Goal: Task Accomplishment & Management: Manage account settings

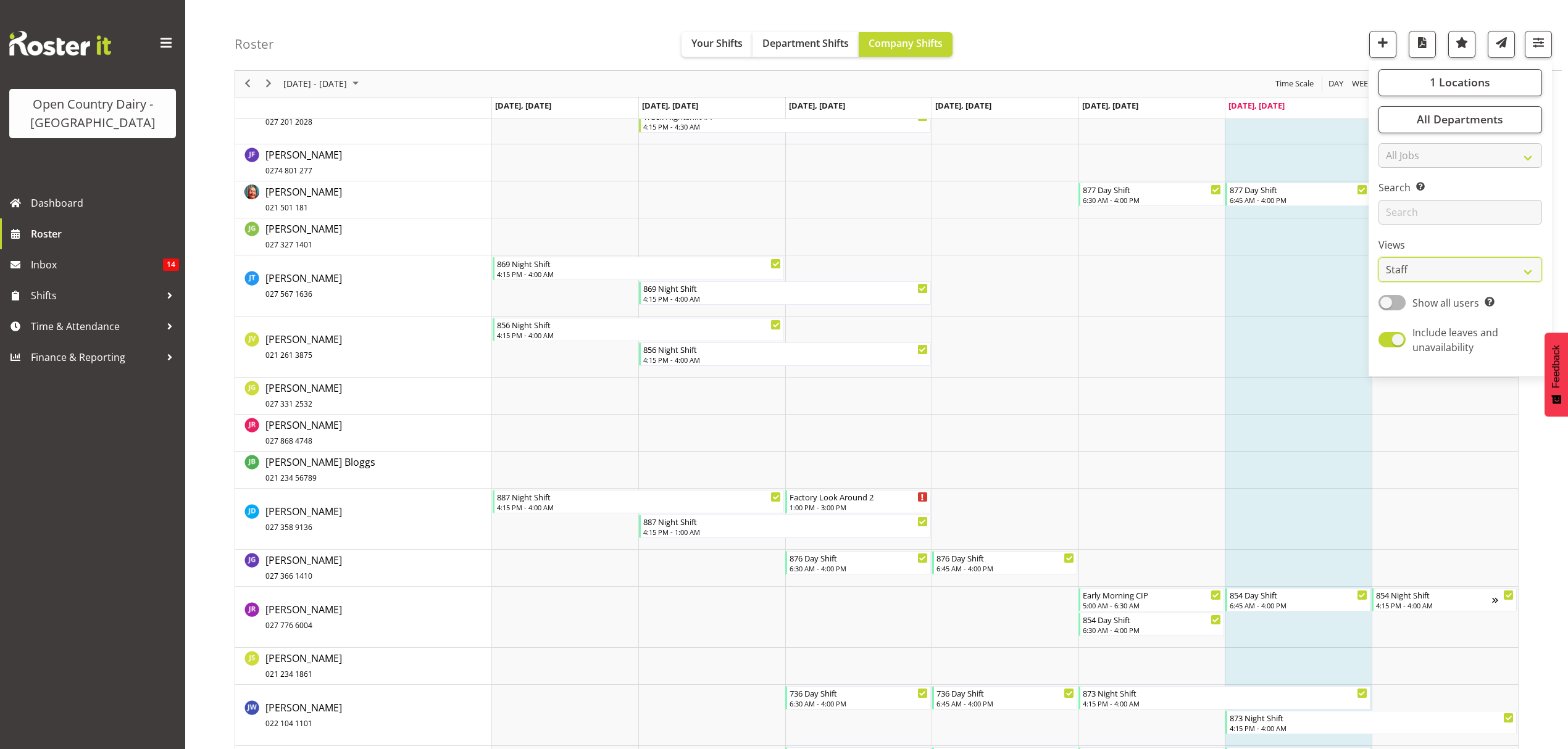
scroll to position [4114, 0]
click at [298, 200] on link "Jase Preston 021 501 181" at bounding box center [304, 201] width 76 height 30
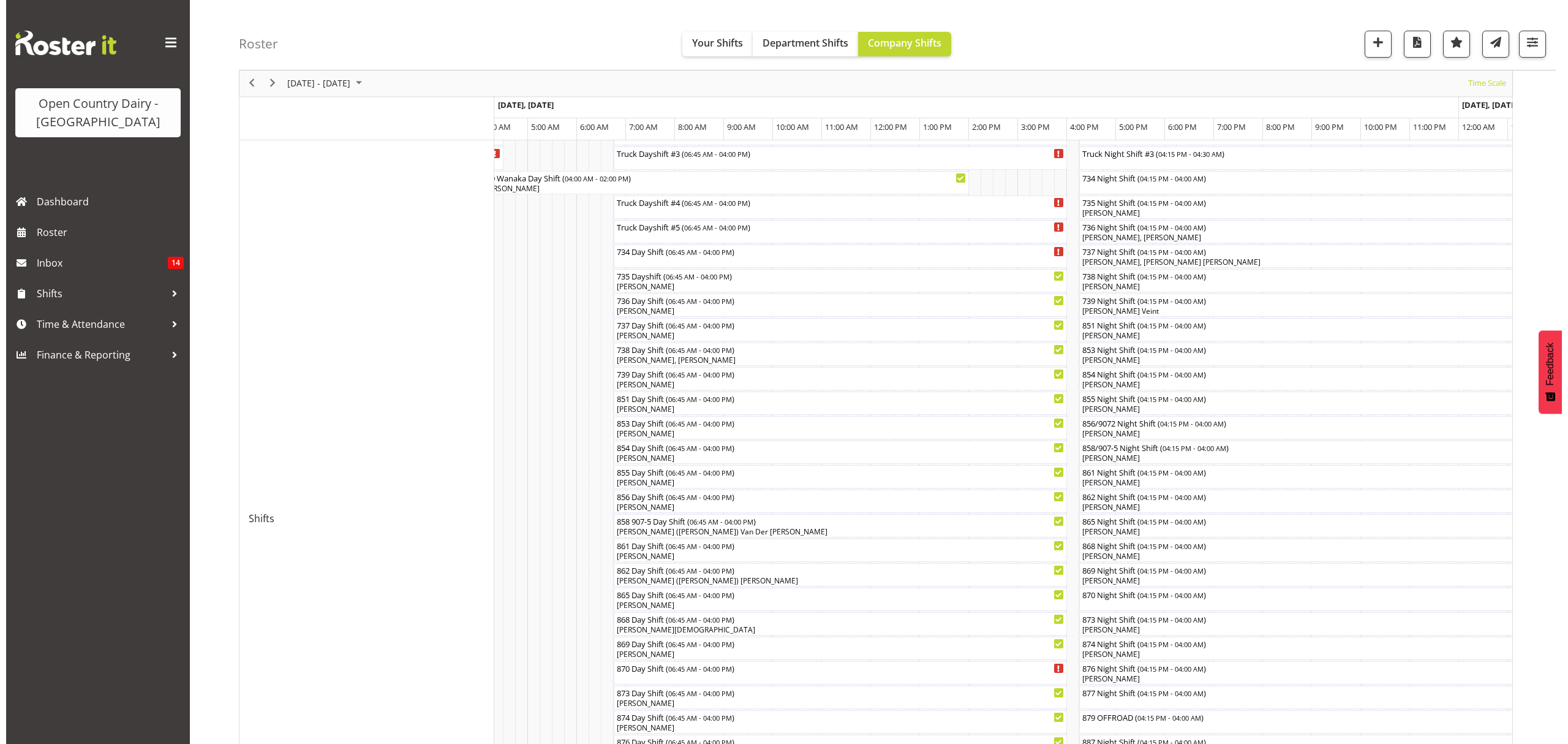
scroll to position [163, 0]
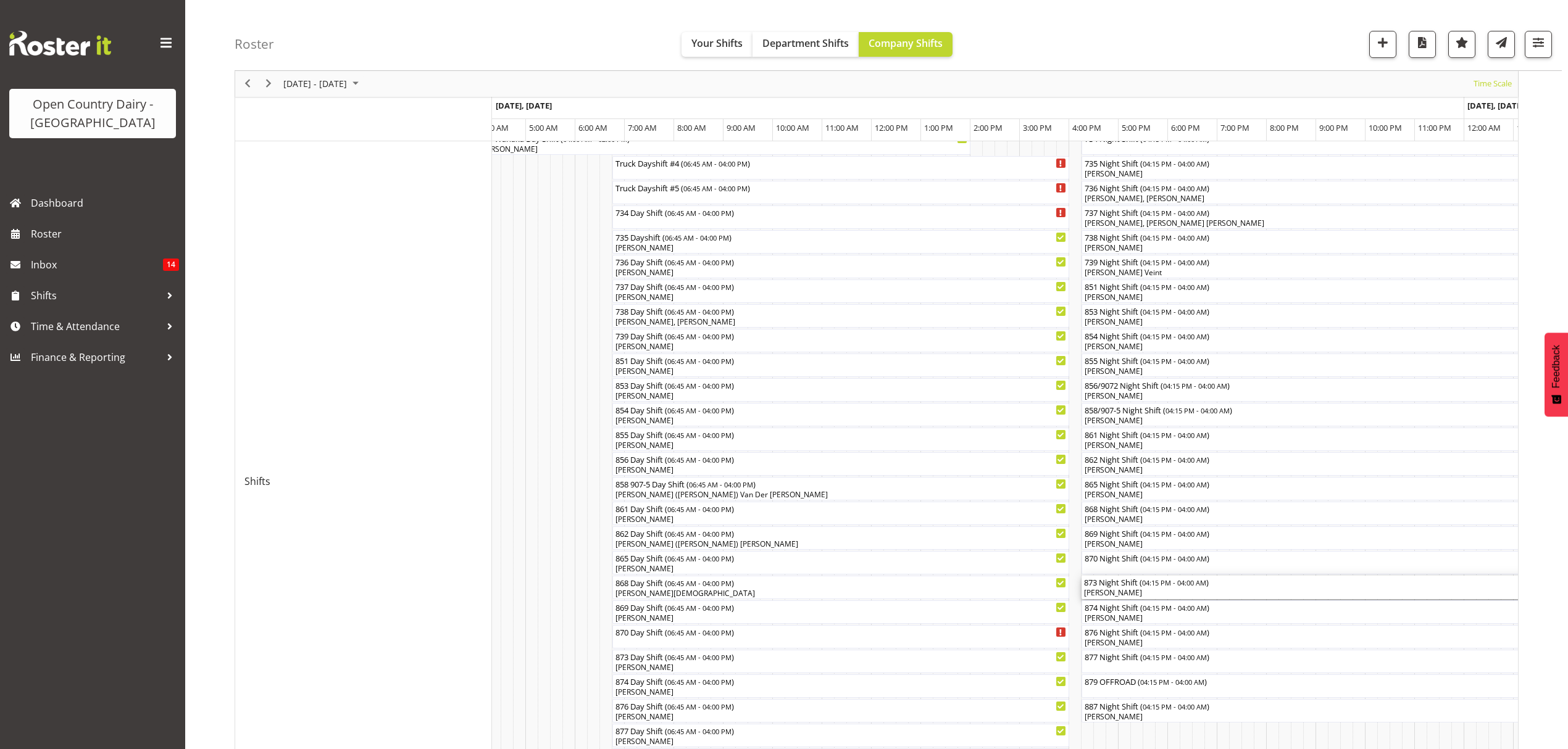
click at [1118, 588] on div "[PERSON_NAME]" at bounding box center [1371, 593] width 575 height 11
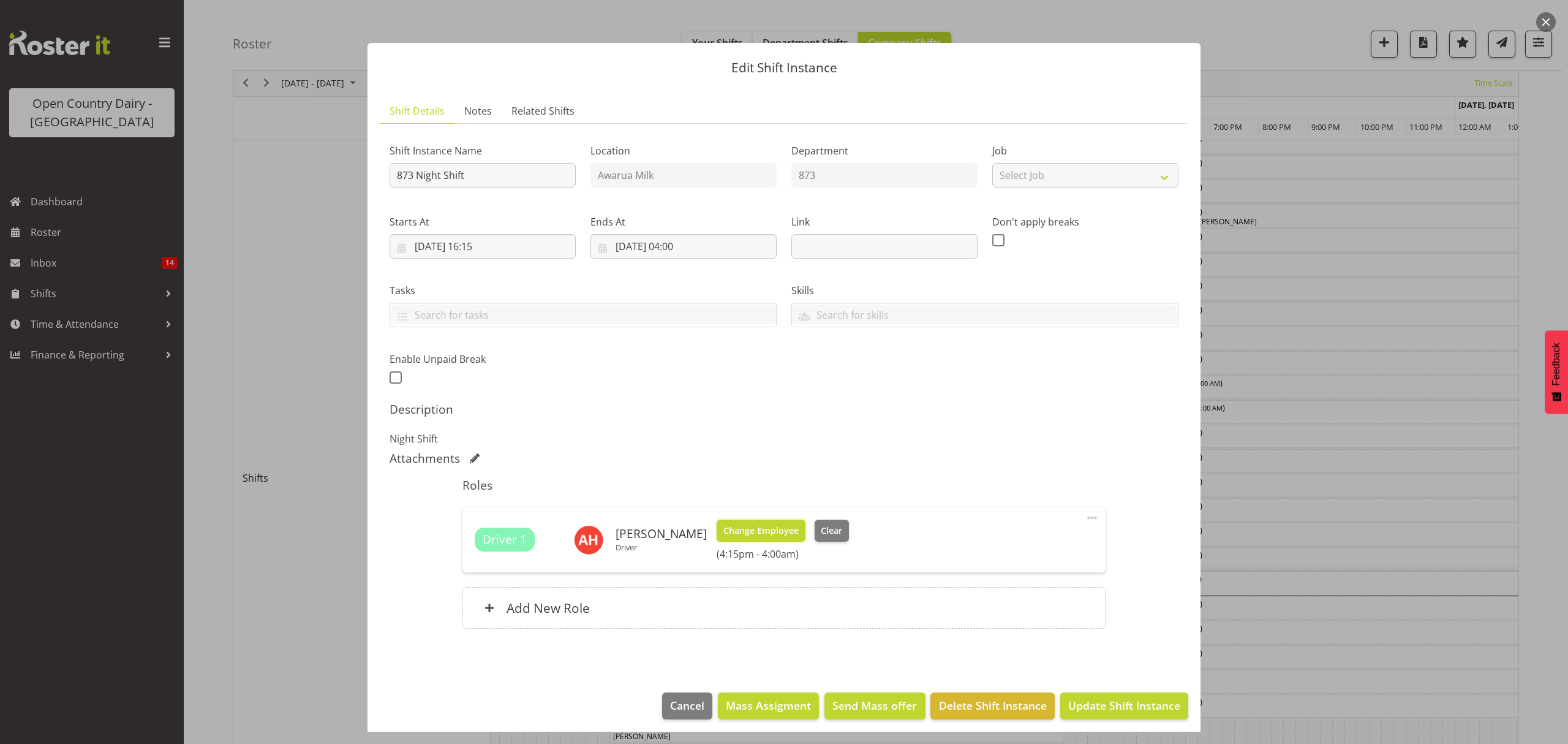
click at [755, 538] on span "Change Employee" at bounding box center [761, 530] width 76 height 13
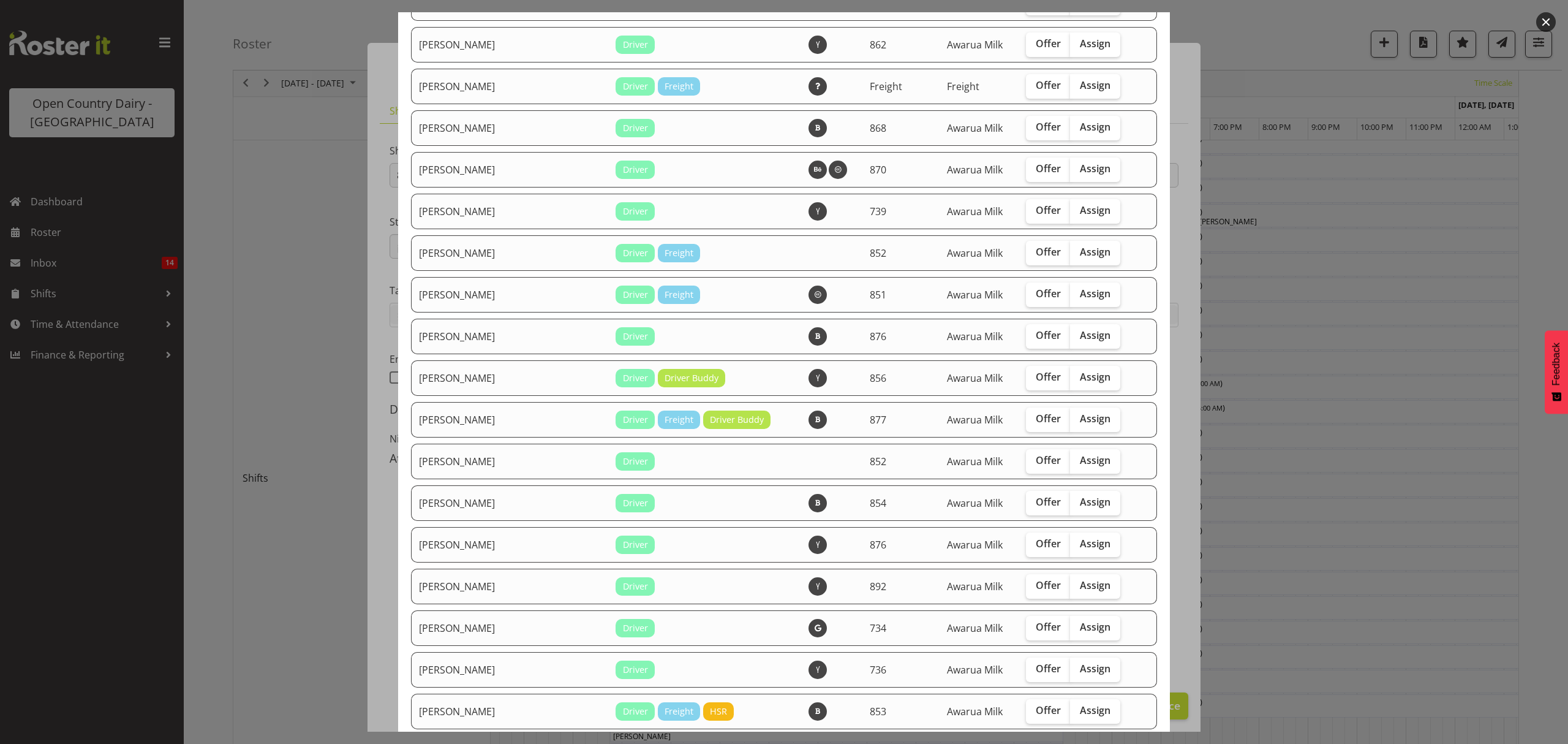
scroll to position [817, 0]
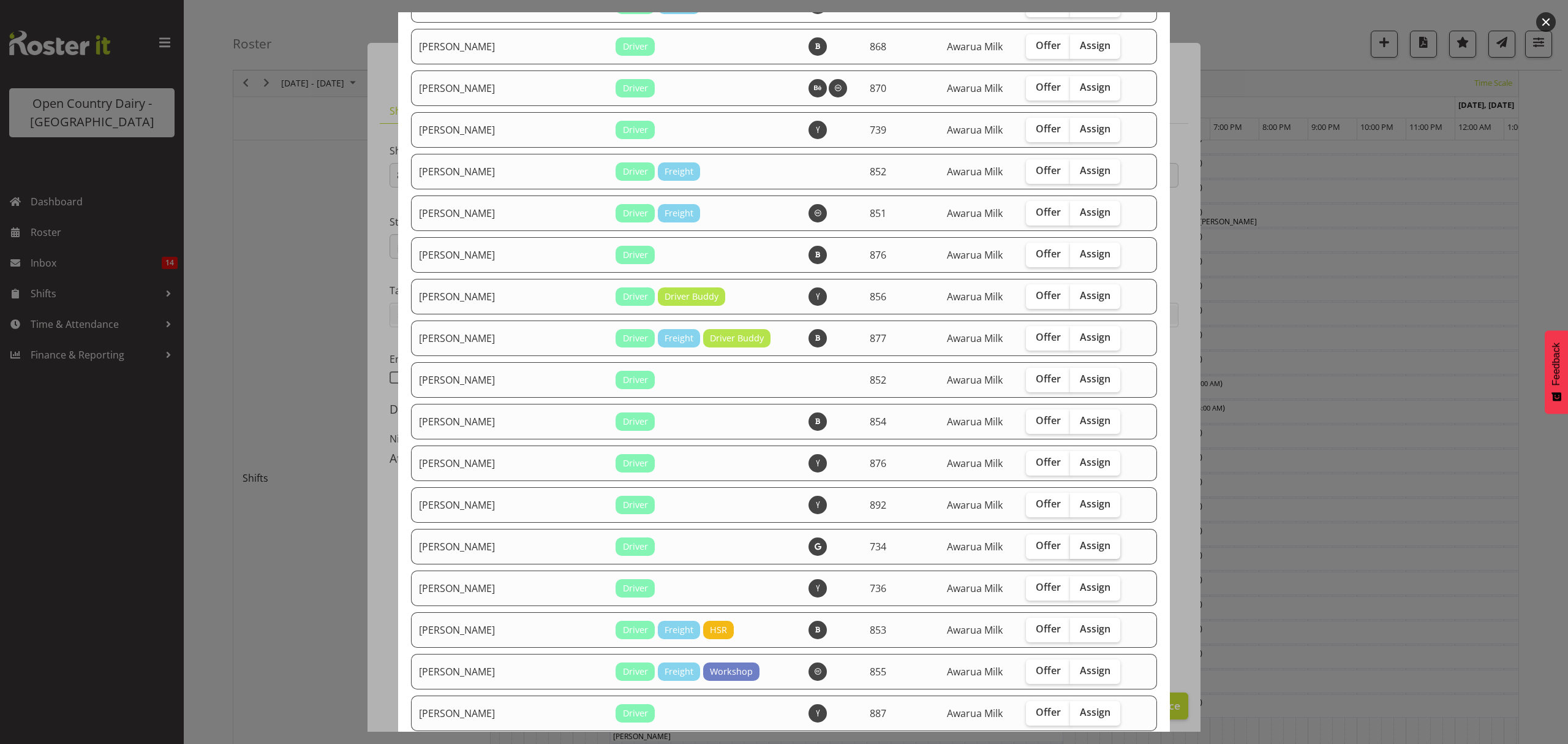
click at [1071, 554] on label "Assign" at bounding box center [1095, 547] width 50 height 25
click at [1071, 550] on input "Assign" at bounding box center [1074, 546] width 8 height 8
checkbox input "true"
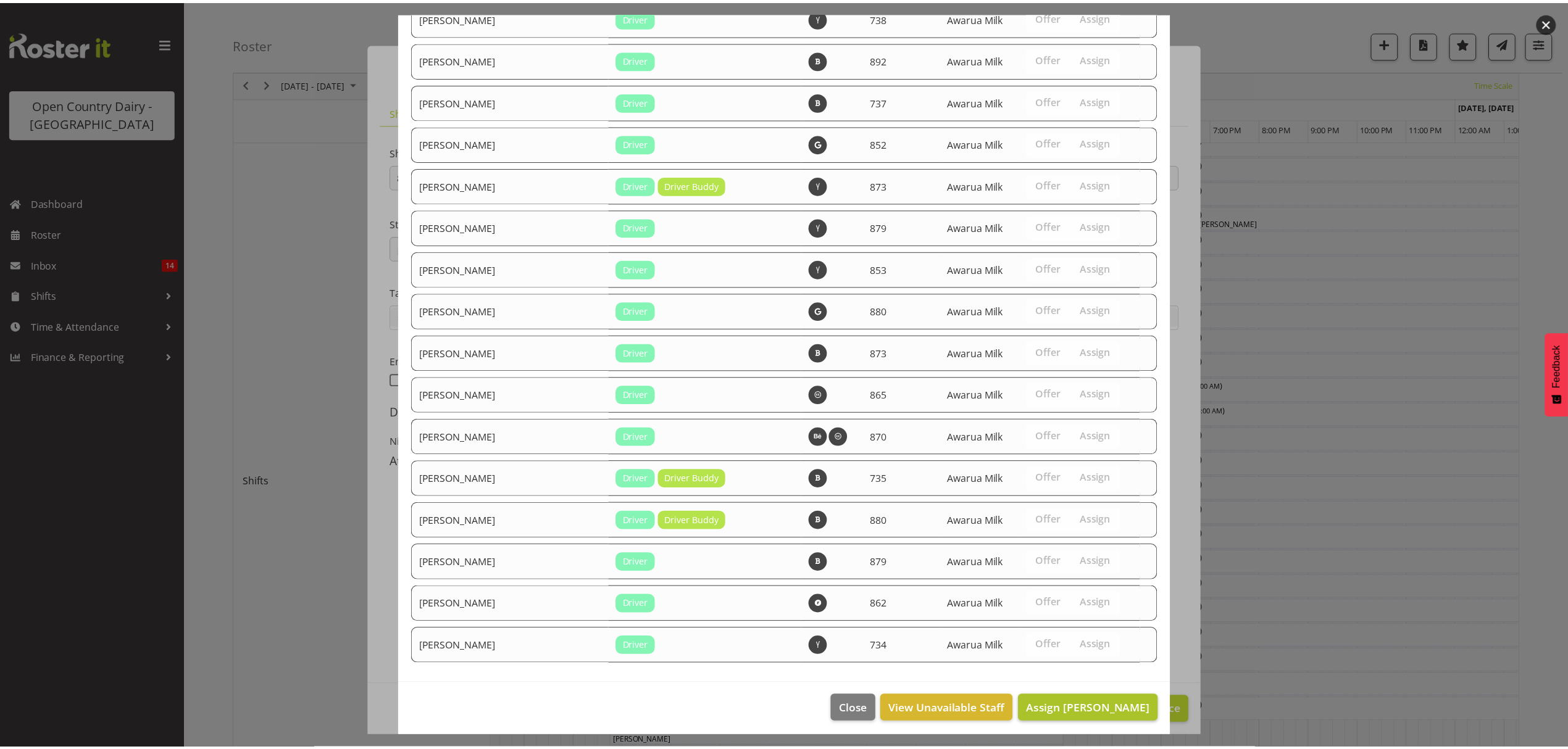
scroll to position [1822, 0]
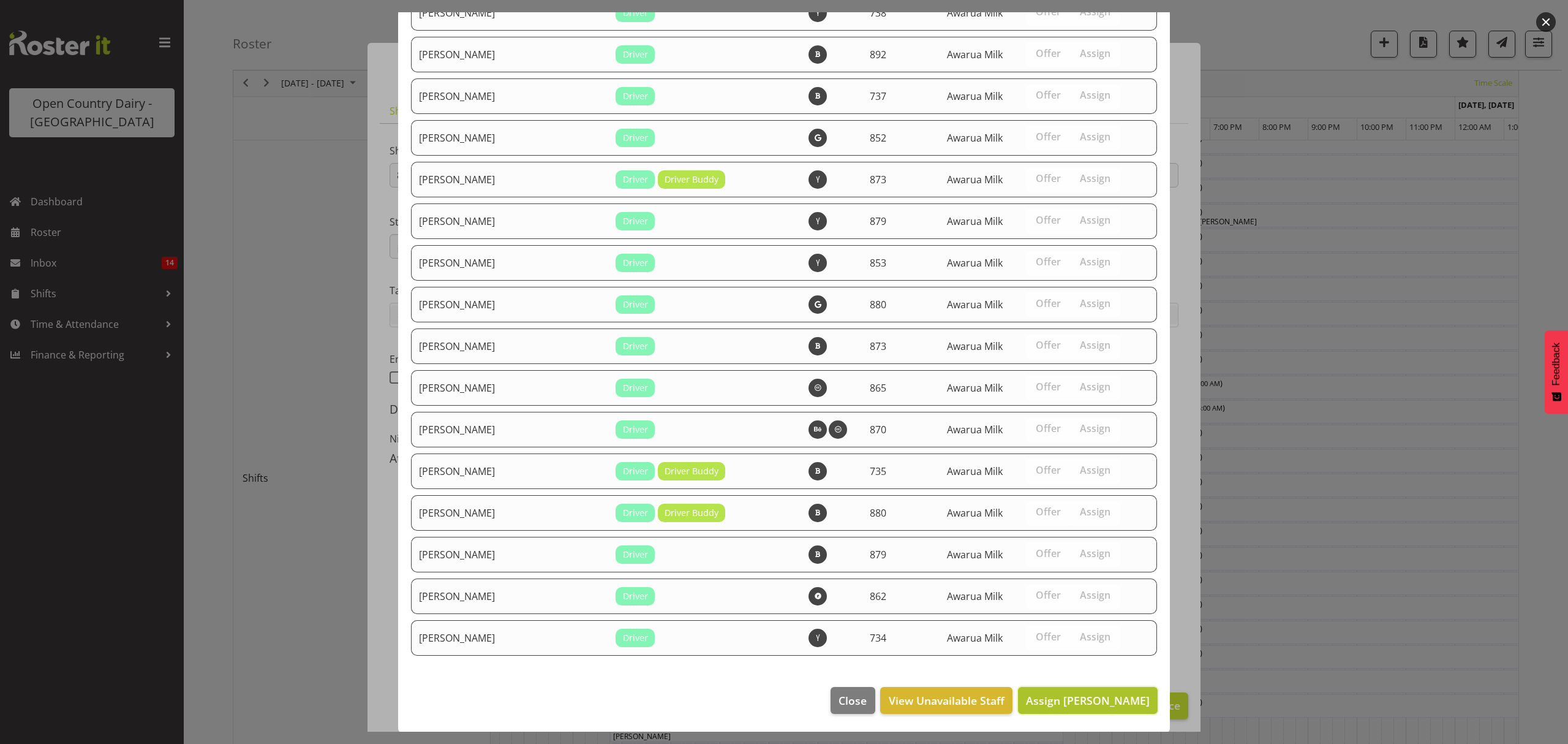
click at [1091, 707] on span "Assign Justin Spicer" at bounding box center [1087, 701] width 123 height 16
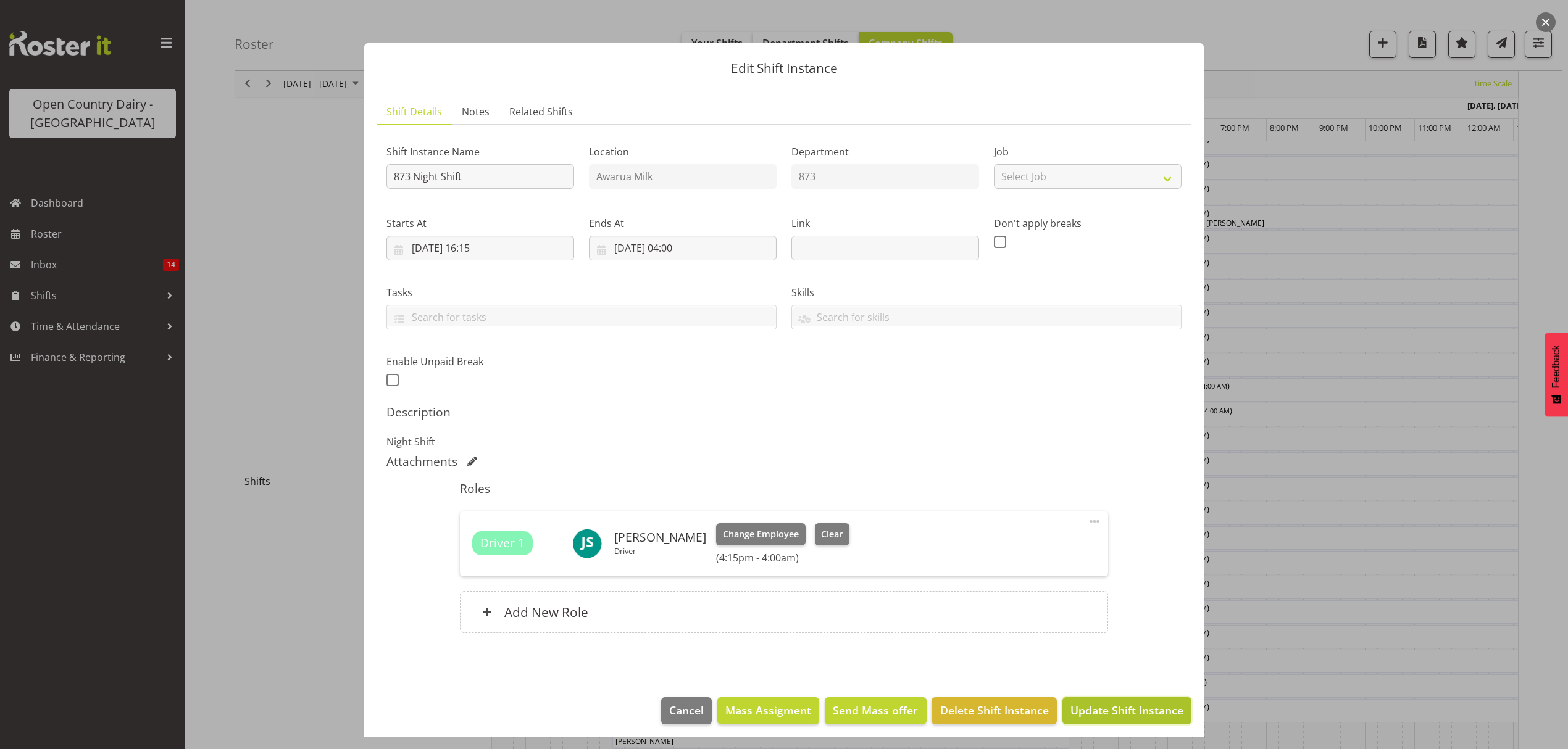
click at [1127, 714] on span "Update Shift Instance" at bounding box center [1126, 710] width 113 height 16
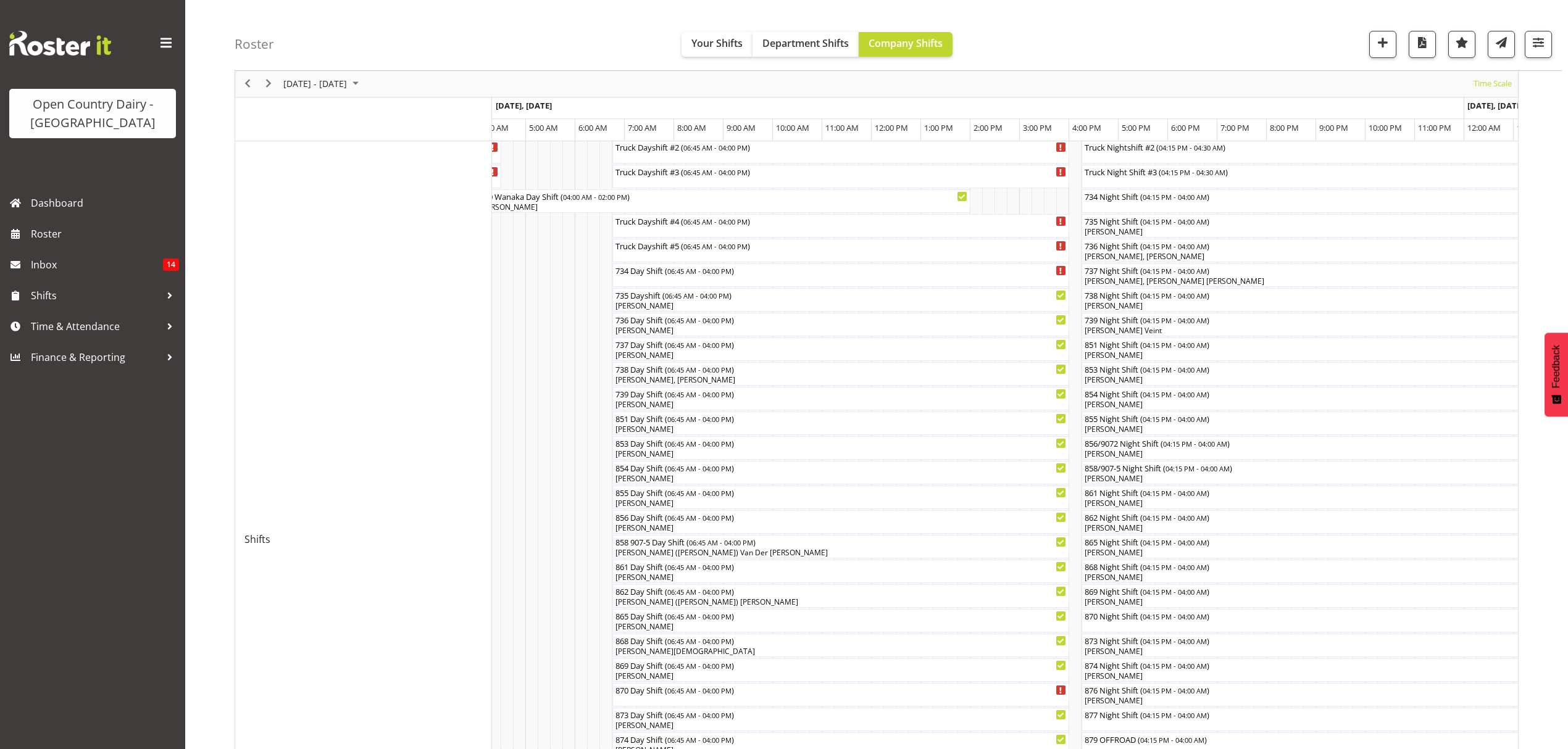
scroll to position [329, 0]
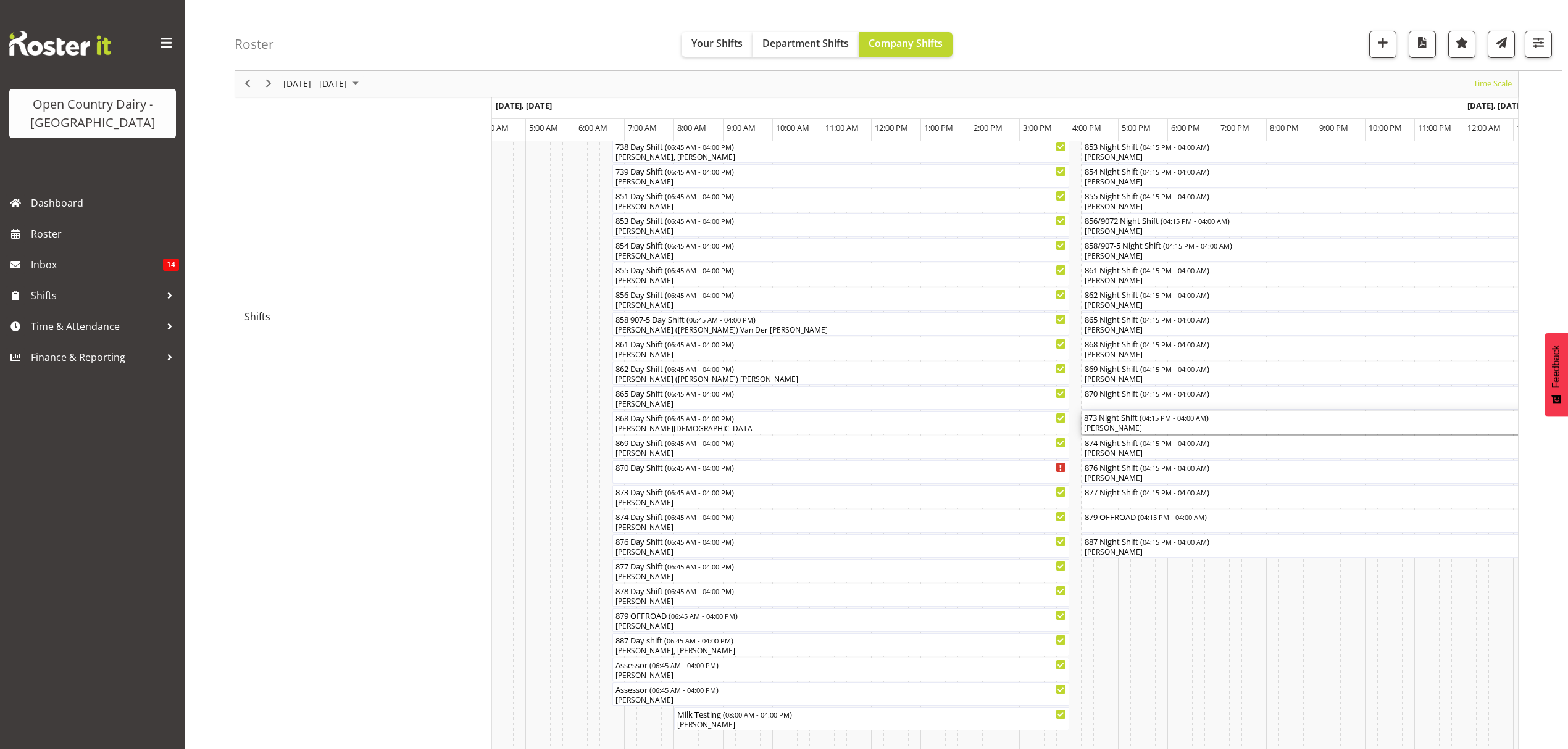
click at [1117, 425] on div "[PERSON_NAME]" at bounding box center [1371, 428] width 575 height 11
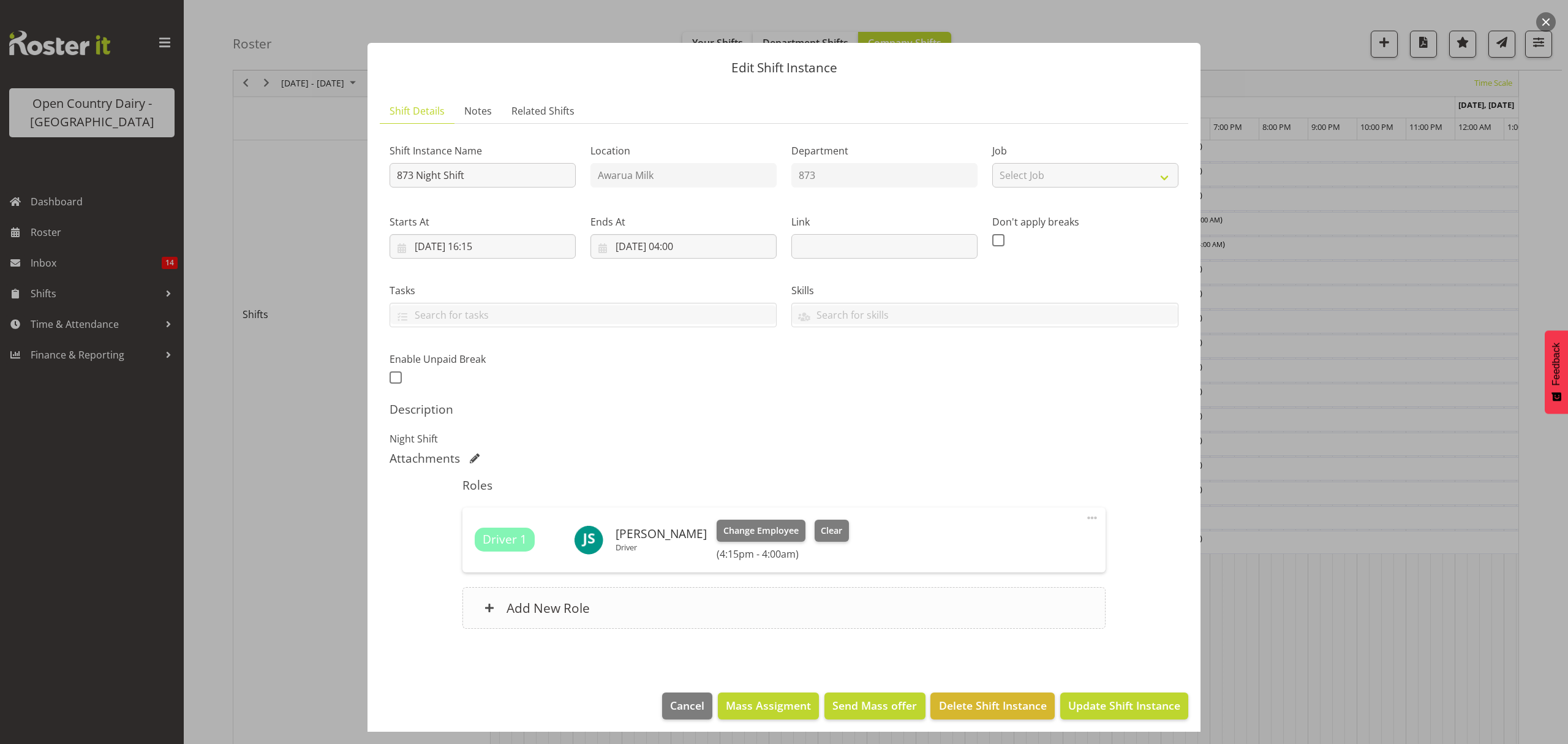
click at [502, 600] on div "Add New Role" at bounding box center [784, 608] width 642 height 42
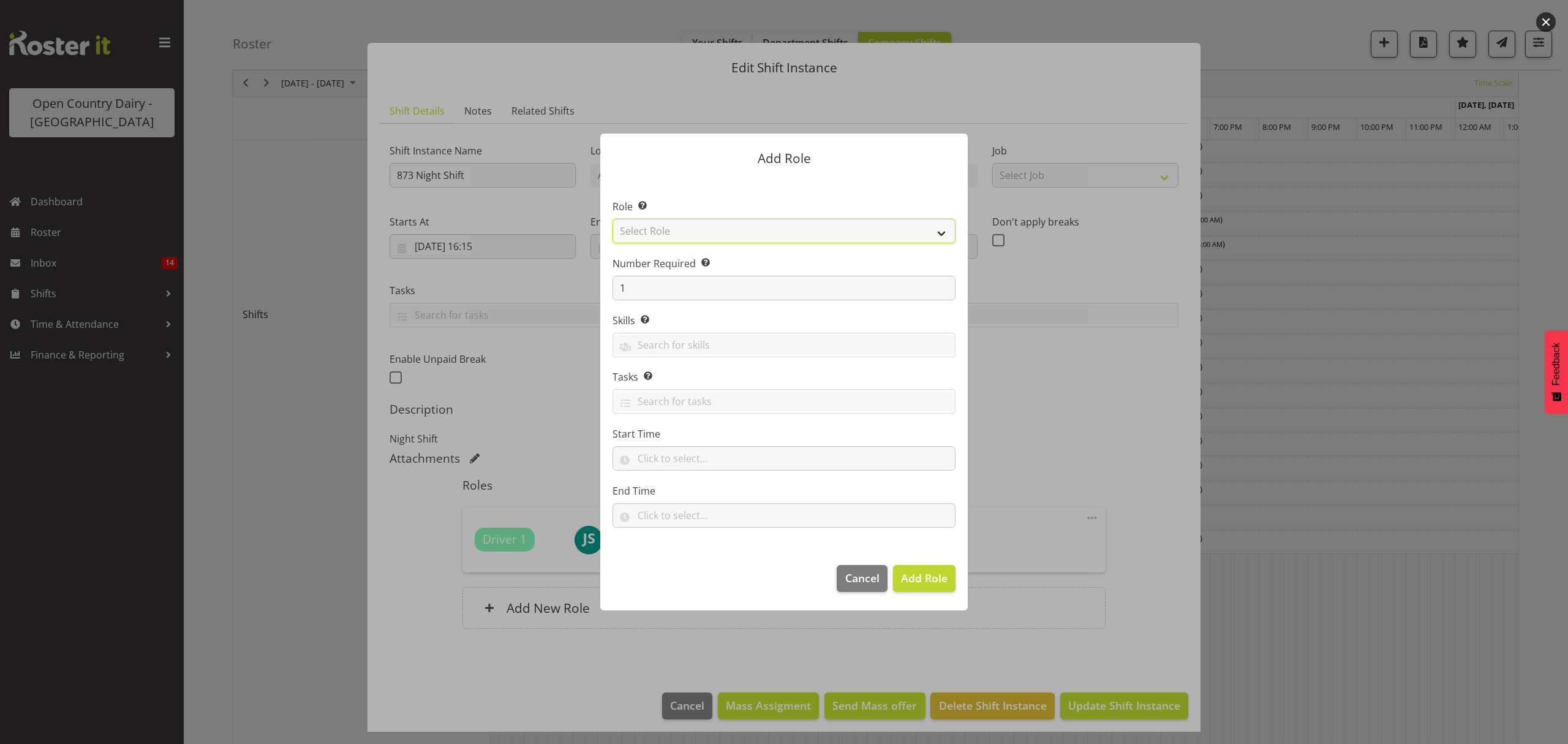
click at [651, 228] on select "Select Role Crew Leader Driver Driver Assessor Dayshift Driver Assessor Nightsh…" at bounding box center [784, 232] width 343 height 25
select select "1437"
click at [612, 219] on select "Select Role Crew Leader Driver Driver Assessor Dayshift Driver Assessor Nightsh…" at bounding box center [784, 232] width 343 height 25
click at [932, 584] on span "Add Role" at bounding box center [924, 578] width 46 height 15
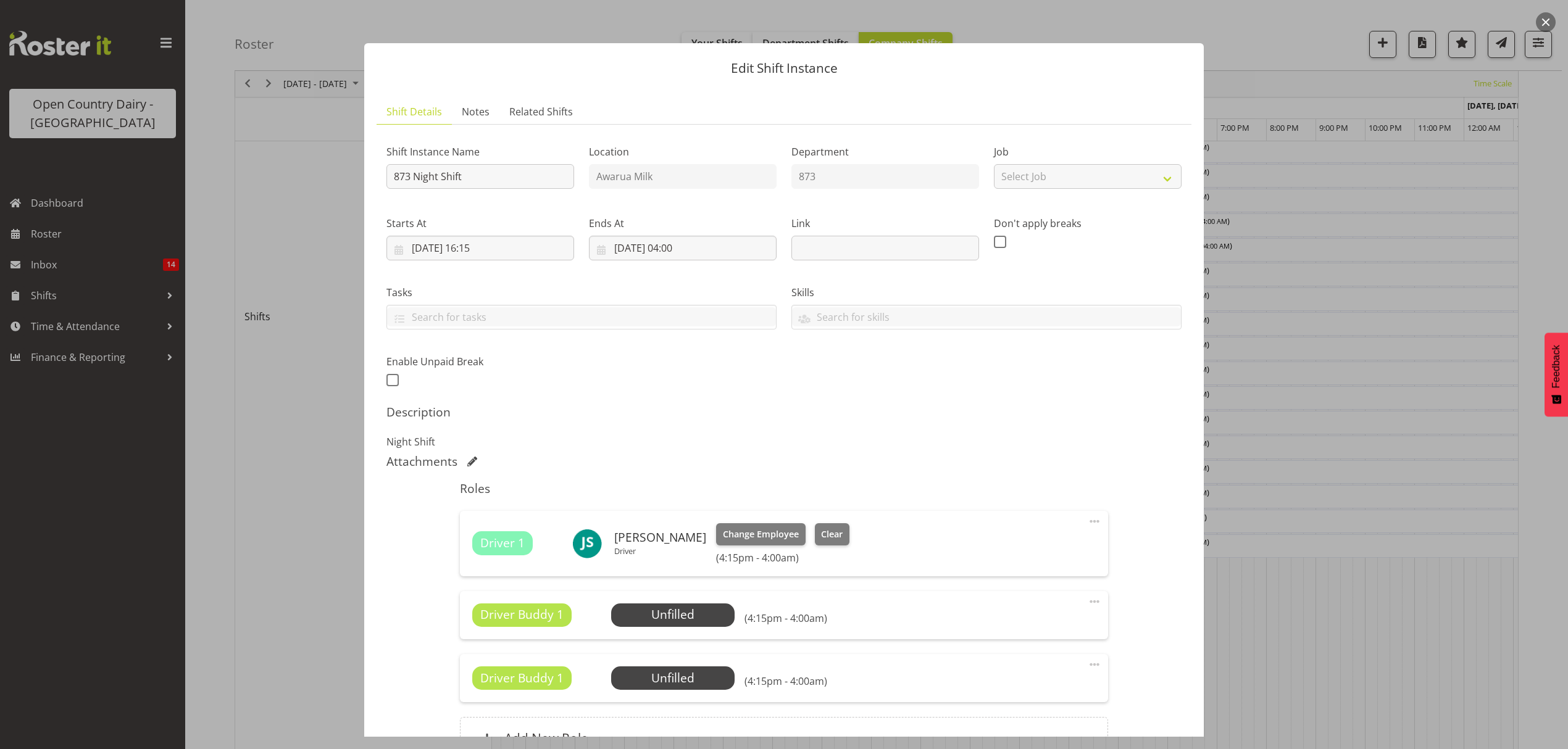
click at [1087, 667] on span at bounding box center [1094, 664] width 15 height 15
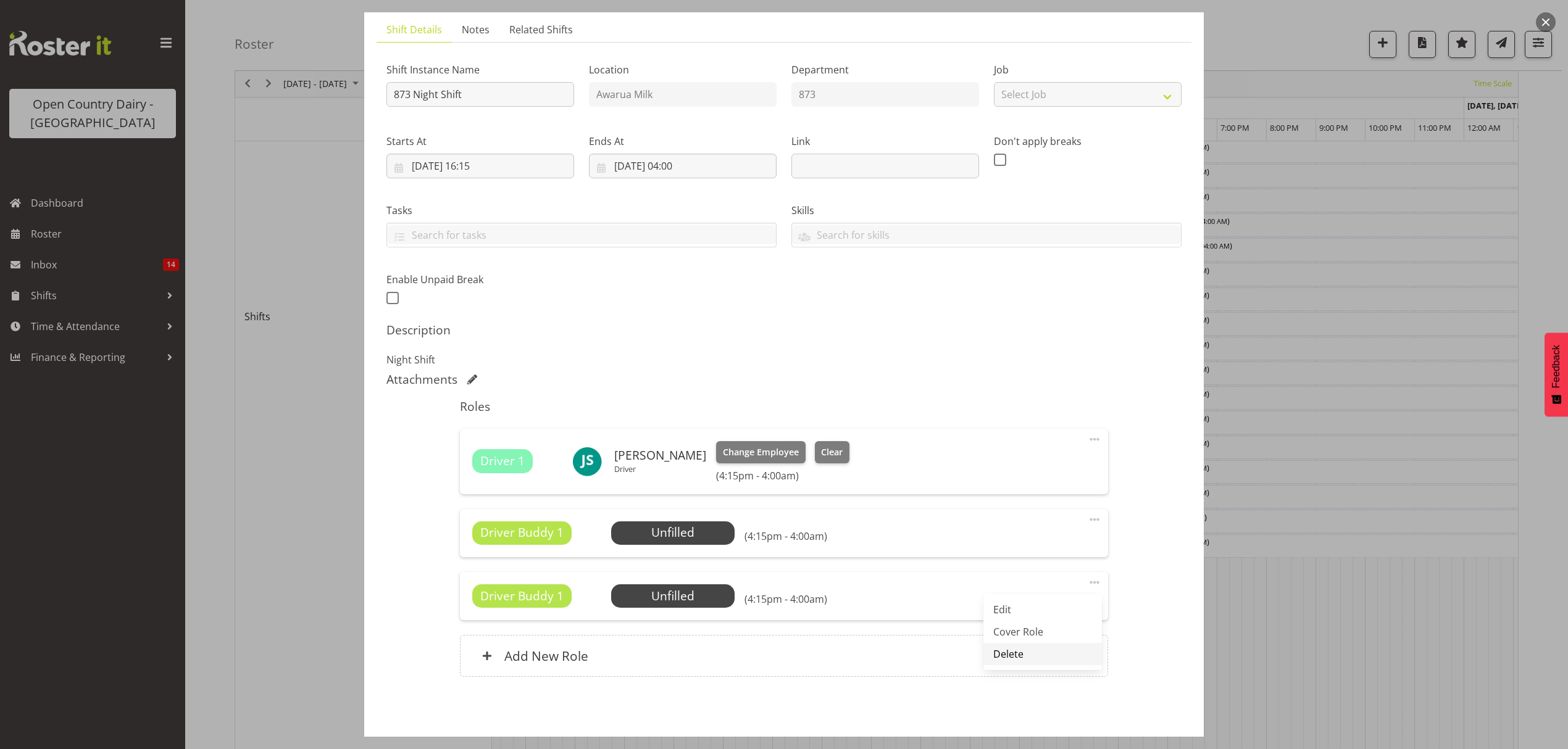
click at [992, 659] on link "Delete" at bounding box center [1042, 654] width 119 height 23
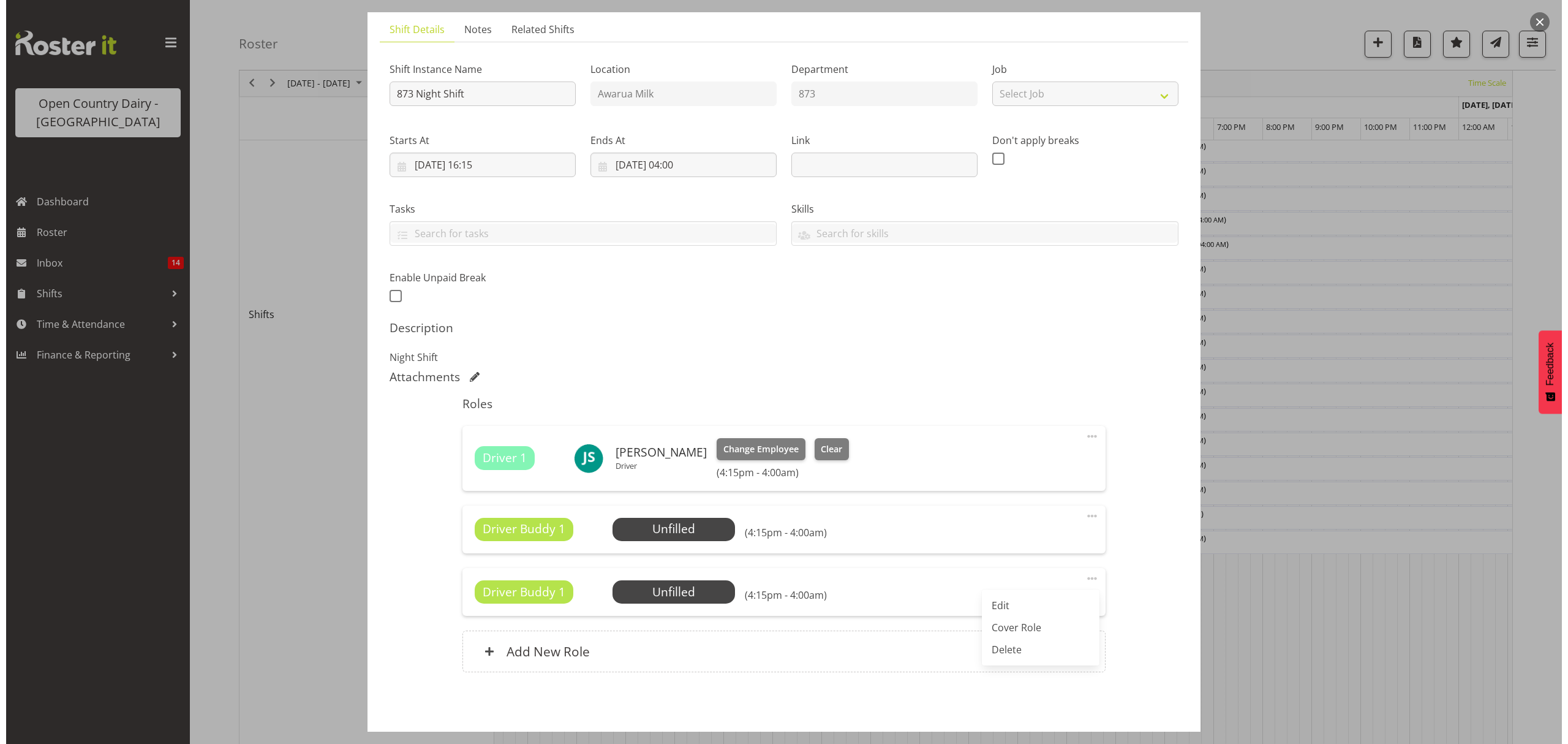
scroll to position [69, 0]
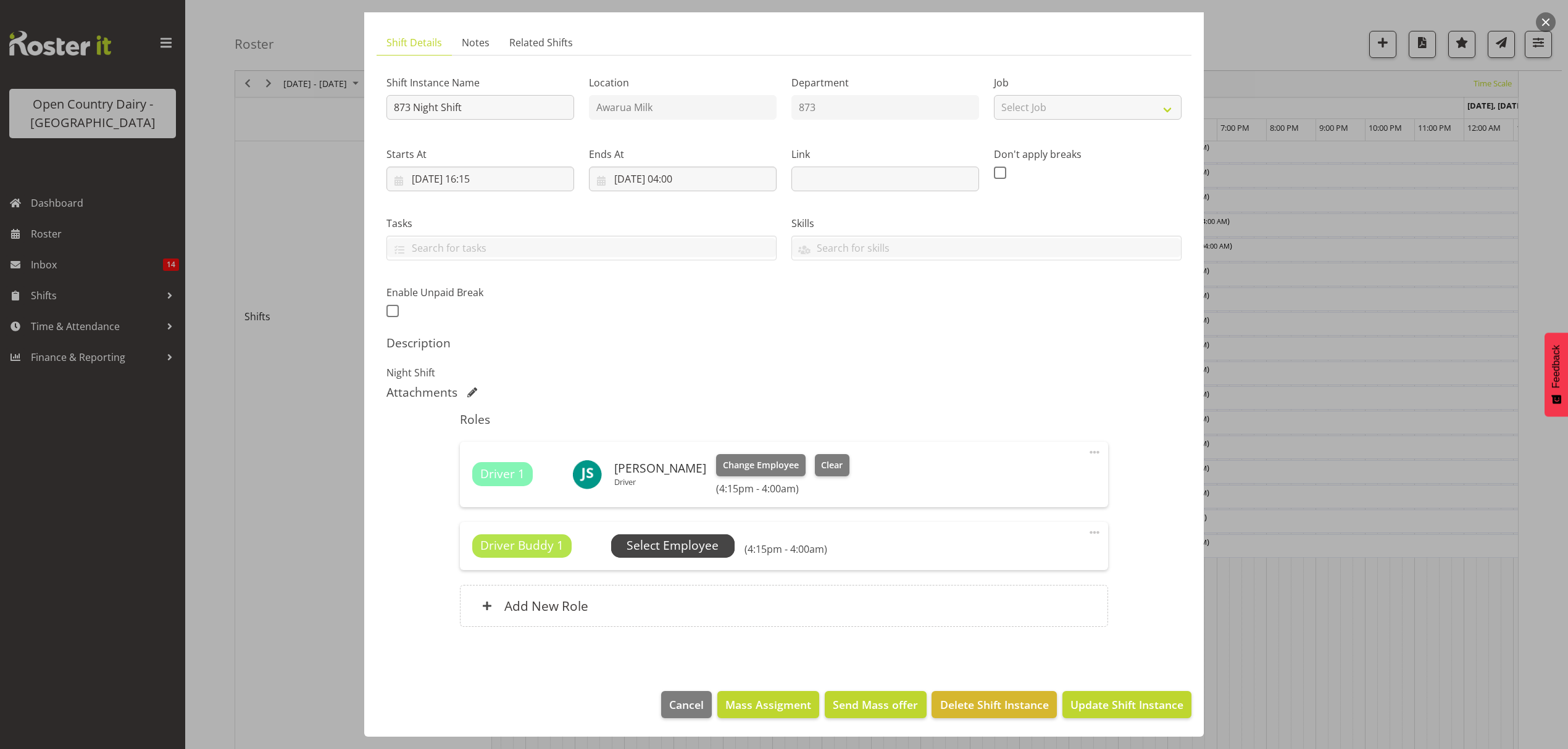
click at [656, 538] on span "Select Employee" at bounding box center [672, 545] width 92 height 18
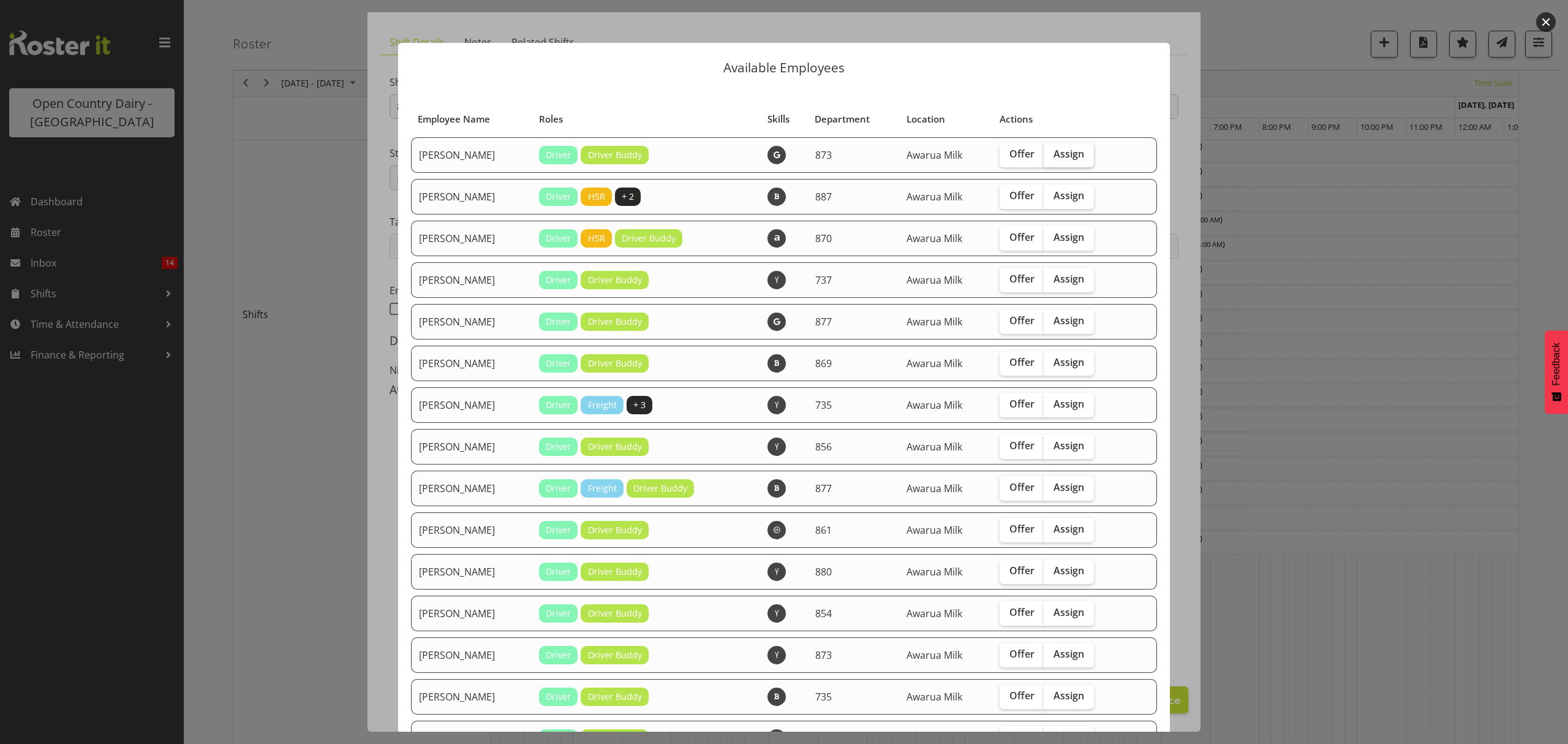
click at [1059, 147] on span "Assign" at bounding box center [1069, 154] width 31 height 12
click at [1052, 150] on input "Assign" at bounding box center [1048, 154] width 8 height 8
checkbox input "true"
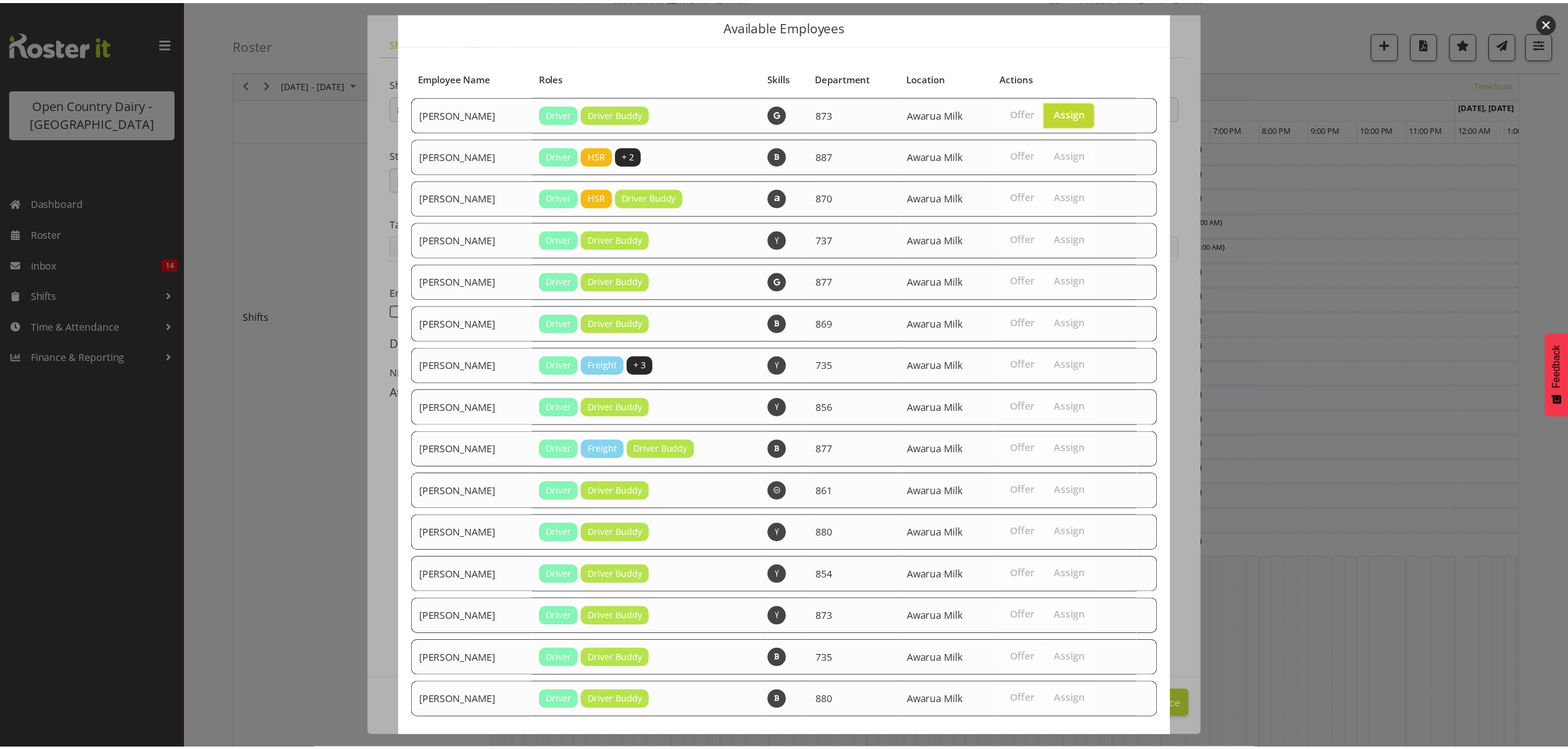
scroll to position [101, 0]
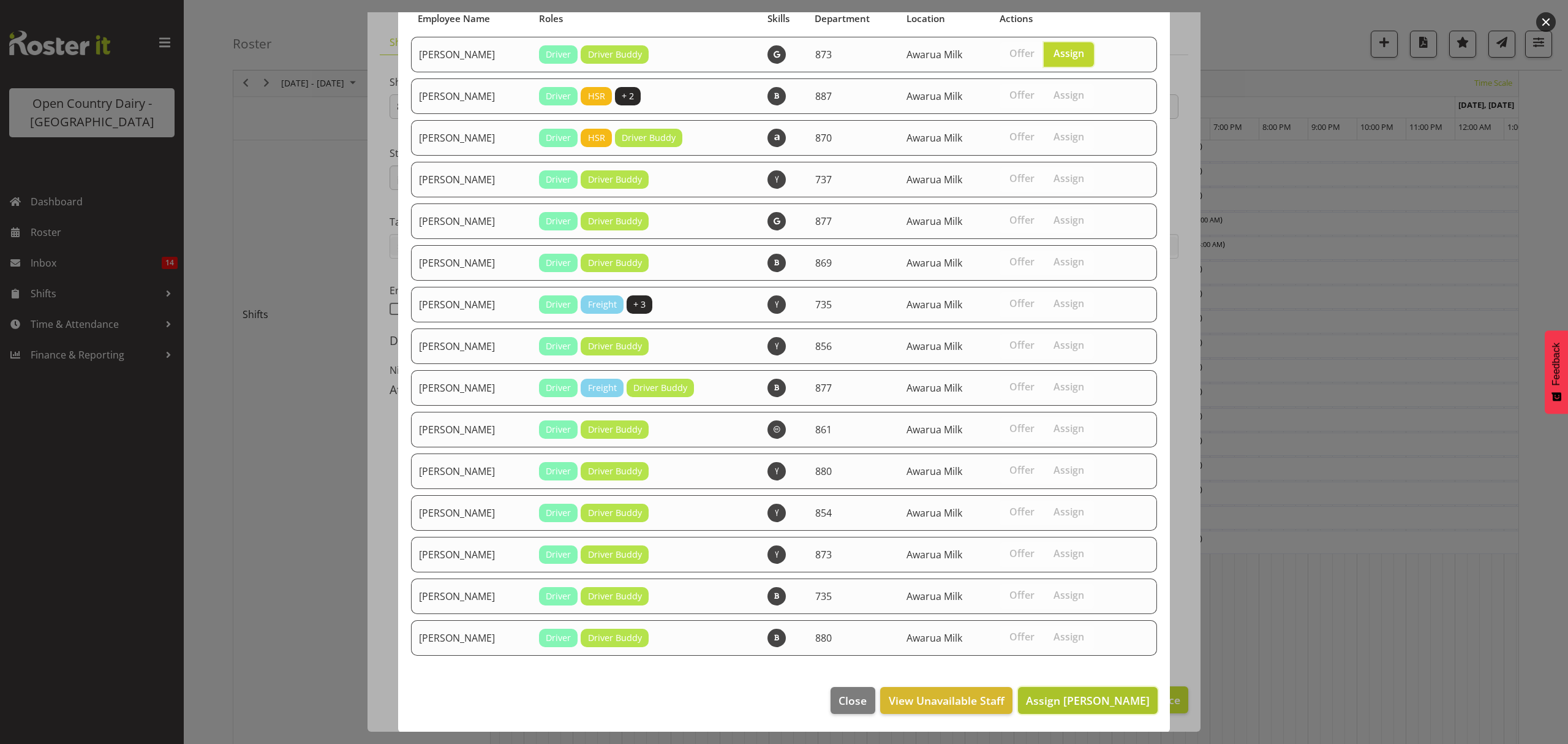
click at [1074, 699] on span "Assign Andrew Henderson" at bounding box center [1087, 700] width 123 height 15
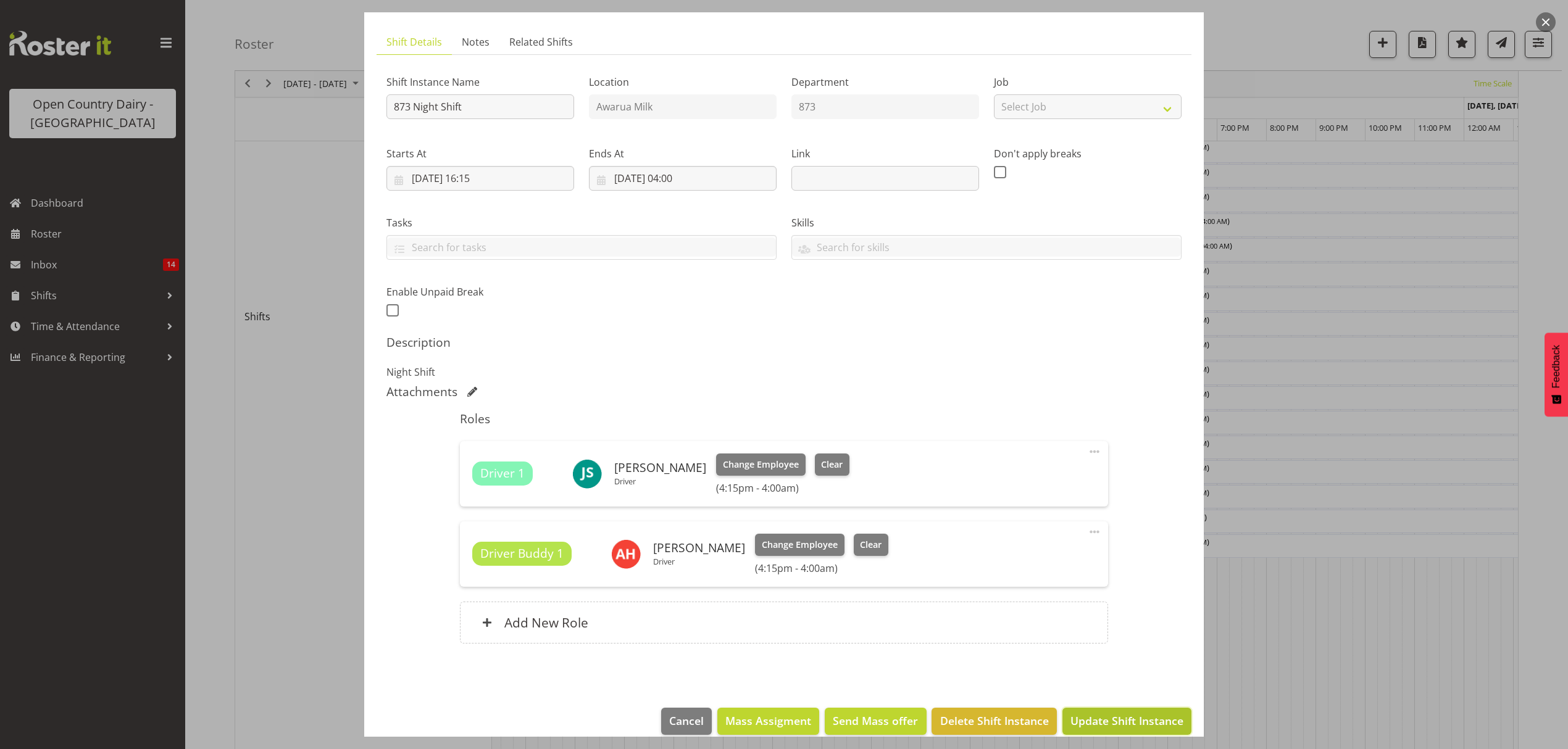
click at [1129, 719] on span "Update Shift Instance" at bounding box center [1126, 720] width 113 height 16
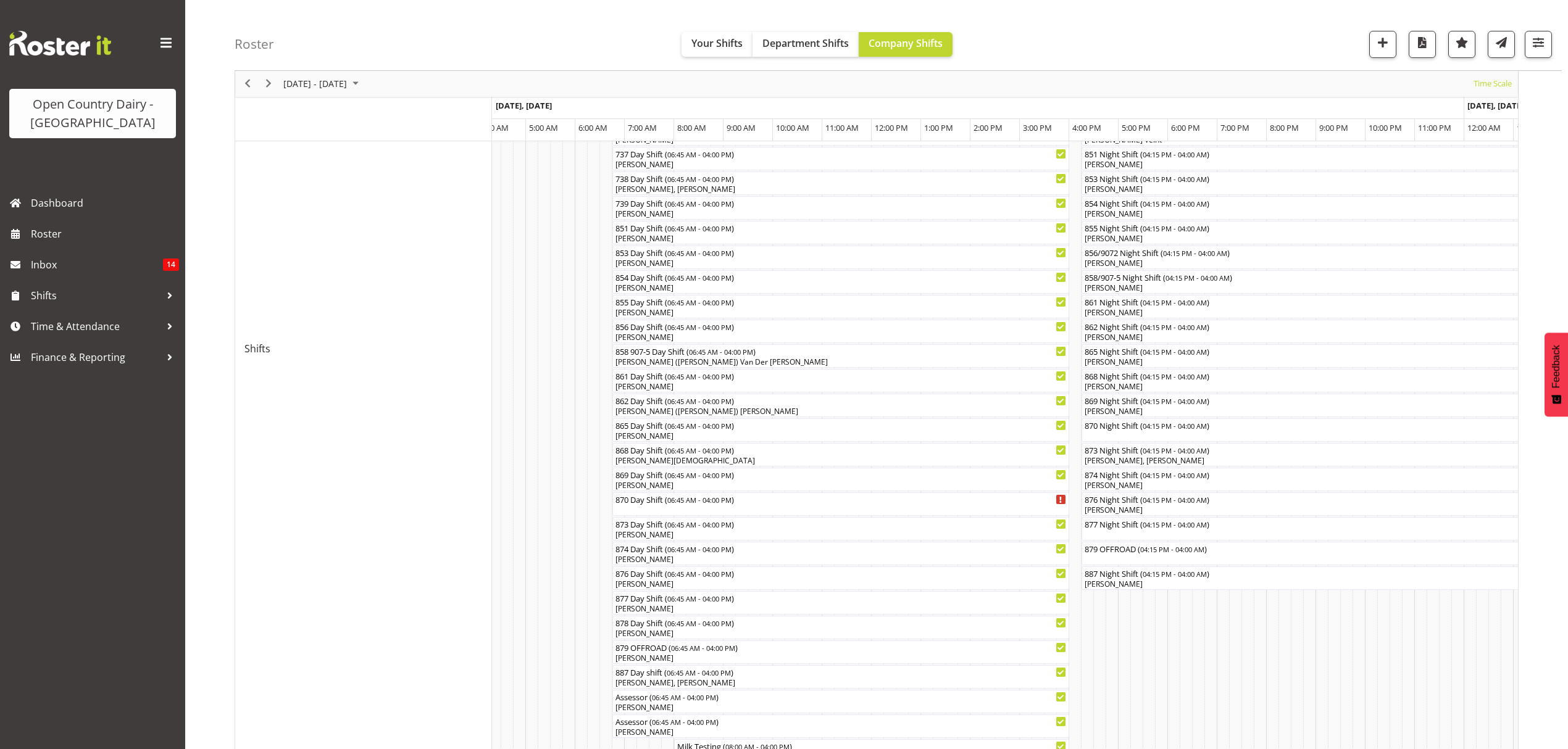
scroll to position [329, 0]
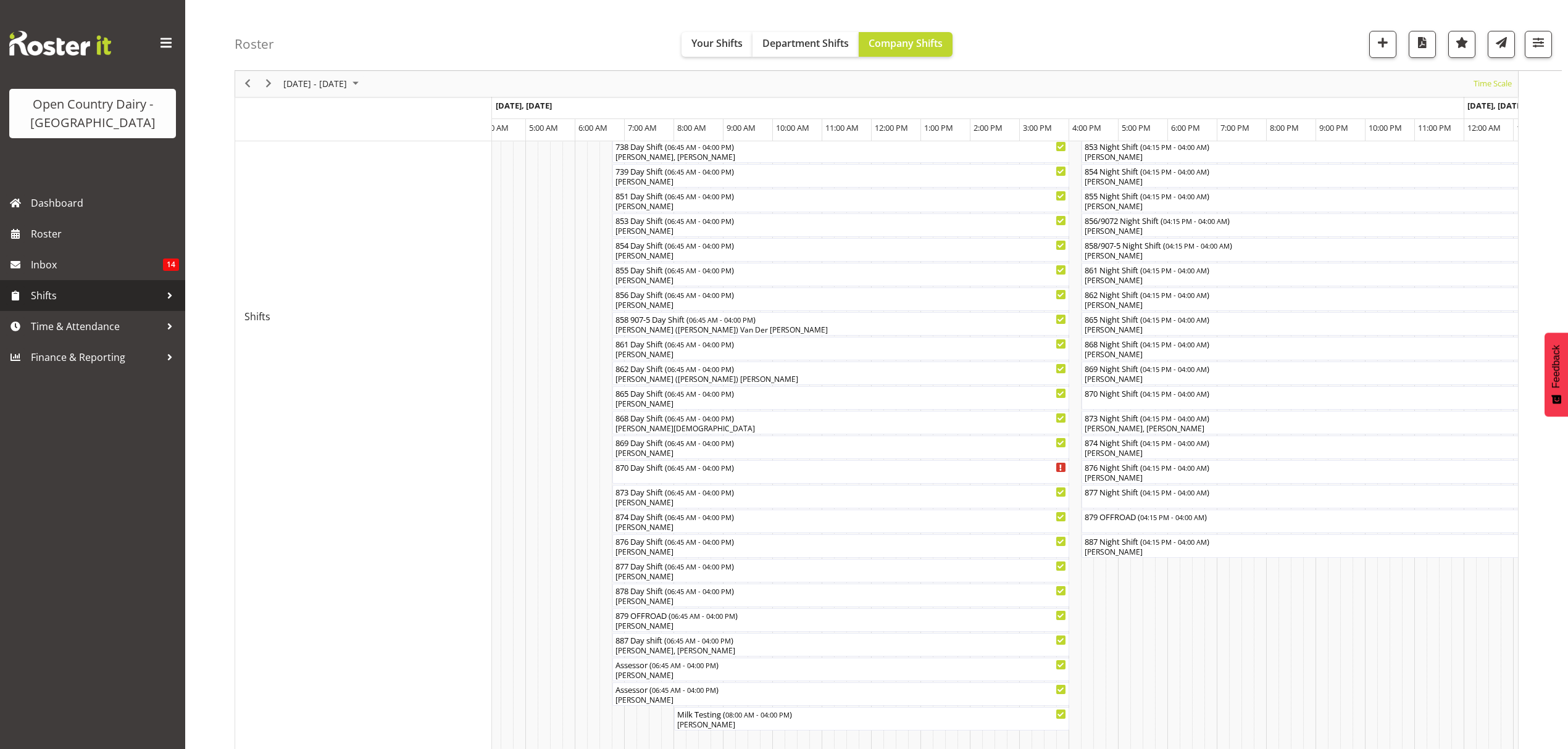
click at [61, 300] on span "Shifts" at bounding box center [96, 296] width 130 height 19
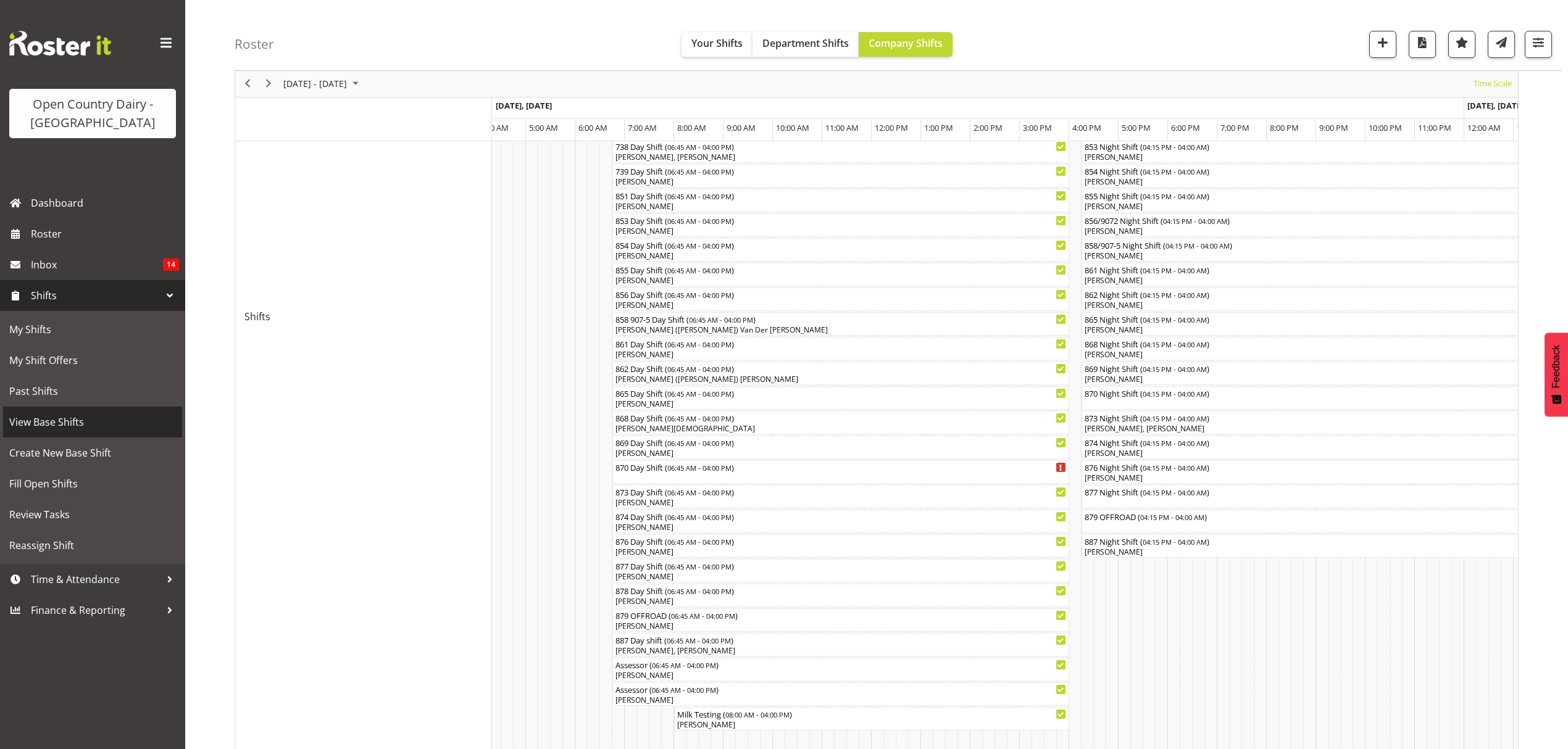
click at [61, 420] on span "View Base Shifts" at bounding box center [92, 422] width 166 height 19
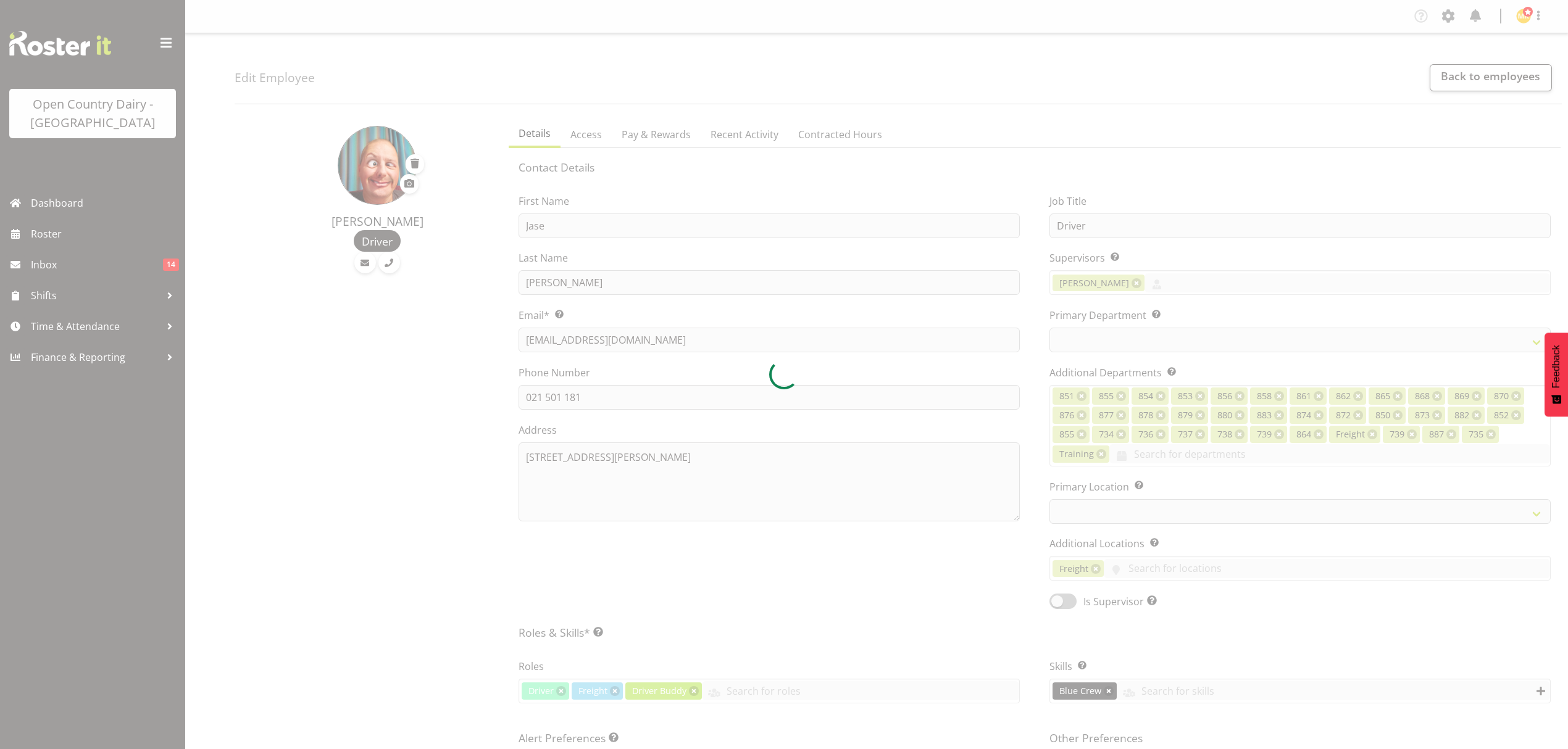
select select "TimelineWeek"
select select
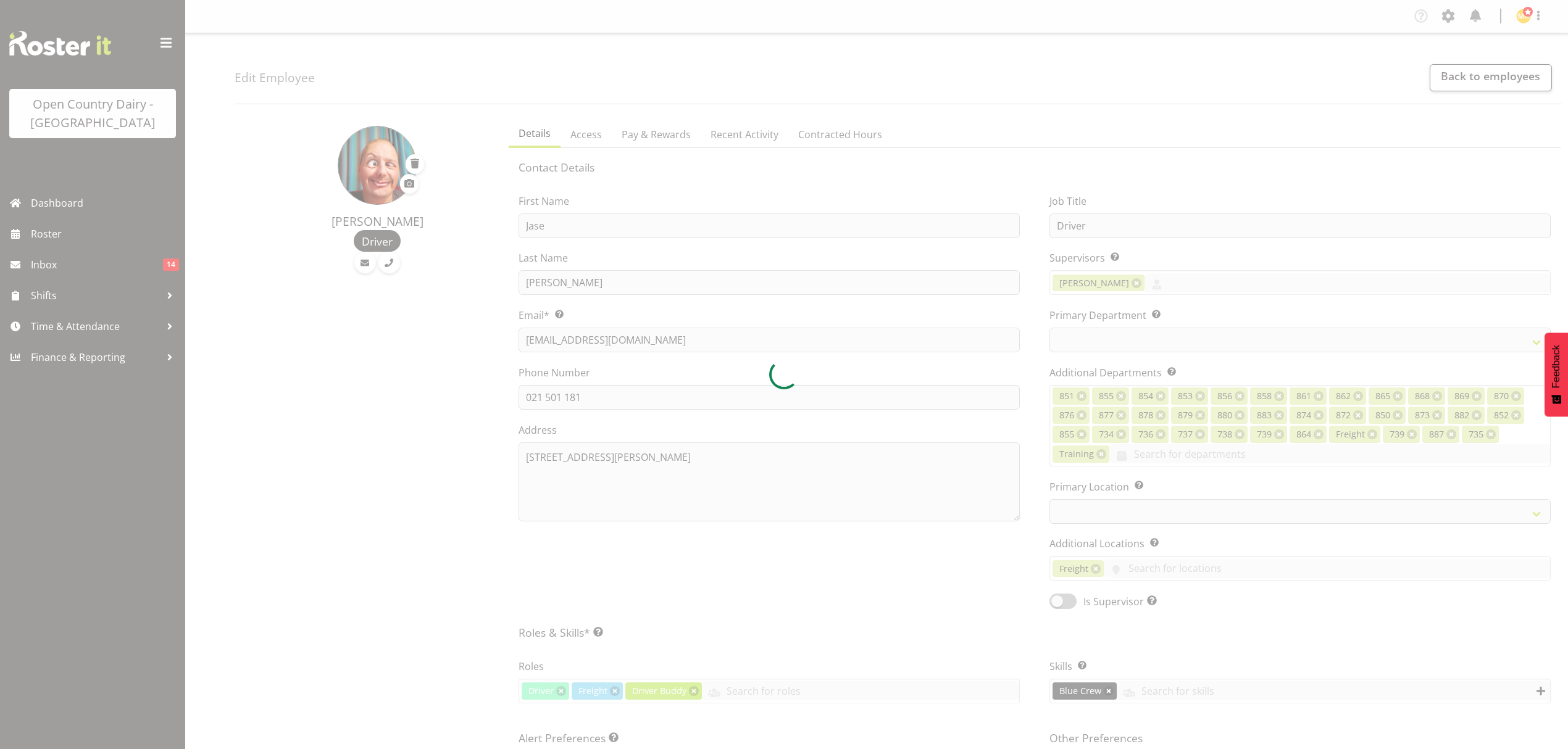
select select
select select "690"
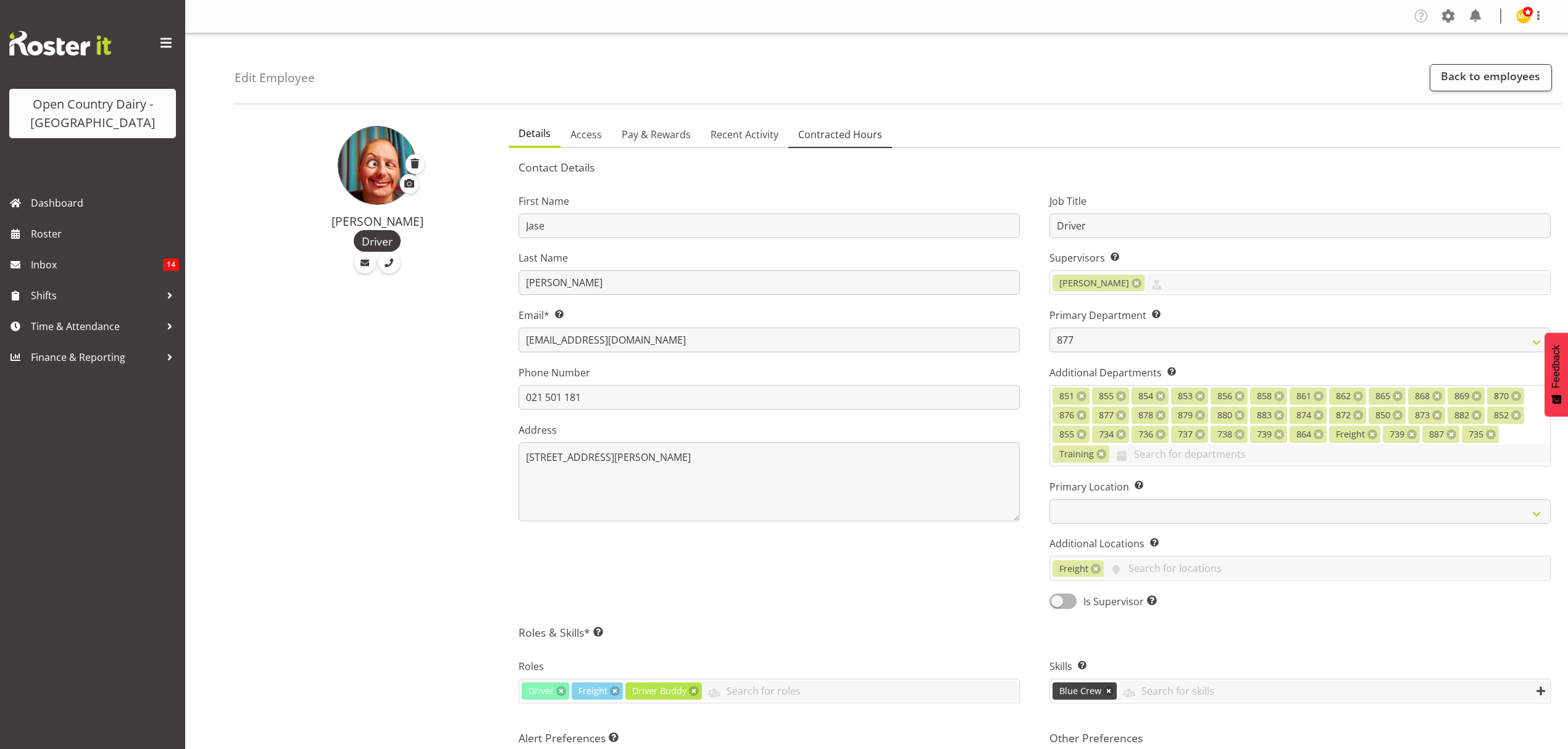
click at [840, 141] on span "Contracted Hours" at bounding box center [840, 134] width 84 height 15
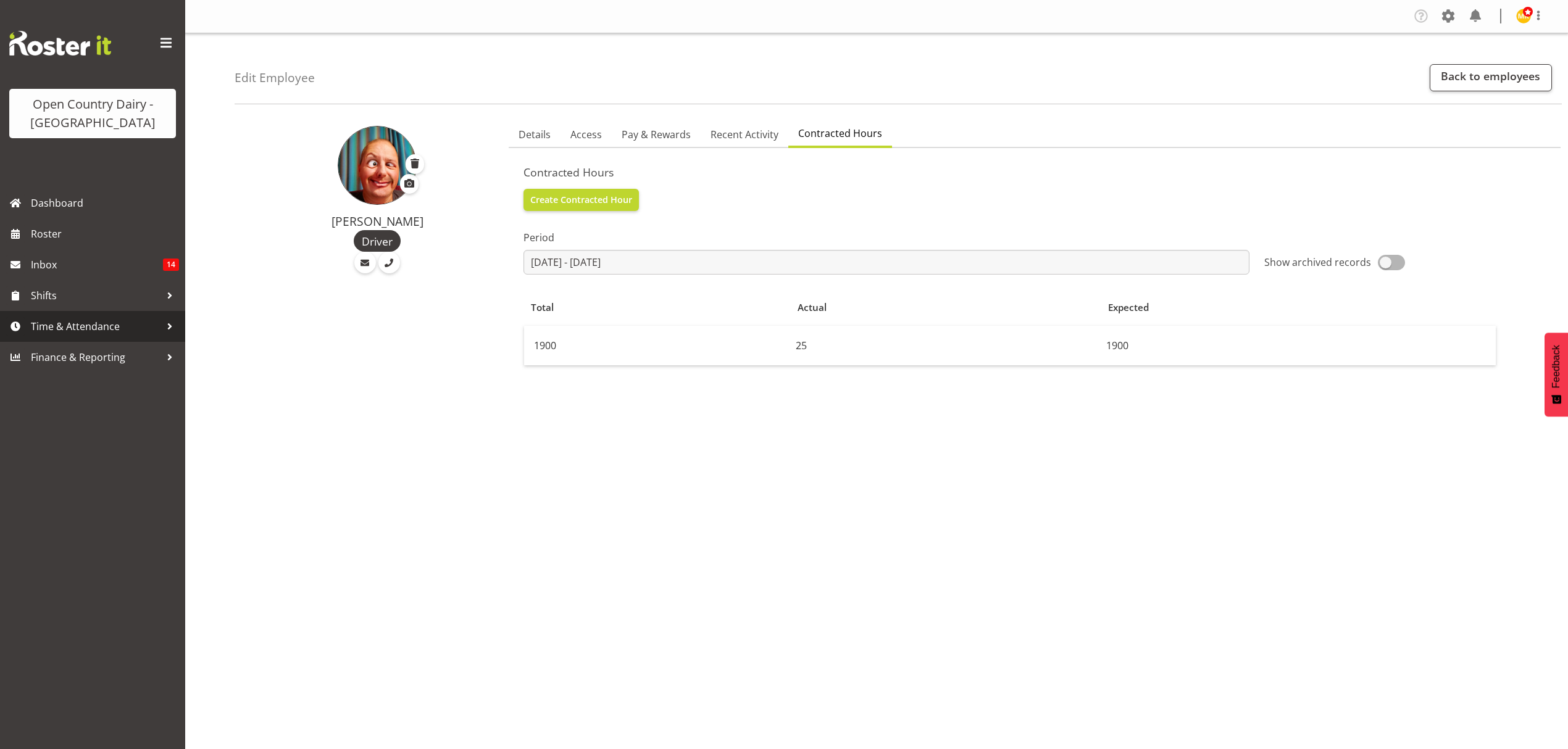
click at [69, 337] on link "Time & Attendance" at bounding box center [92, 326] width 185 height 31
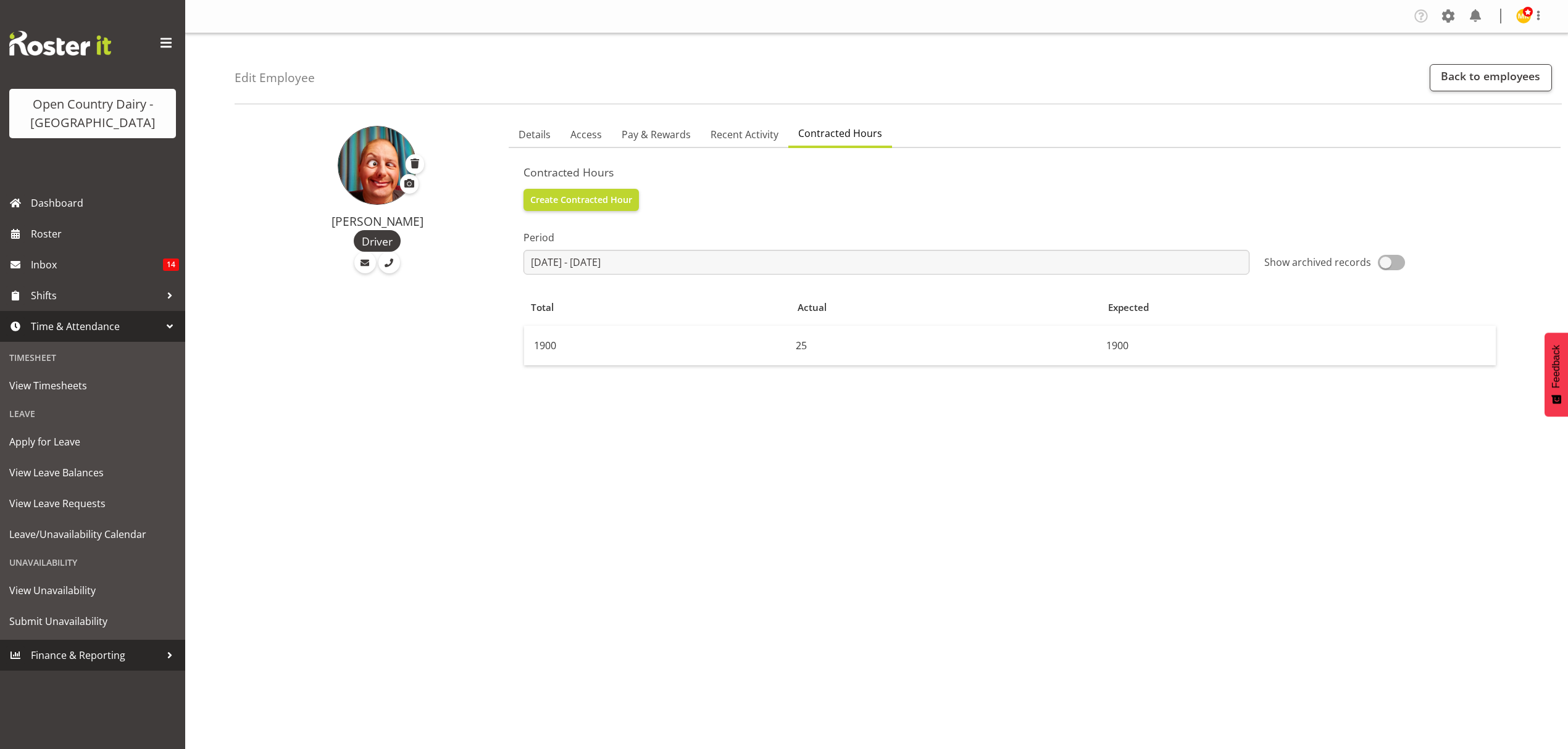
click at [68, 653] on span "Finance & Reporting" at bounding box center [96, 656] width 130 height 19
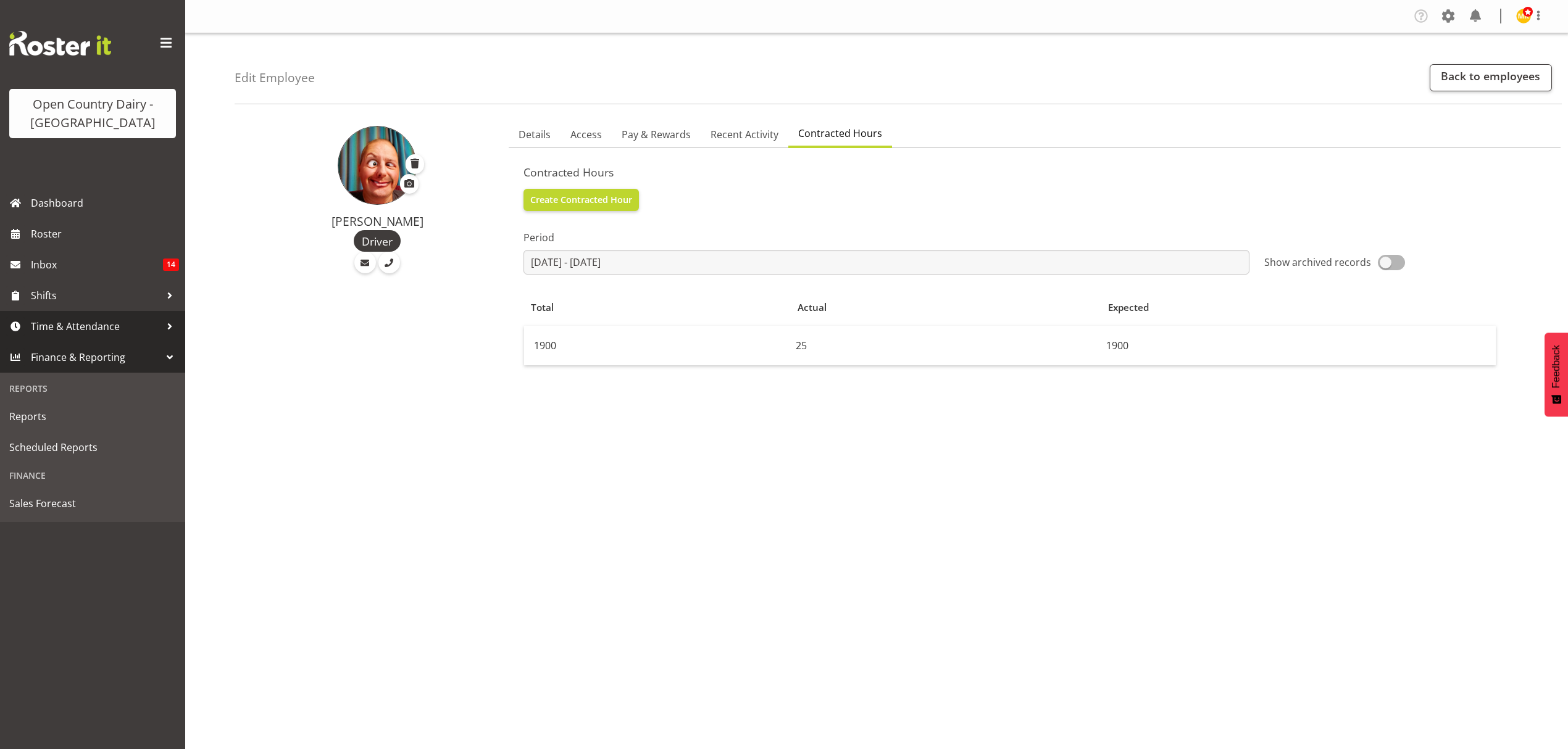
click at [79, 331] on span "Time & Attendance" at bounding box center [96, 326] width 130 height 19
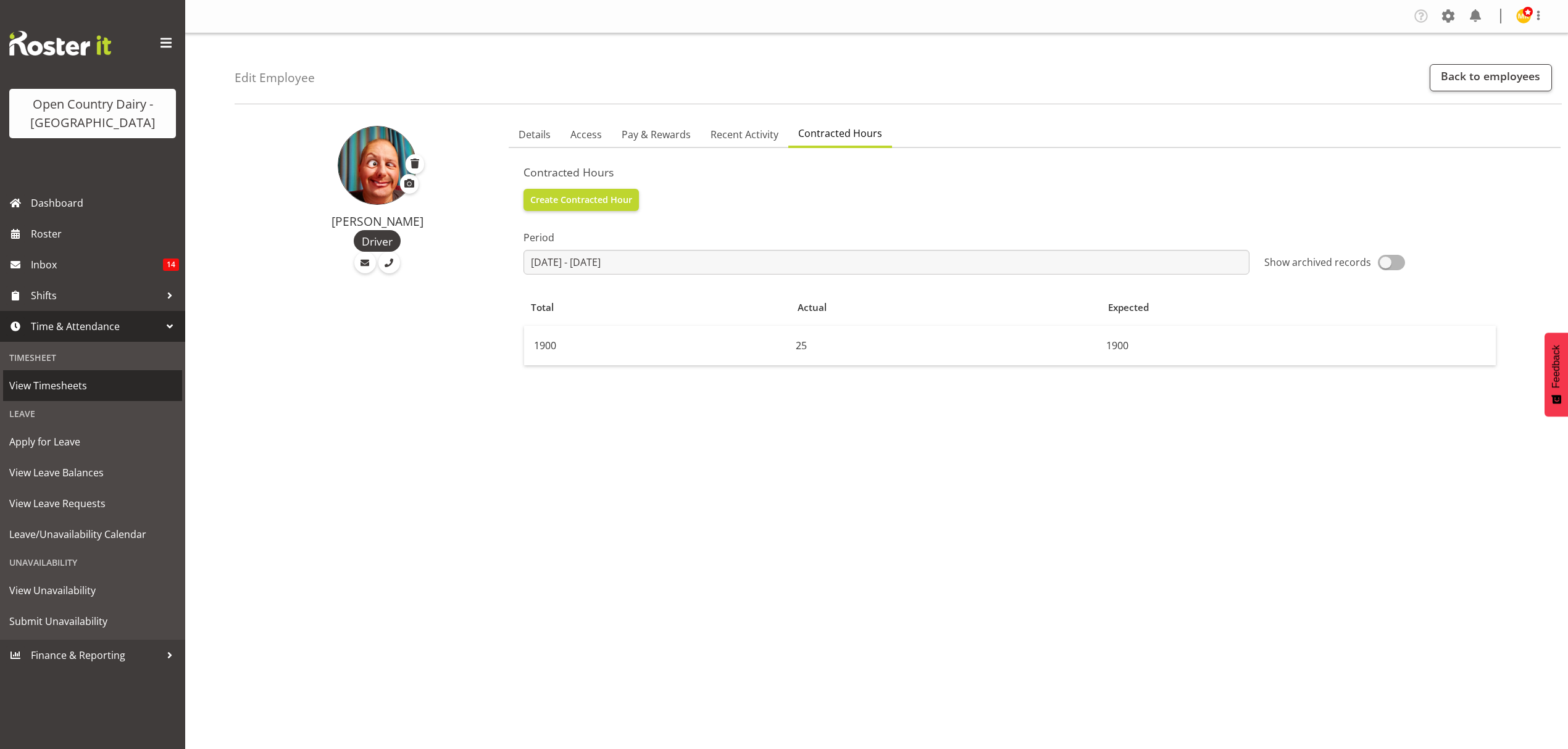
click at [40, 394] on span "View Timesheets" at bounding box center [92, 386] width 166 height 19
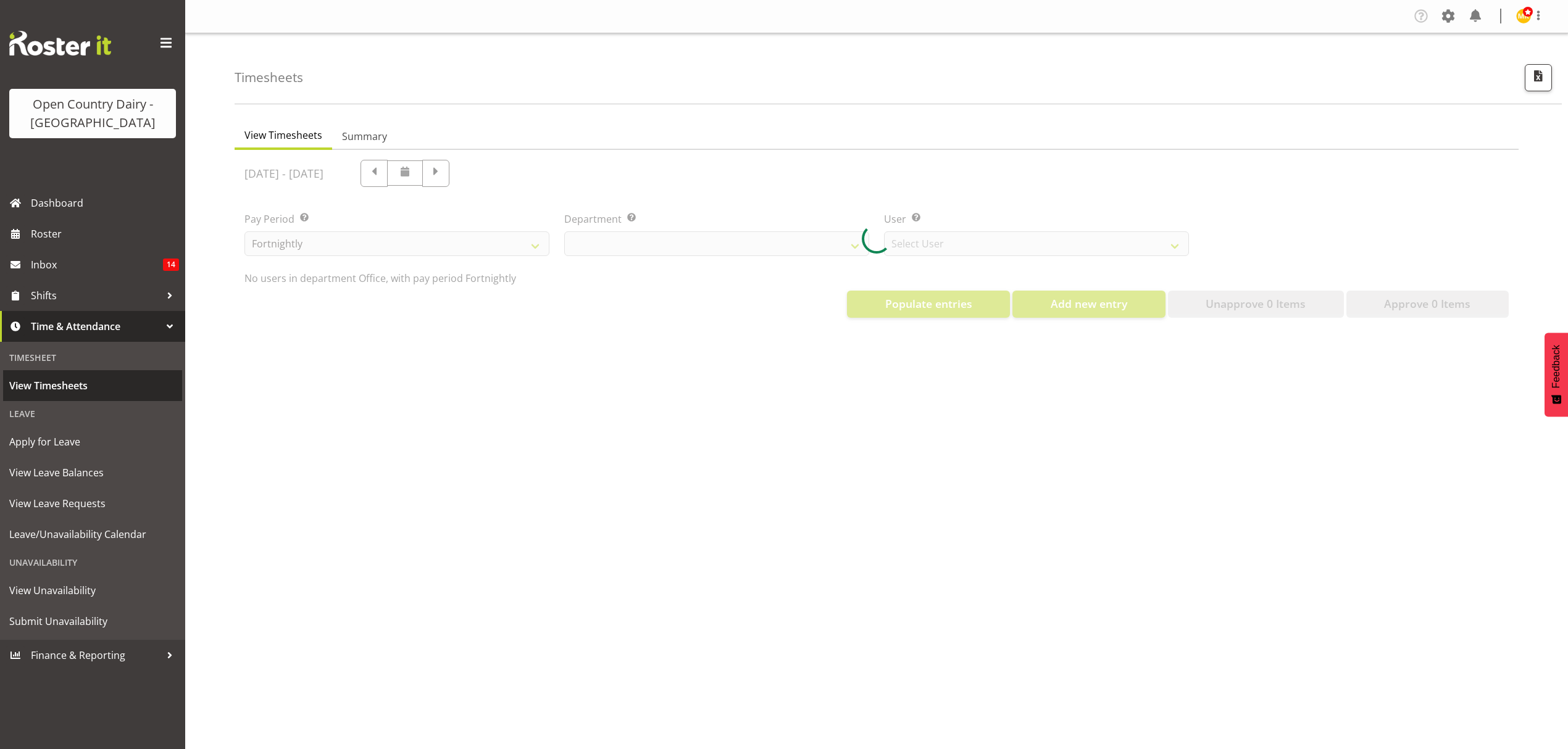
select select "699"
select select "8449"
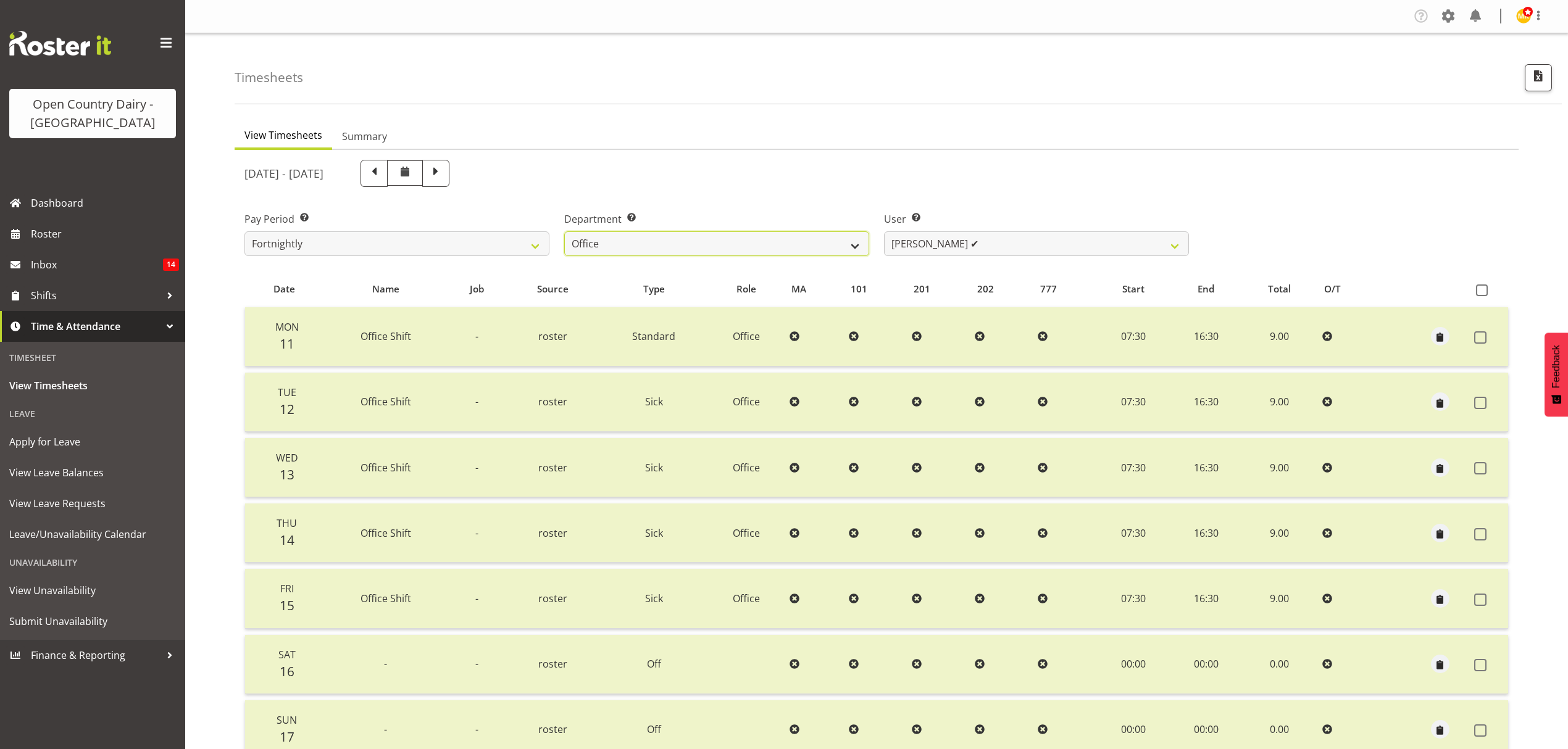
click at [855, 248] on select "734 735 736 737 738 739 851 852 853 854 855 856 858 861 862 865 868 869 870 873" at bounding box center [716, 244] width 305 height 25
select select "690"
click at [564, 232] on select "734 735 736 737 738 739 851 852 853 854 855 856 858 861 862 865 868 869 870 873" at bounding box center [716, 244] width 305 height 25
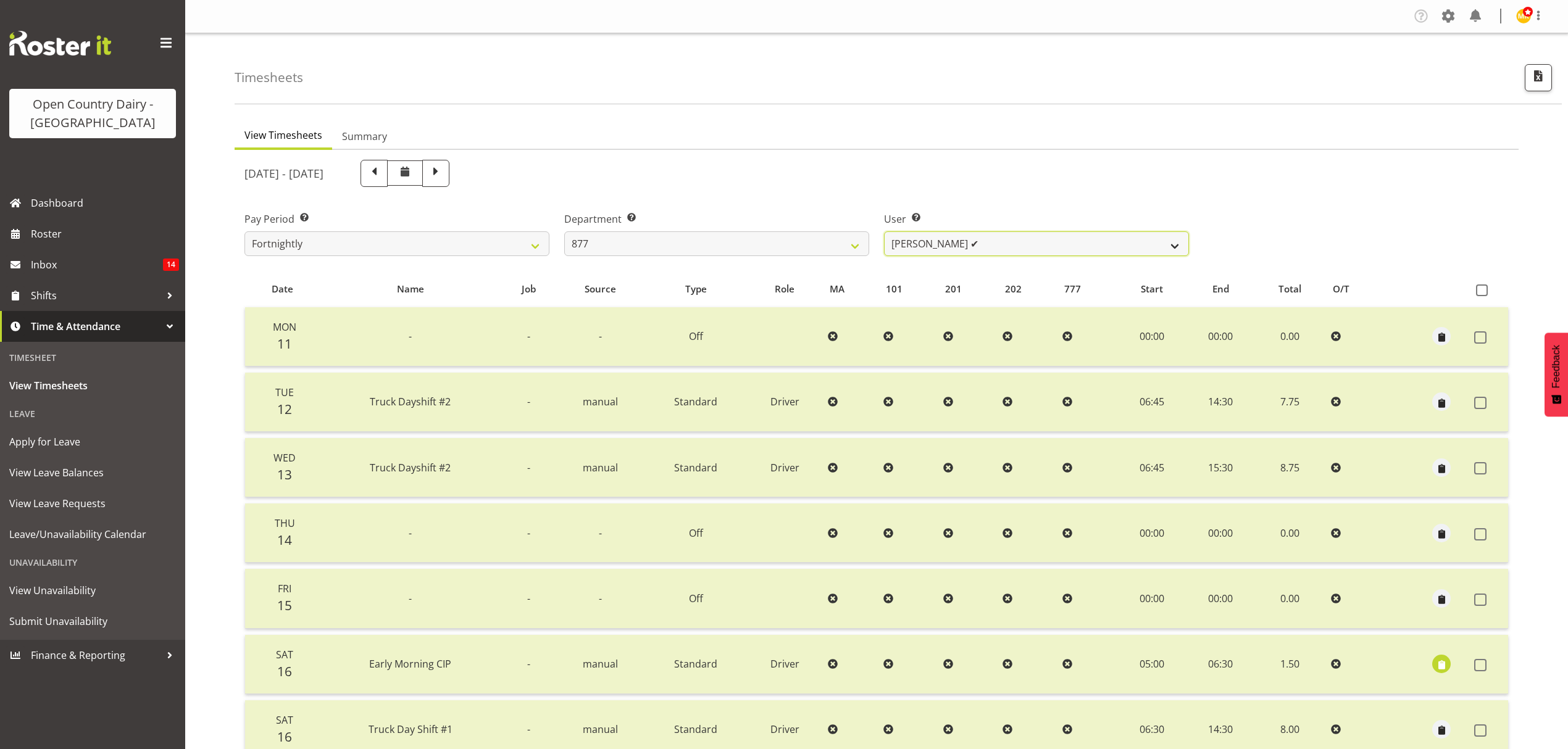
click at [1151, 245] on select "Barry Shields ✔ Callum Wells ✔ Helen Bull ✔ Jase Preston ✔" at bounding box center [1036, 244] width 305 height 25
select select "9756"
click at [883, 232] on select "Barry Shields ✔ Callum Wells ✔ Helen Bull ✔ Jase Preston ✔" at bounding box center [1036, 244] width 305 height 25
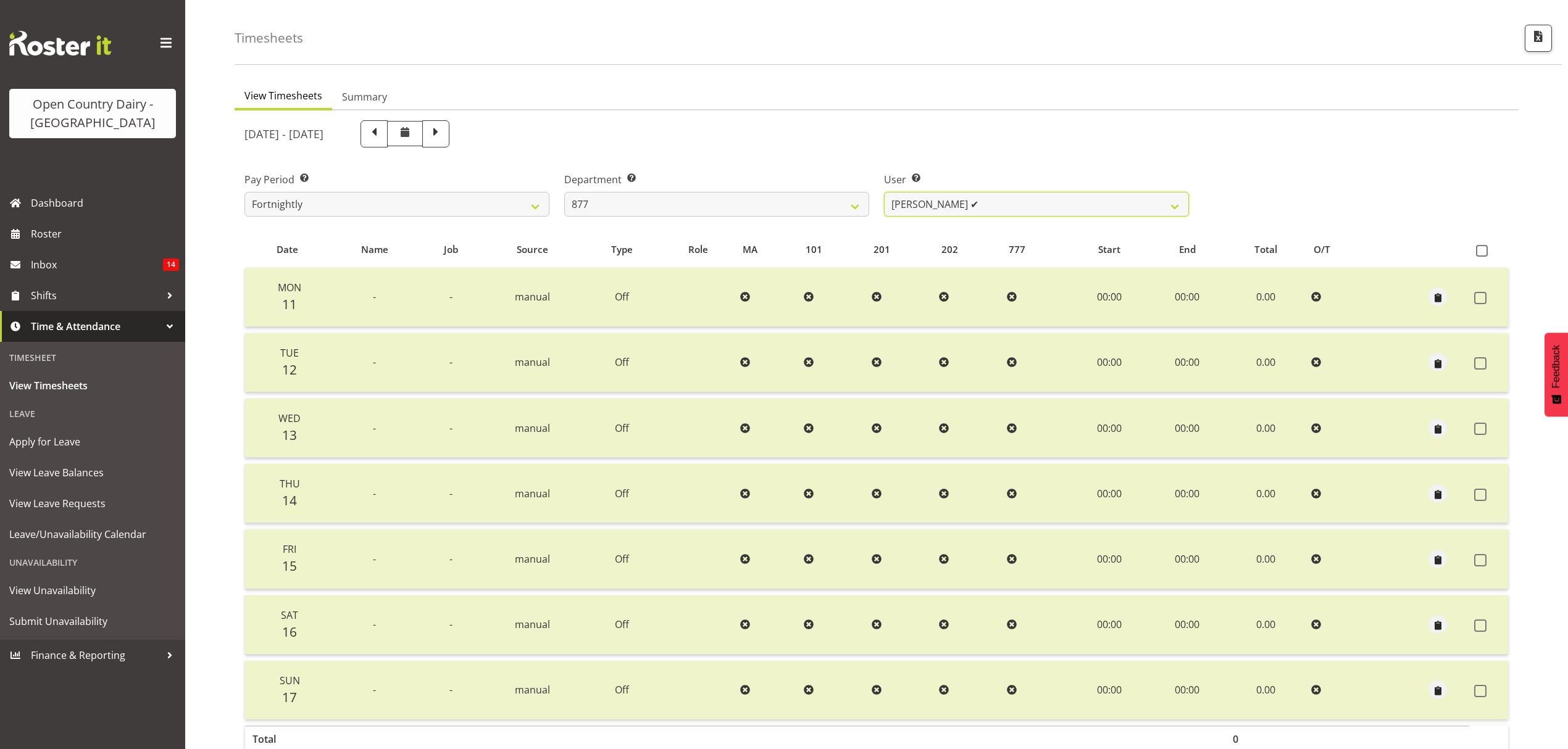
scroll to position [82, 0]
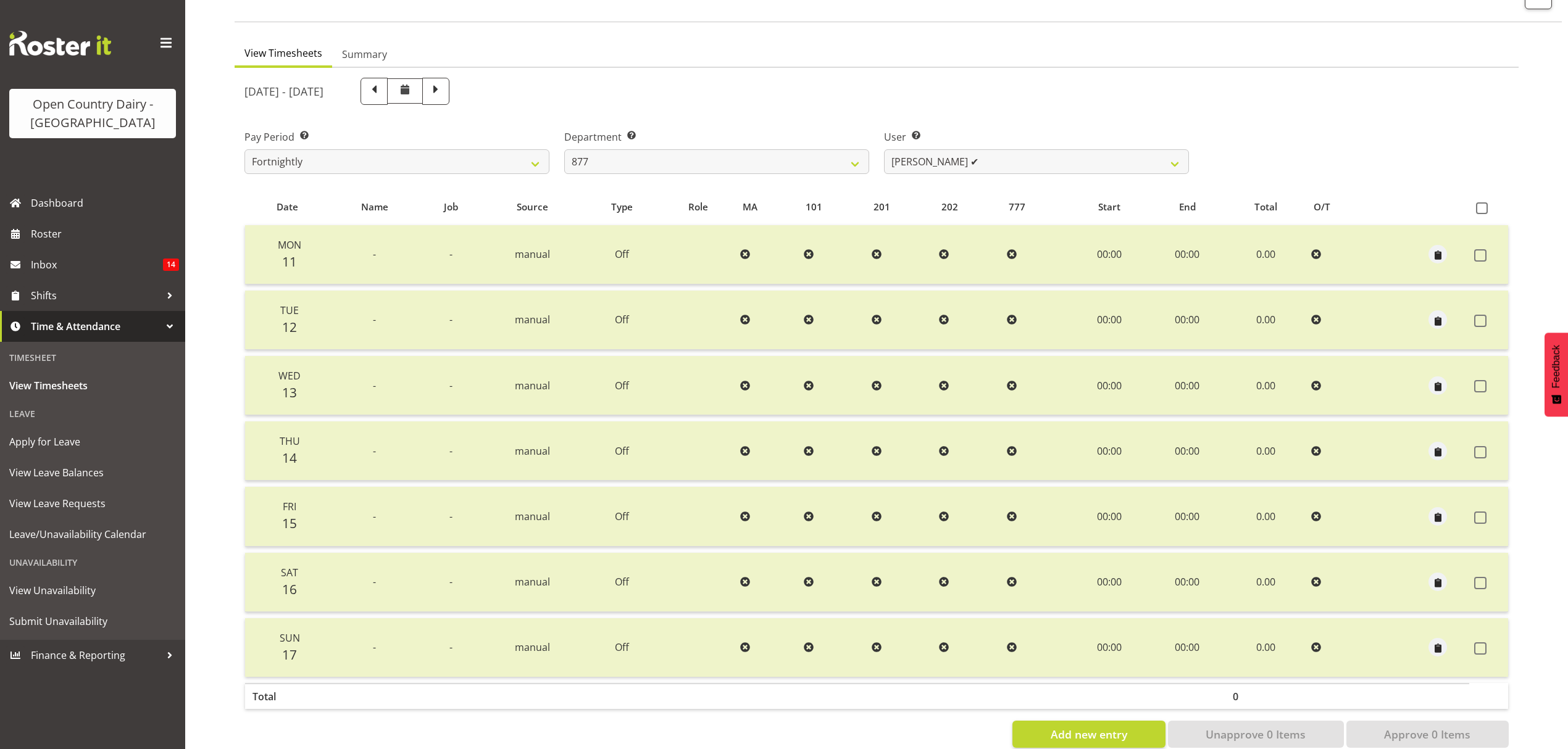
drag, startPoint x: 1179, startPoint y: 301, endPoint x: 1181, endPoint y: 309, distance: 8.2
click at [1181, 309] on td "00:00" at bounding box center [1187, 320] width 76 height 59
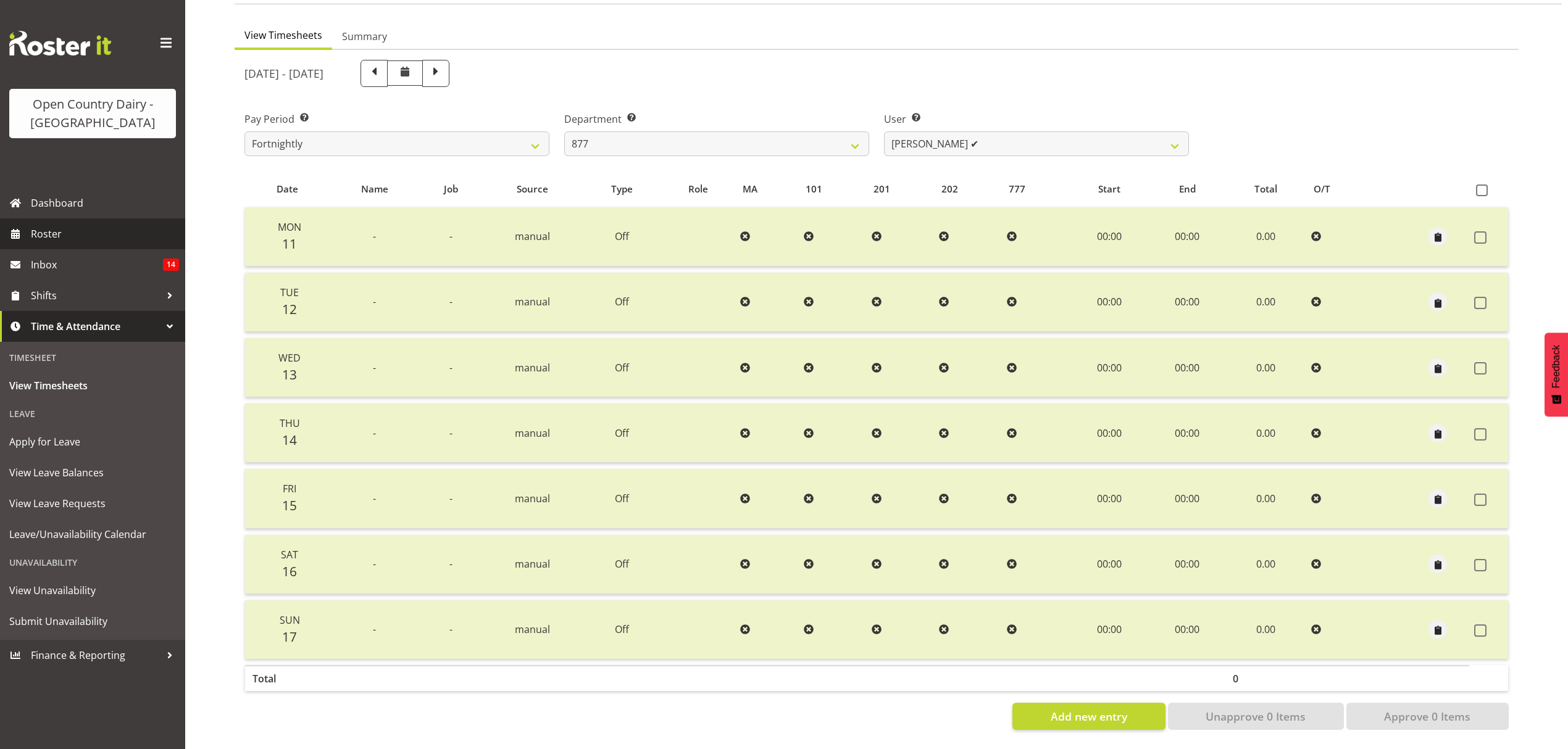
click at [44, 238] on span "Roster" at bounding box center [105, 234] width 148 height 19
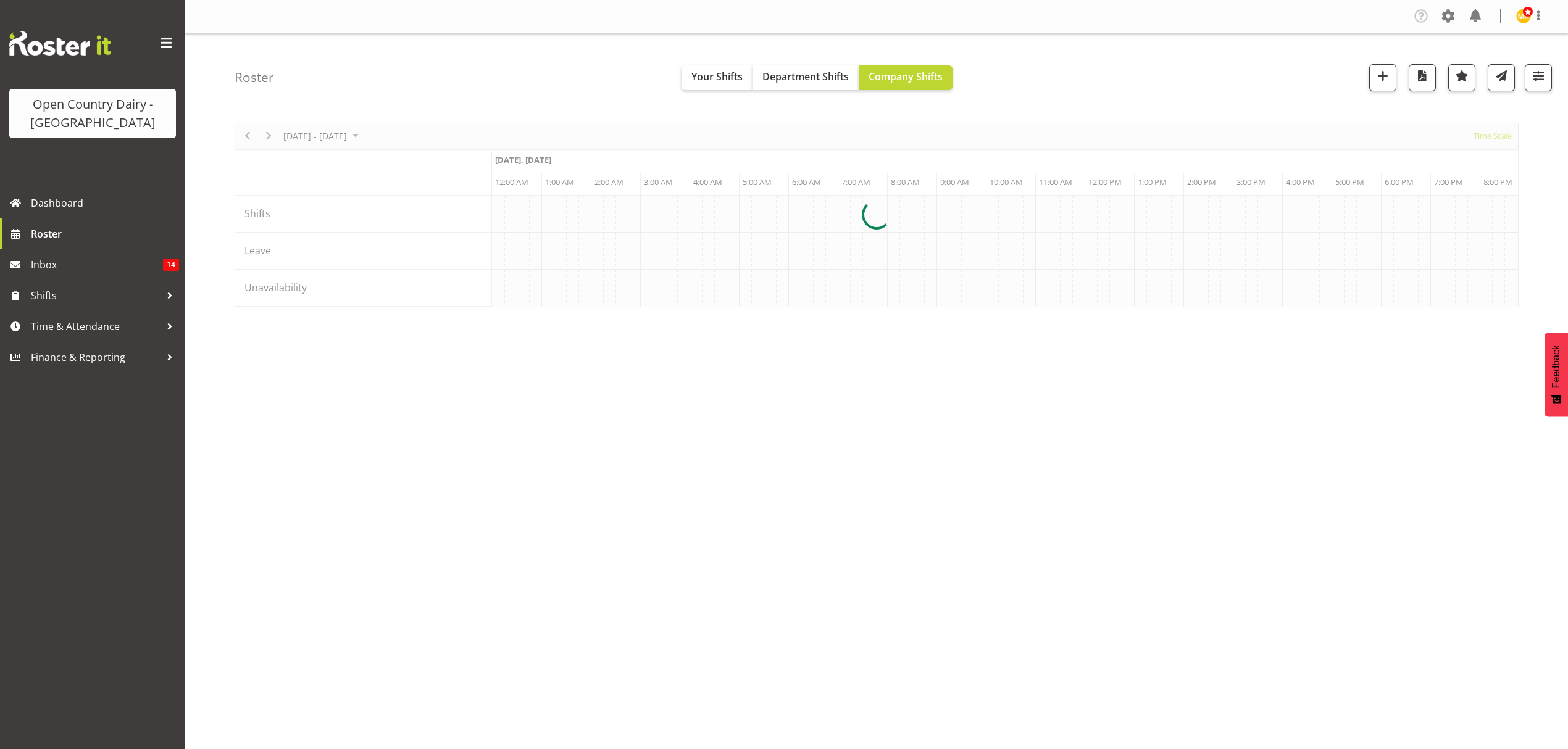
scroll to position [0, 5925]
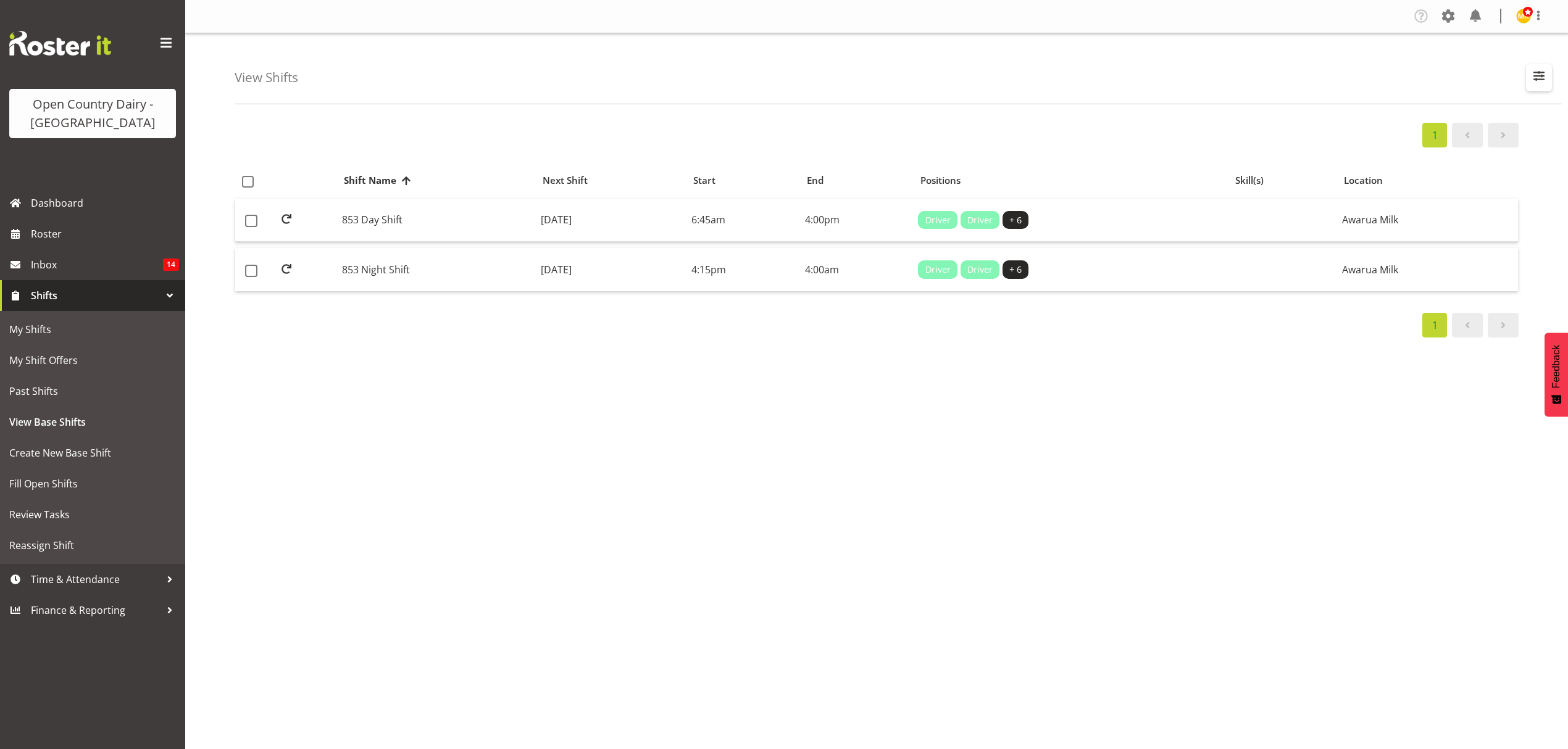
click at [1542, 86] on button "button" at bounding box center [1538, 78] width 26 height 27
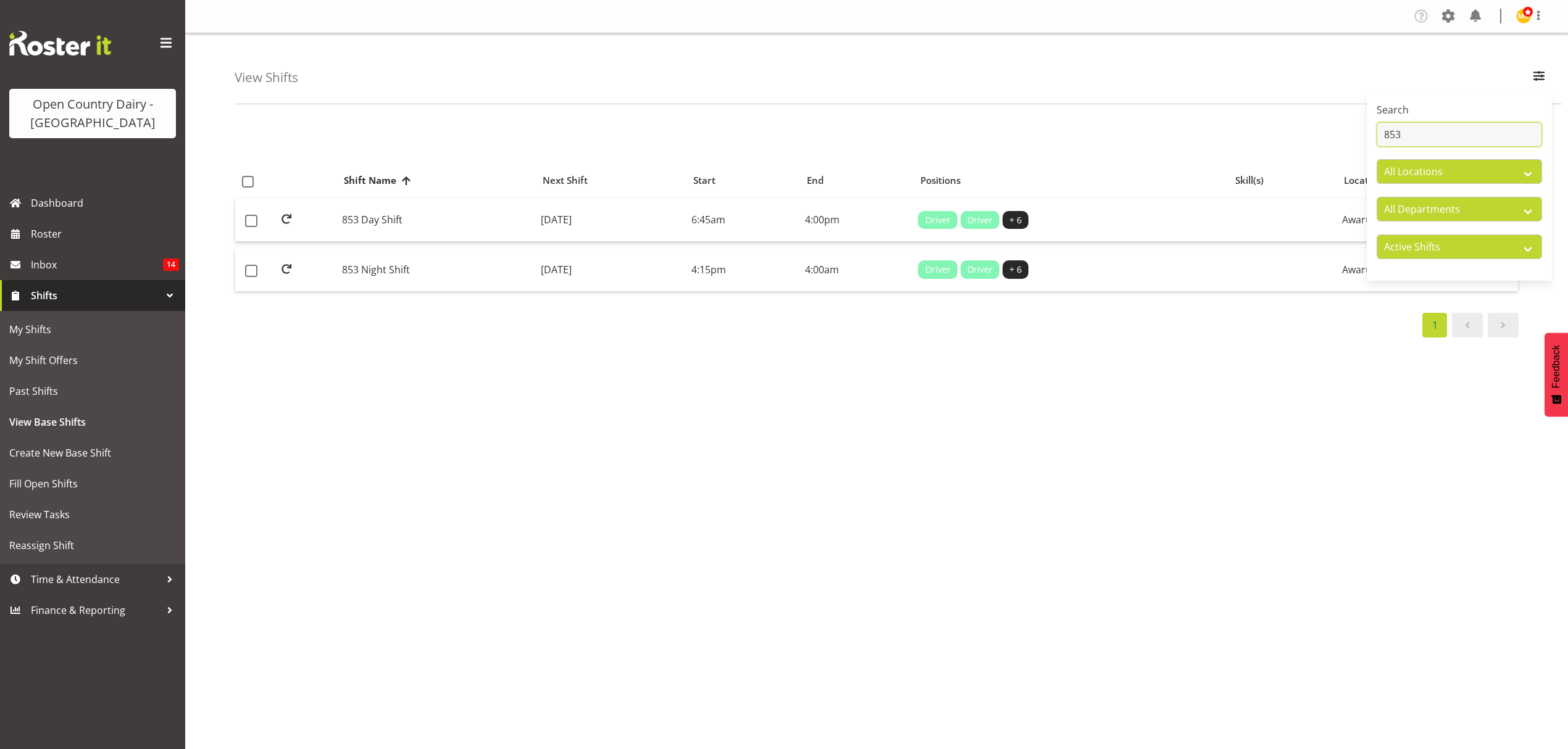
drag, startPoint x: 1385, startPoint y: 134, endPoint x: 1418, endPoint y: 134, distance: 33.0
click at [1418, 134] on input "853" at bounding box center [1458, 134] width 166 height 25
type input "878"
click at [358, 228] on td "878 Day Shift" at bounding box center [437, 221] width 199 height 44
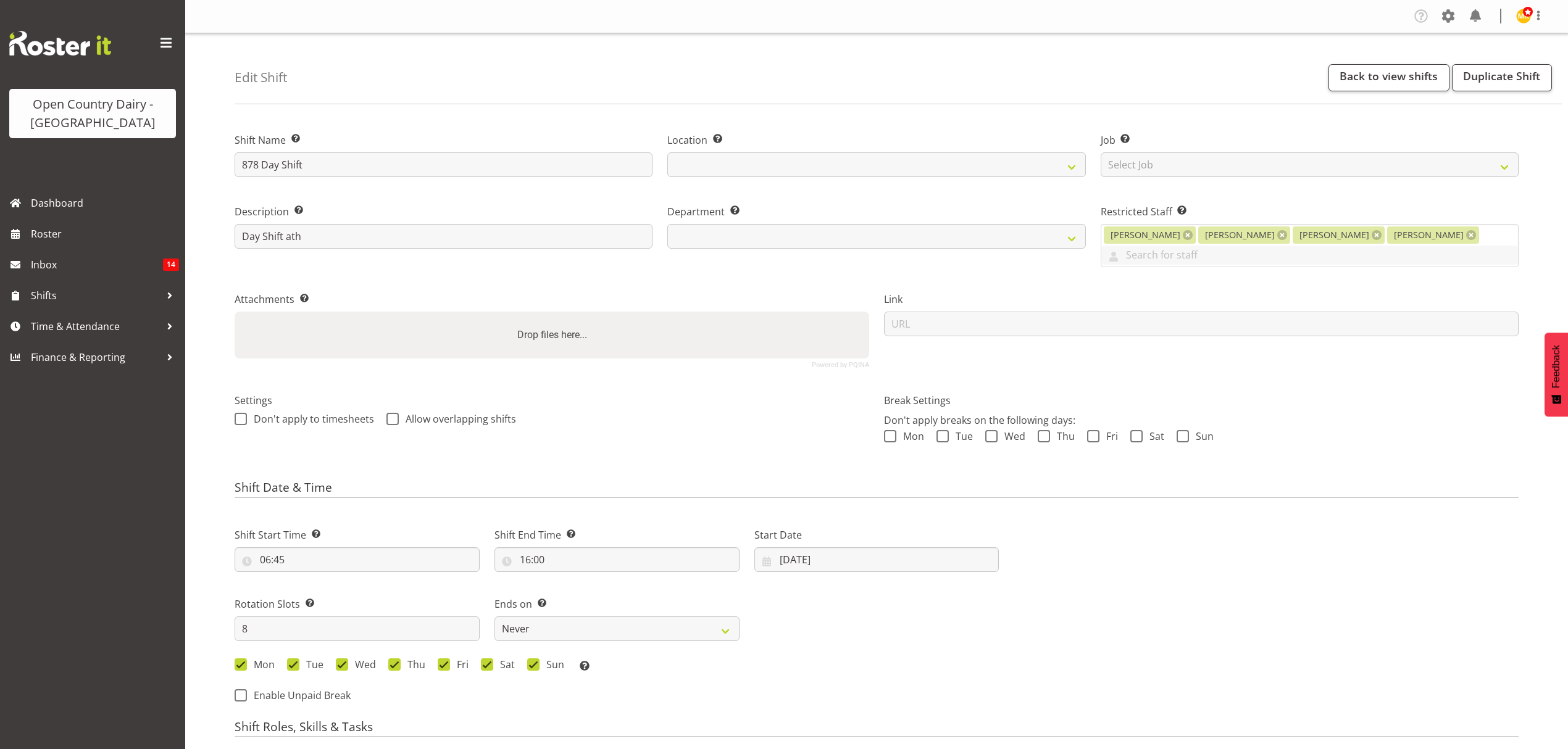
select select
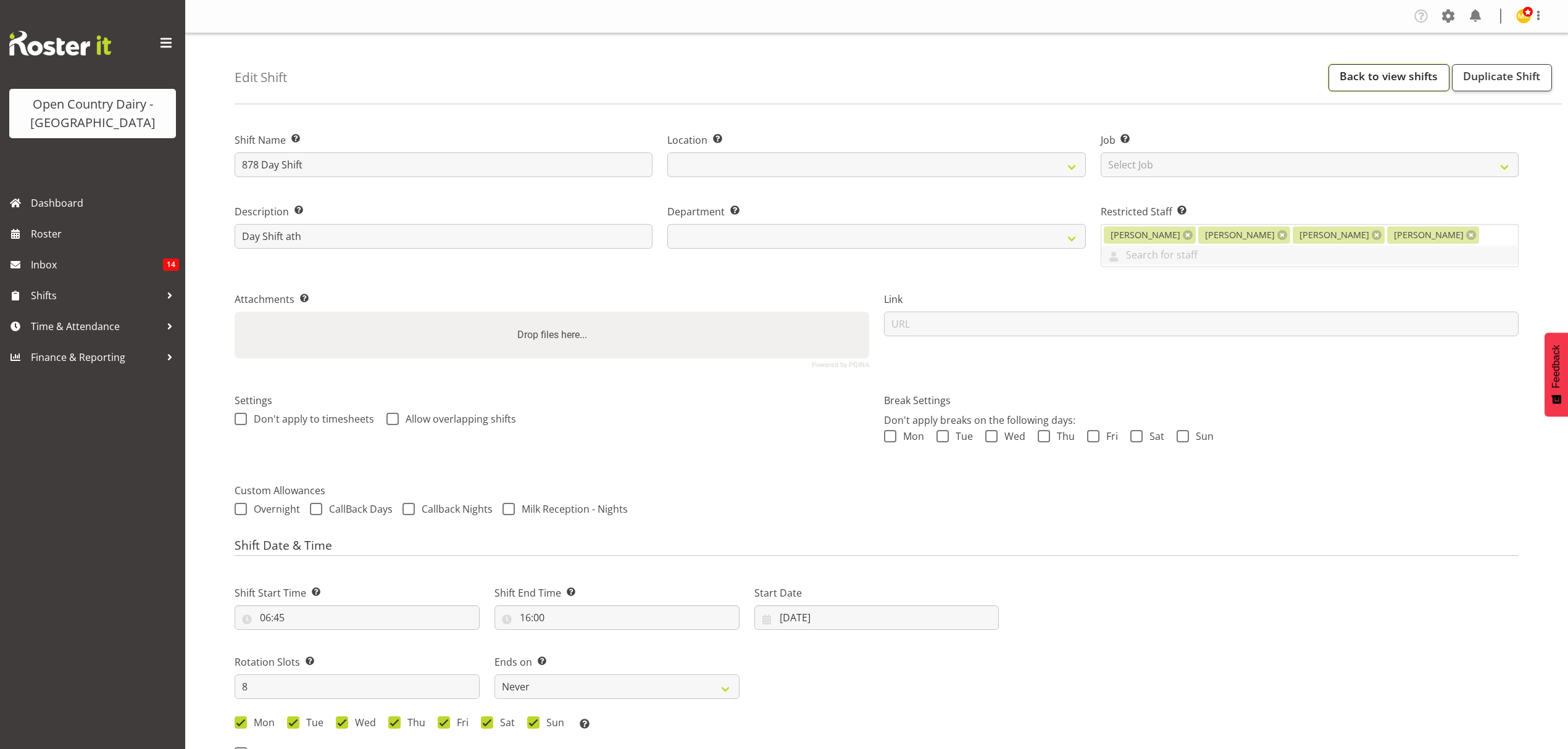
select select "691"
click at [1399, 80] on link "Back to view shifts" at bounding box center [1389, 78] width 121 height 27
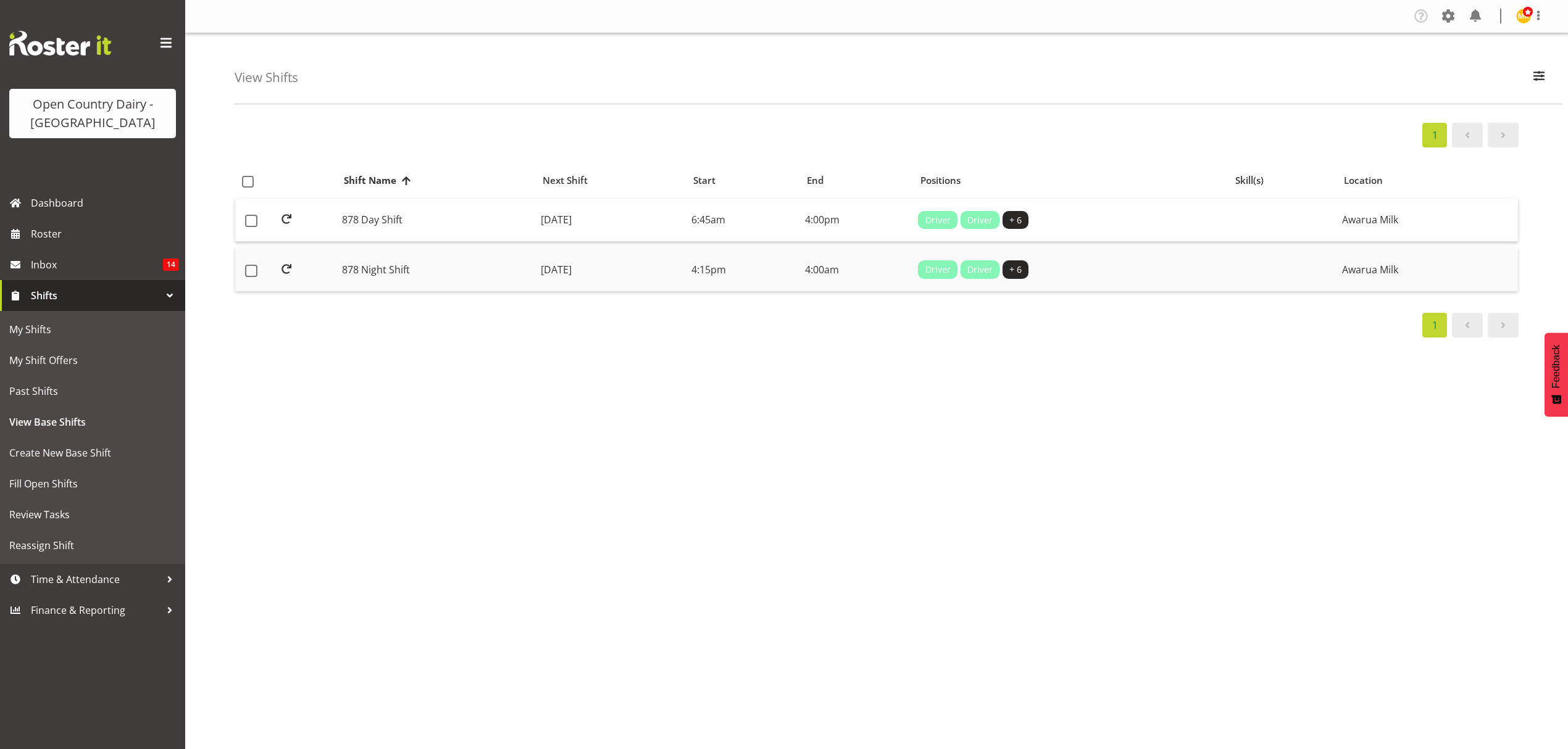
click at [343, 268] on td "878 Night Shift" at bounding box center [437, 270] width 199 height 44
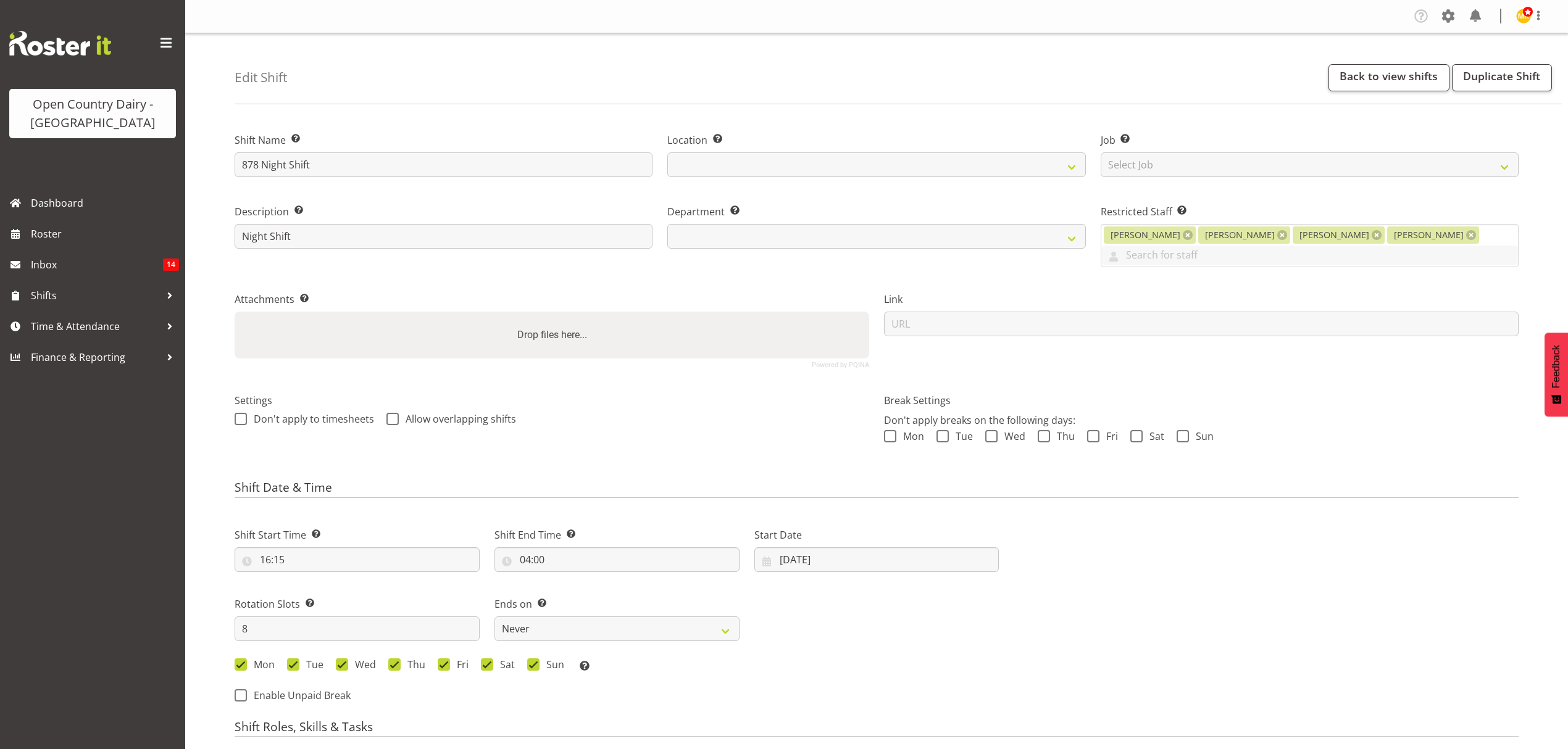
select select
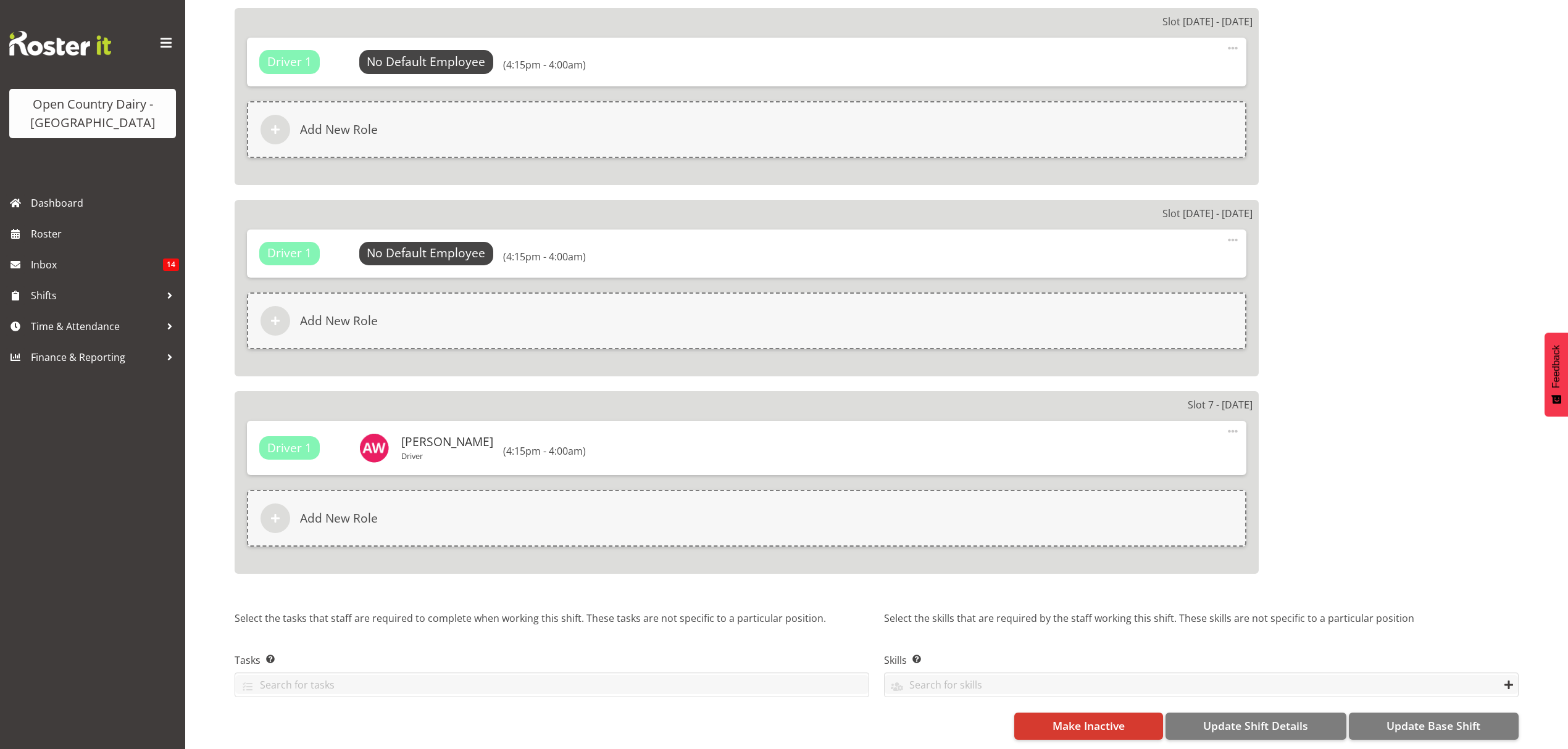
scroll to position [1818, 0]
click at [1433, 718] on span "Update Base Shift" at bounding box center [1433, 726] width 94 height 16
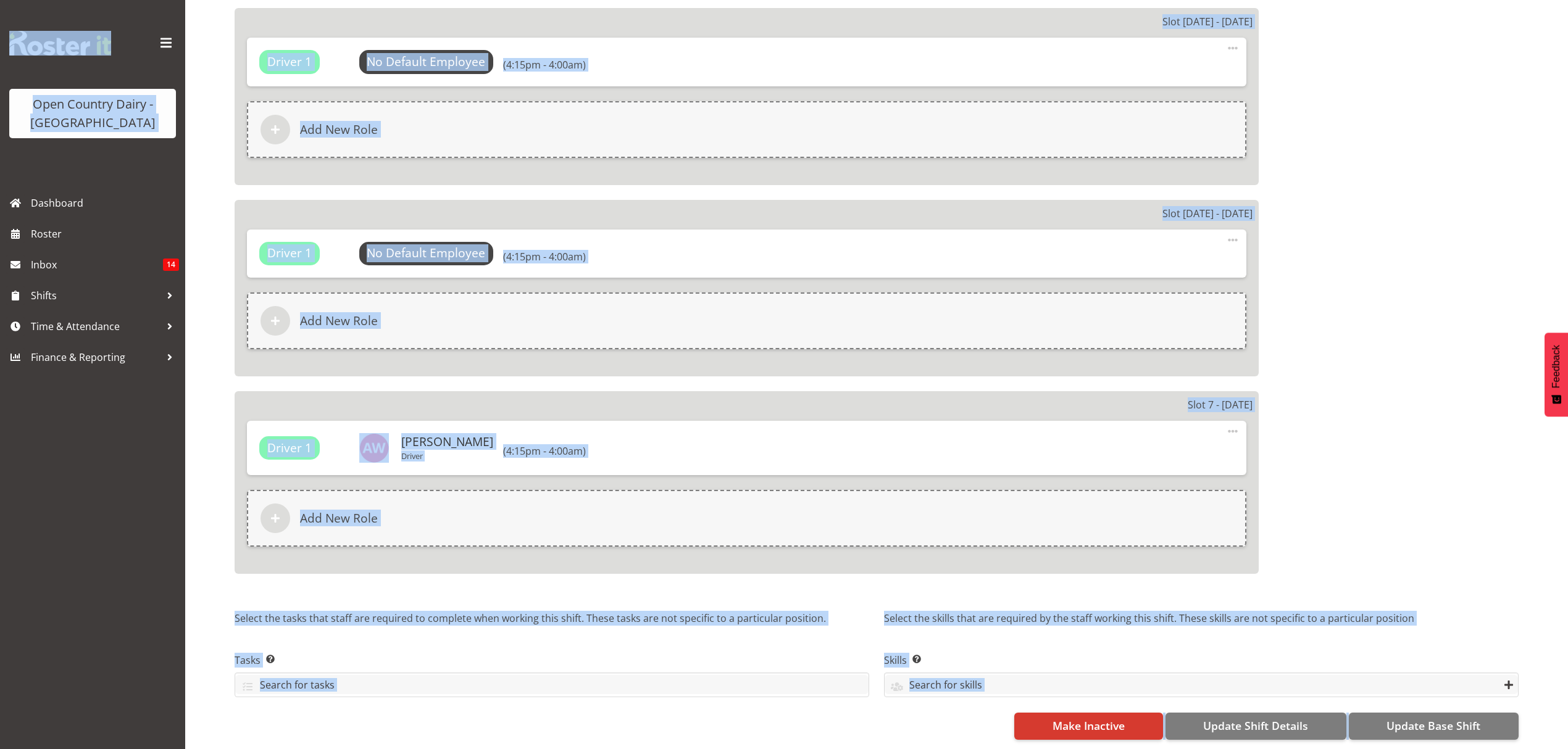
select select "691"
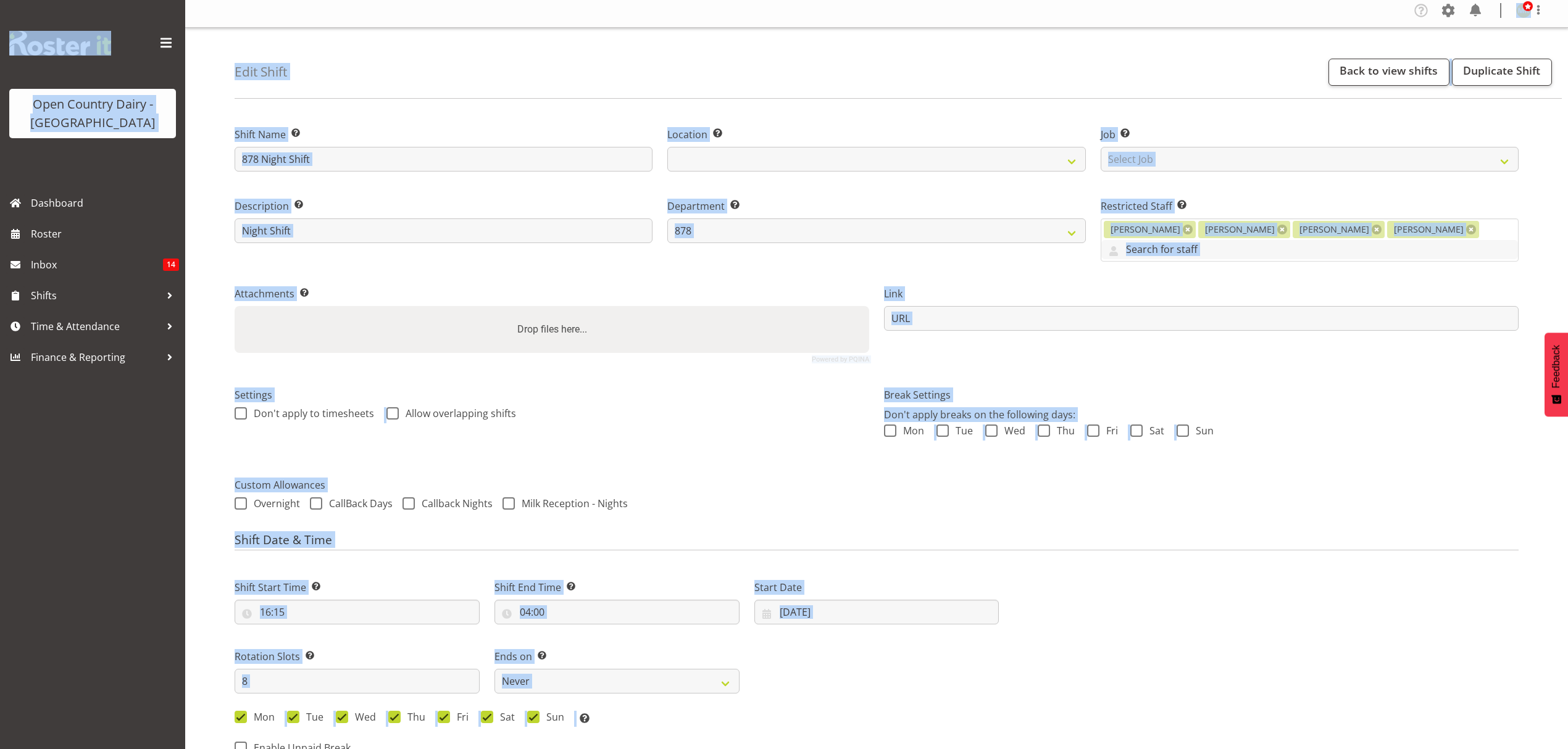
scroll to position [0, 0]
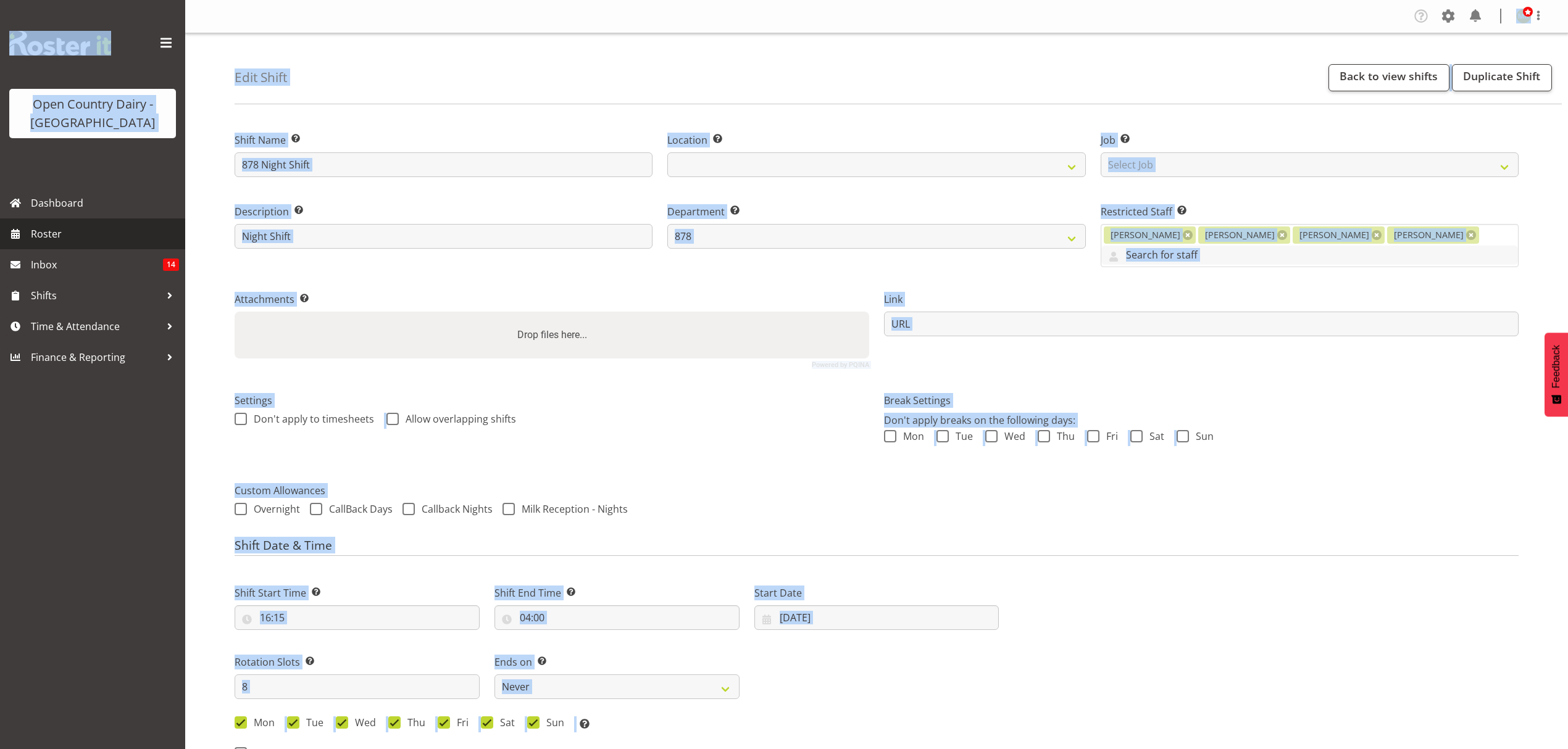
click at [36, 235] on span "Roster" at bounding box center [105, 234] width 148 height 19
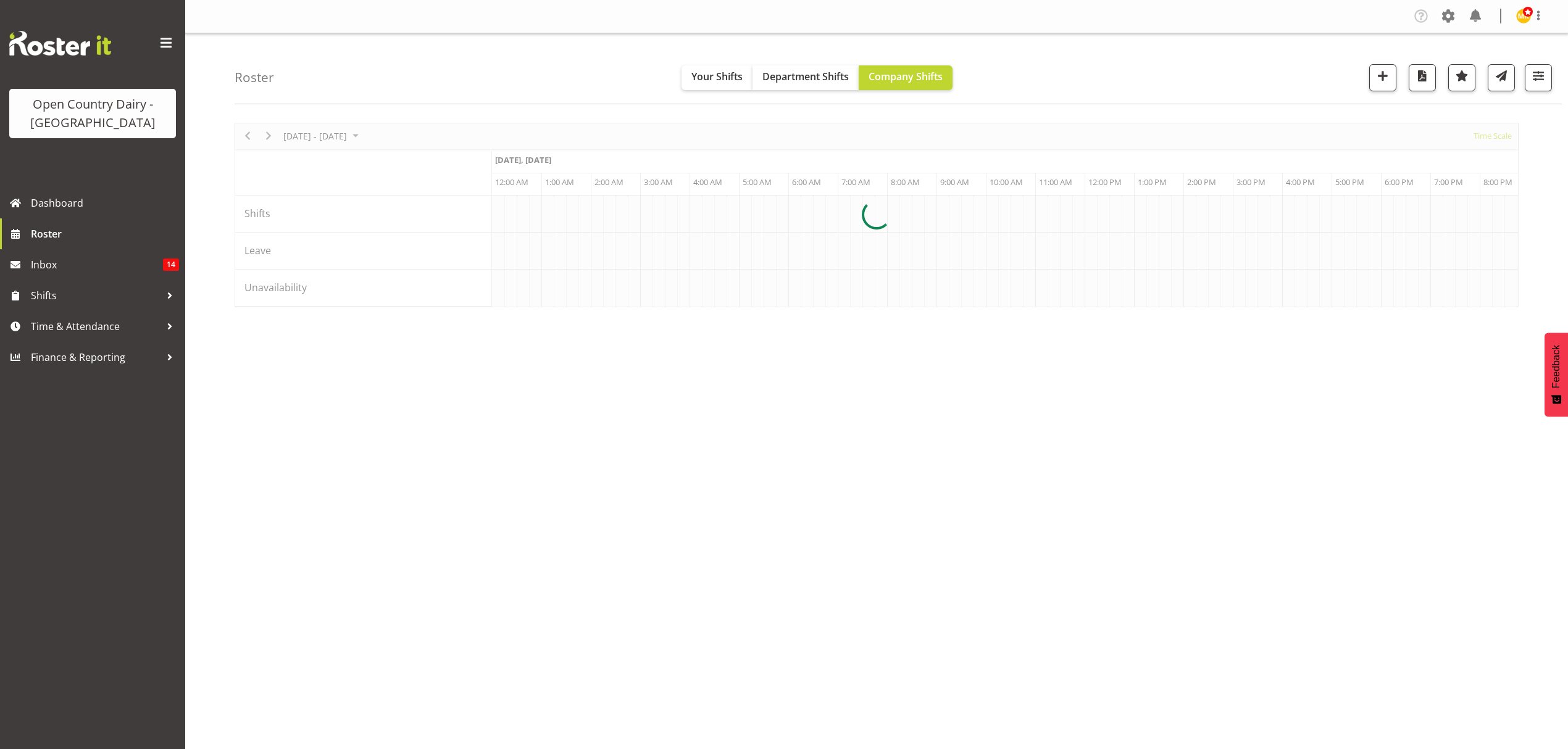
scroll to position [0, 5925]
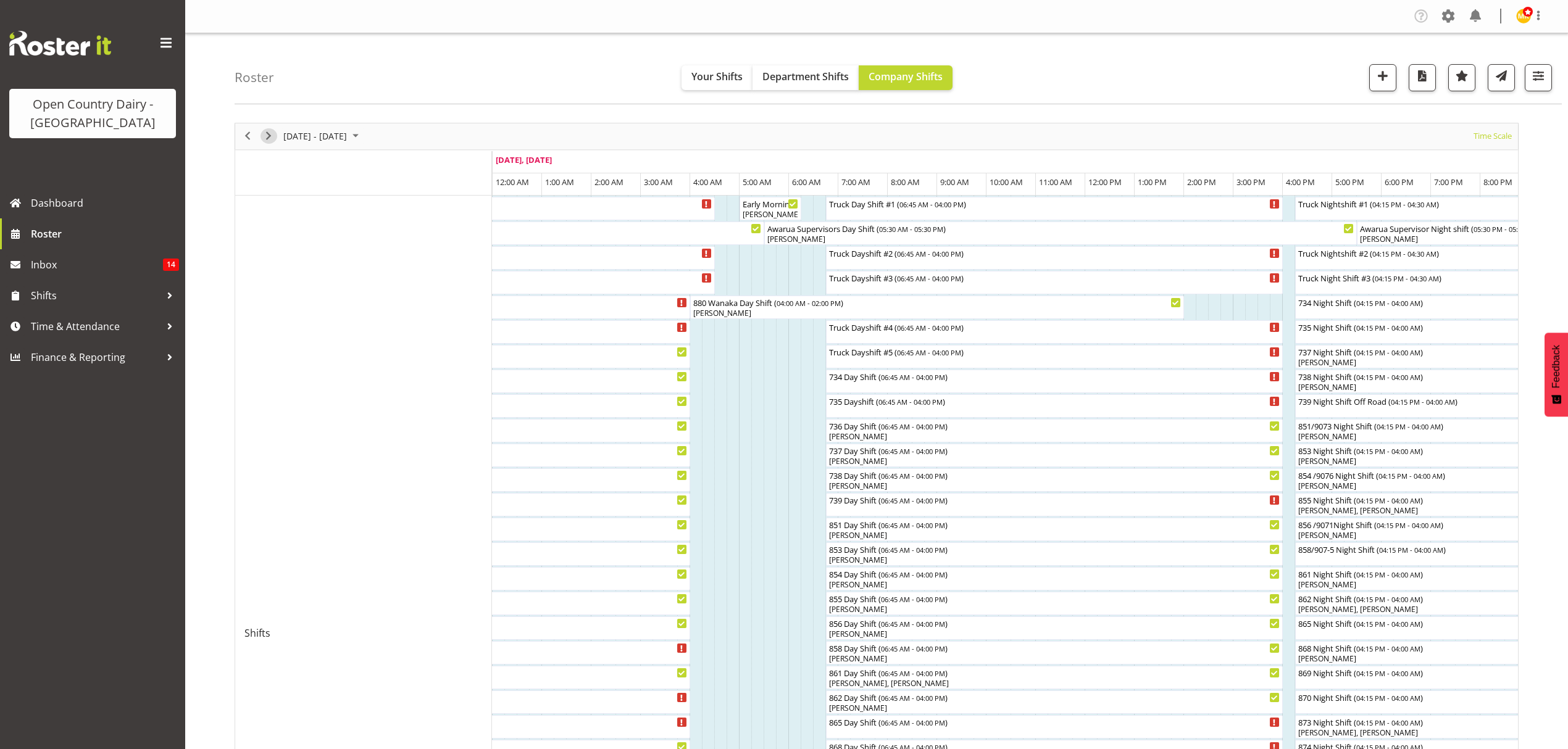
click at [263, 132] on span "Next" at bounding box center [268, 136] width 15 height 16
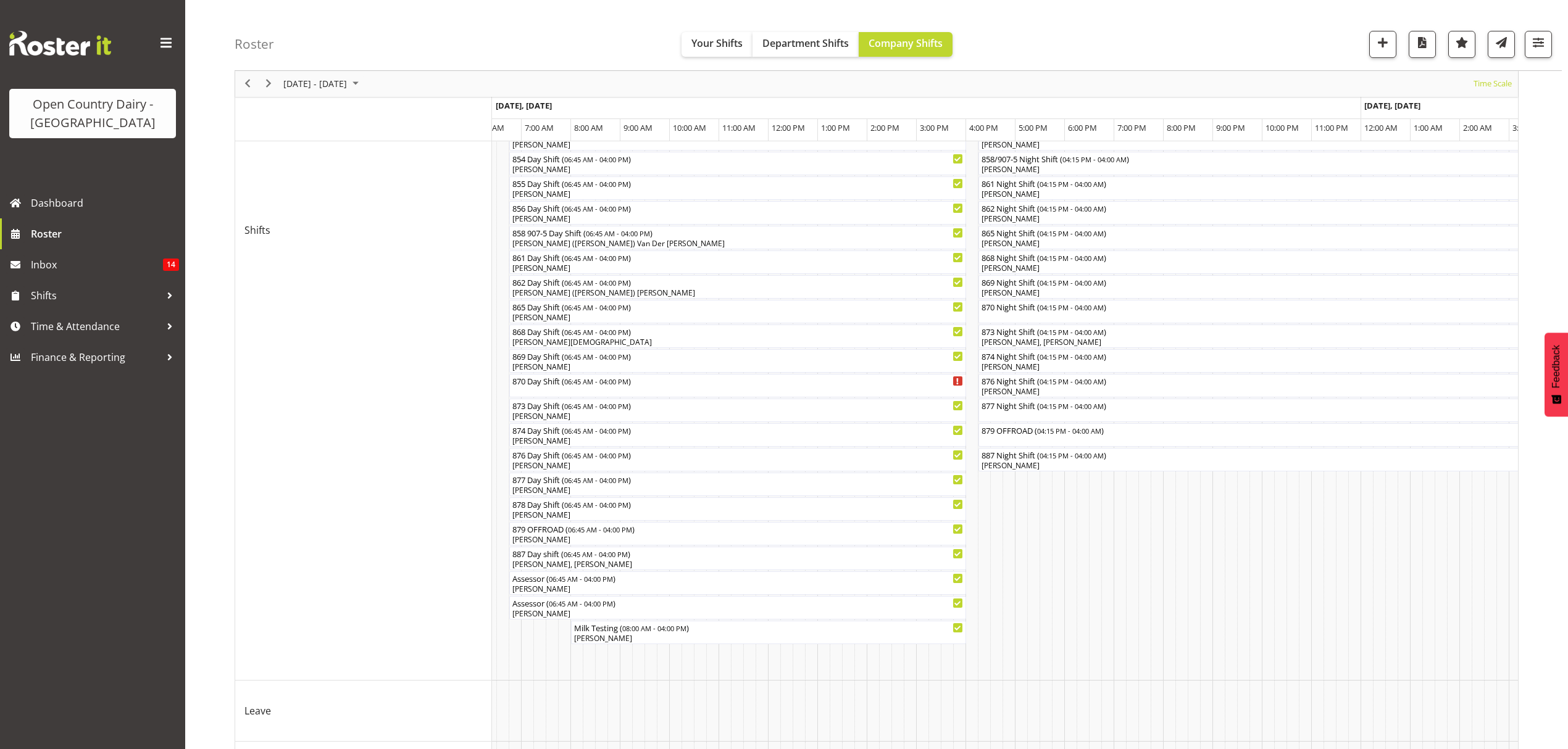
scroll to position [385, 0]
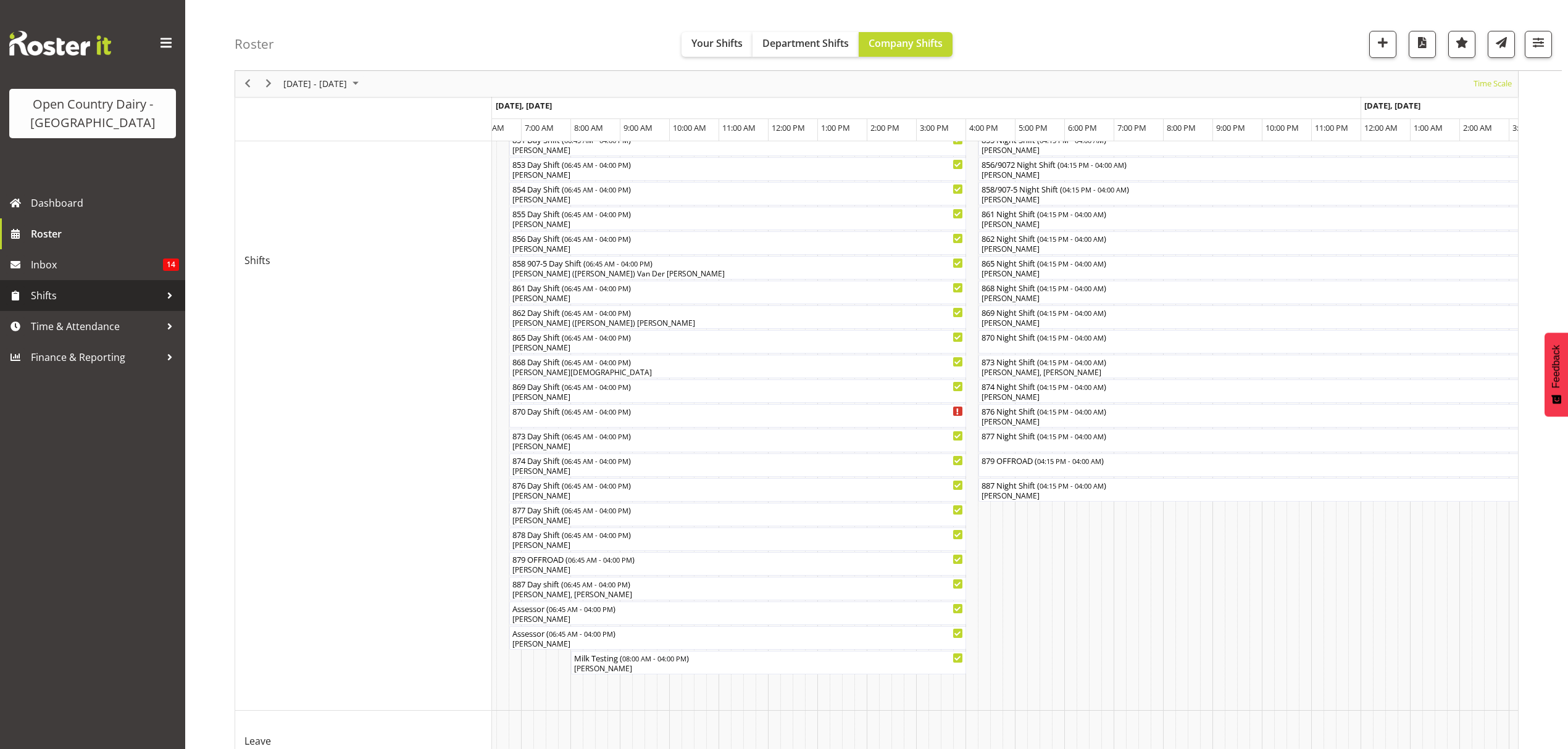
click span "Shifts"
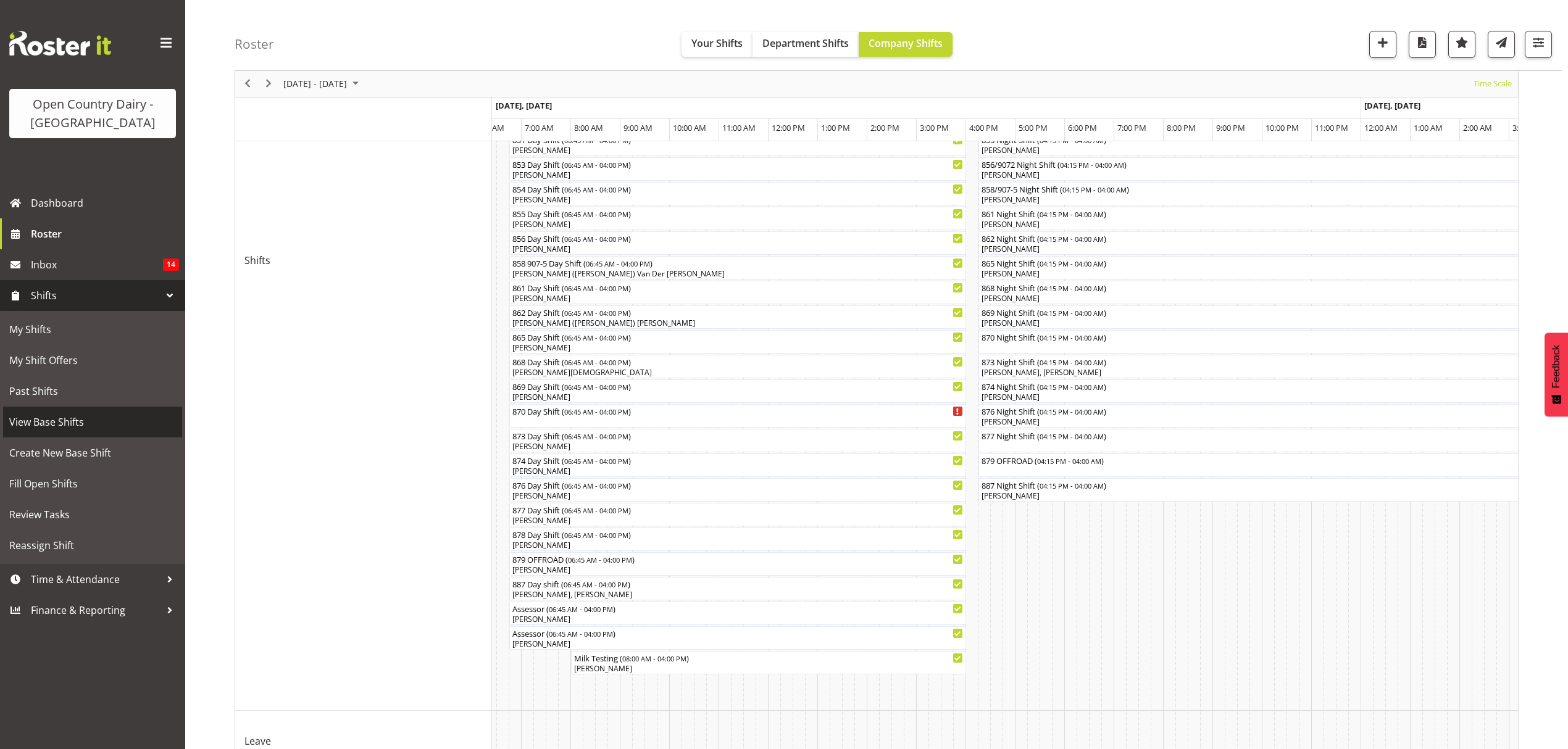
click span "View Base Shifts"
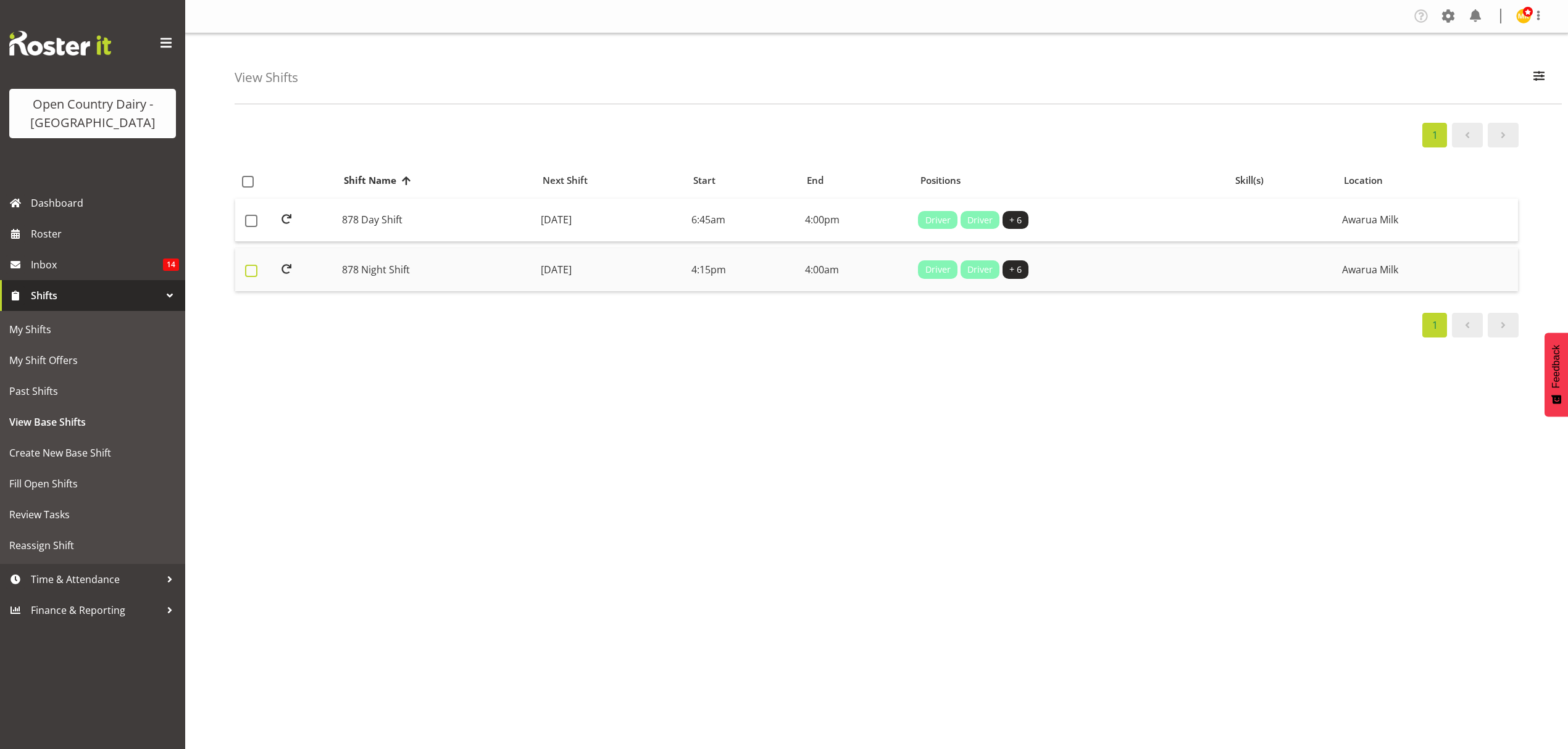
click at [252, 271] on span at bounding box center [251, 271] width 12 height 12
checkbox input "true"
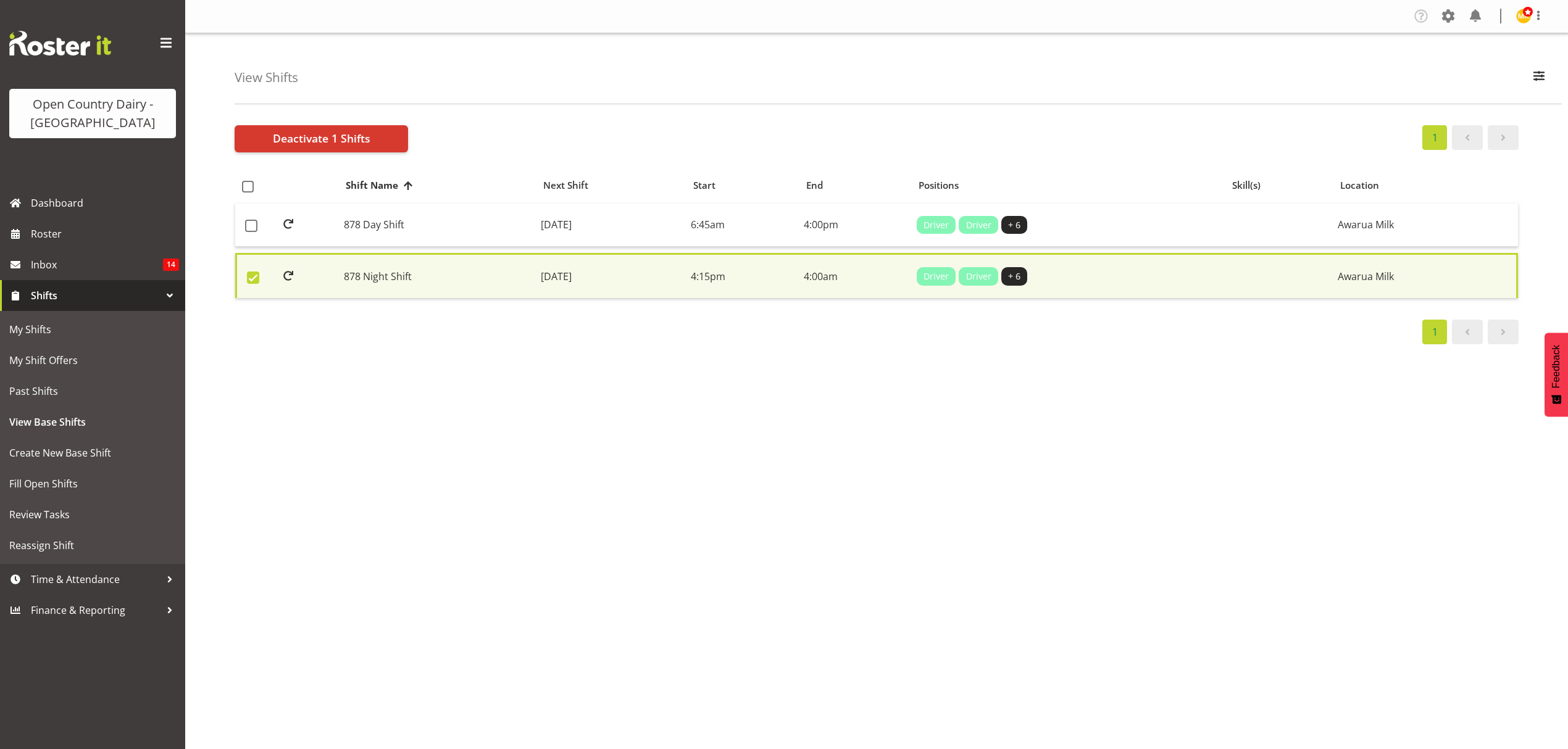
click at [361, 284] on td "878 Night Shift" at bounding box center [437, 276] width 197 height 45
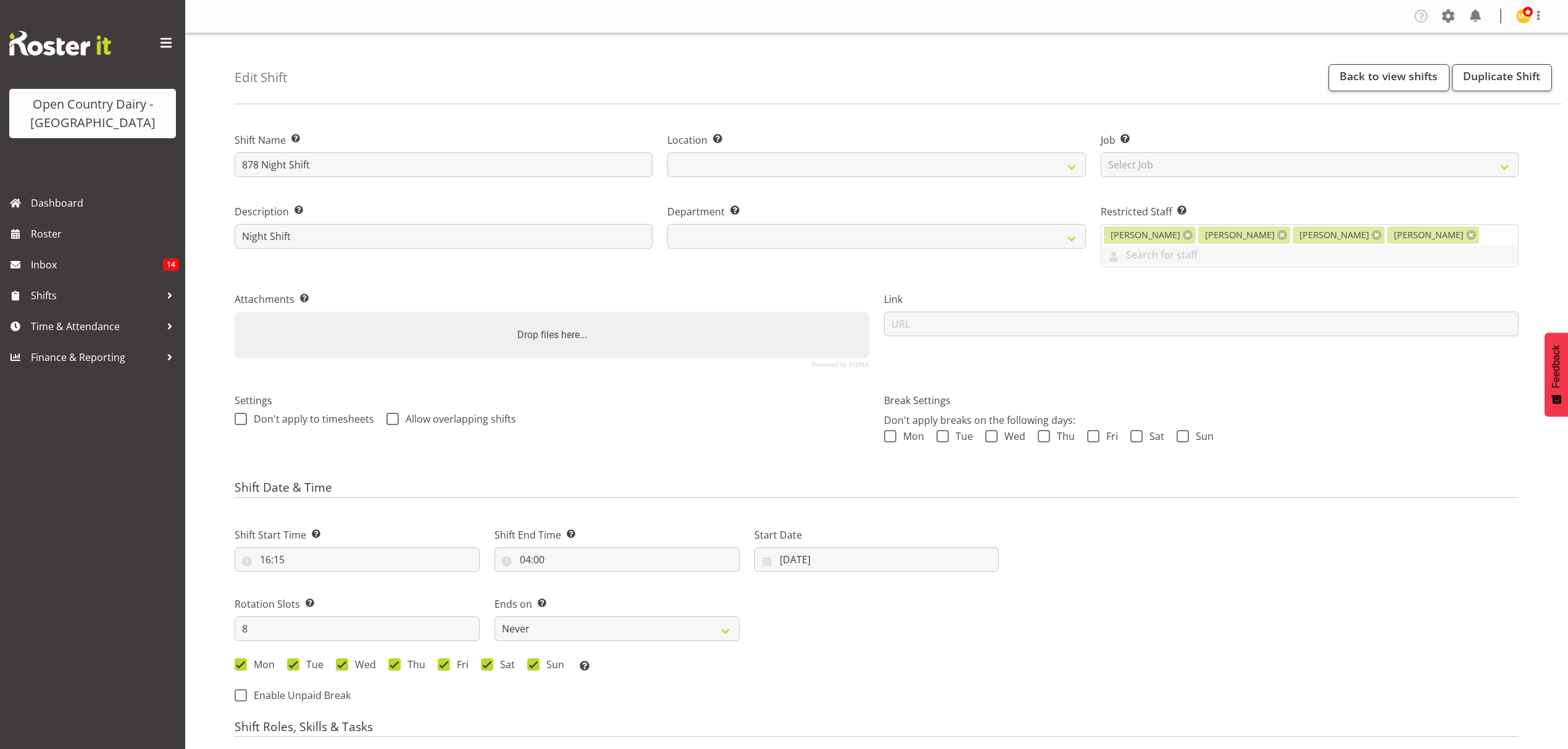
select select
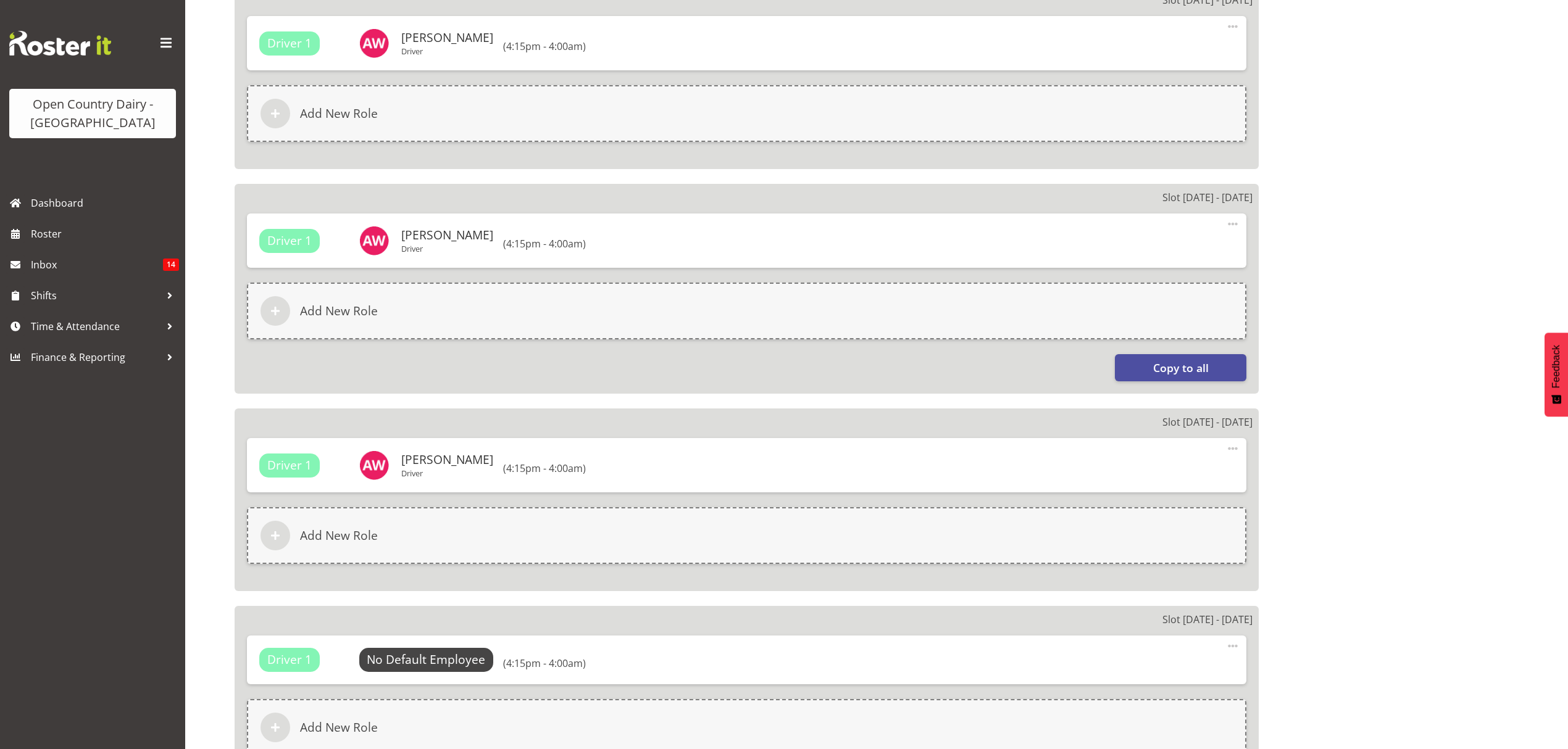
scroll to position [823, 0]
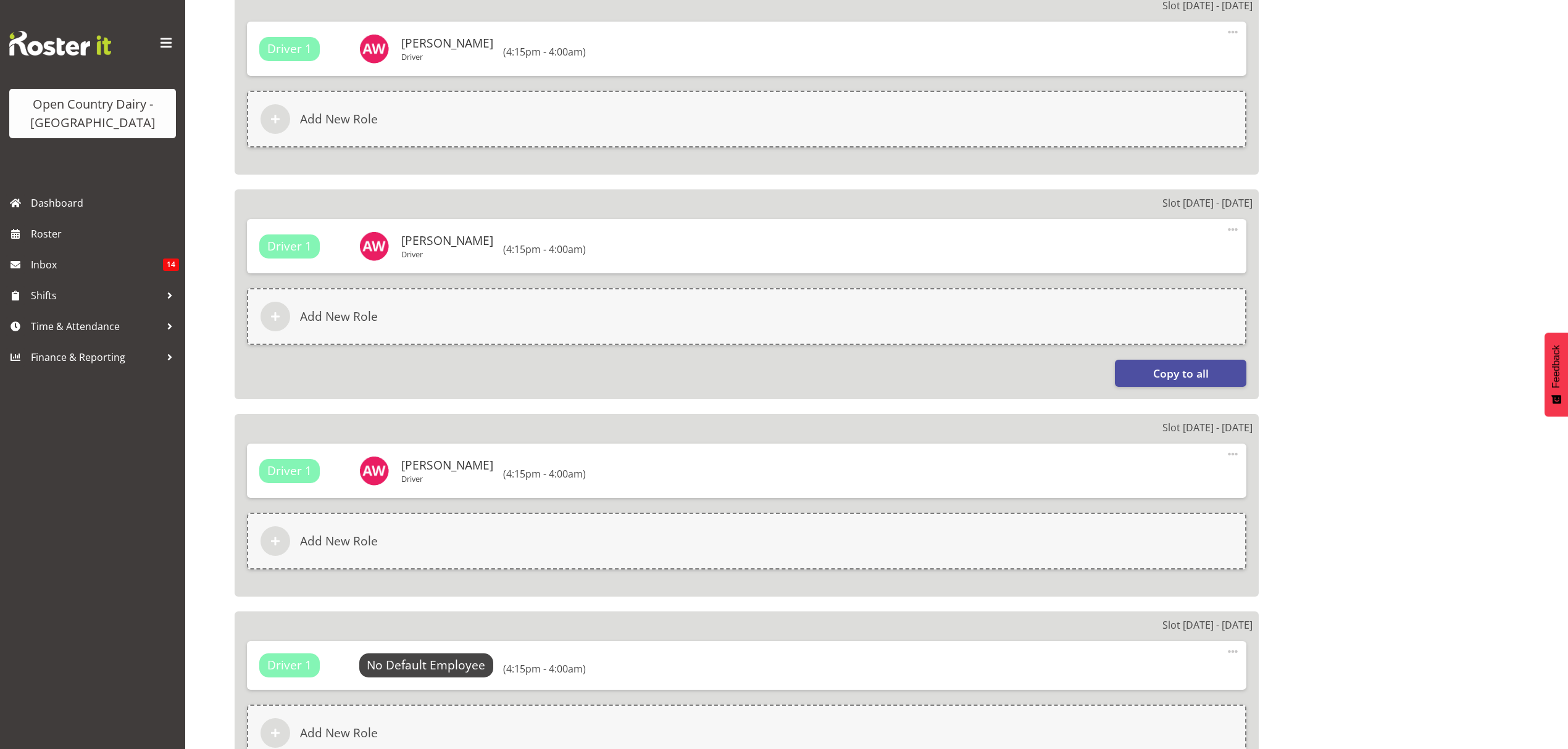
select select "691"
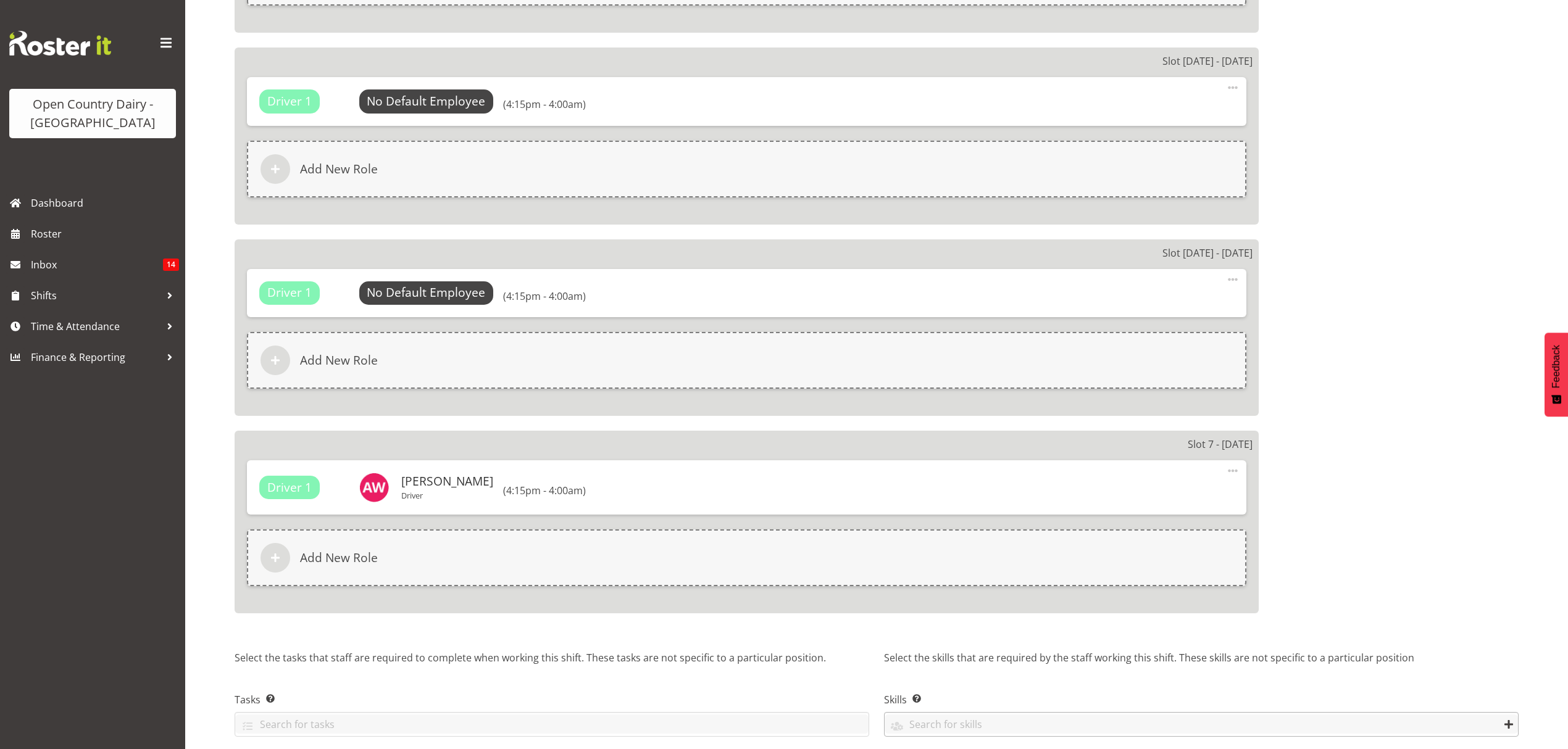
scroll to position [1818, 0]
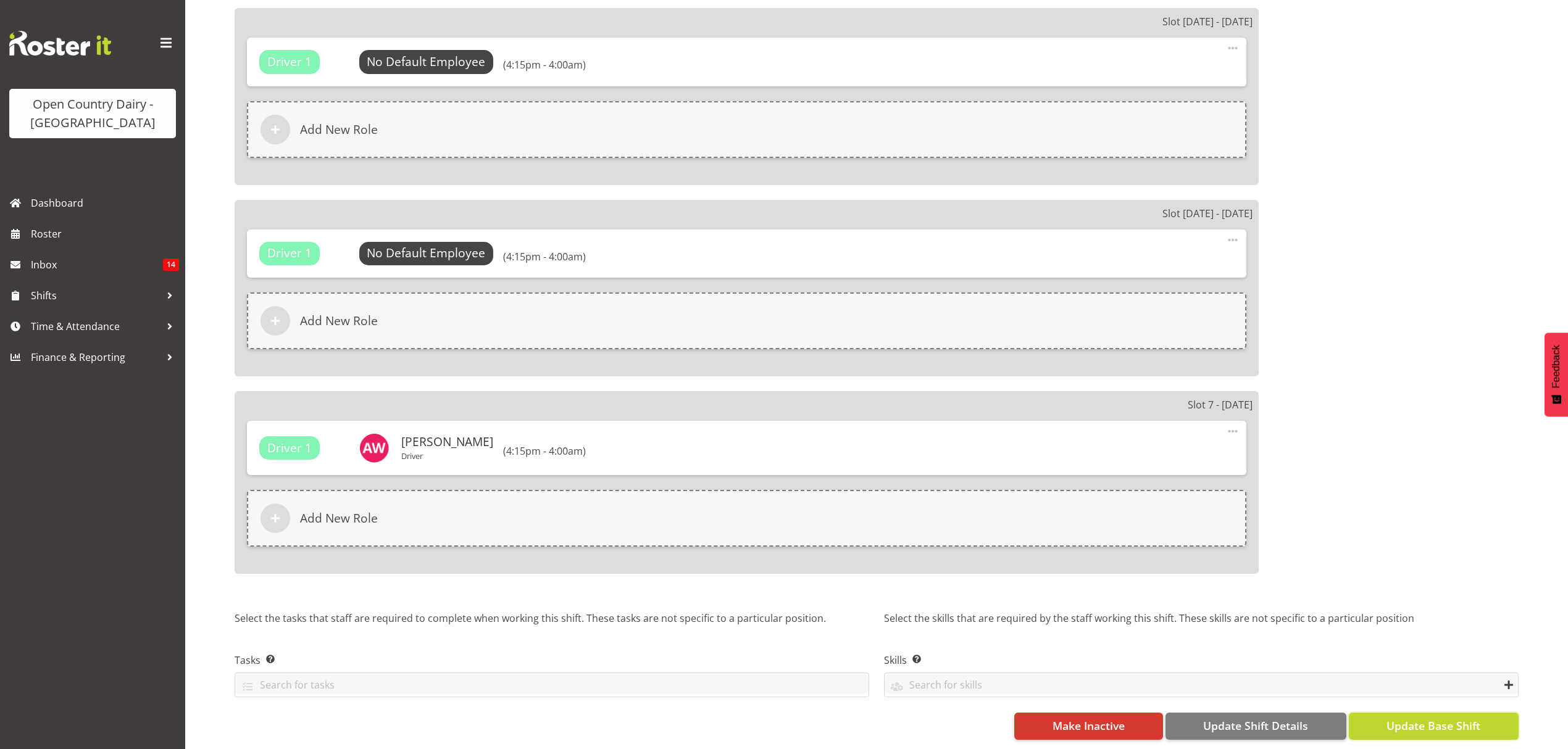
click at [1382, 721] on button "Update Base Shift" at bounding box center [1434, 726] width 169 height 27
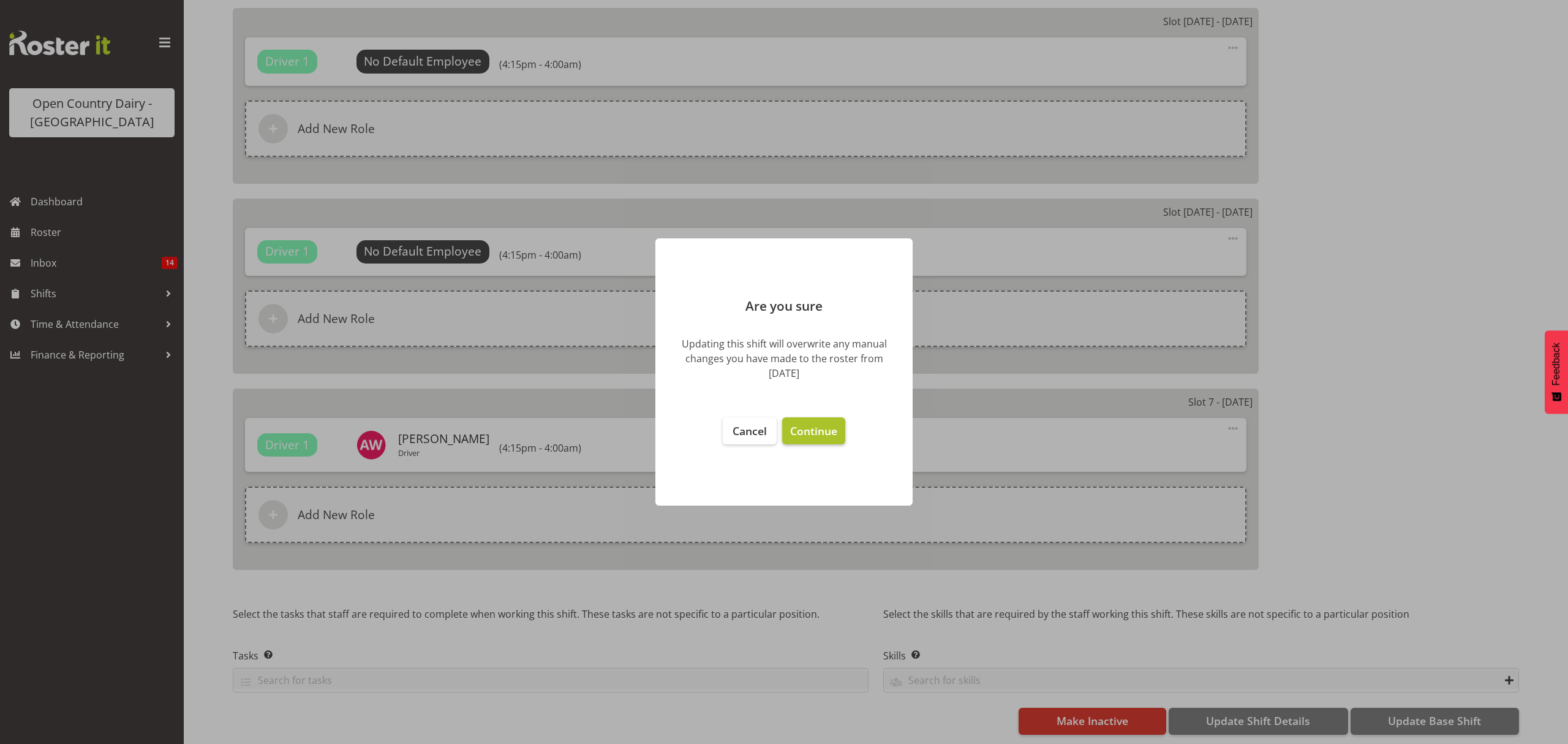
click at [808, 428] on span "Continue" at bounding box center [814, 431] width 47 height 15
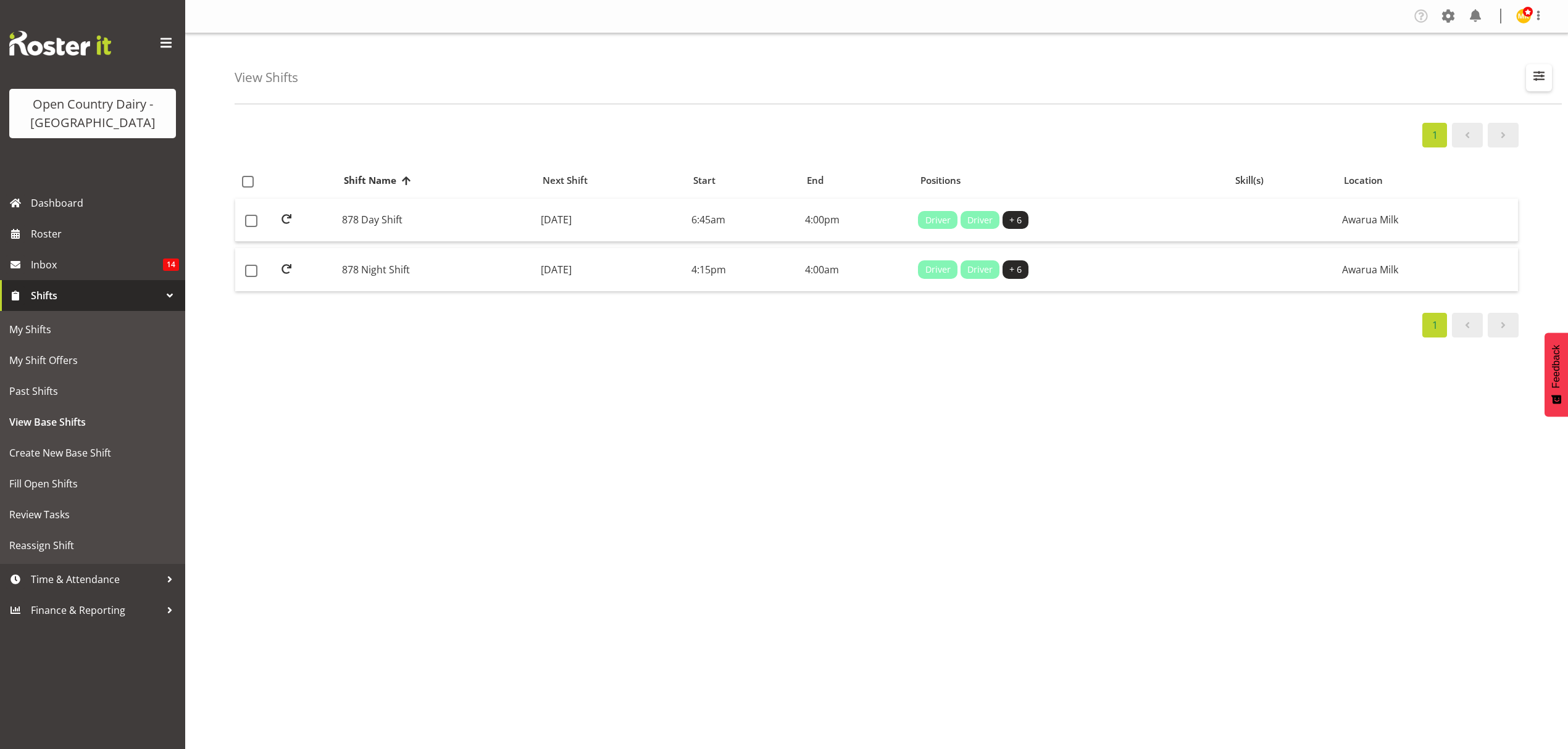
click at [1544, 82] on span "button" at bounding box center [1538, 75] width 16 height 16
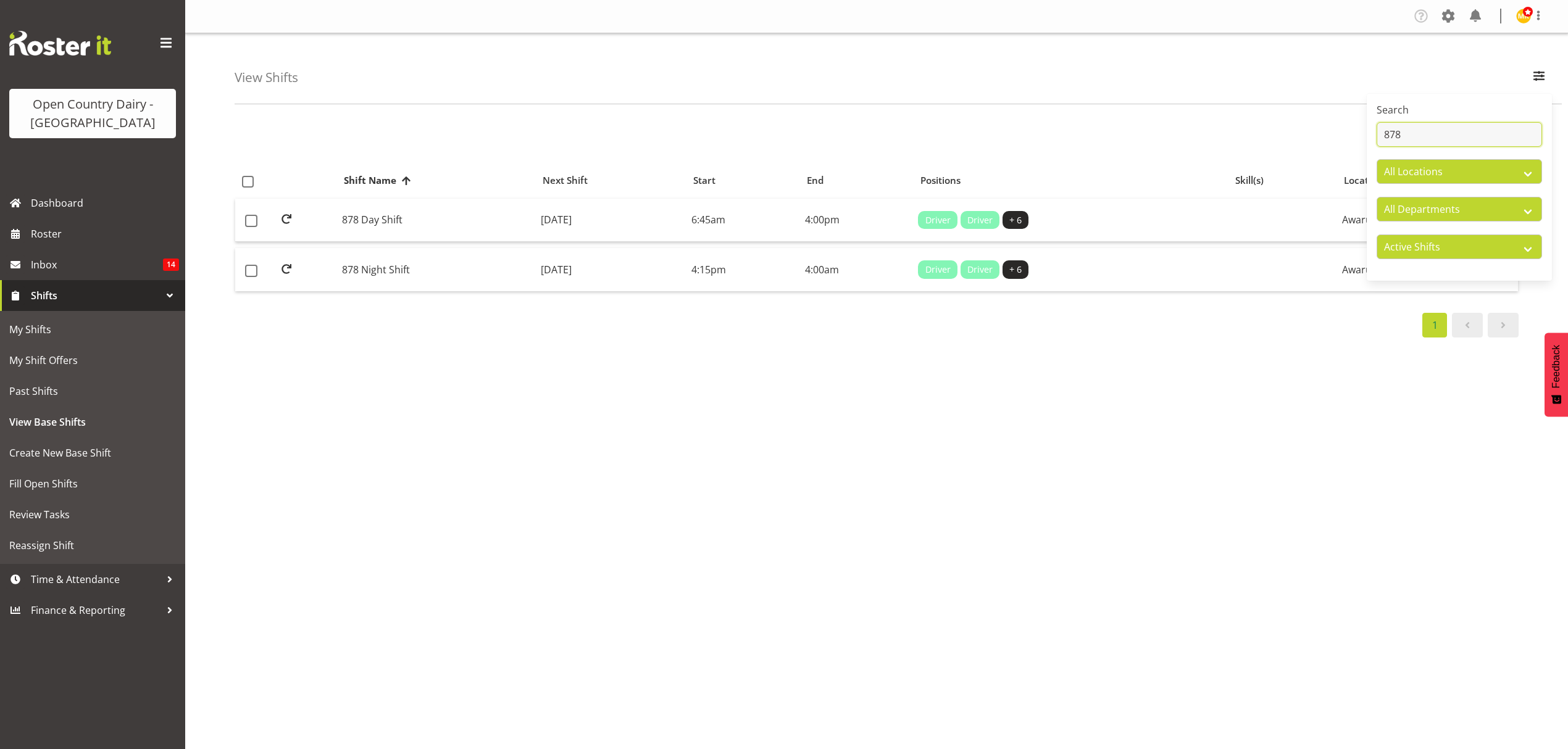
drag, startPoint x: 1382, startPoint y: 132, endPoint x: 1467, endPoint y: 134, distance: 85.0
click at [1467, 134] on input "878" at bounding box center [1458, 134] width 166 height 25
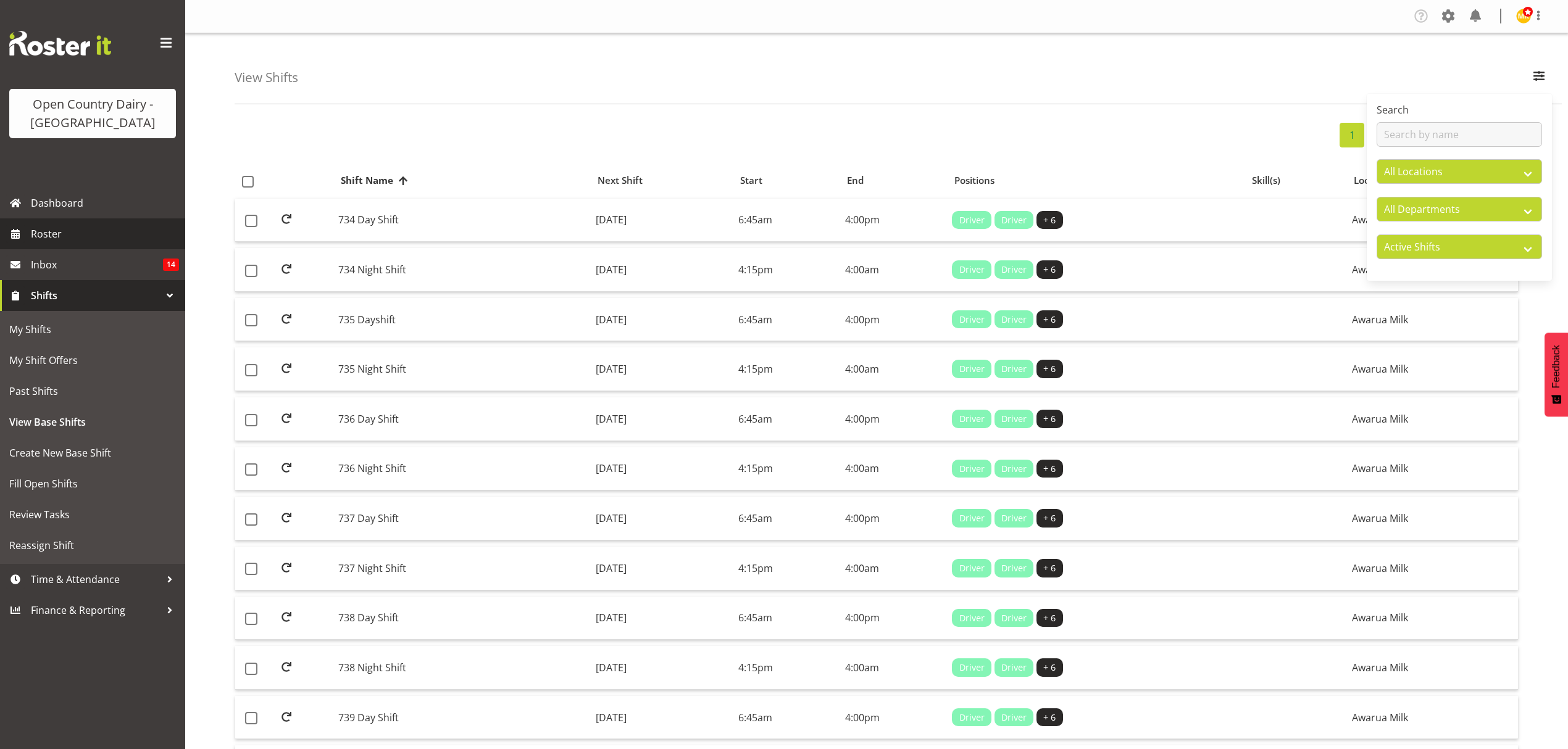
click at [69, 235] on span "Roster" at bounding box center [105, 234] width 148 height 19
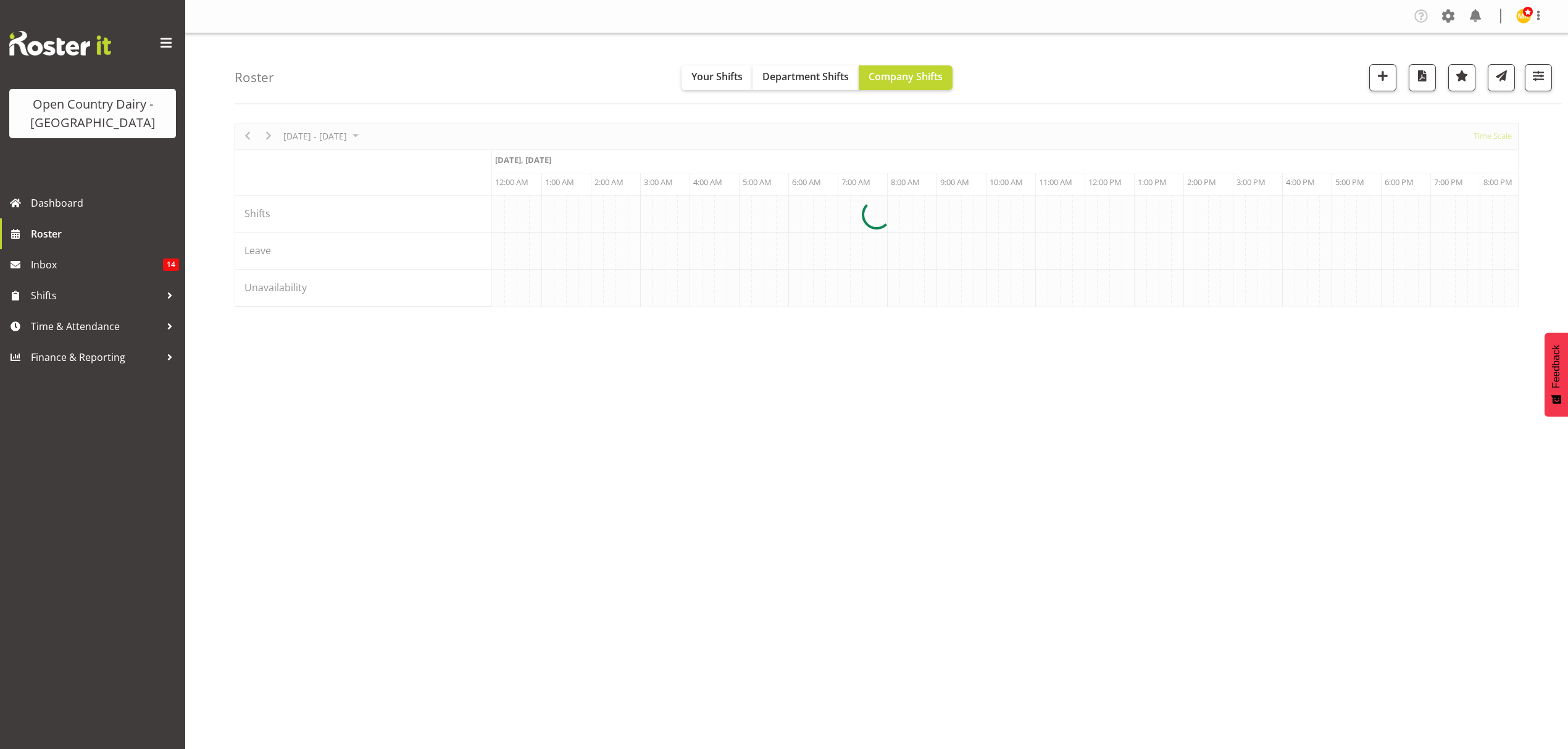
scroll to position [0, 5925]
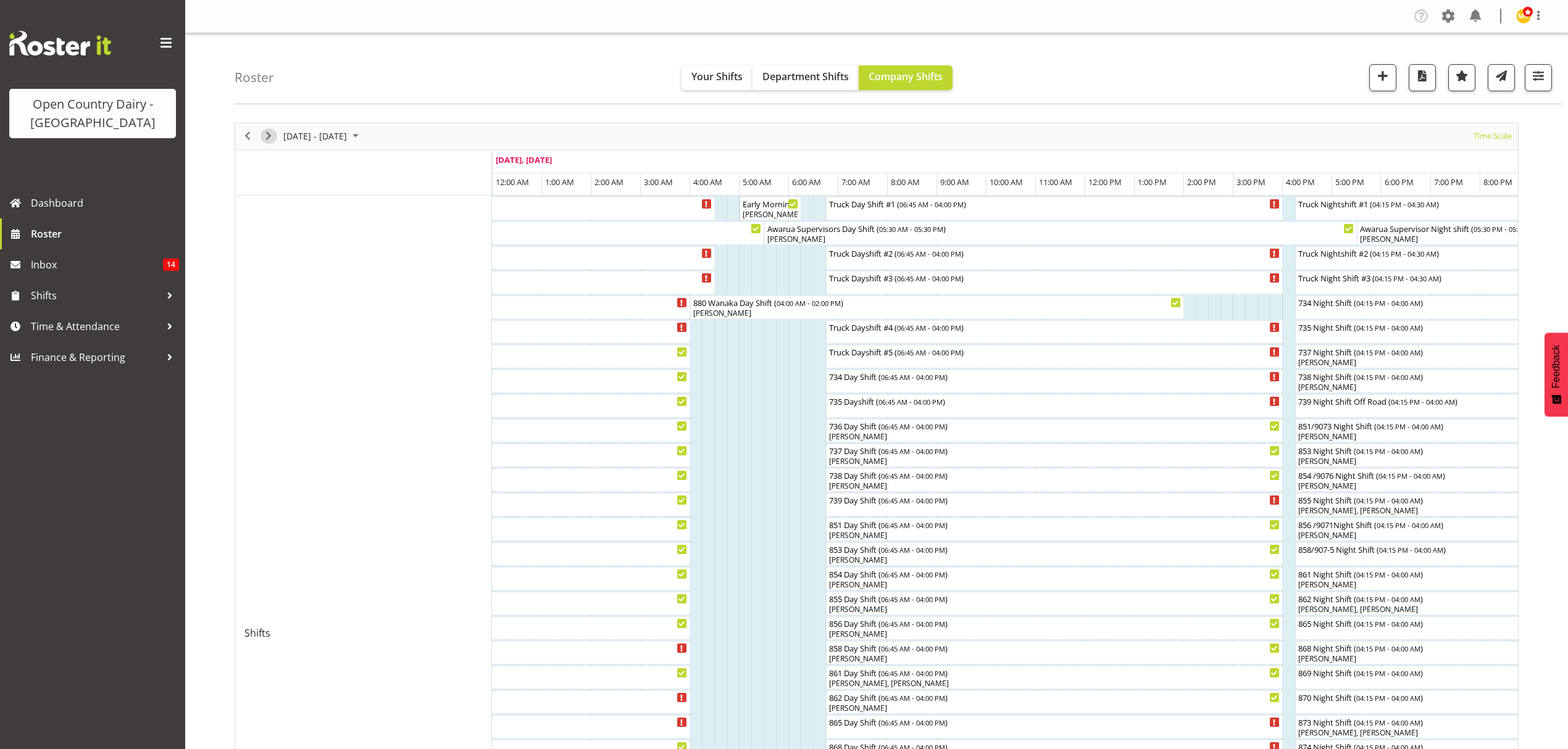
click at [267, 141] on span "Next" at bounding box center [268, 136] width 15 height 16
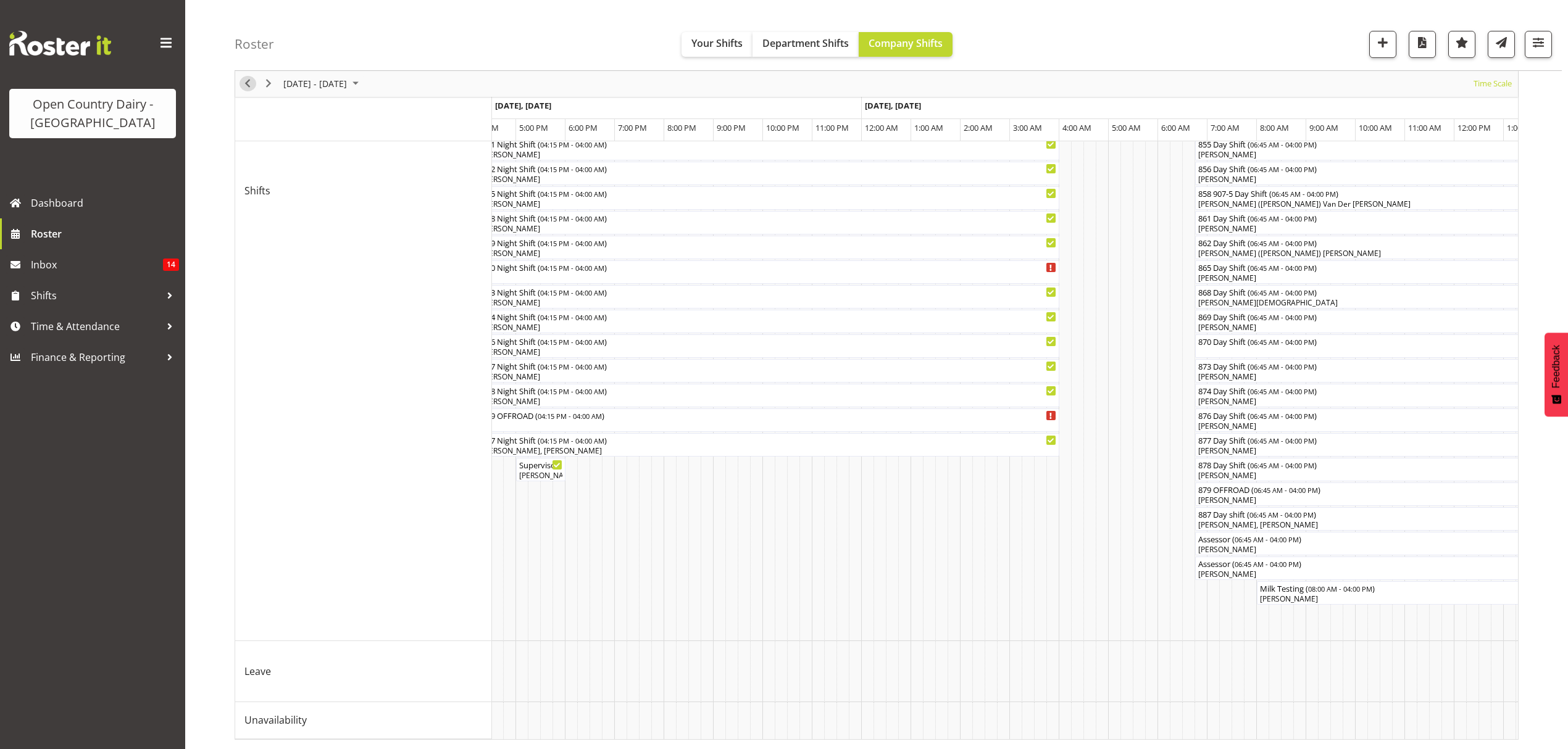
click at [248, 90] on span "Previous" at bounding box center [247, 84] width 15 height 16
click at [248, 71] on div "Roster Your Shifts Department Shifts Company Shifts 1 Locations Clear Awarua Mi…" at bounding box center [898, 35] width 1327 height 71
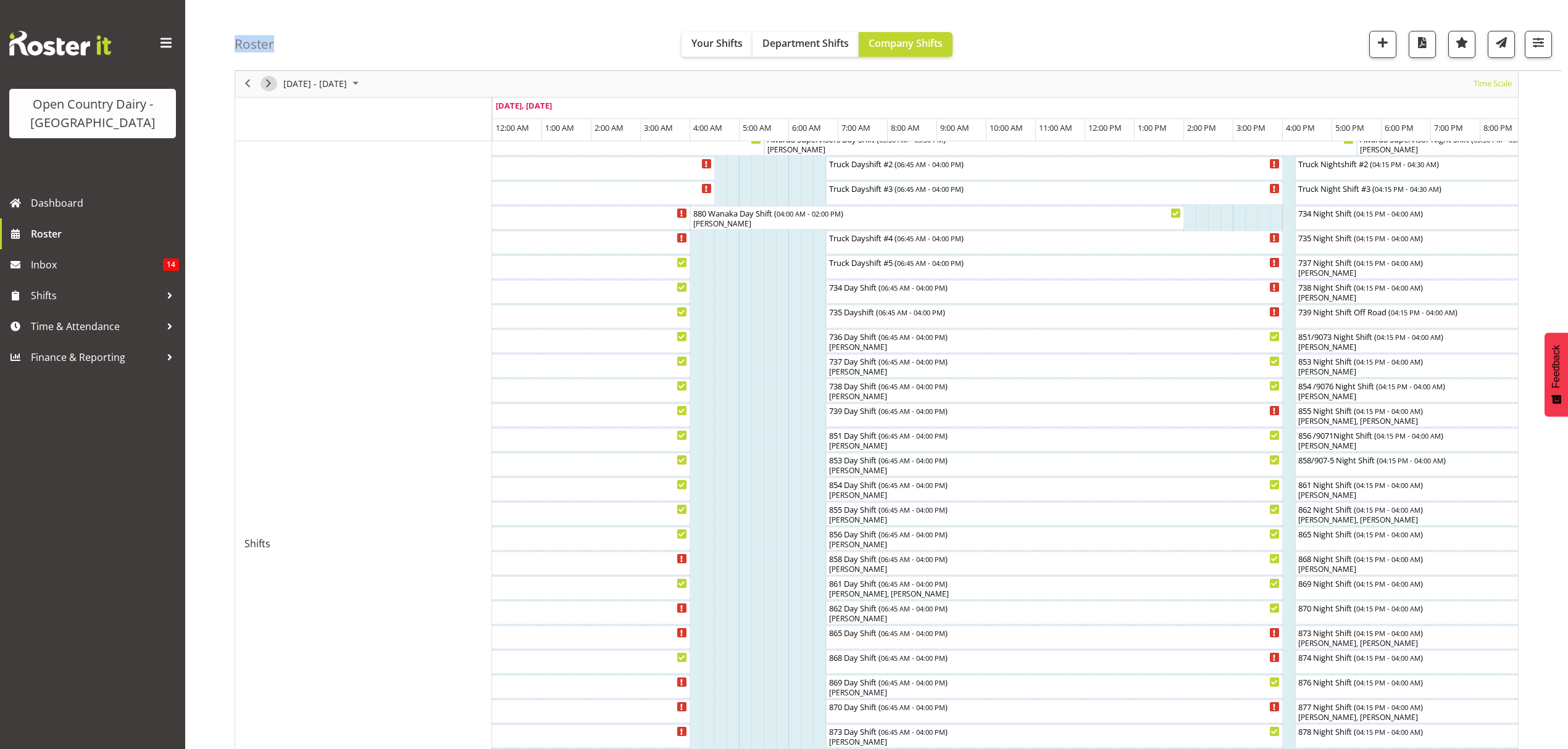
click at [270, 82] on span "Next" at bounding box center [268, 84] width 15 height 16
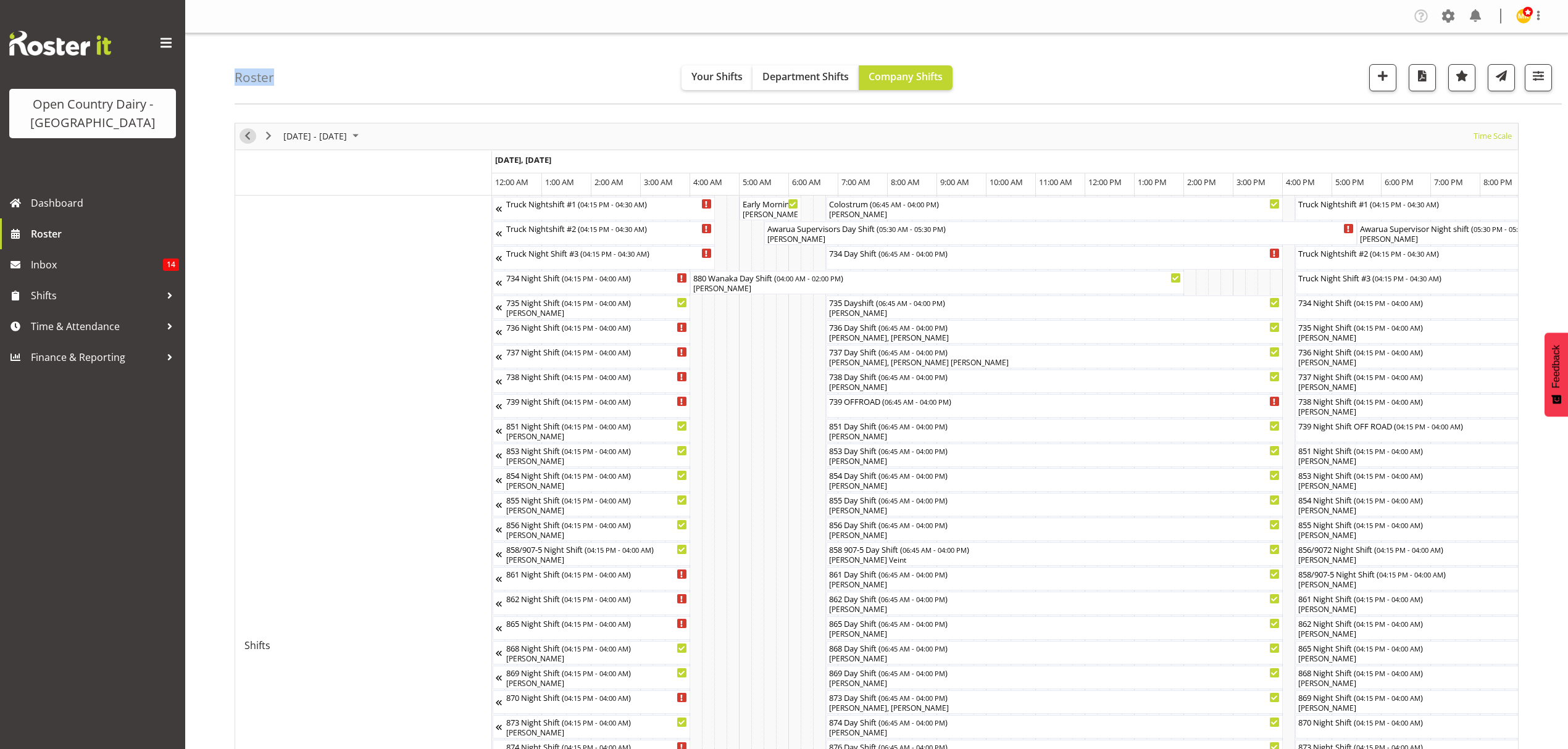
click at [249, 132] on span "Previous" at bounding box center [247, 136] width 15 height 16
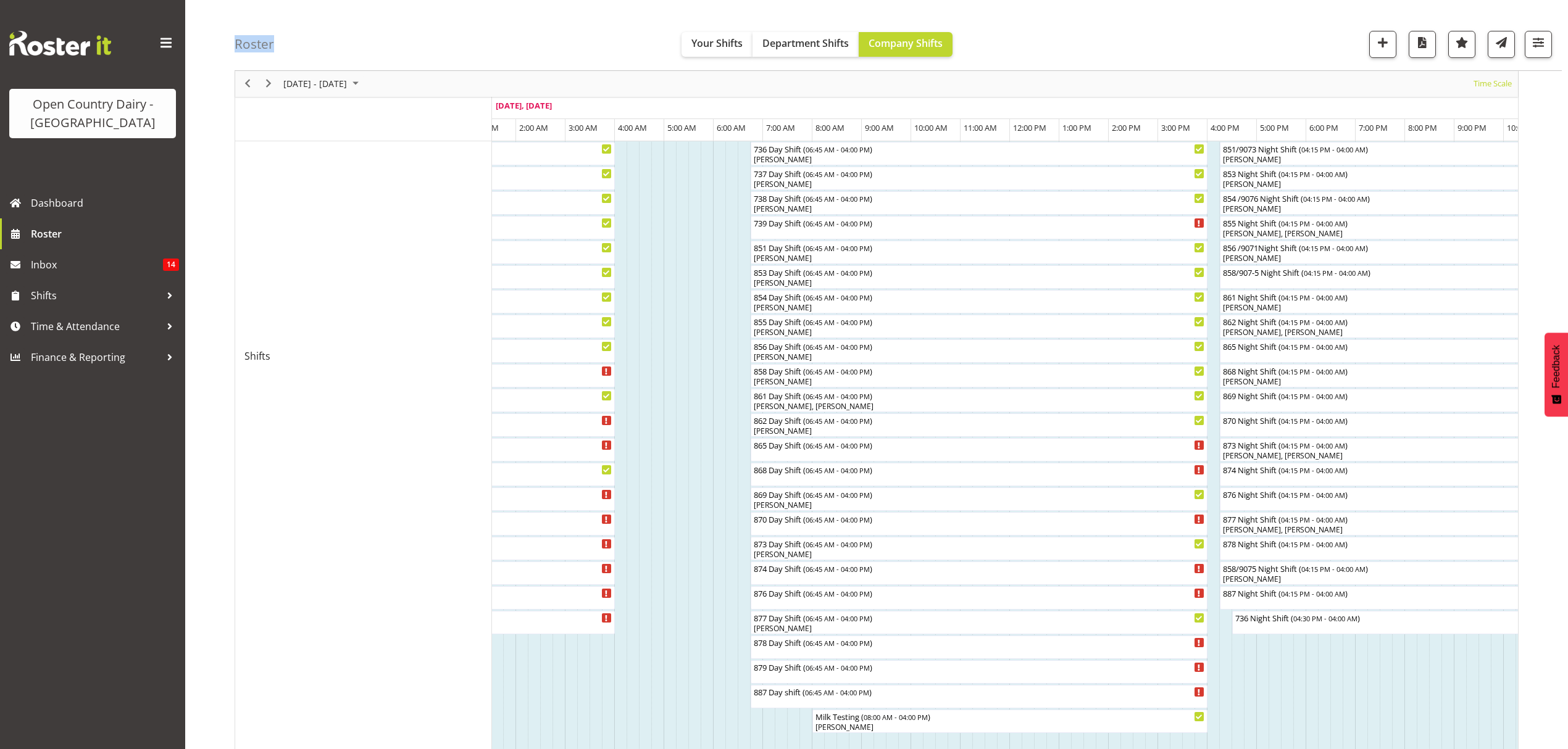
scroll to position [89, 0]
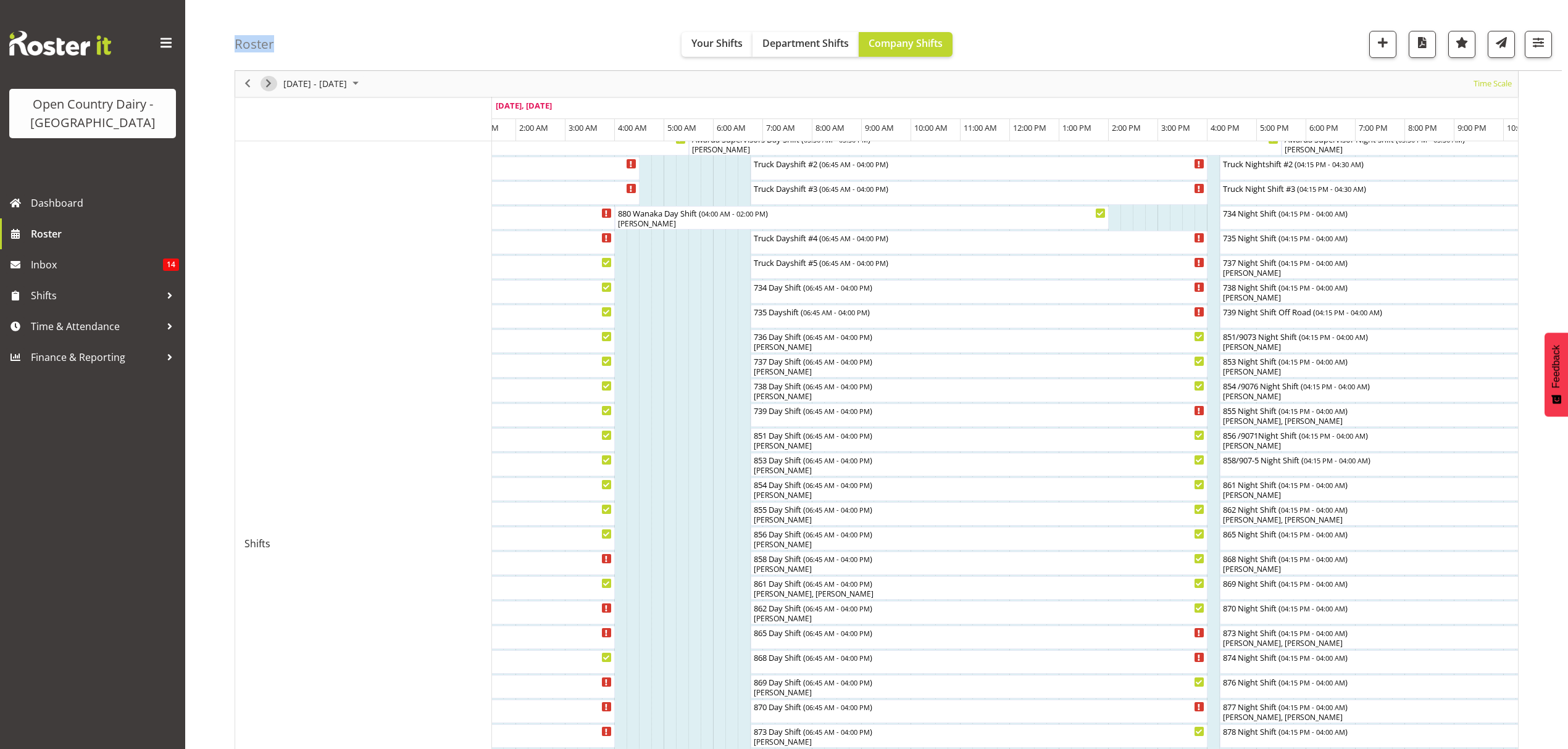
click at [271, 85] on span "Next" at bounding box center [268, 84] width 15 height 16
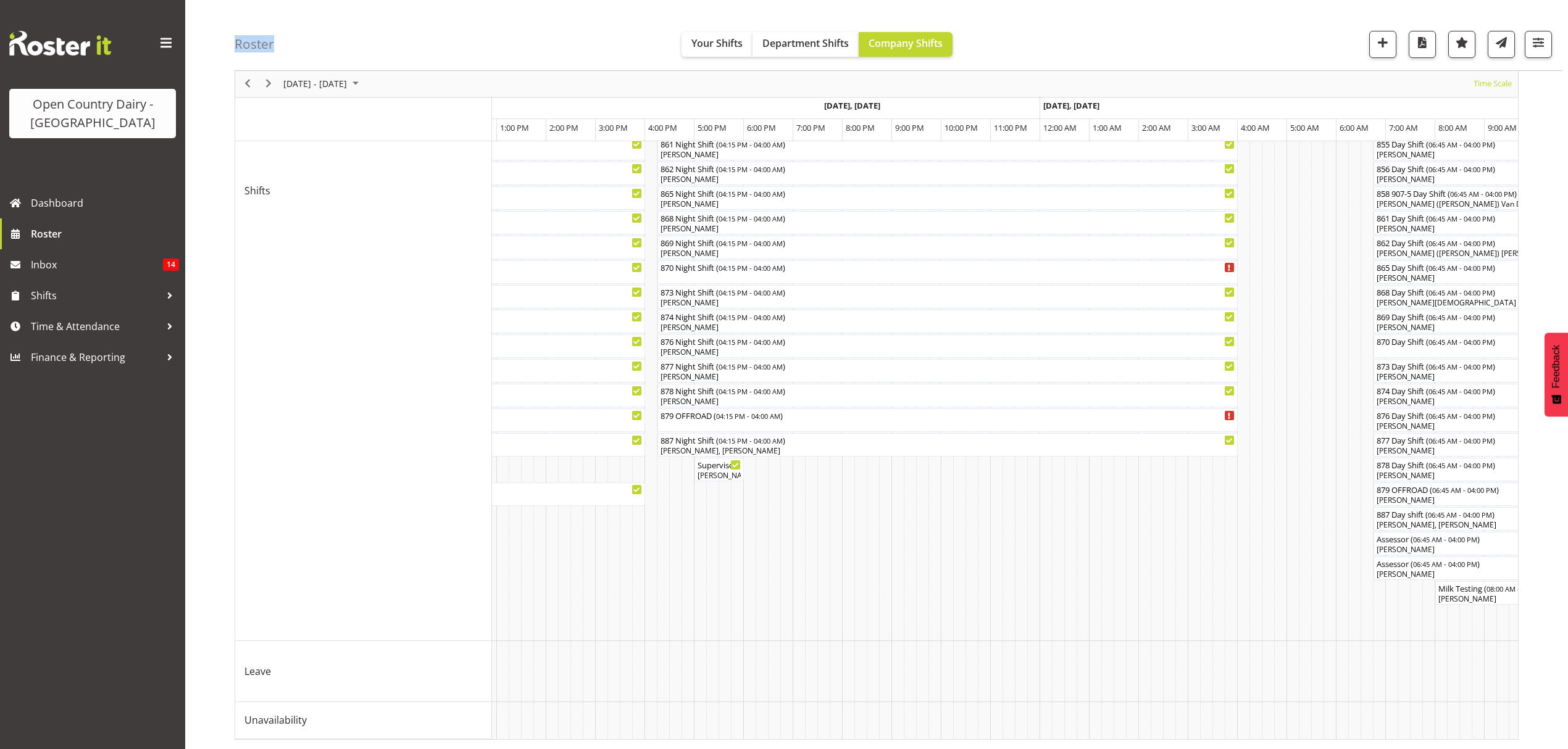
scroll to position [0, 1214]
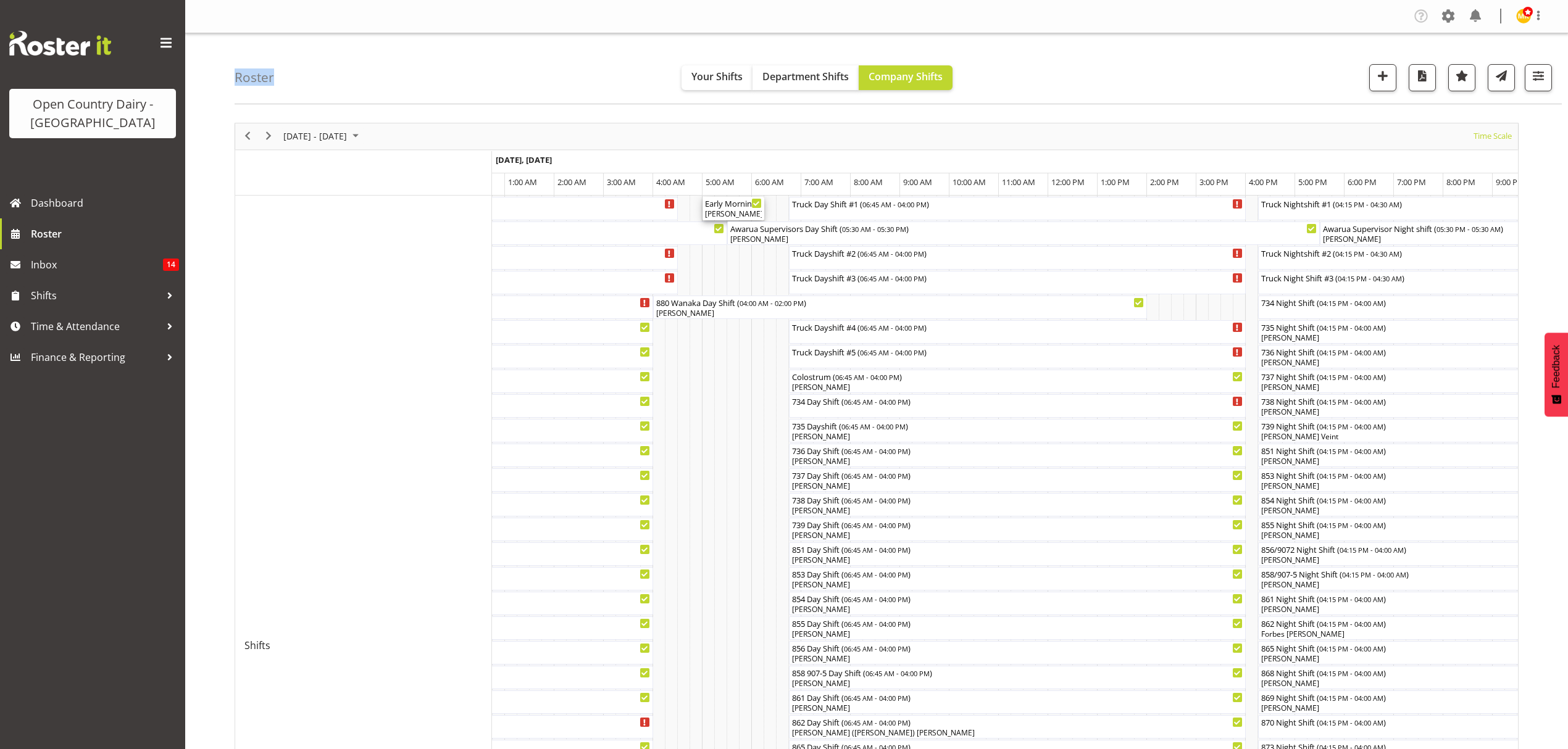
click at [716, 214] on div "[PERSON_NAME], [PERSON_NAME], [PERSON_NAME], [PERSON_NAME]" at bounding box center [733, 214] width 57 height 11
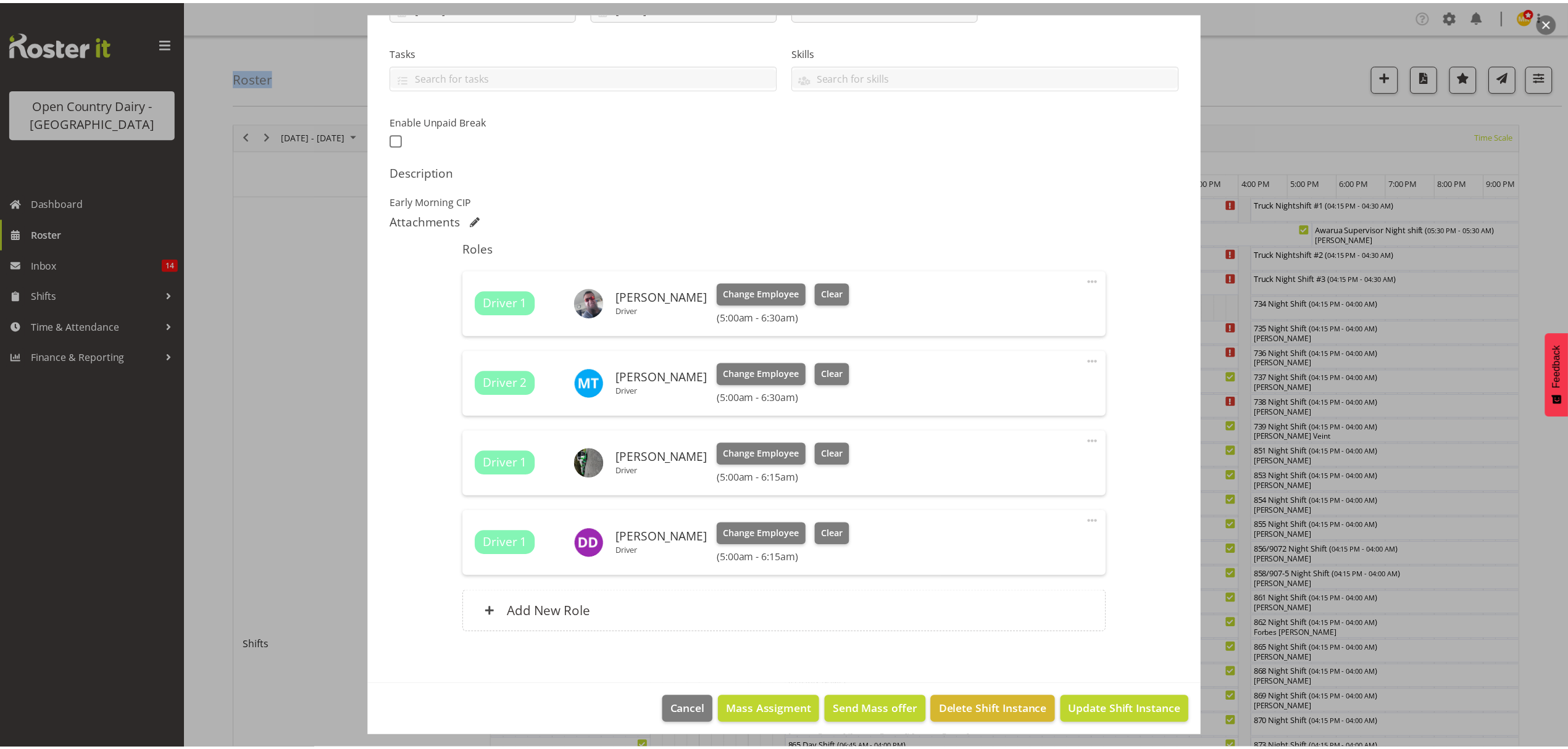
scroll to position [247, 0]
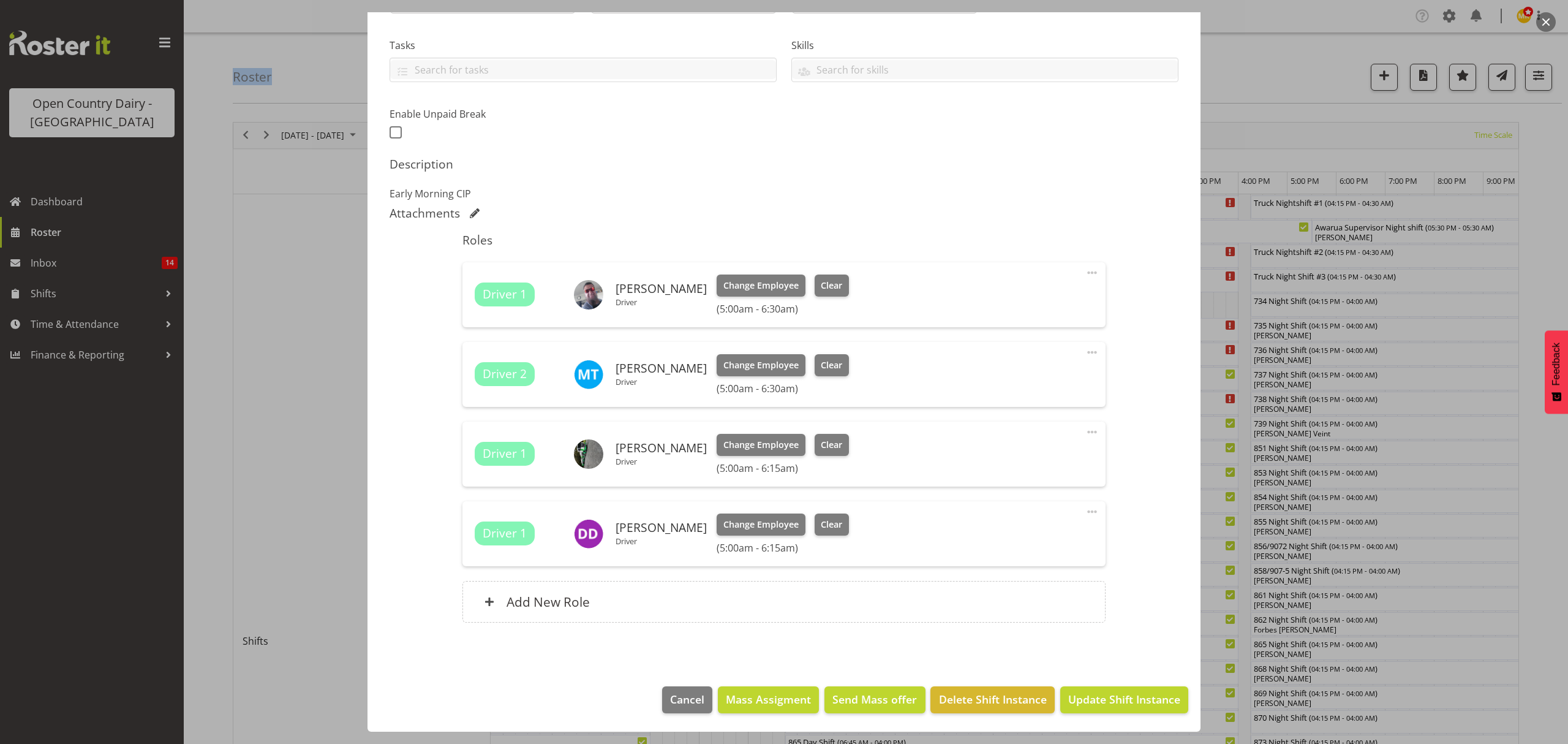
click at [1490, 508] on div at bounding box center [784, 372] width 1568 height 744
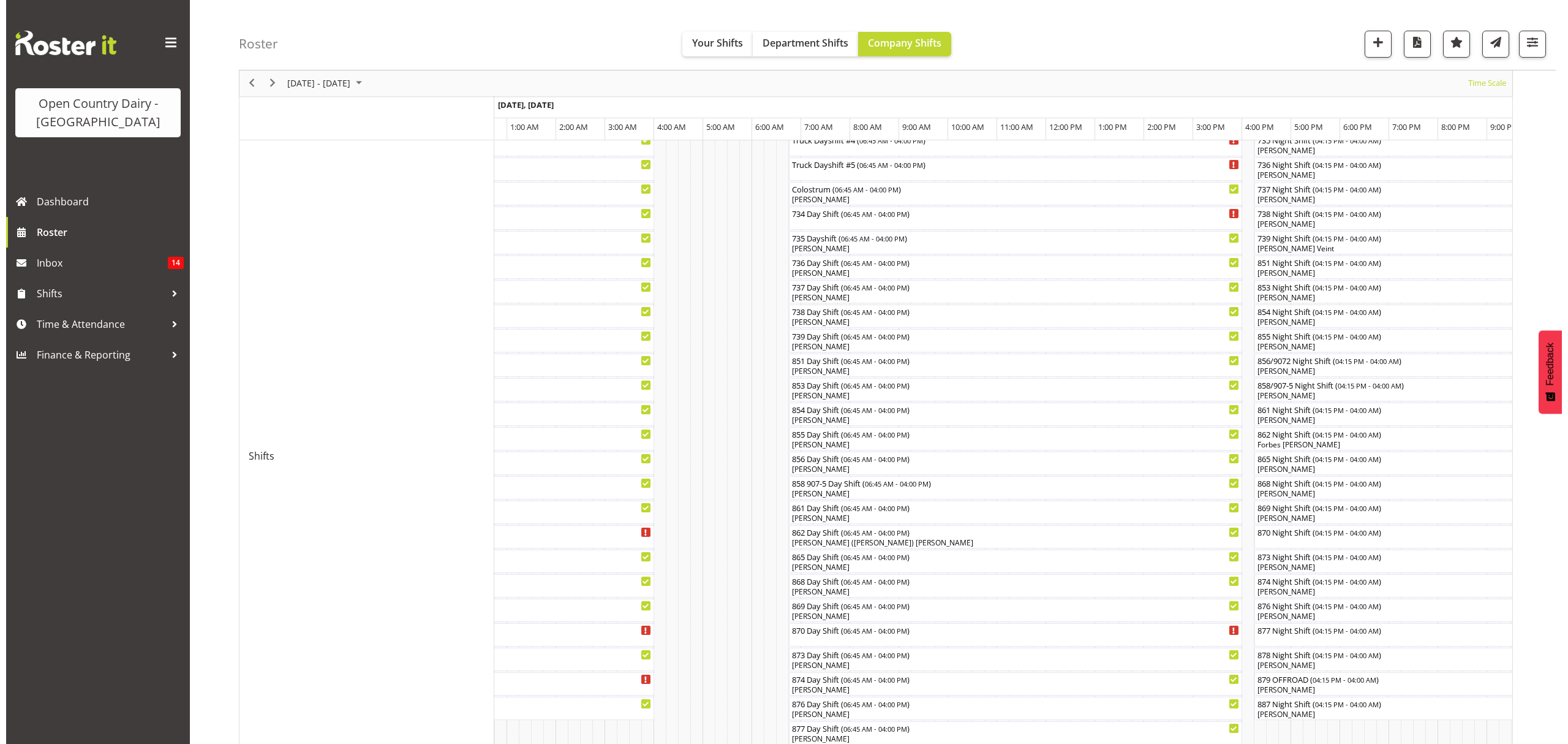
scroll to position [219, 0]
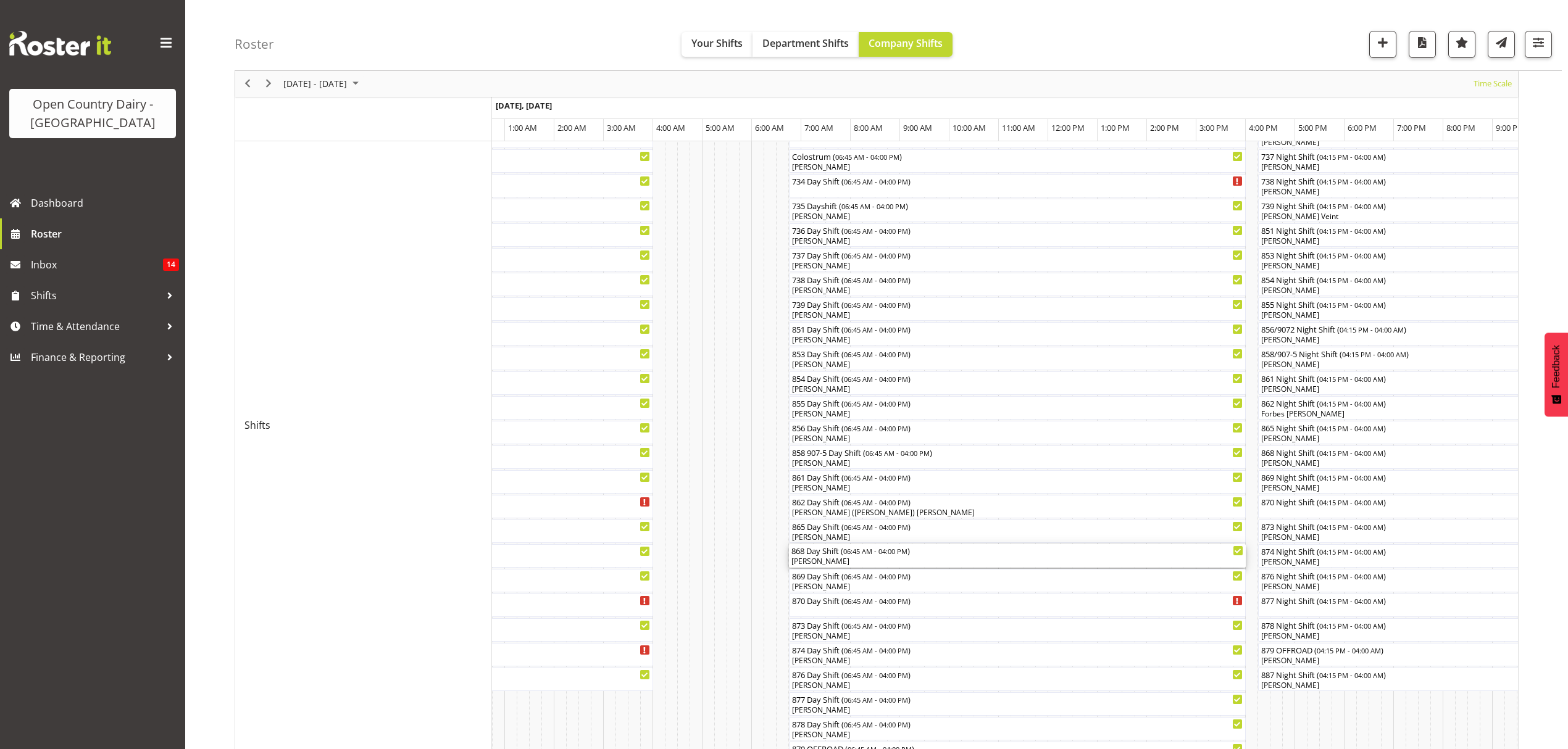
click at [826, 559] on div "[PERSON_NAME]" at bounding box center [1016, 562] width 451 height 11
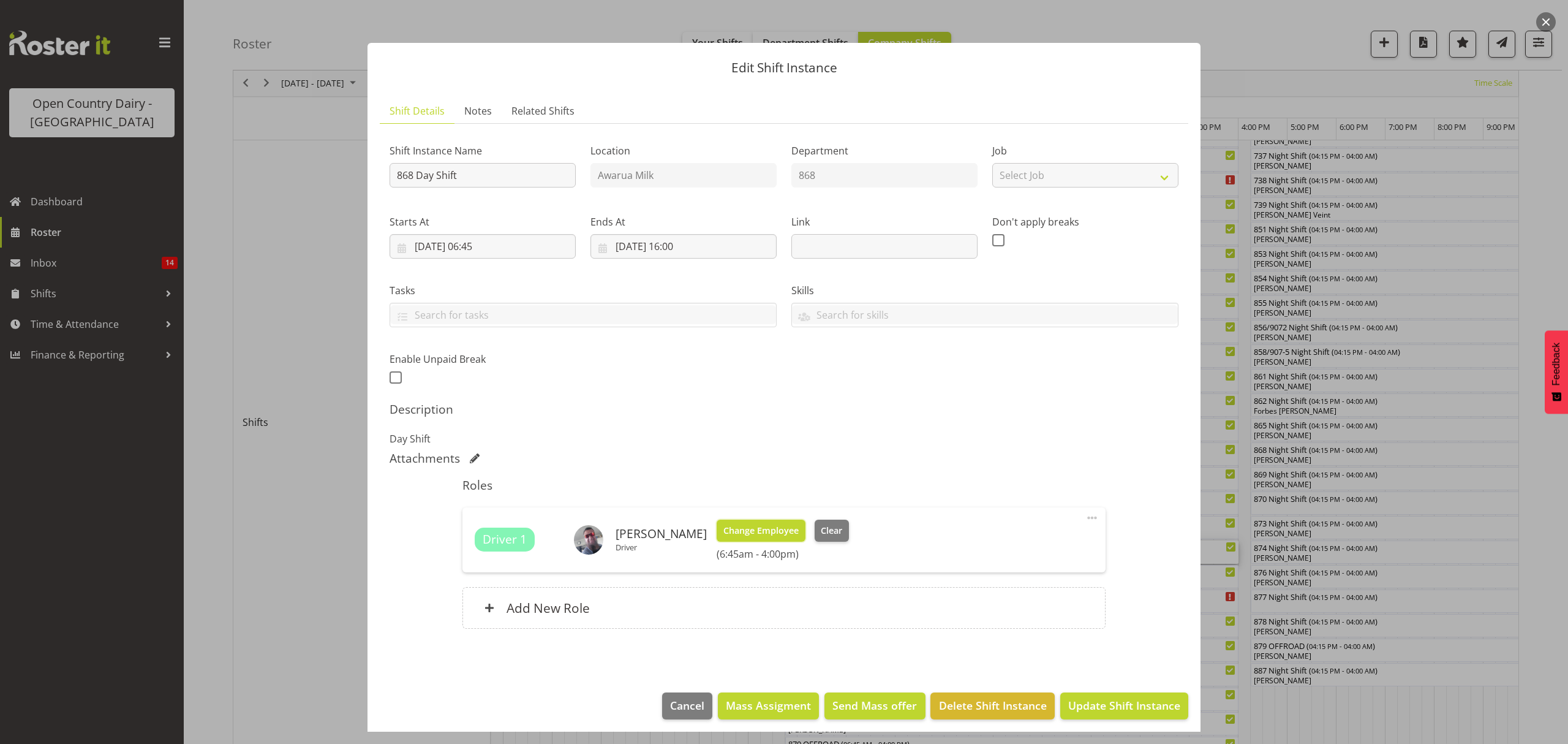
click at [740, 535] on span "Change Employee" at bounding box center [761, 530] width 76 height 13
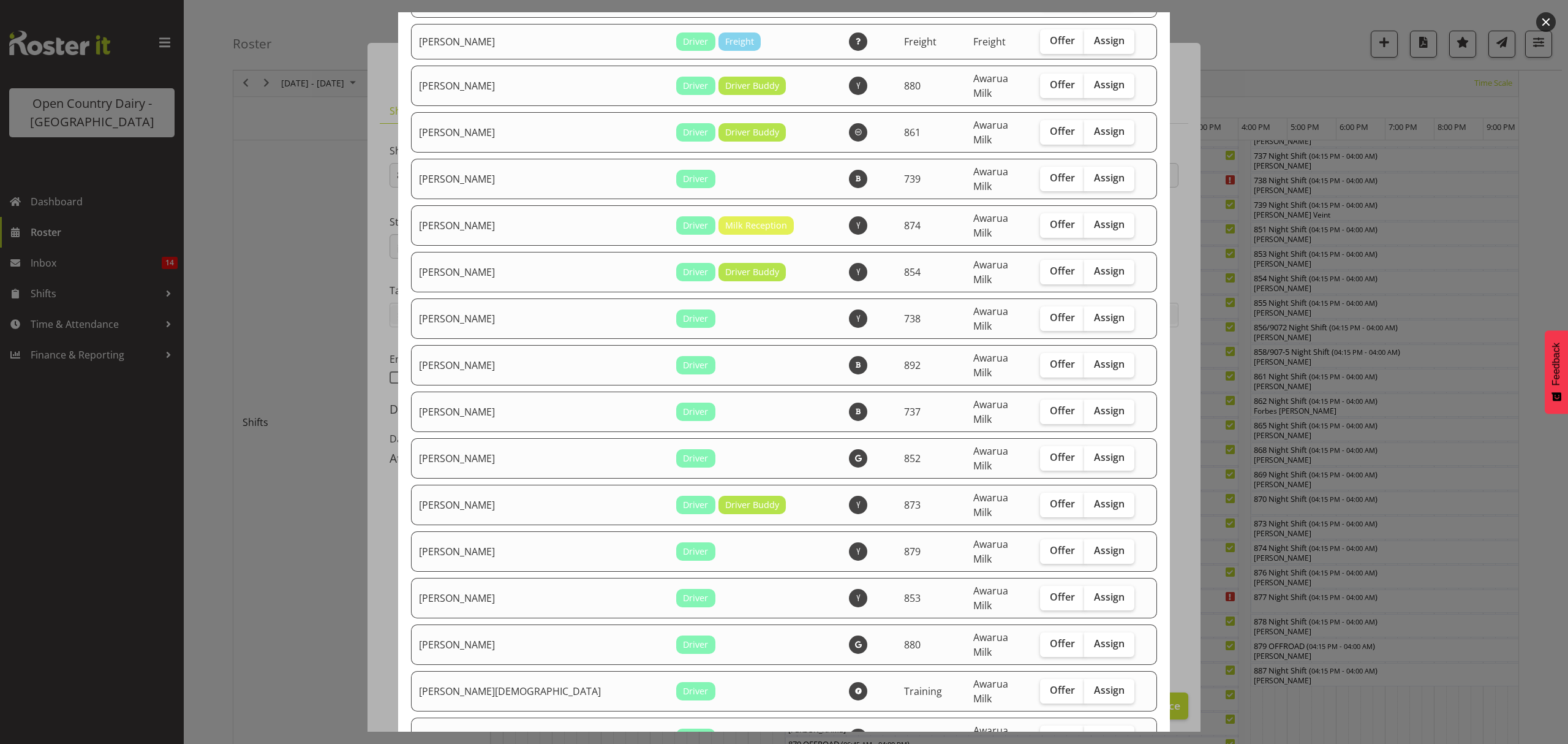
scroll to position [1716, 0]
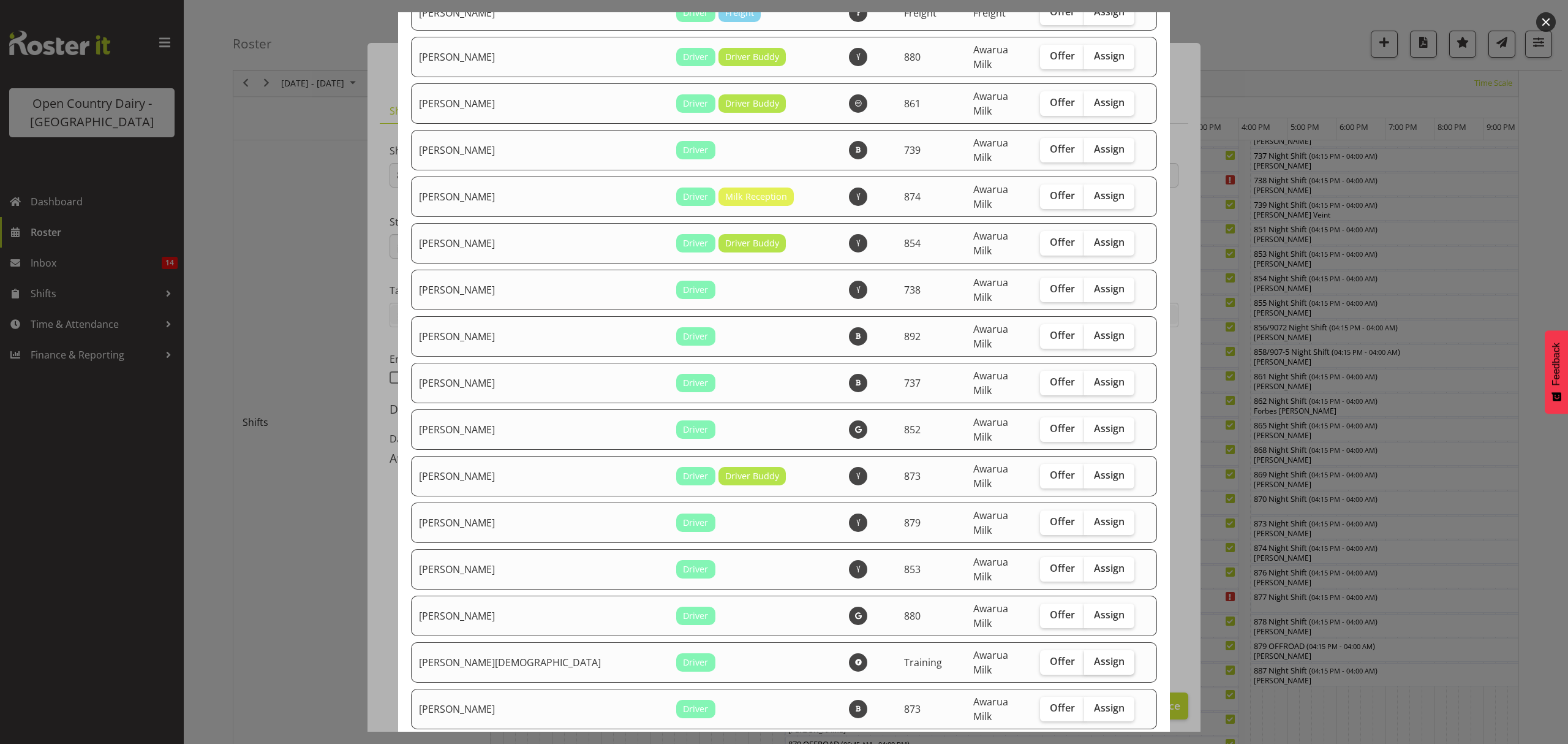
click at [1094, 655] on span "Assign" at bounding box center [1110, 661] width 31 height 12
click at [1084, 658] on input "Assign" at bounding box center [1088, 661] width 8 height 8
checkbox input "true"
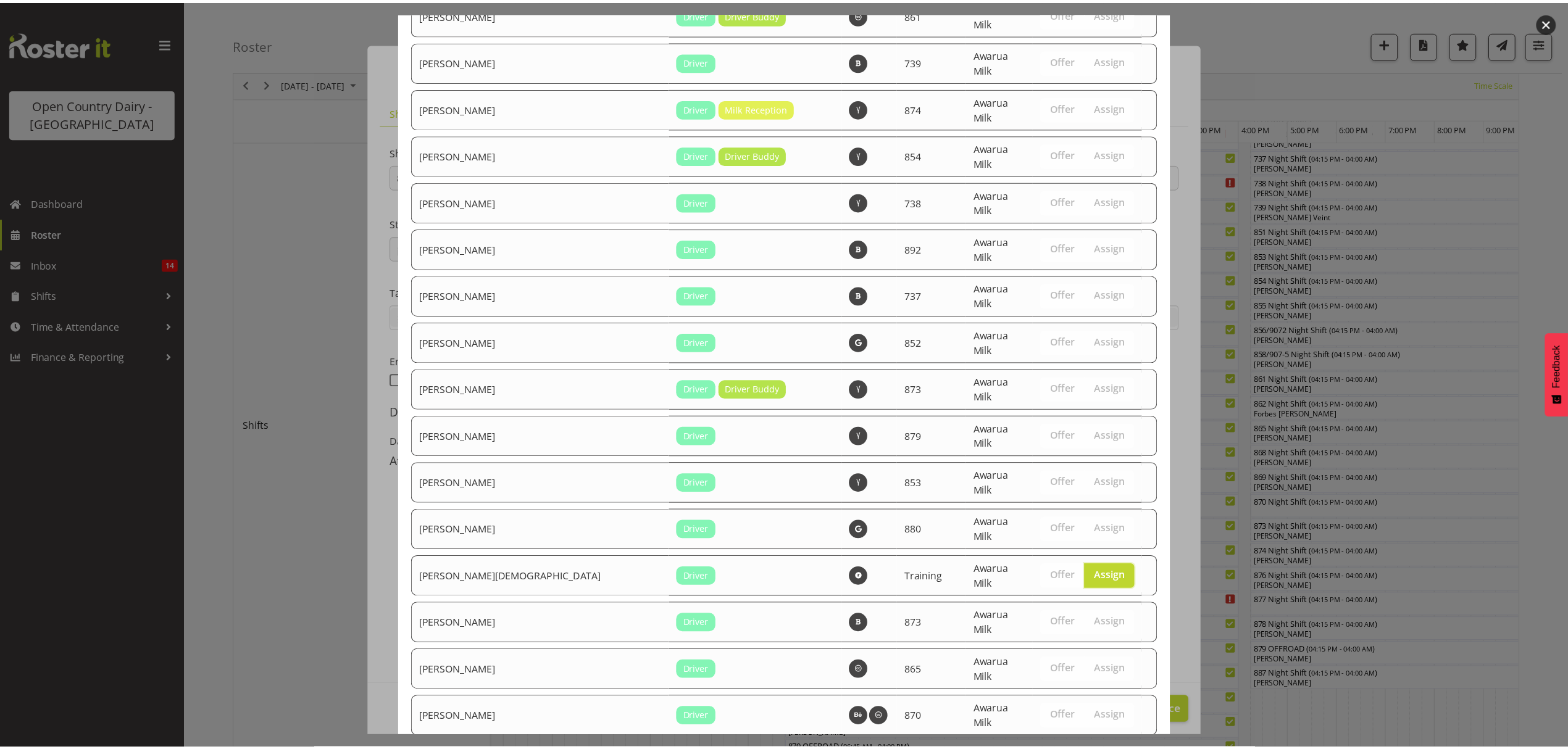
scroll to position [1822, 0]
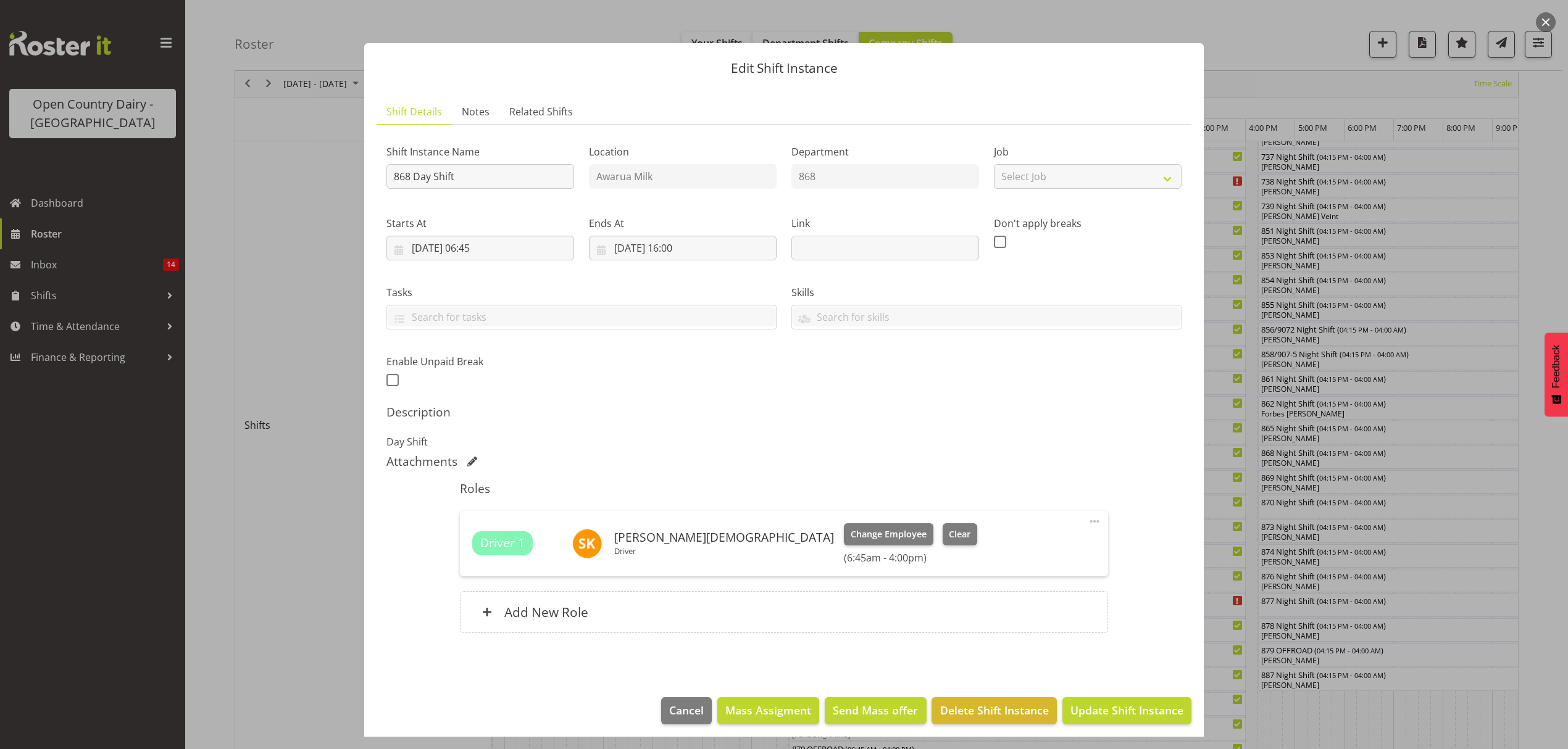
scroll to position [8, 0]
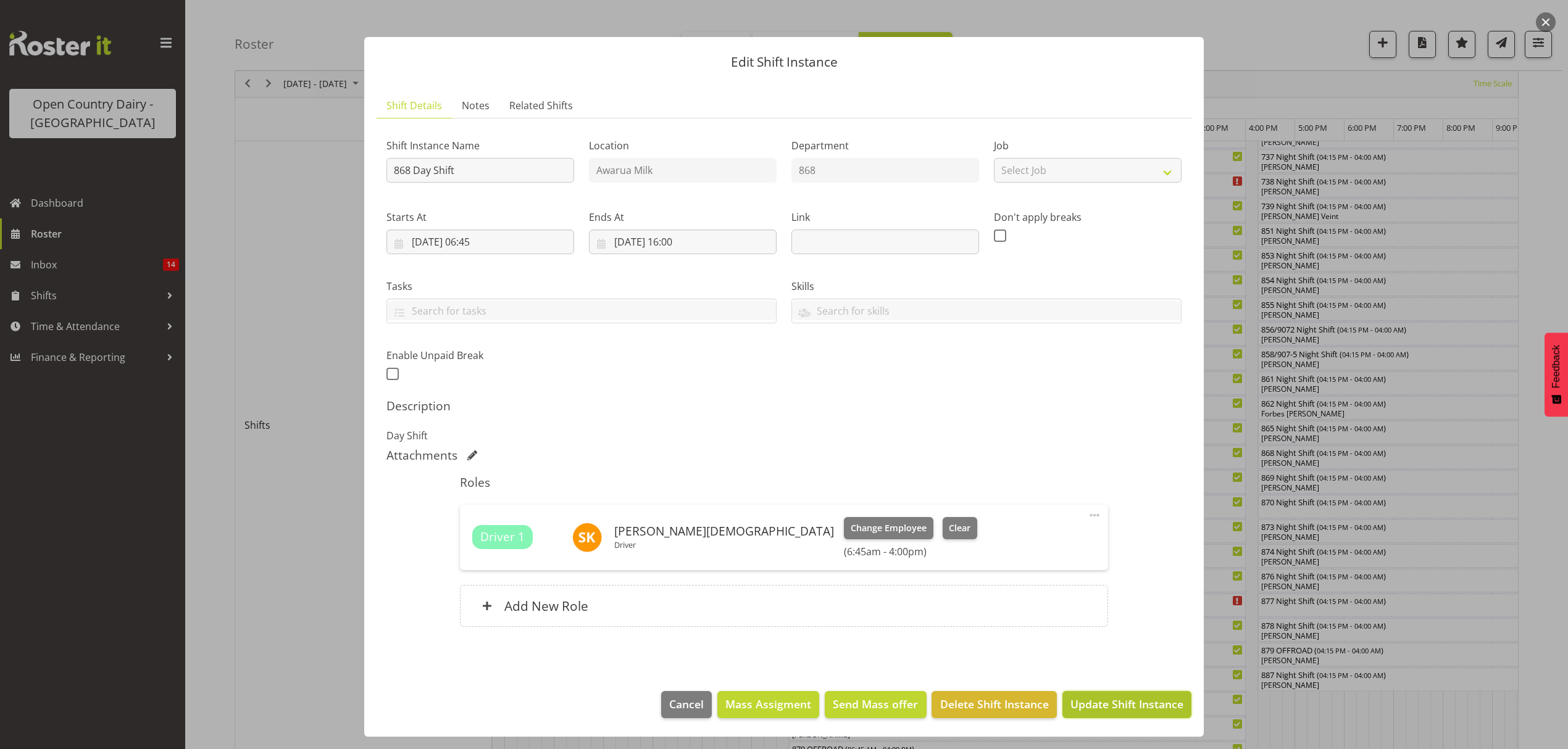
click at [1095, 697] on span "Update Shift Instance" at bounding box center [1126, 704] width 113 height 16
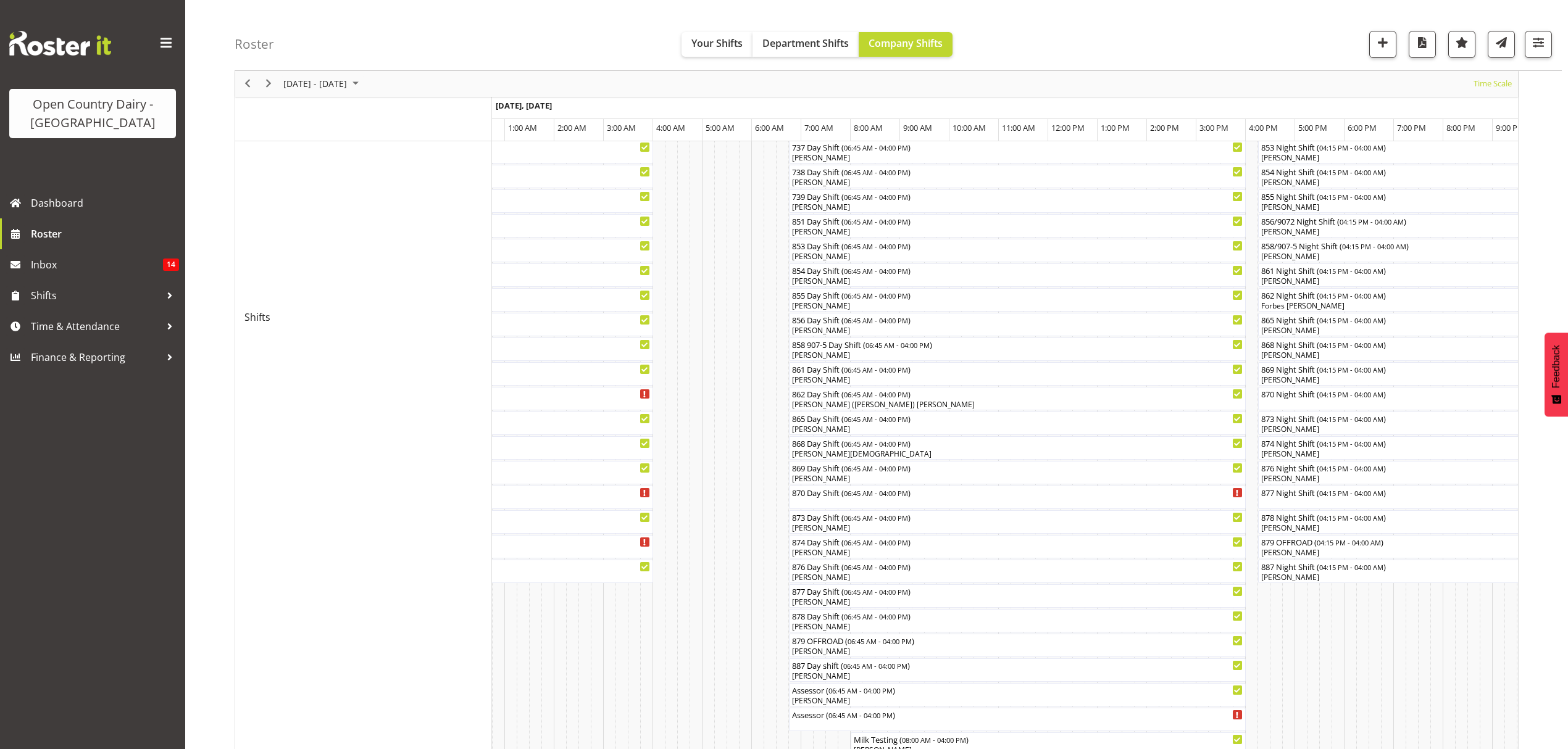
scroll to position [329, 0]
click at [826, 647] on div "[PERSON_NAME]" at bounding box center [1016, 650] width 451 height 11
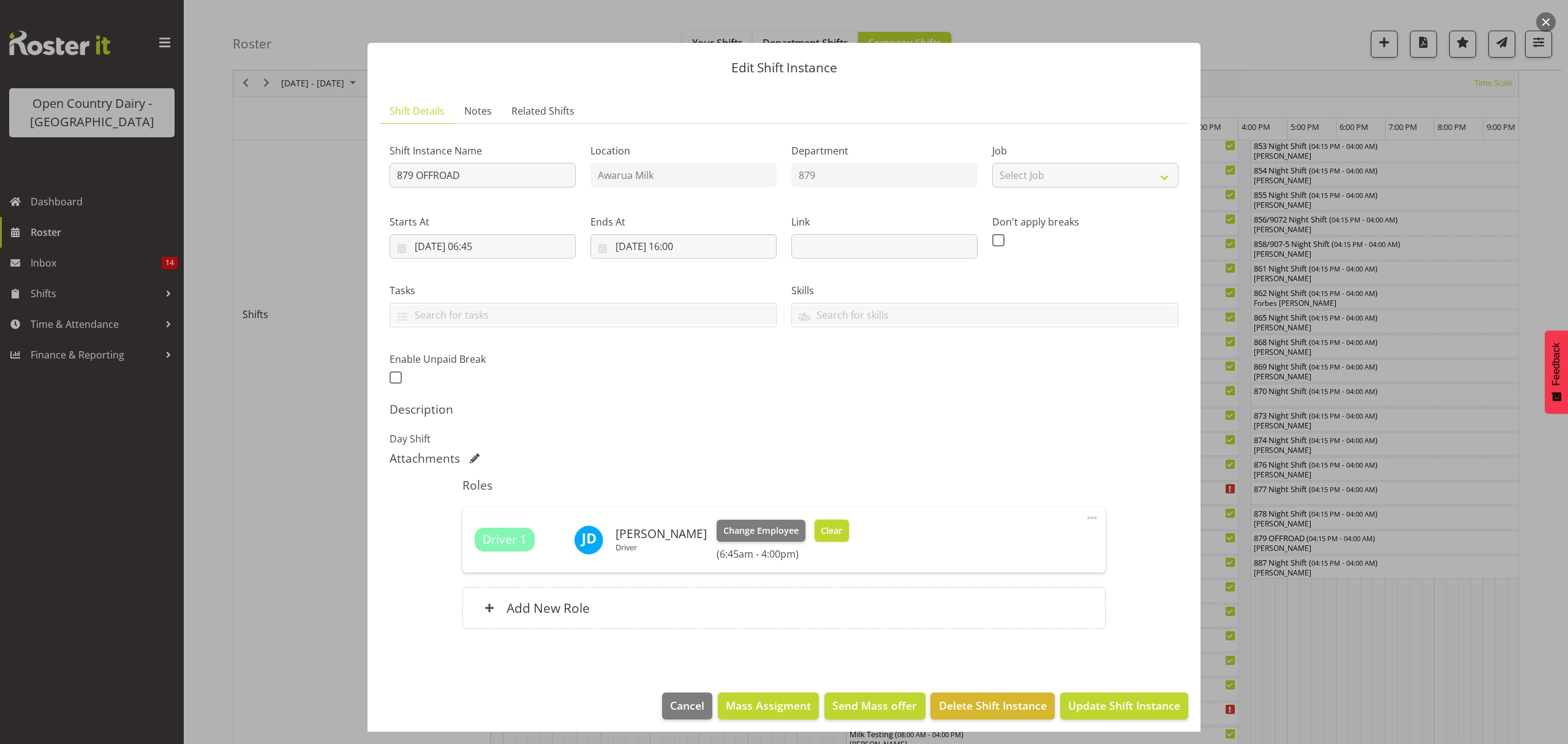
click at [821, 537] on span "Clear" at bounding box center [831, 530] width 22 height 13
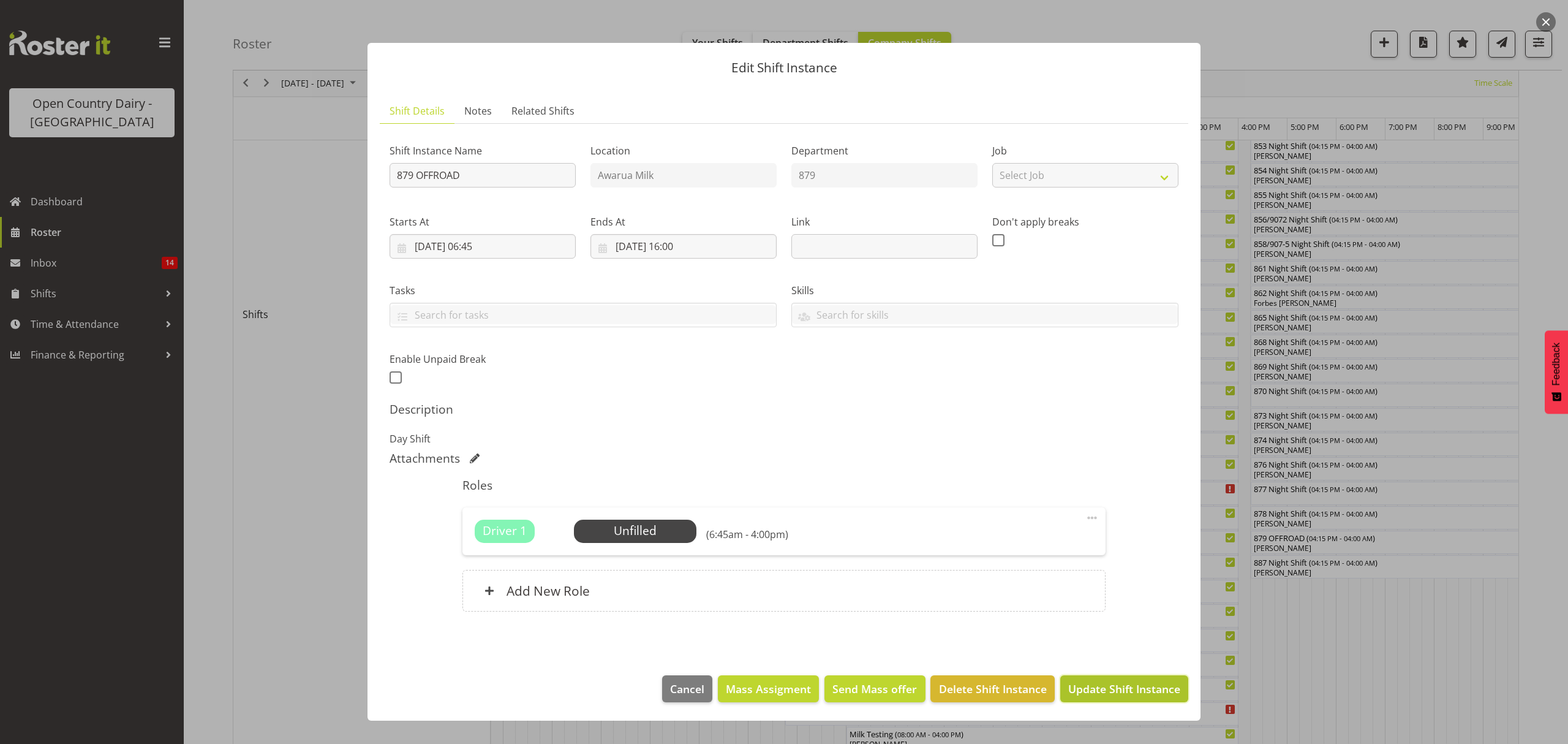
click at [1128, 699] on button "Update Shift Instance" at bounding box center [1125, 688] width 128 height 27
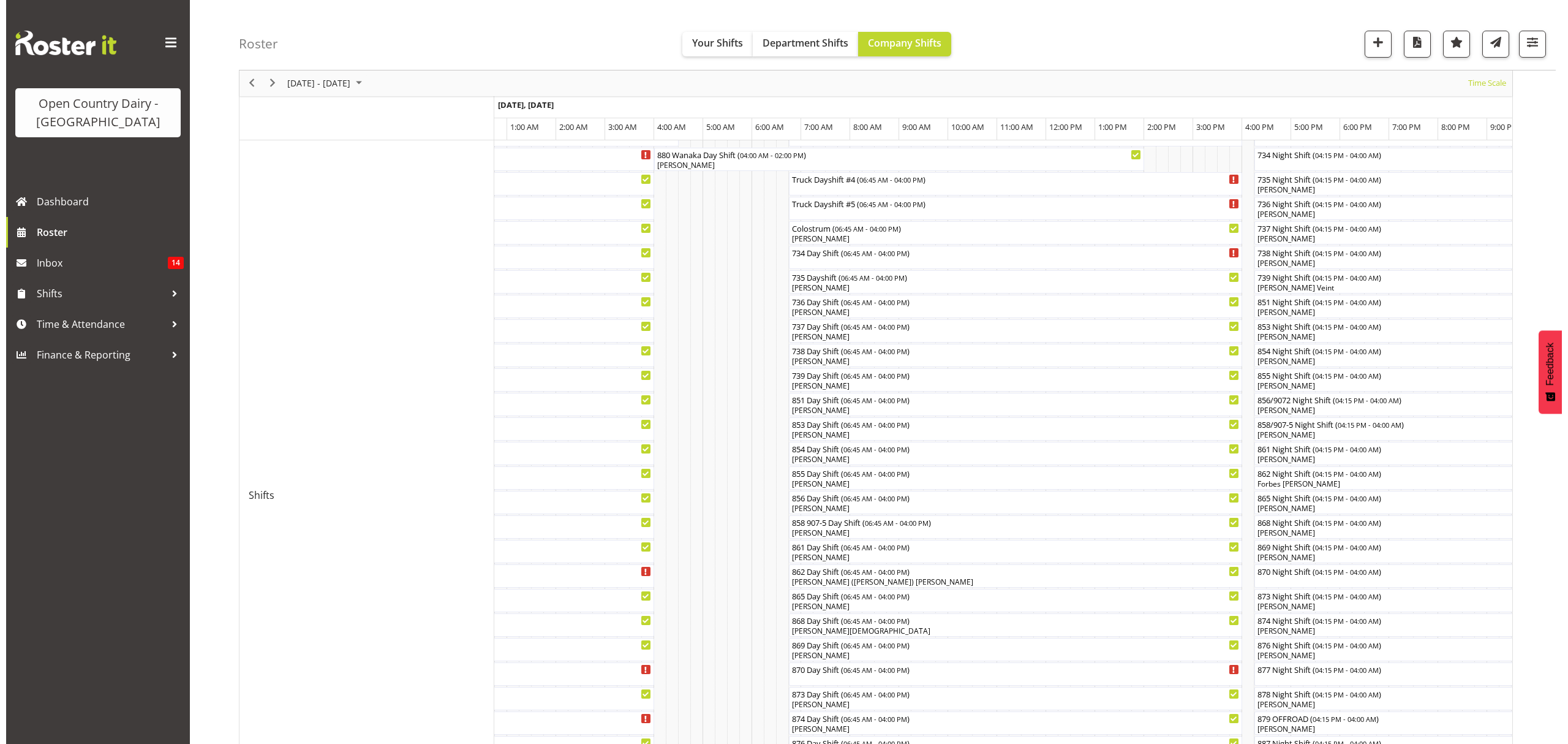
scroll to position [163, 0]
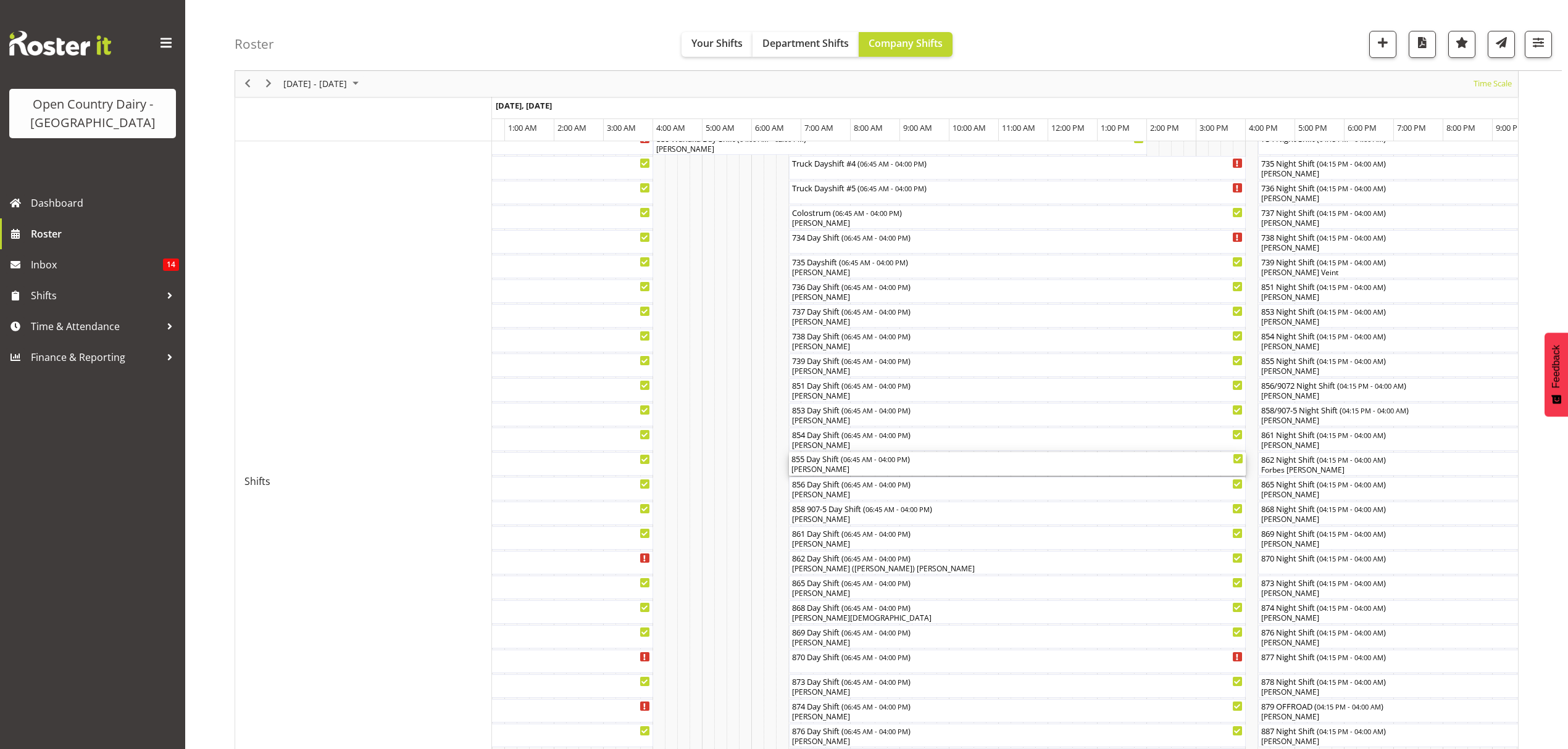
click at [822, 472] on div "[PERSON_NAME]" at bounding box center [1016, 469] width 451 height 11
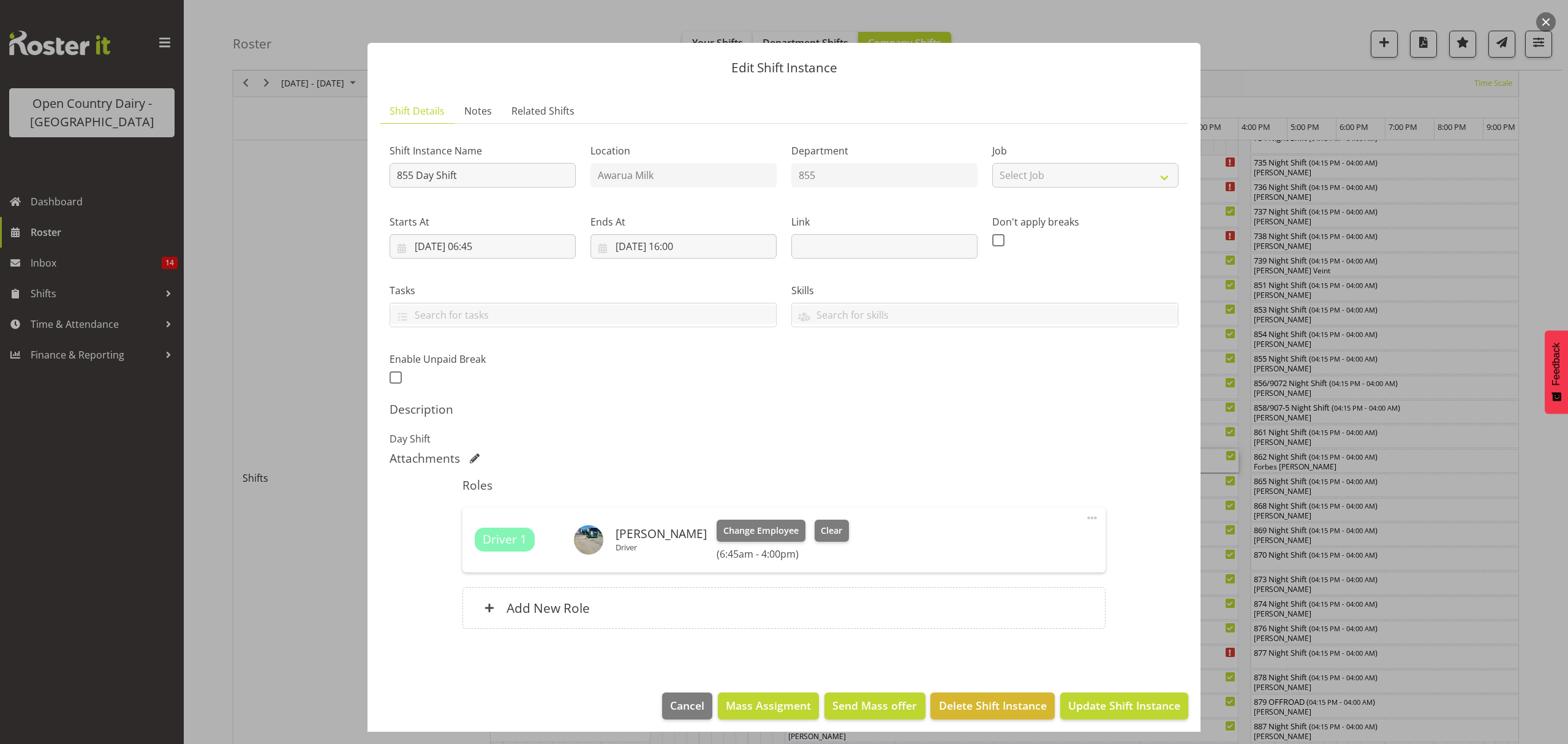
click at [1384, 587] on div at bounding box center [784, 372] width 1568 height 744
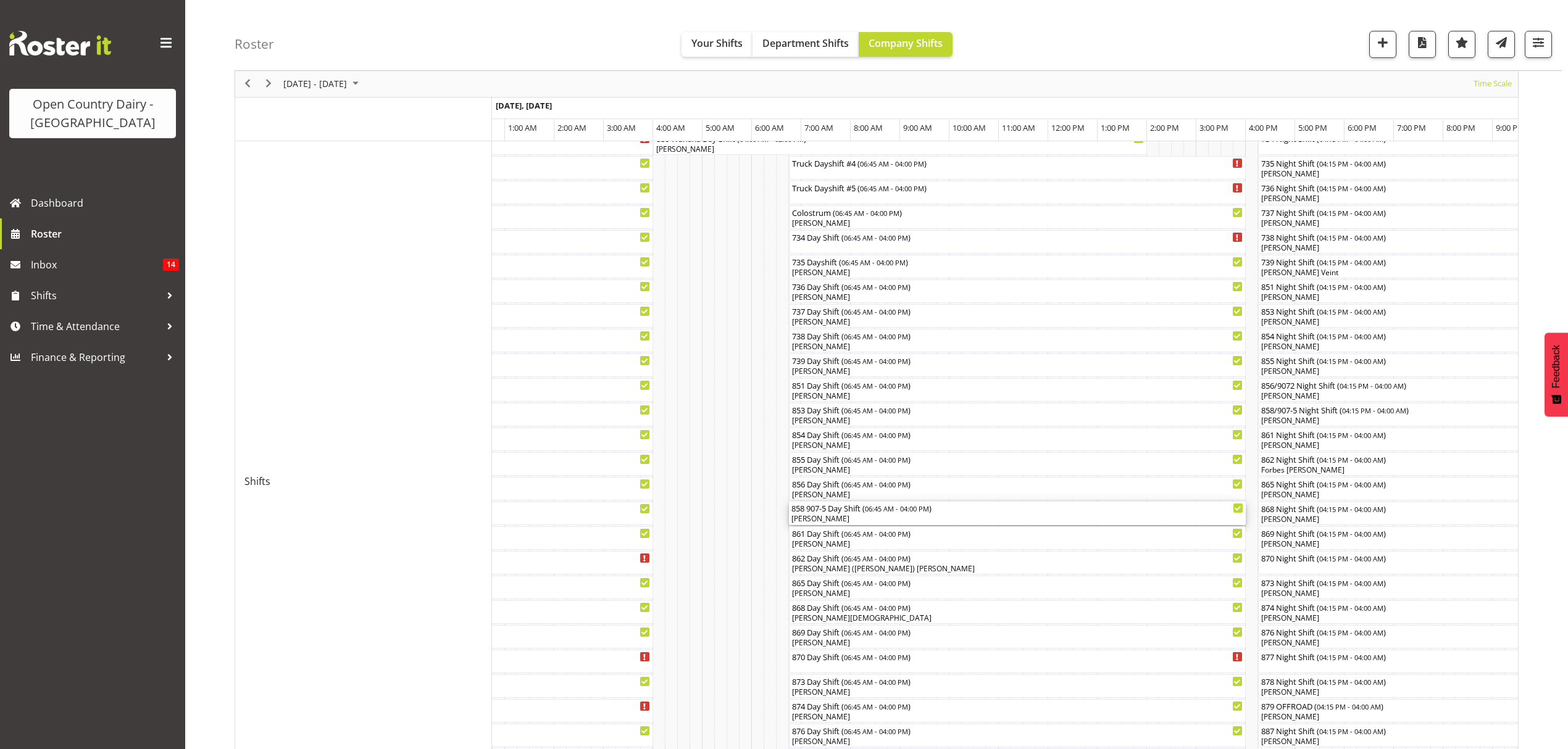
click at [814, 514] on div "[PERSON_NAME]" at bounding box center [1016, 519] width 451 height 11
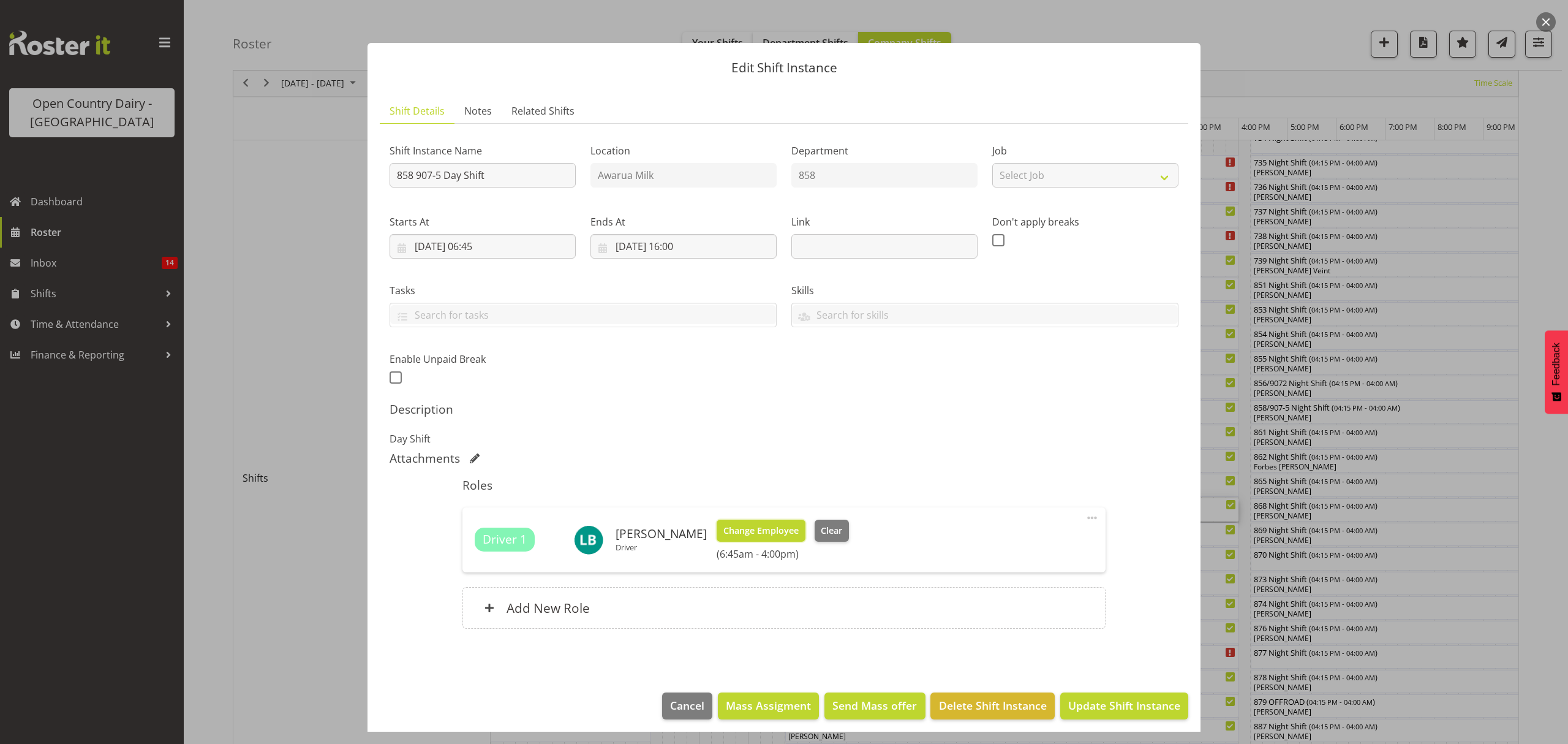
click at [750, 531] on span "Change Employee" at bounding box center [761, 530] width 76 height 13
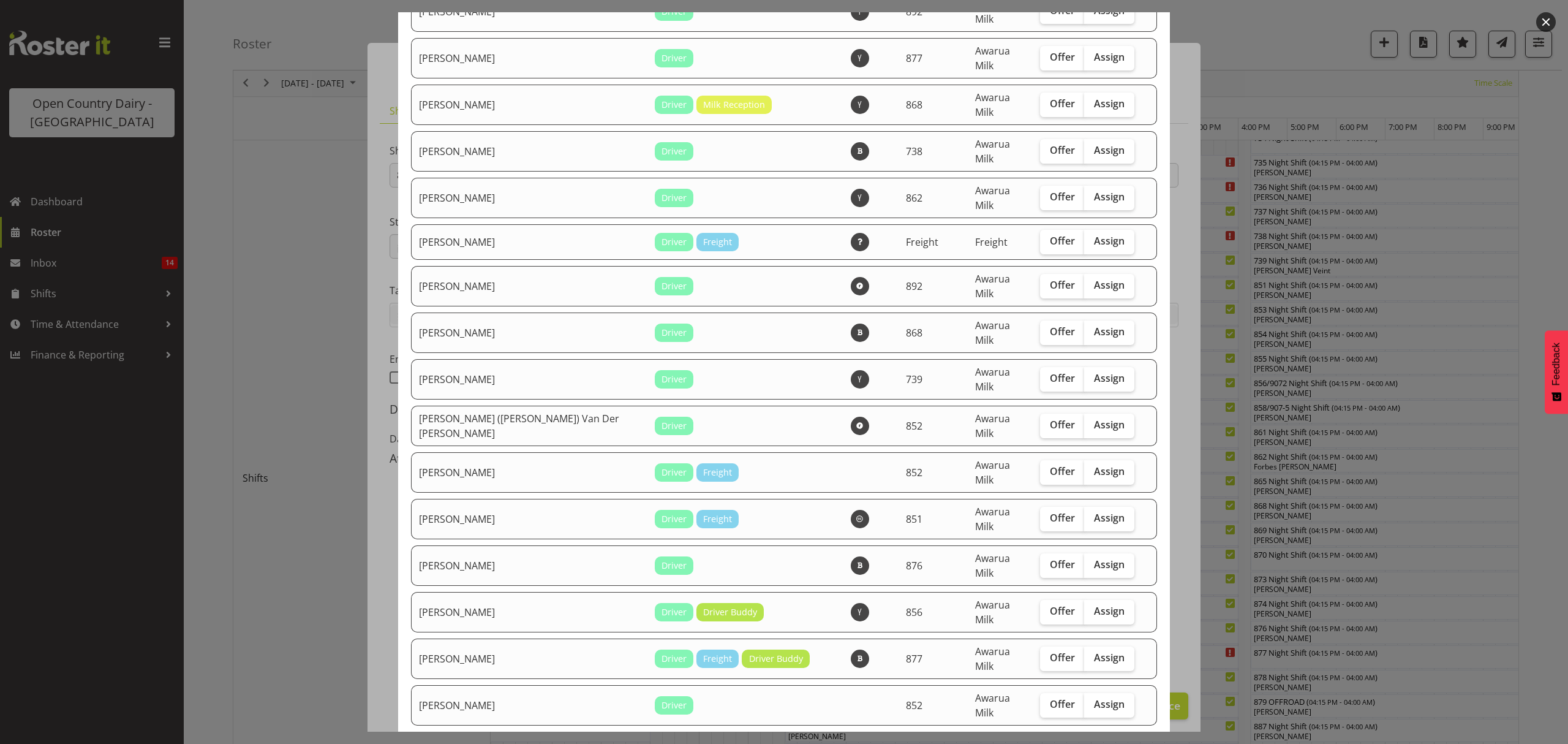
scroll to position [817, 0]
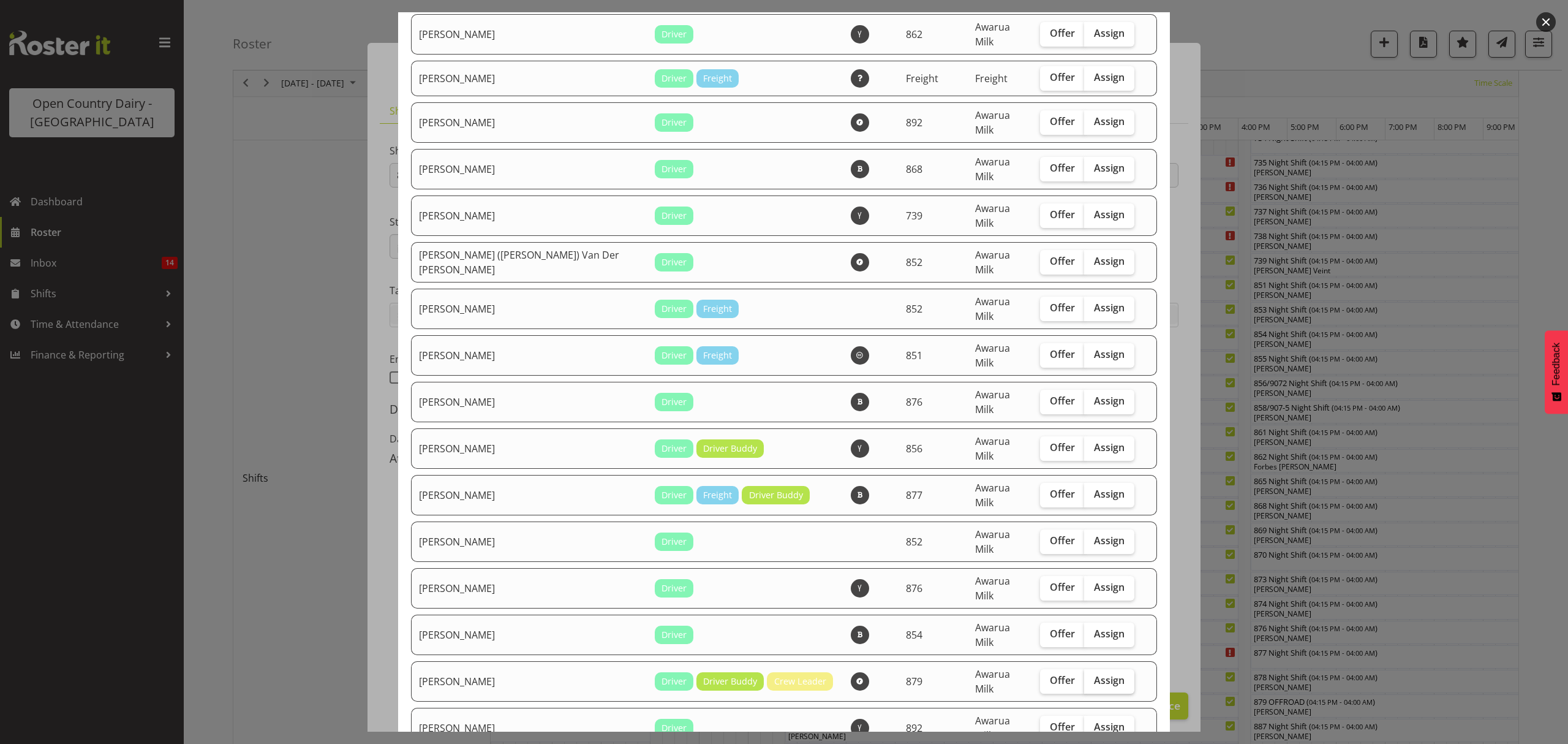
click at [1094, 675] on span "Assign" at bounding box center [1110, 681] width 31 height 12
click at [1084, 677] on input "Assign" at bounding box center [1088, 681] width 8 height 8
click at [1094, 675] on span "Assign" at bounding box center [1110, 681] width 31 height 12
click at [1084, 677] on input "Assign" at bounding box center [1088, 681] width 8 height 8
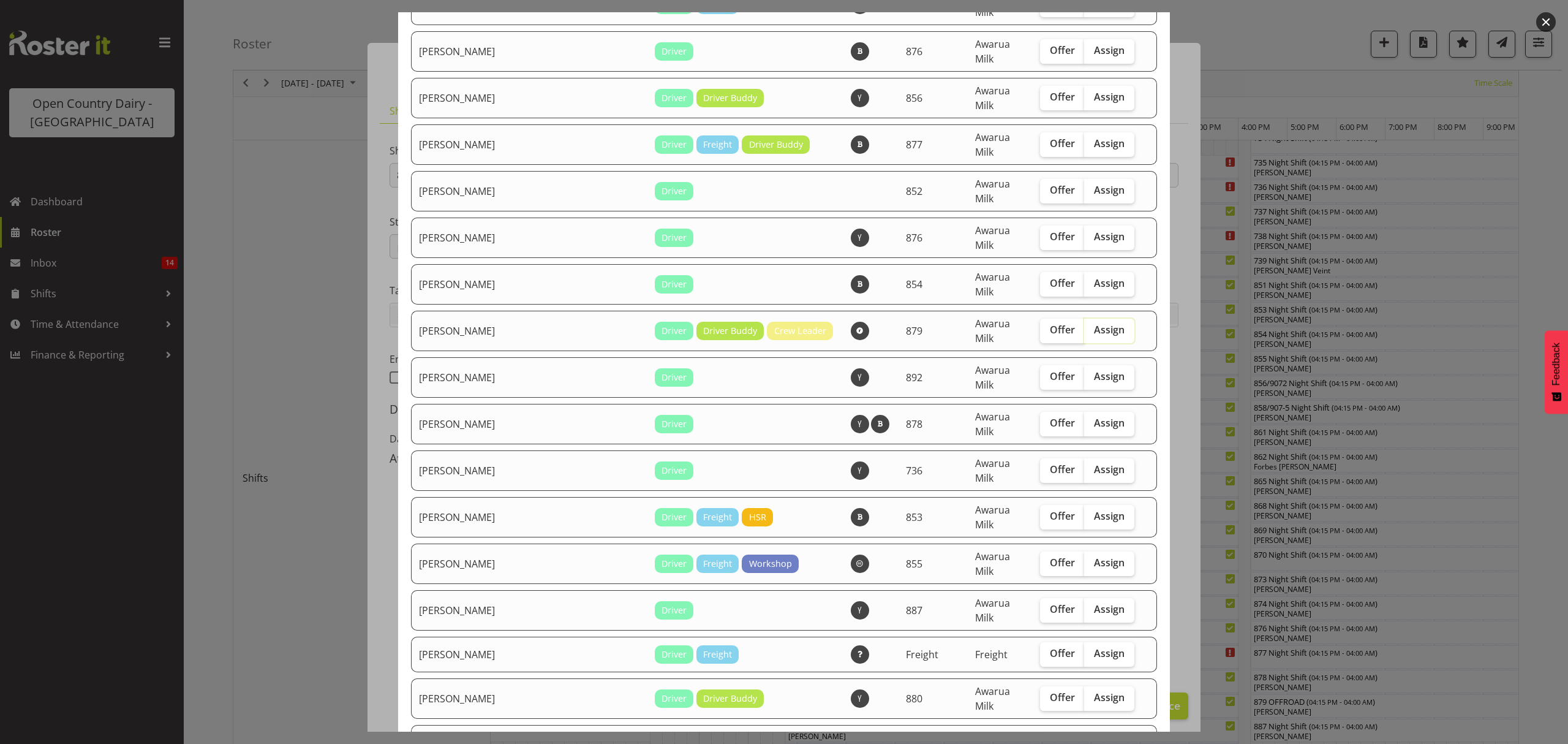
scroll to position [1226, 0]
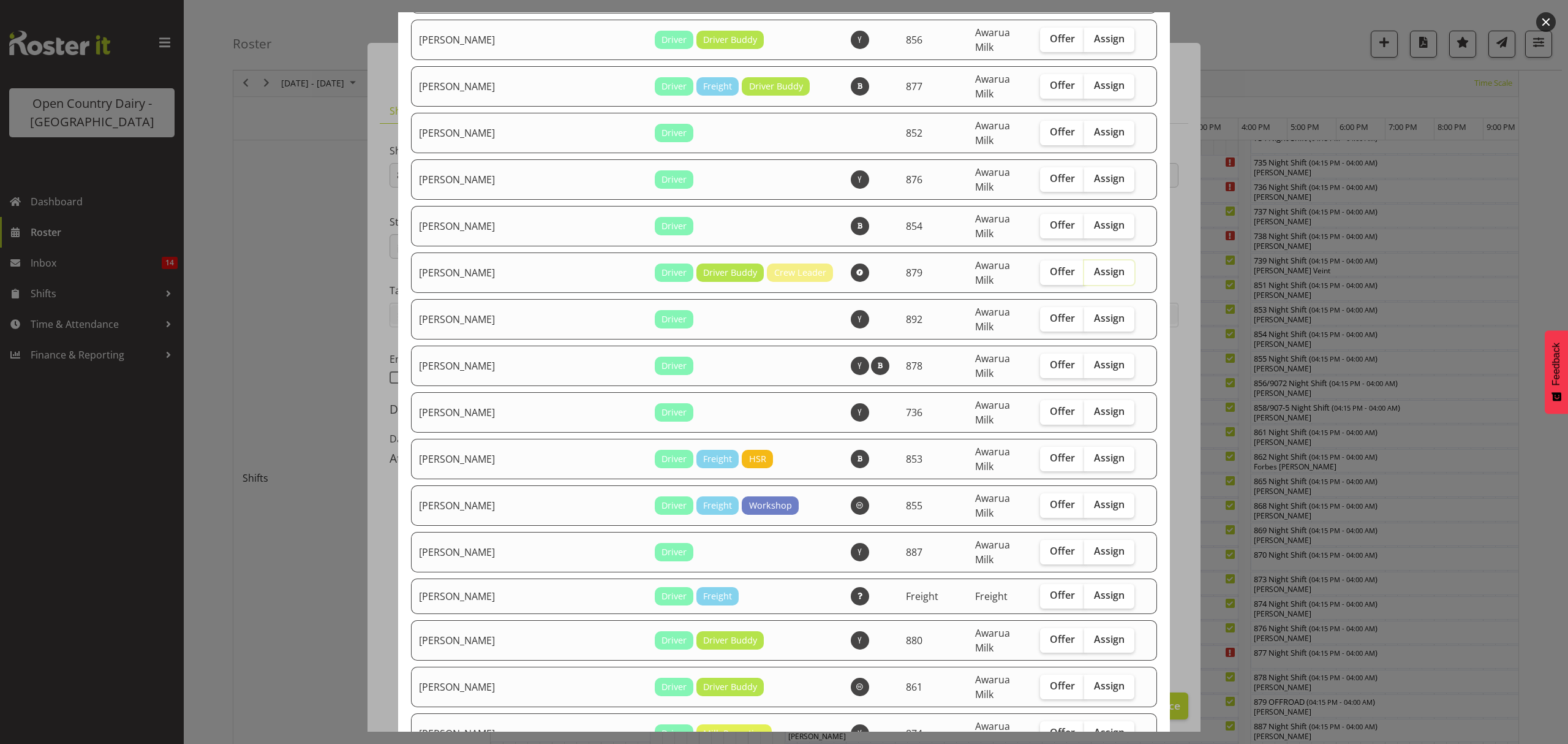
click at [1094, 265] on span "Assign" at bounding box center [1110, 272] width 31 height 12
click at [1088, 268] on input "Assign" at bounding box center [1088, 272] width 8 height 8
checkbox input "true"
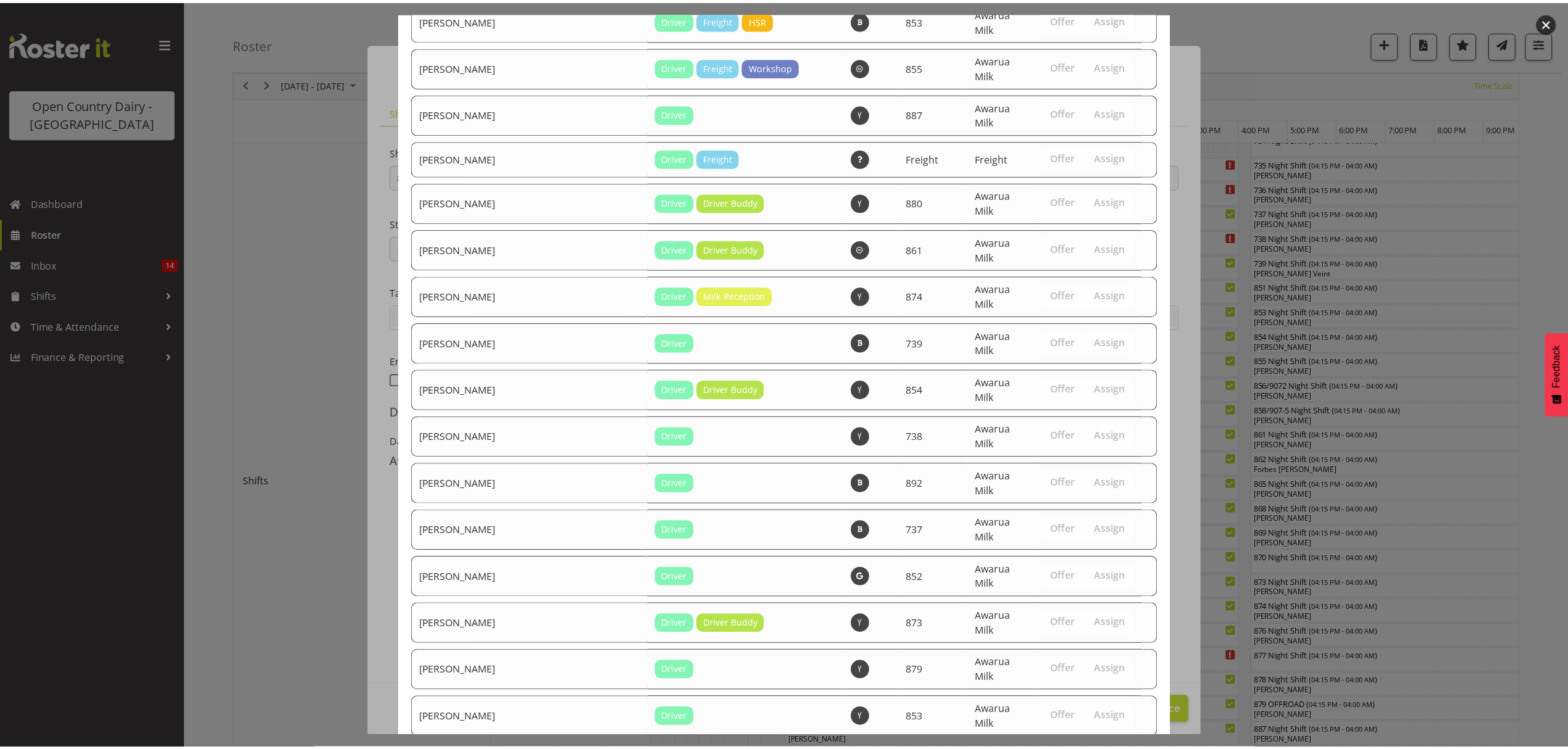
scroll to position [1864, 0]
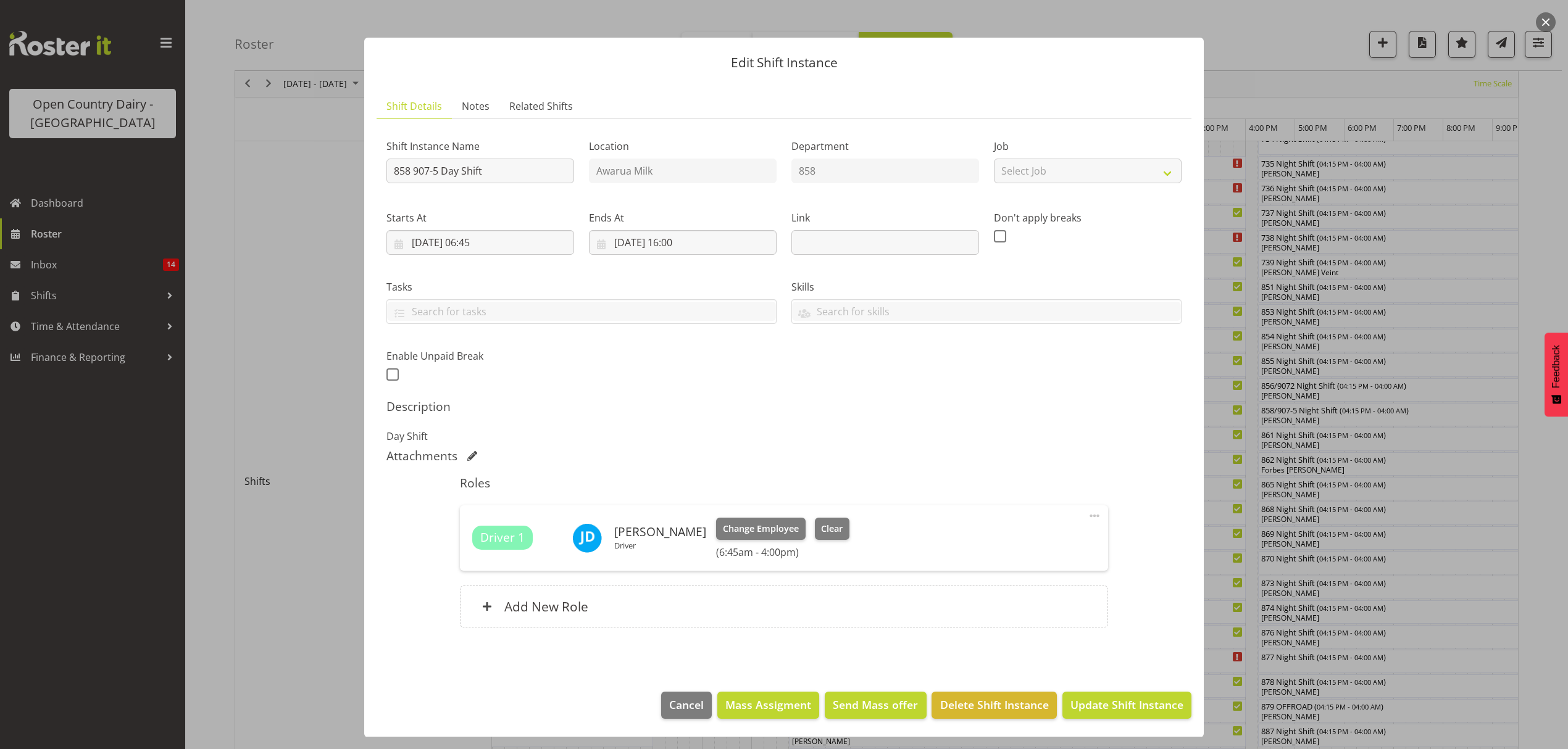
scroll to position [8, 0]
click at [1114, 701] on span "Update Shift Instance" at bounding box center [1126, 704] width 113 height 16
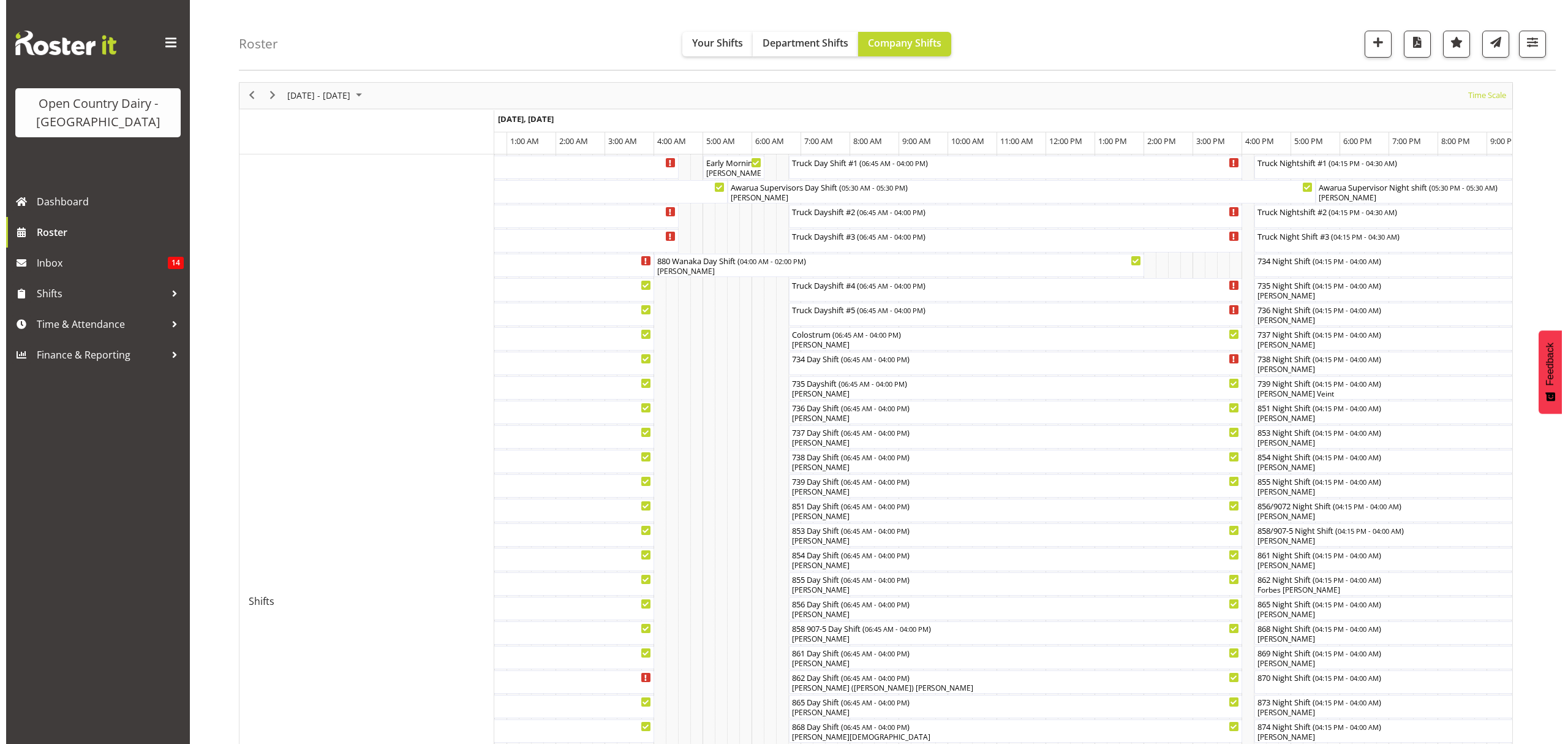
scroll to position [82, 0]
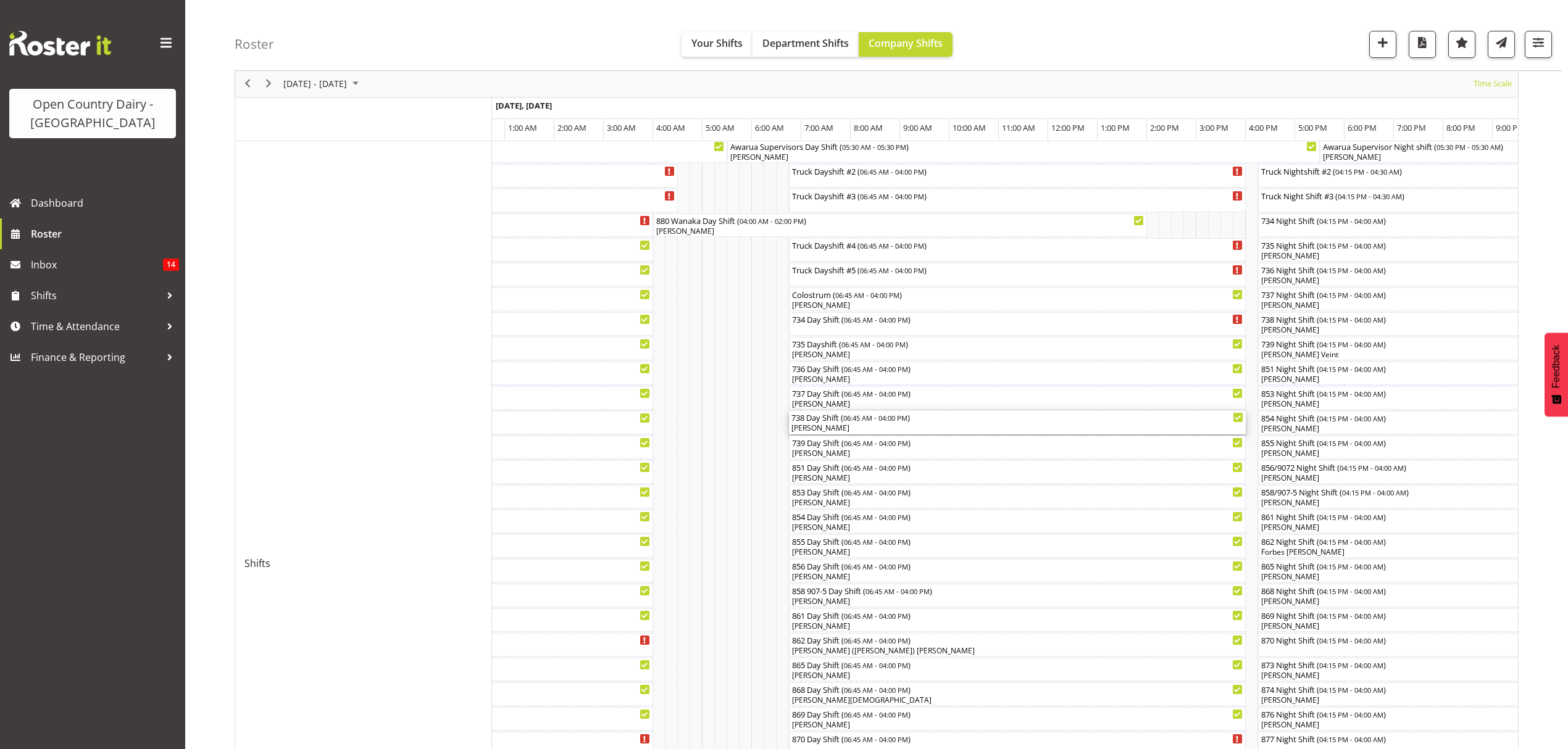
click at [808, 423] on div "[PERSON_NAME]" at bounding box center [1016, 428] width 451 height 11
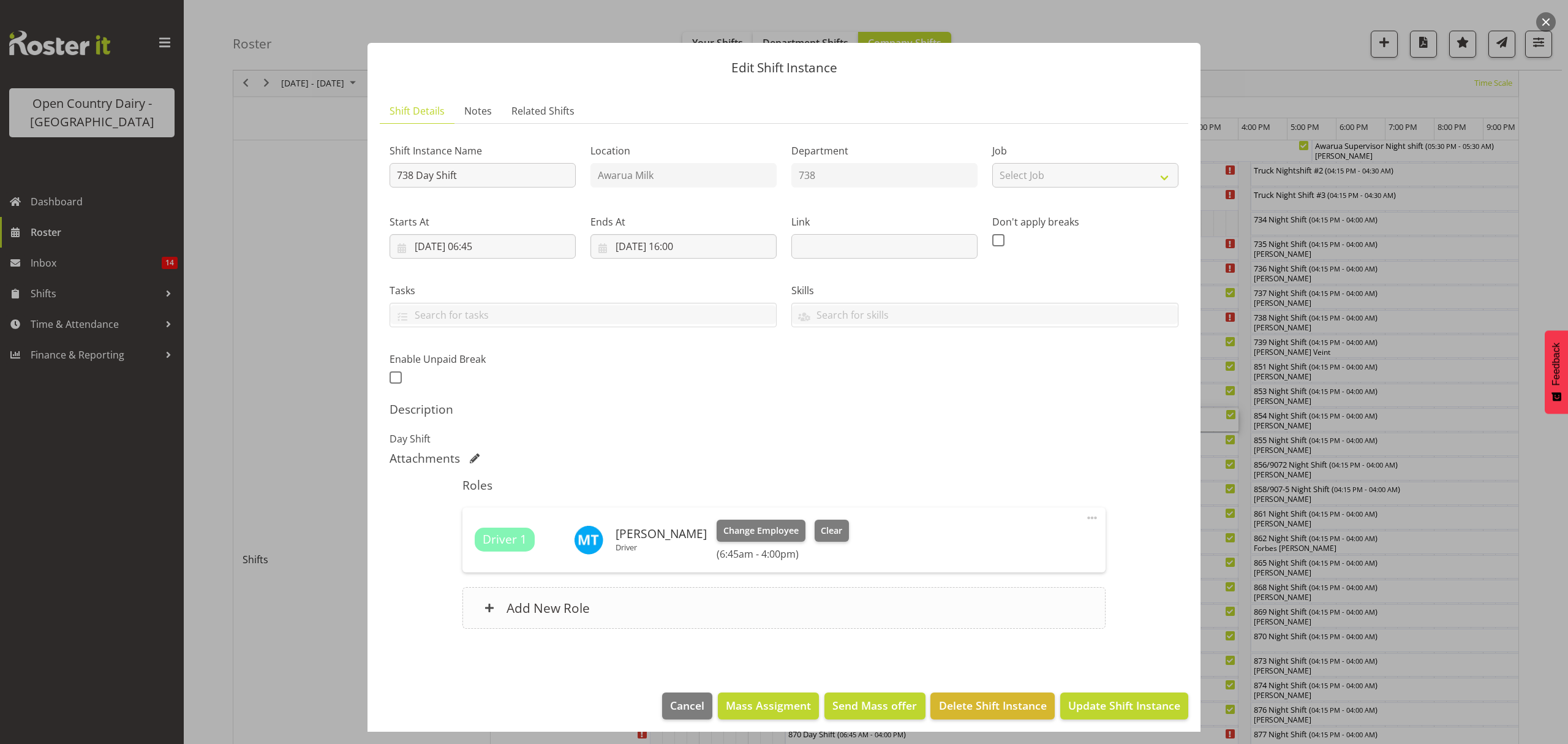
click at [532, 609] on h6 "Add New Role" at bounding box center [548, 608] width 83 height 16
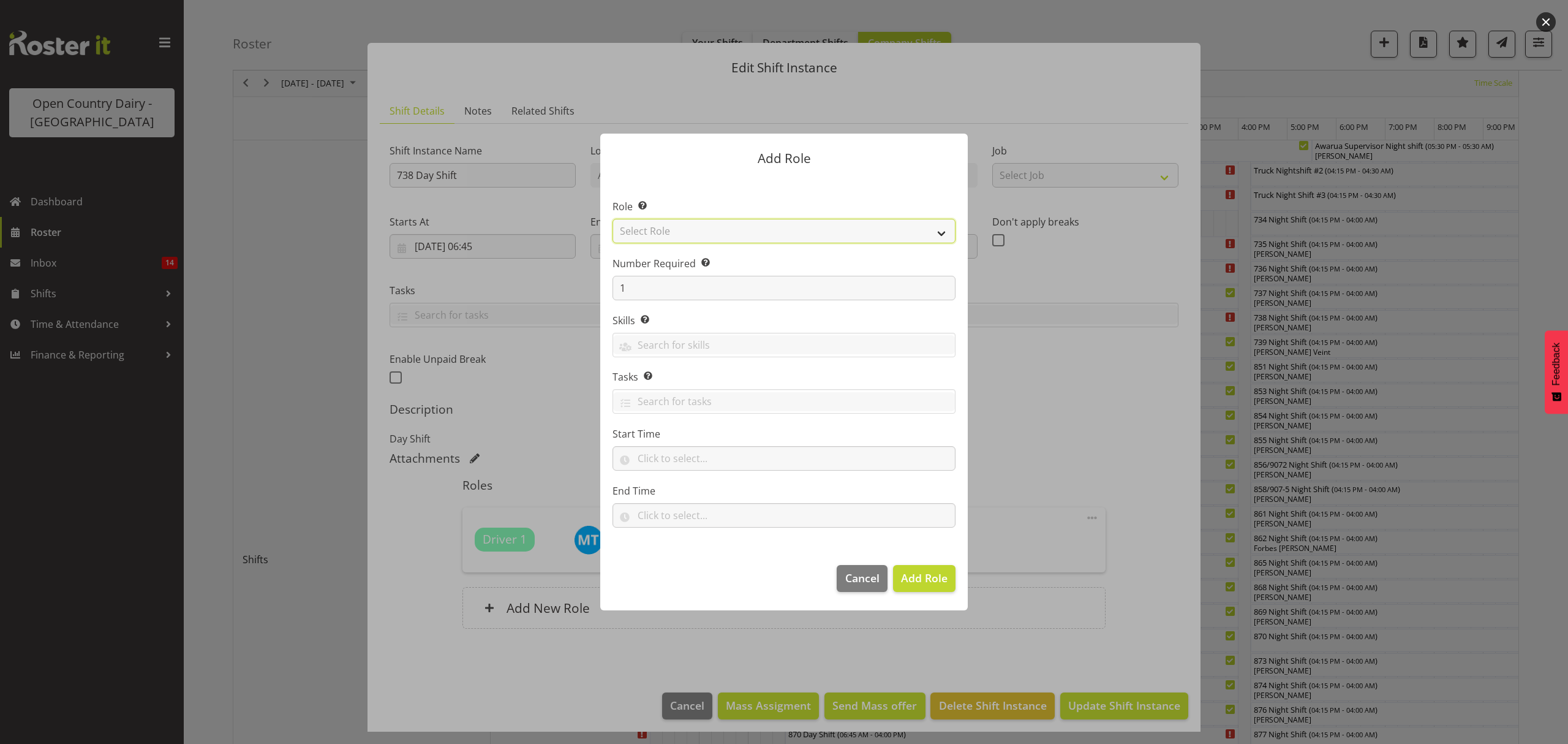
click at [668, 234] on select "Select Role Crew Leader Driver Driver Assessor Dayshift Driver Assessor Nightsh…" at bounding box center [784, 232] width 343 height 25
select select "1437"
click at [612, 219] on select "Select Role Crew Leader Driver Driver Assessor Dayshift Driver Assessor Nightsh…" at bounding box center [784, 232] width 343 height 25
click at [908, 579] on span "Add Role" at bounding box center [924, 578] width 46 height 15
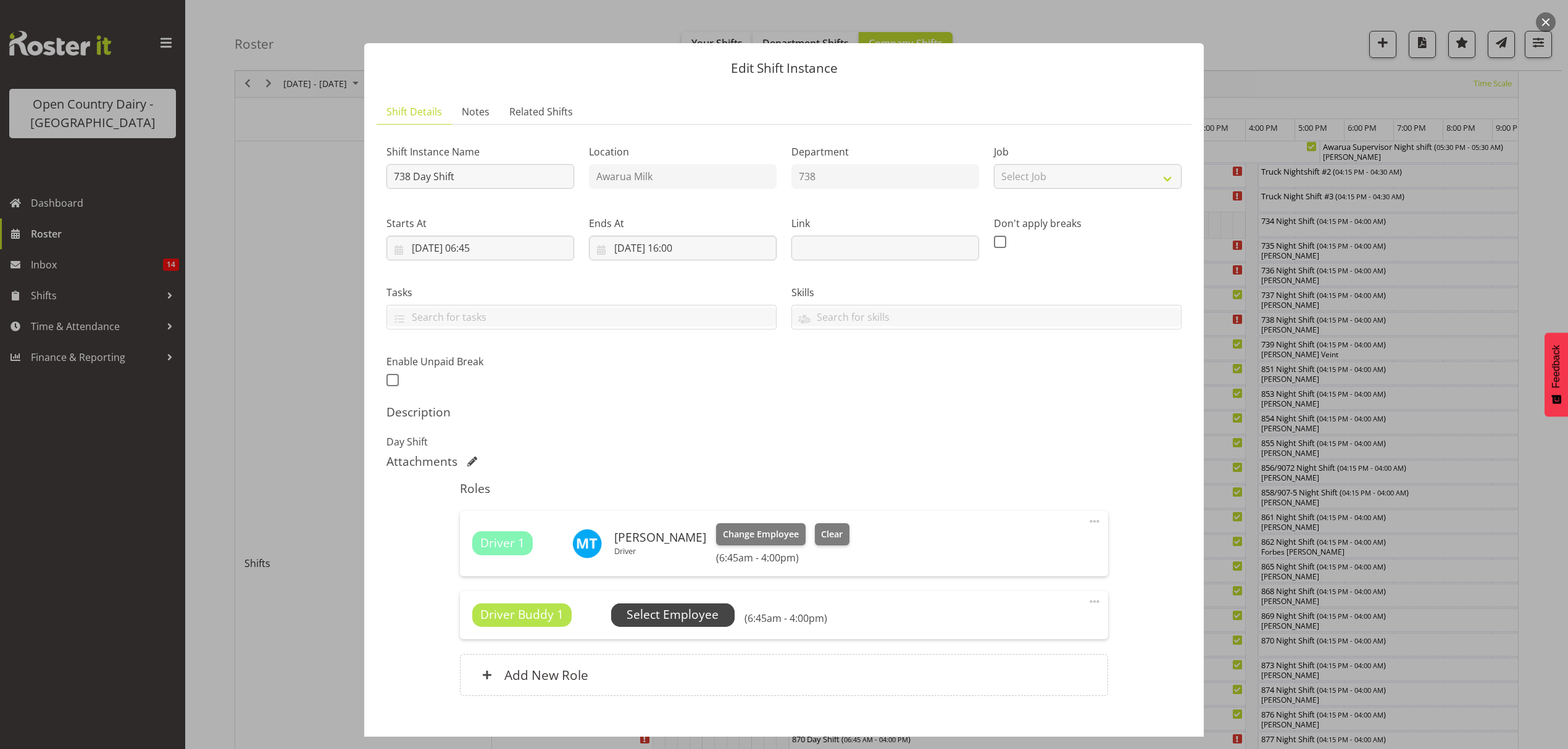
click at [669, 613] on span "Select Employee" at bounding box center [672, 615] width 92 height 18
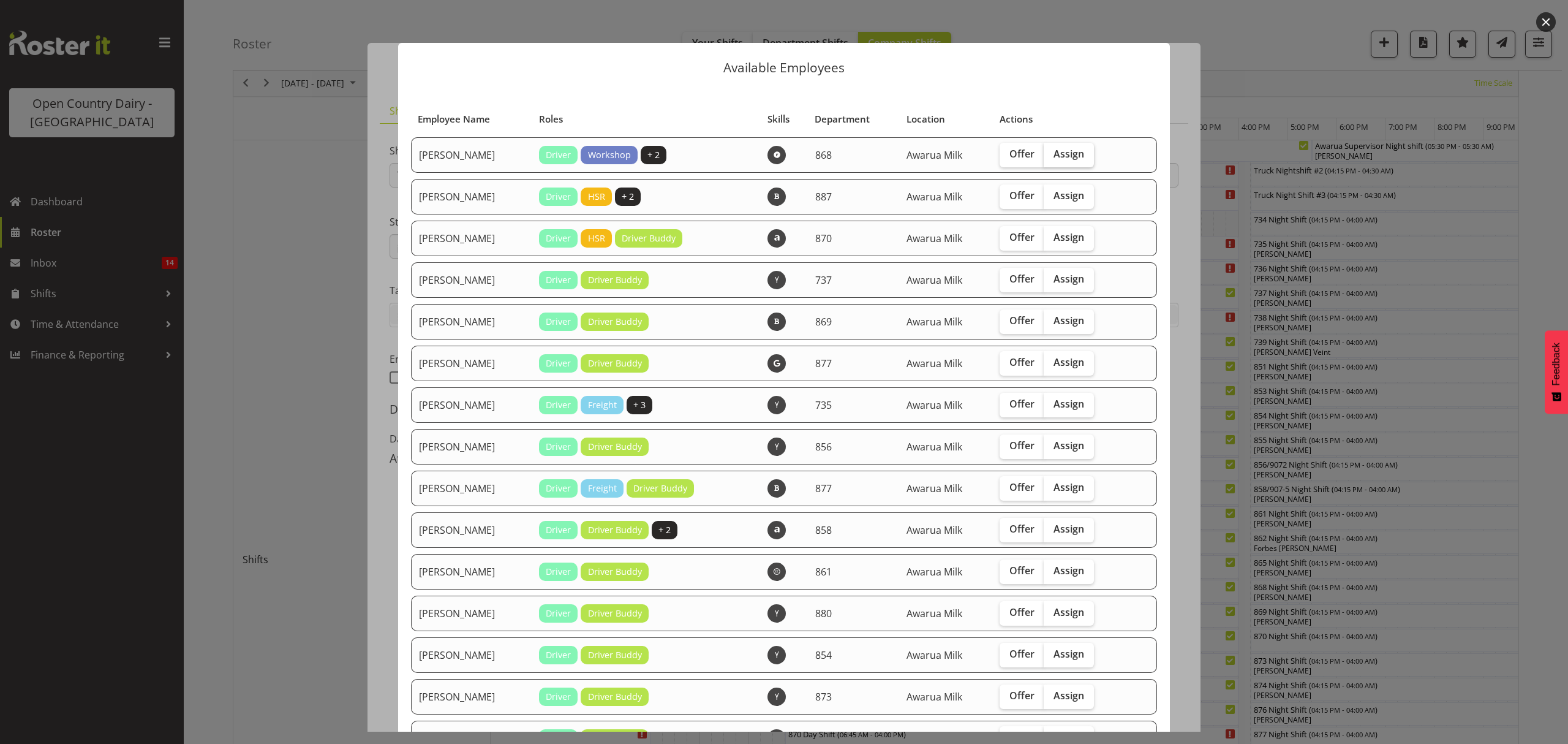
click at [1056, 157] on span "Assign" at bounding box center [1069, 154] width 31 height 12
click at [1052, 157] on input "Assign" at bounding box center [1048, 154] width 8 height 8
checkbox input "true"
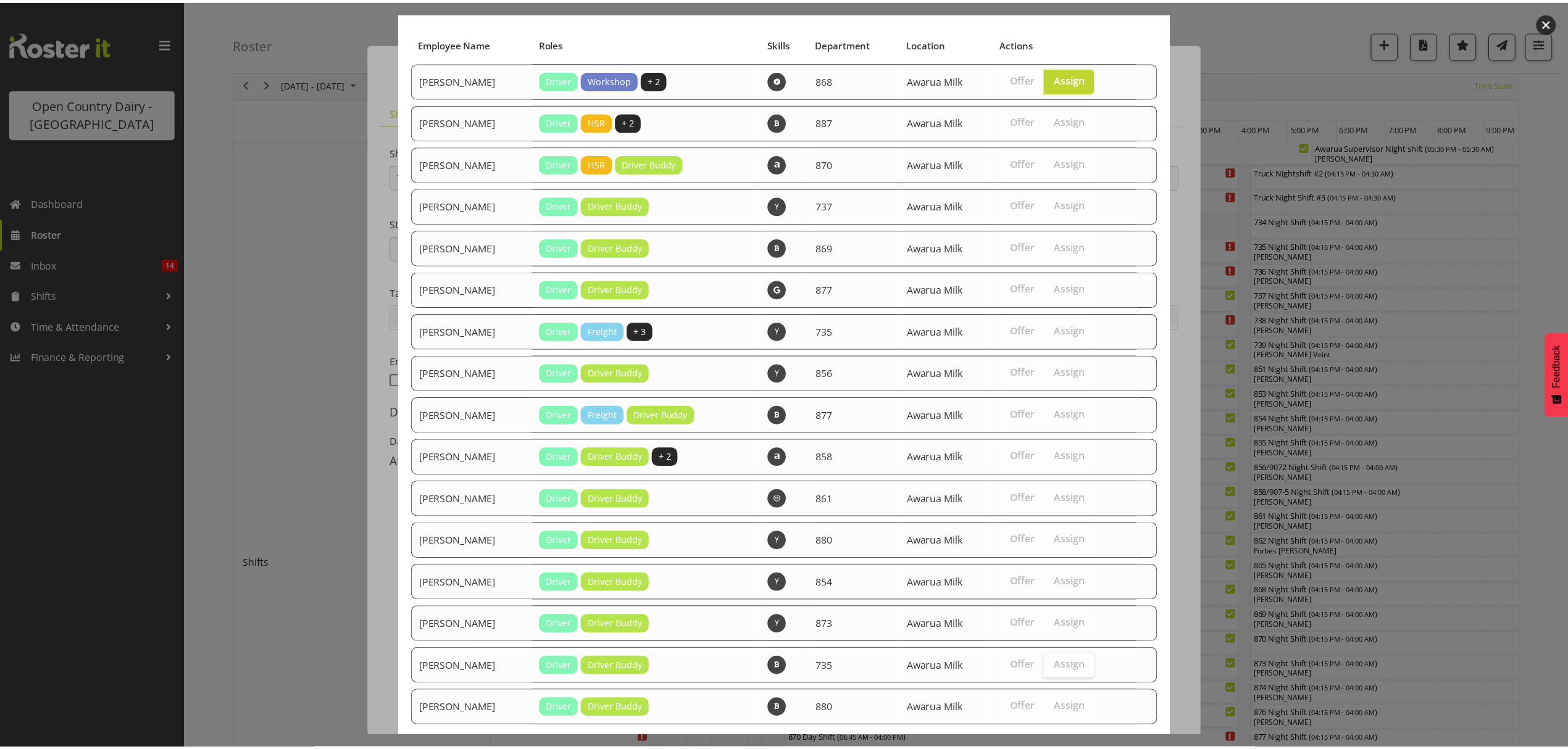
scroll to position [143, 0]
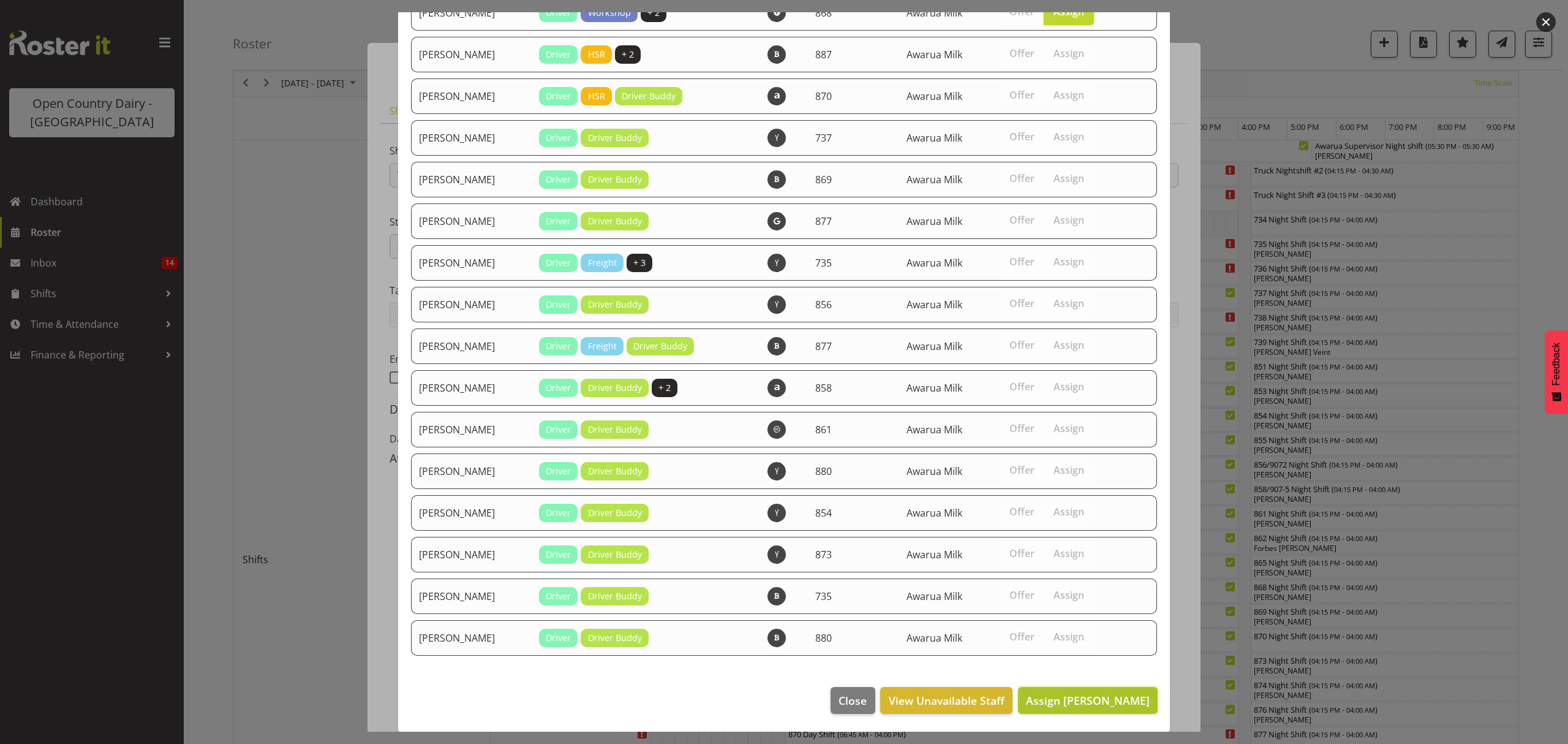
click at [1074, 705] on span "Assign [PERSON_NAME]" at bounding box center [1087, 700] width 123 height 15
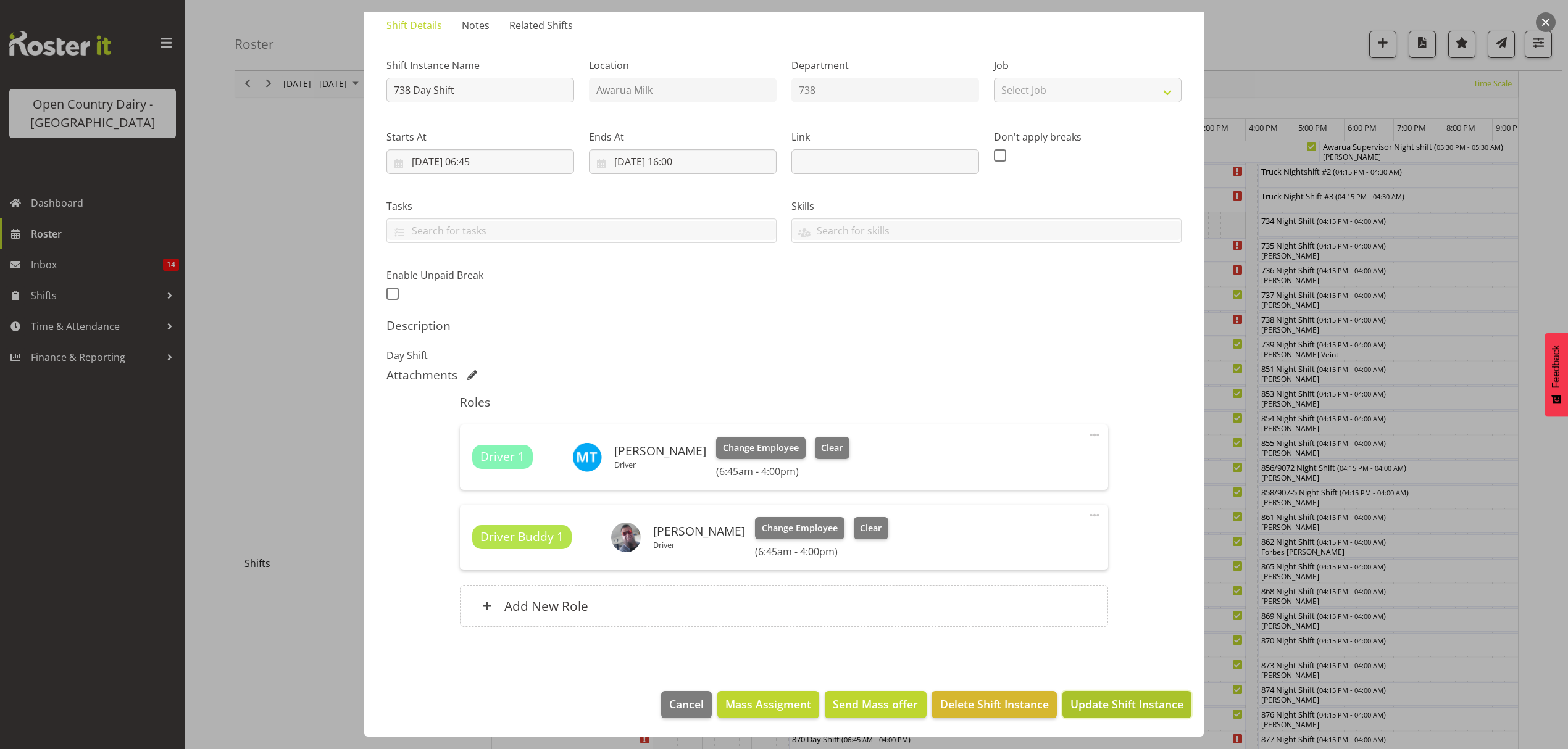
click at [1112, 704] on span "Update Shift Instance" at bounding box center [1126, 704] width 113 height 16
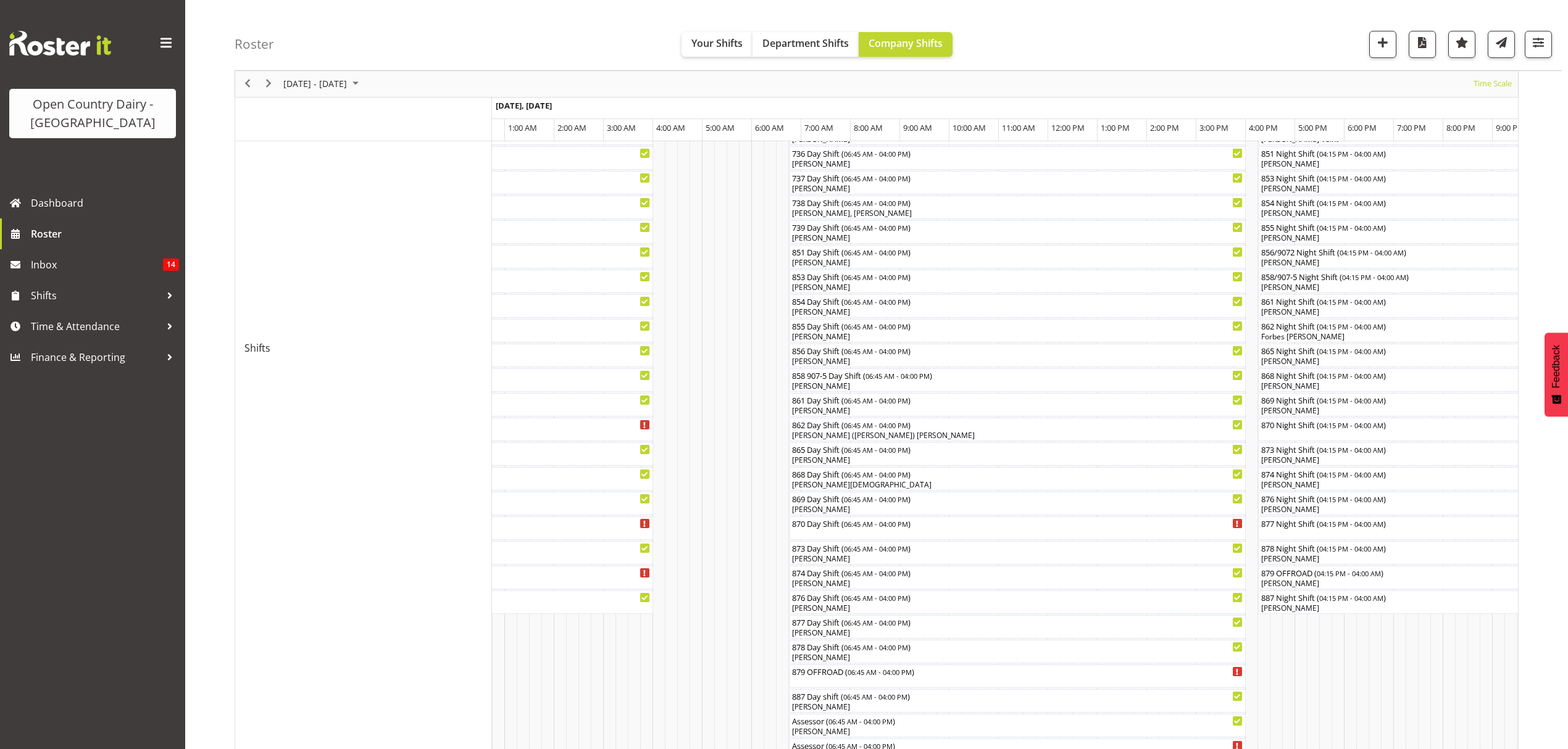
scroll to position [329, 0]
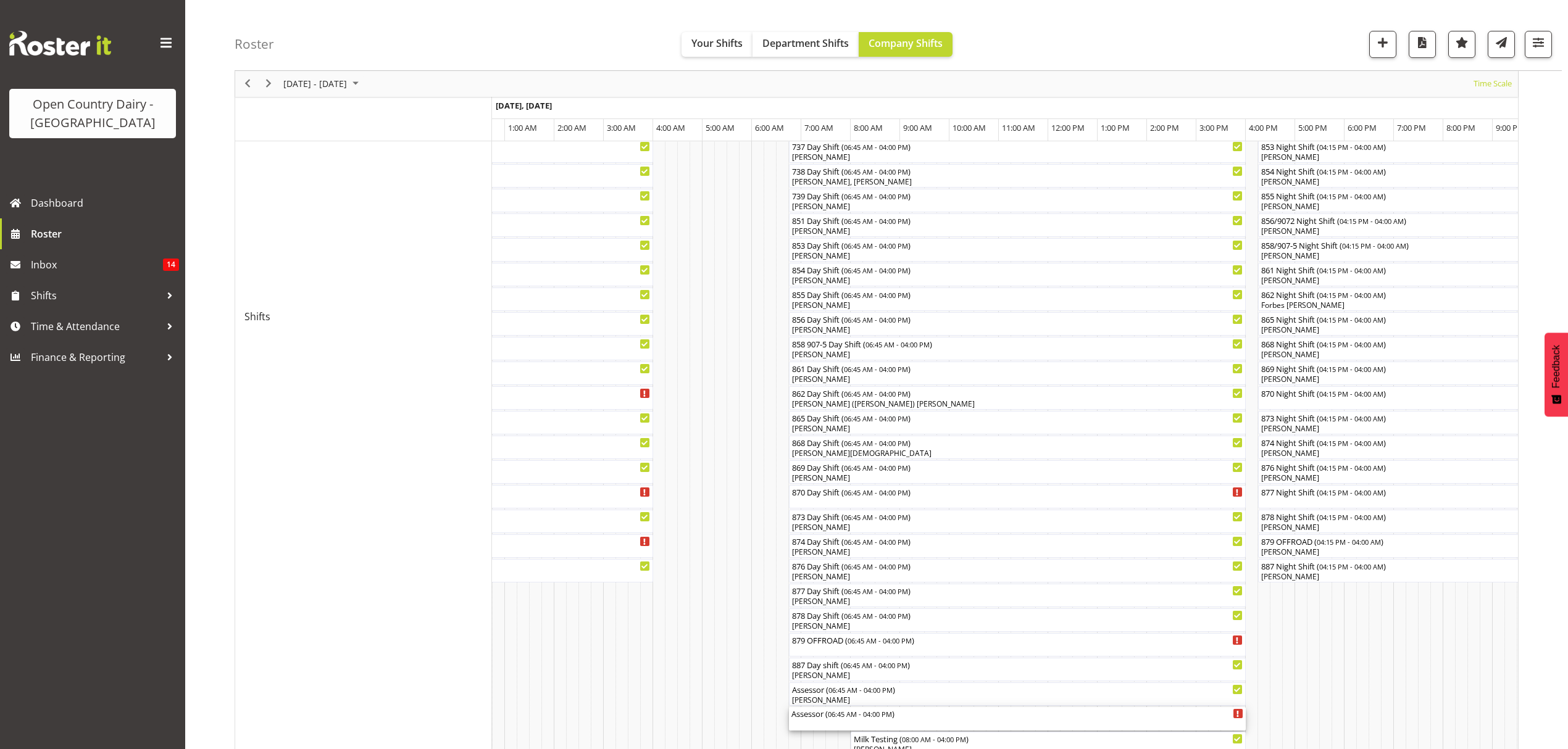
click at [814, 716] on div "Assessor ( 06:45 AM - 04:00 PM )" at bounding box center [1016, 713] width 451 height 12
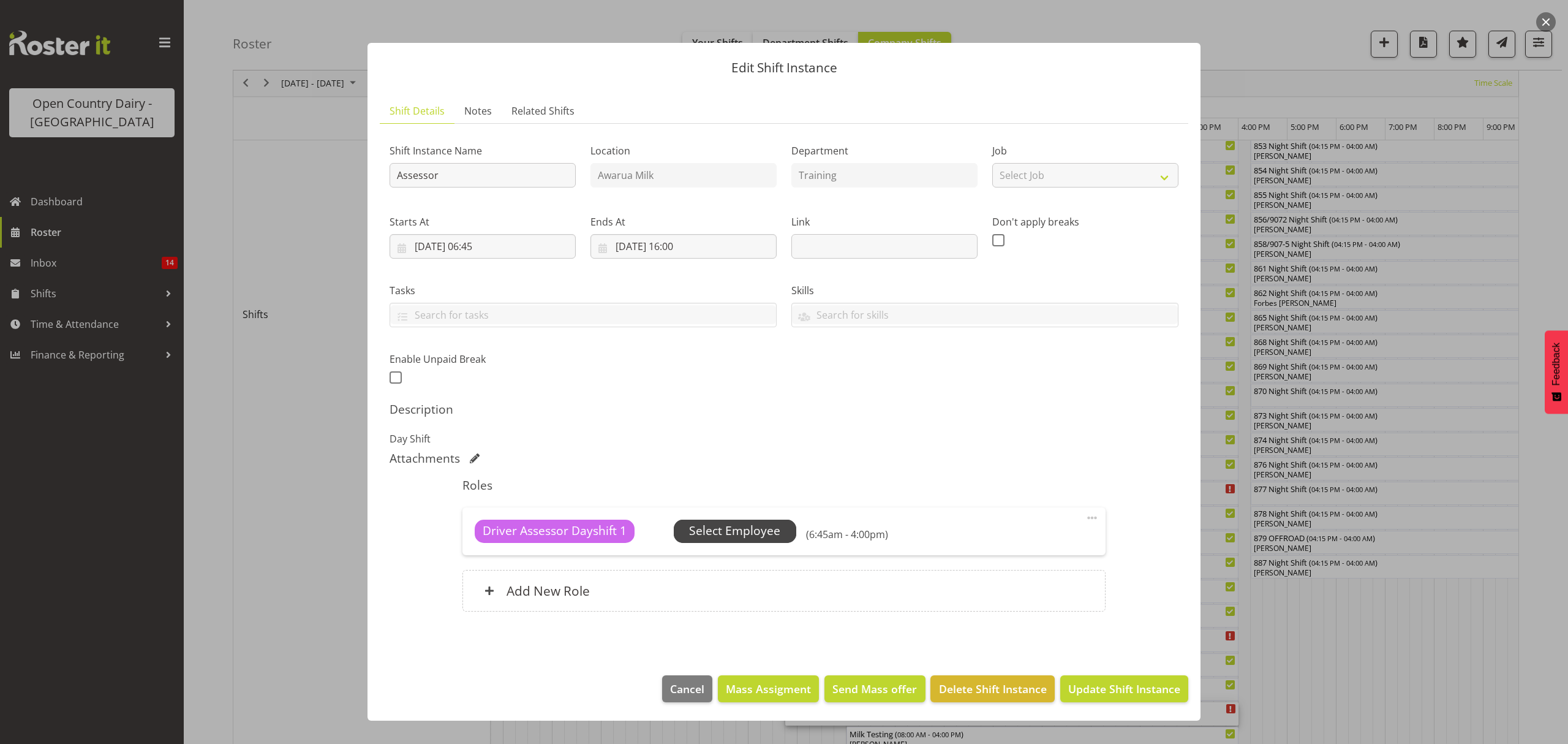
click at [727, 531] on span "Select Employee" at bounding box center [735, 531] width 91 height 18
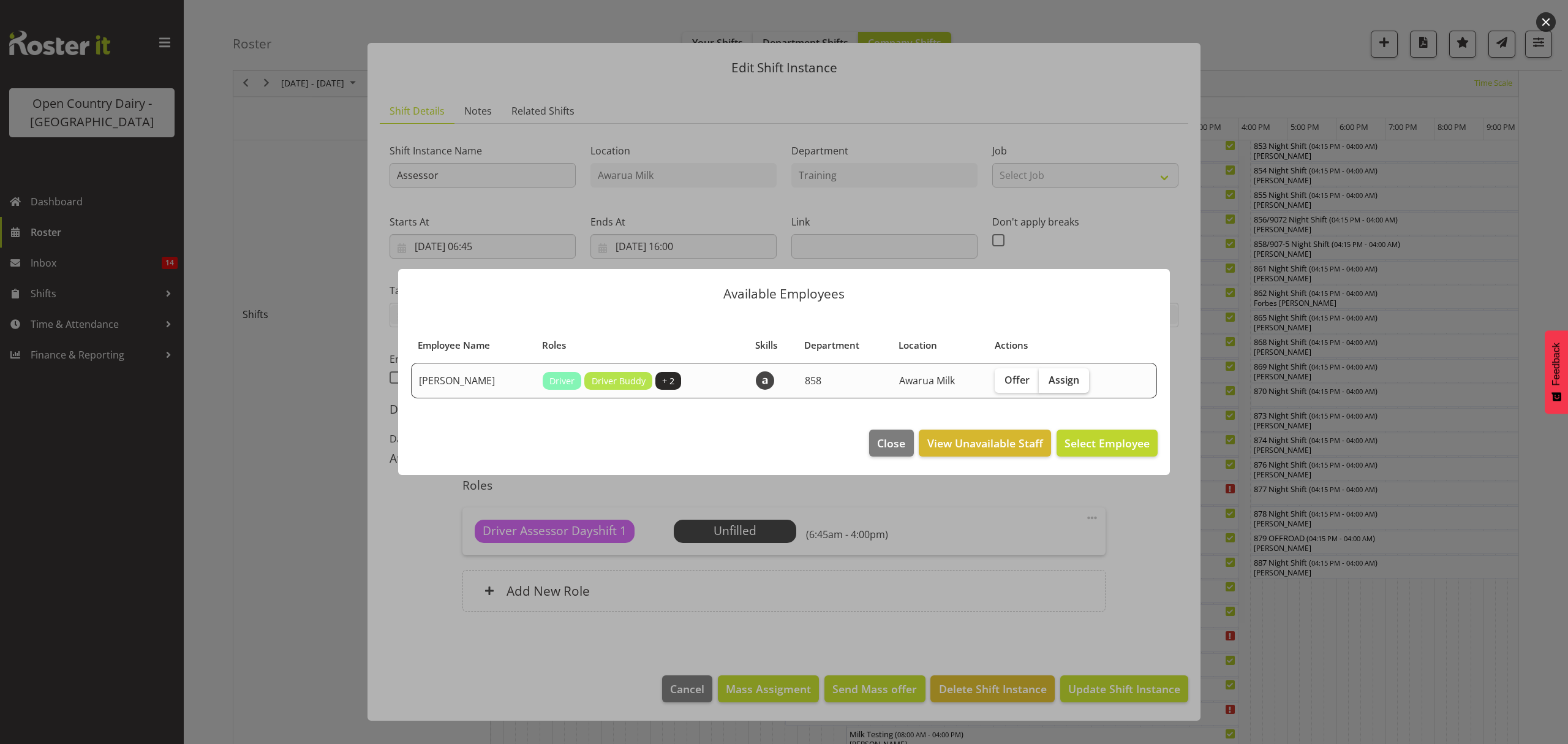
click at [1071, 380] on span "Assign" at bounding box center [1064, 380] width 31 height 12
click at [1047, 380] on input "Assign" at bounding box center [1043, 380] width 8 height 8
checkbox input "true"
click at [1078, 452] on button "Assign [PERSON_NAME]" at bounding box center [1087, 443] width 140 height 27
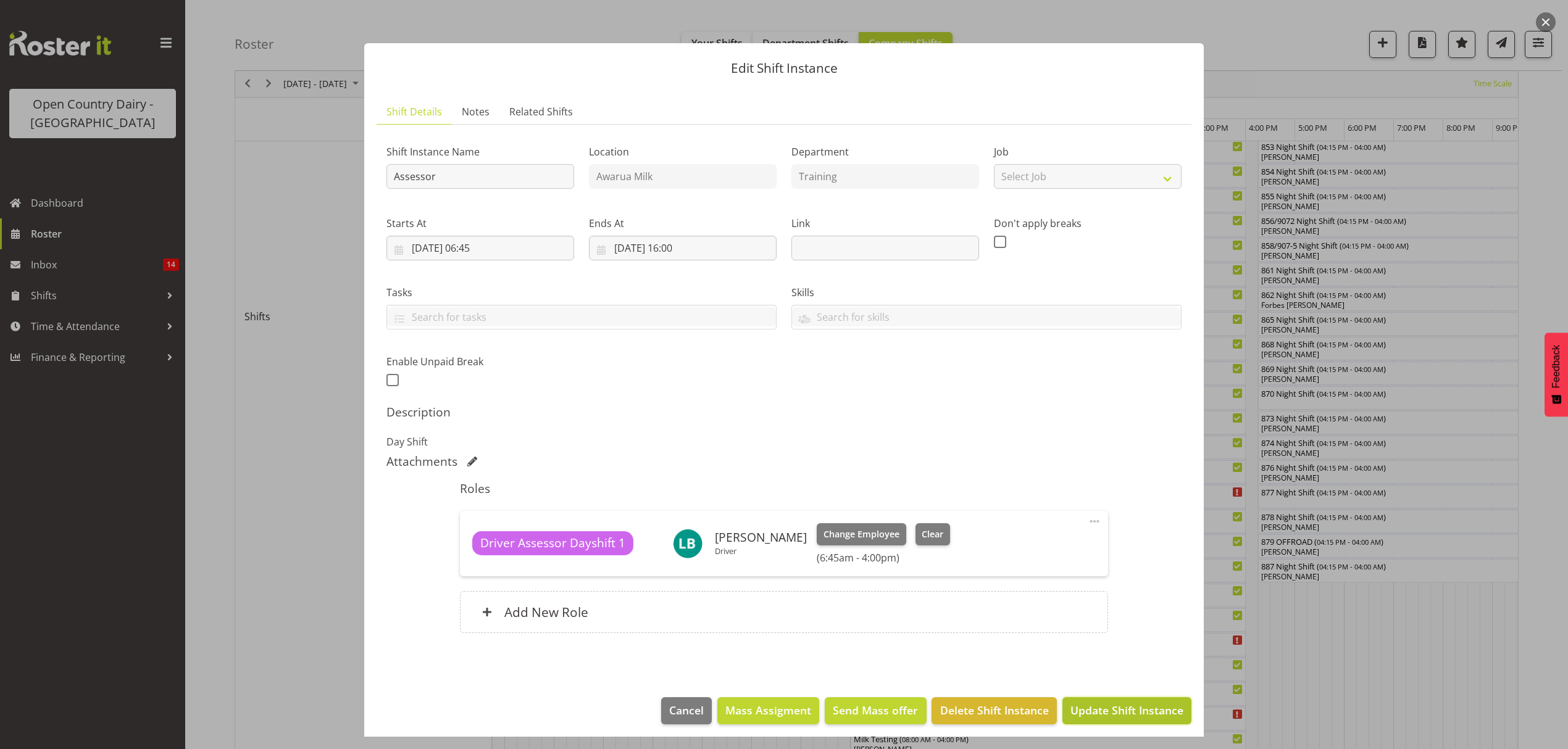
click at [1117, 709] on span "Update Shift Instance" at bounding box center [1126, 710] width 113 height 16
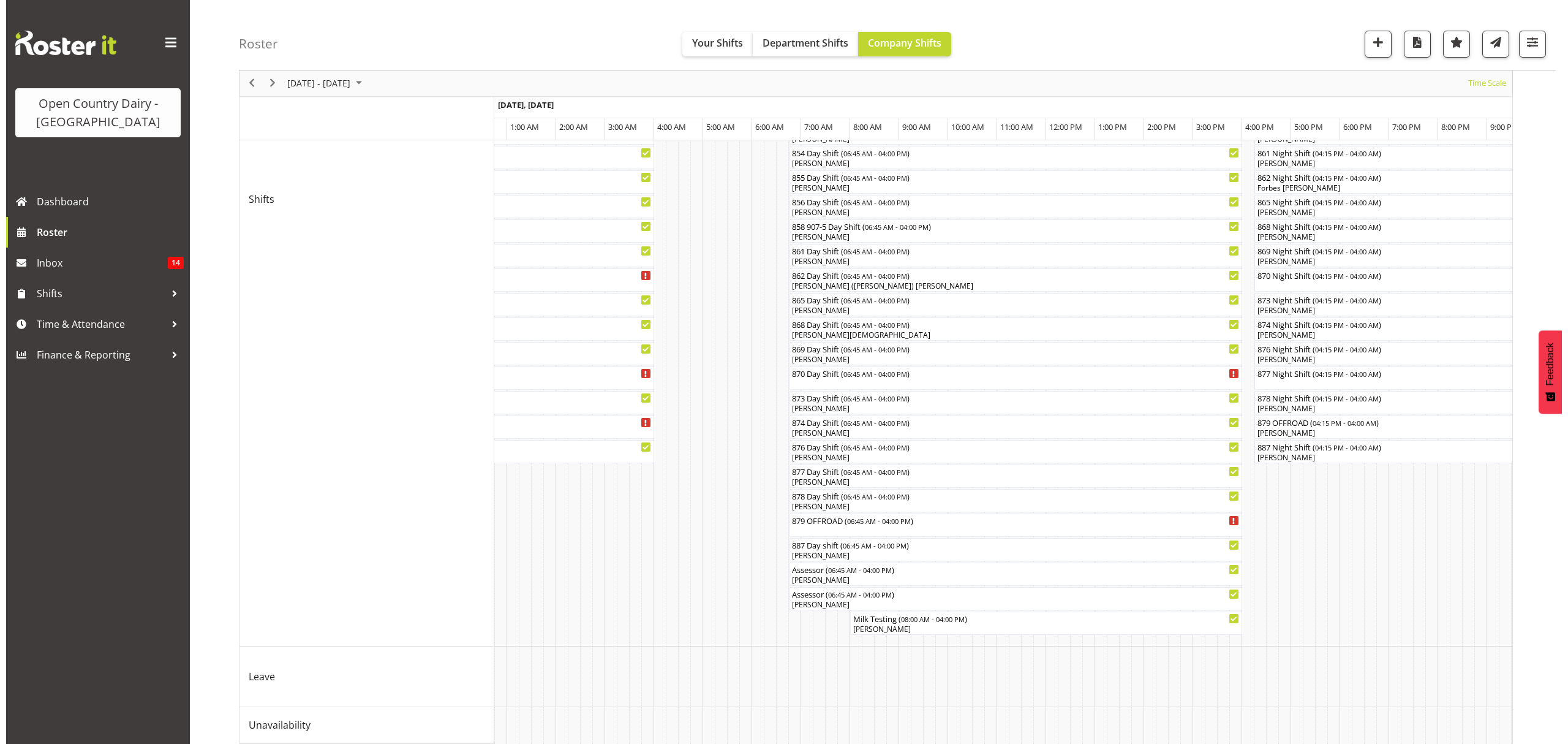
scroll to position [464, 0]
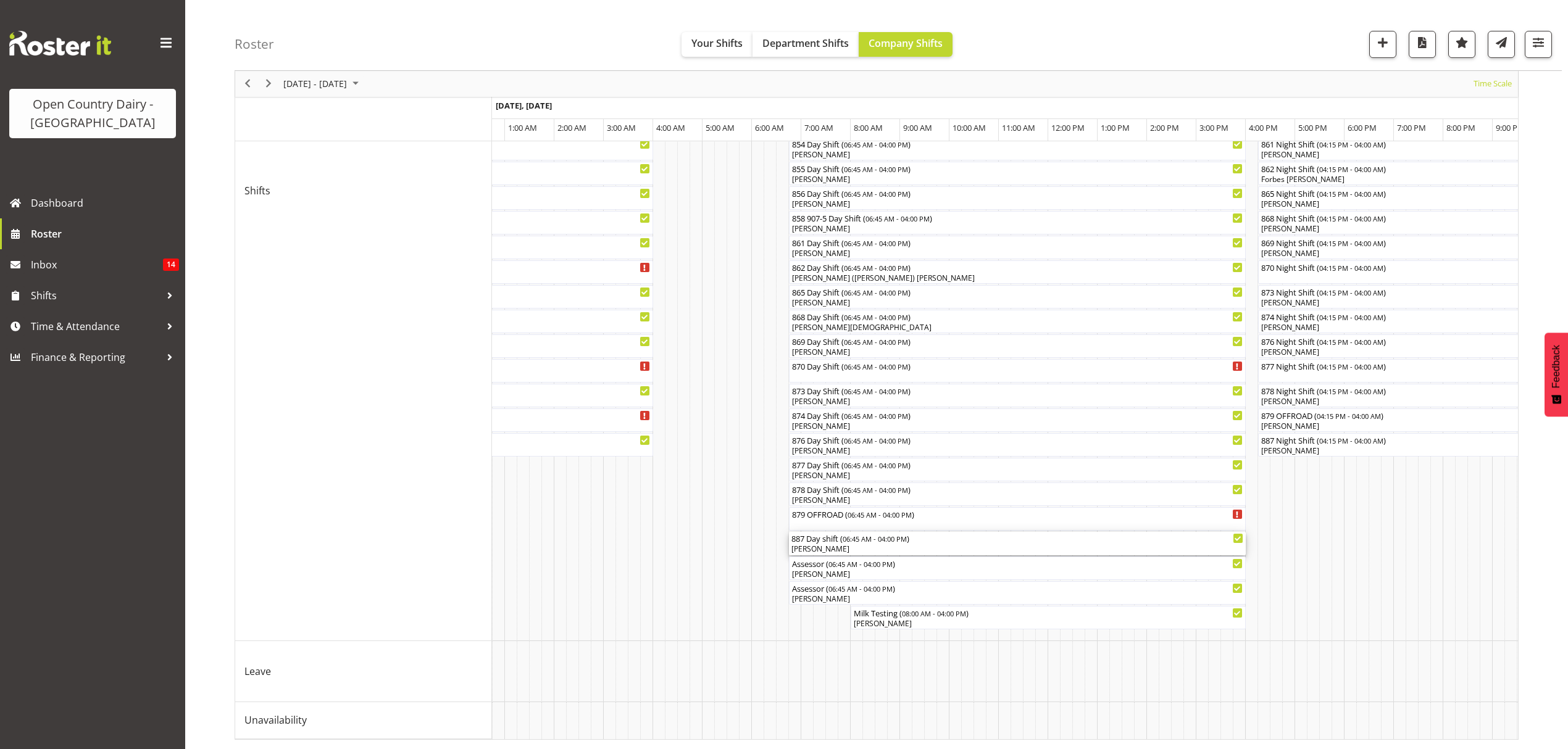
click at [833, 544] on div "[PERSON_NAME]" at bounding box center [1016, 549] width 451 height 11
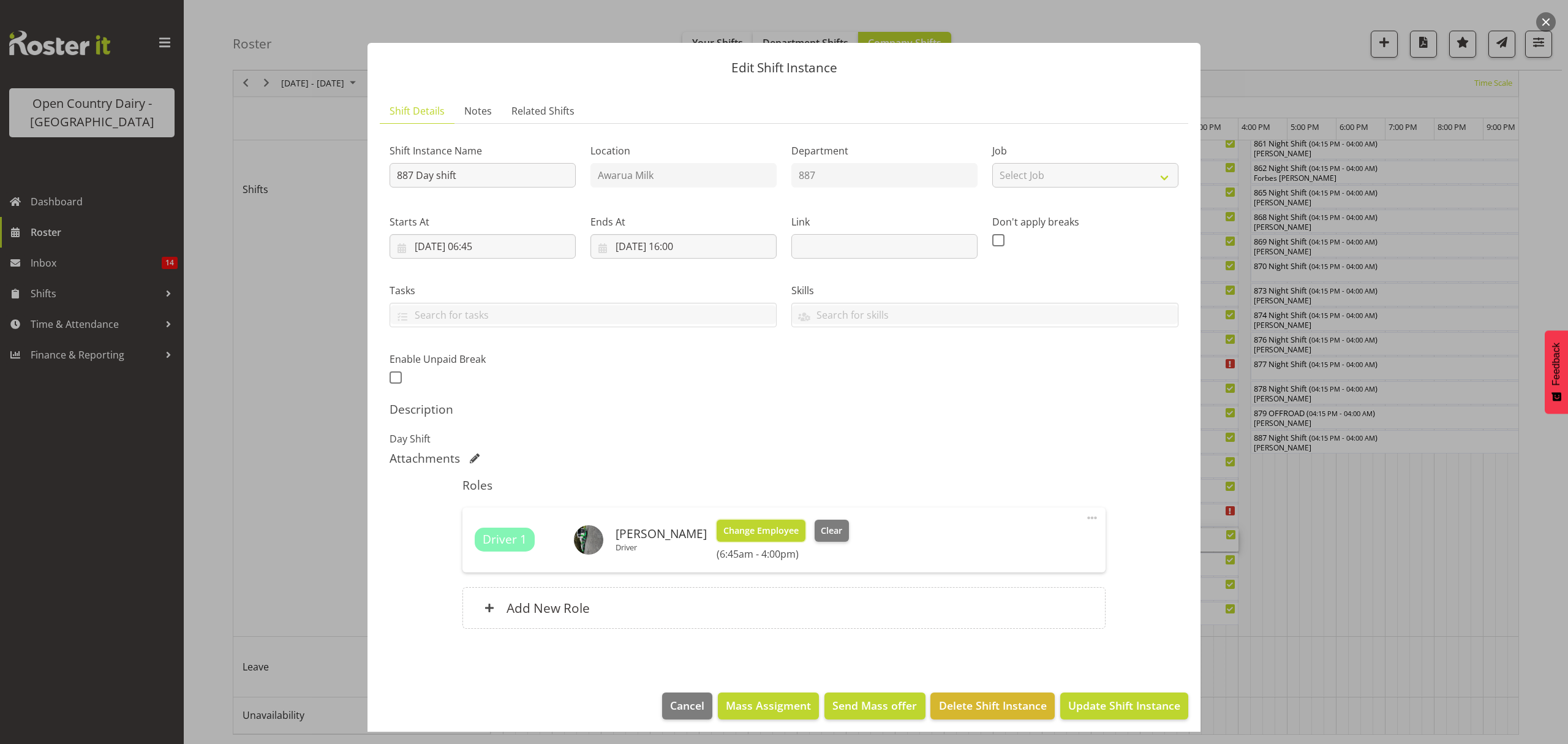
click at [748, 530] on span "Change Employee" at bounding box center [761, 530] width 76 height 13
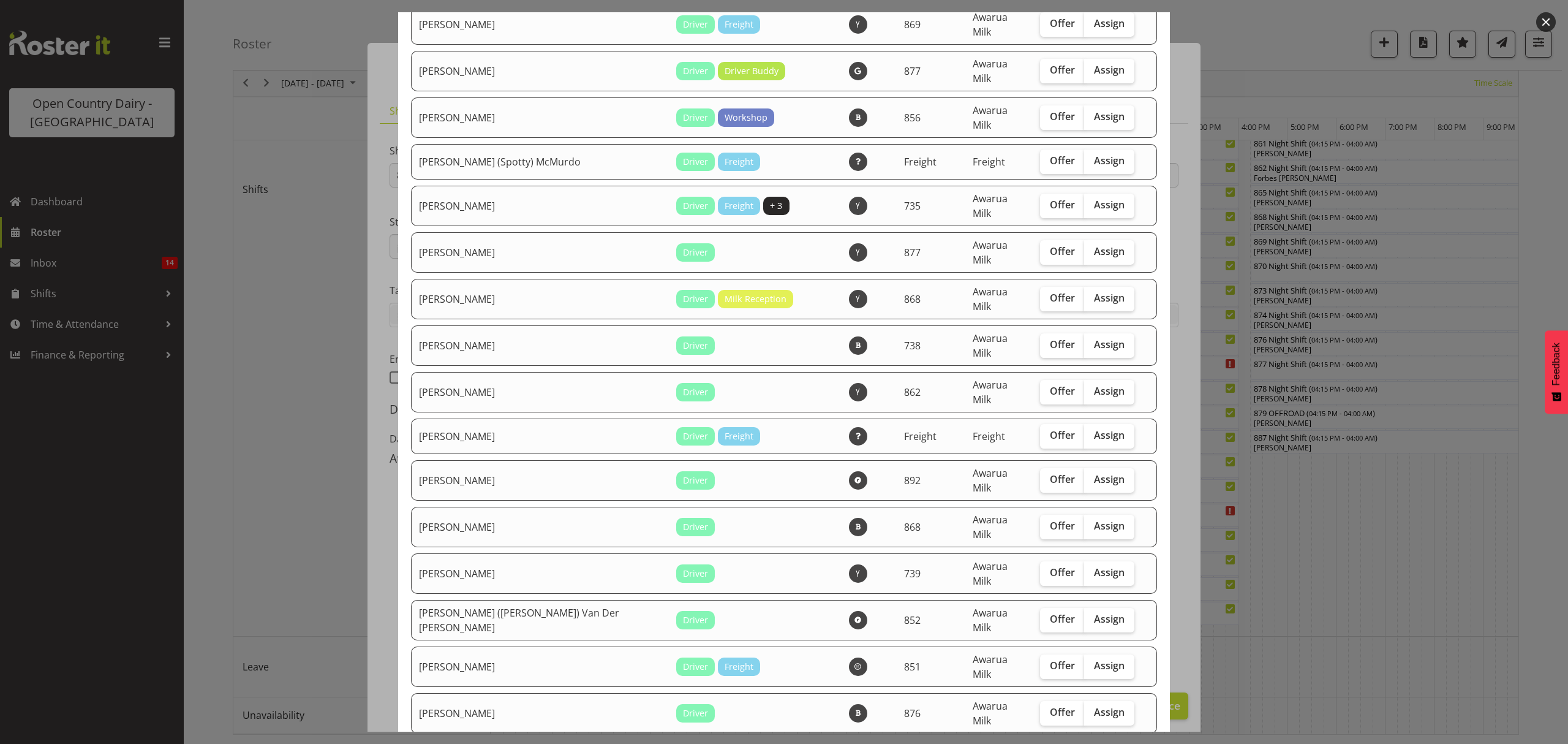
scroll to position [408, 0]
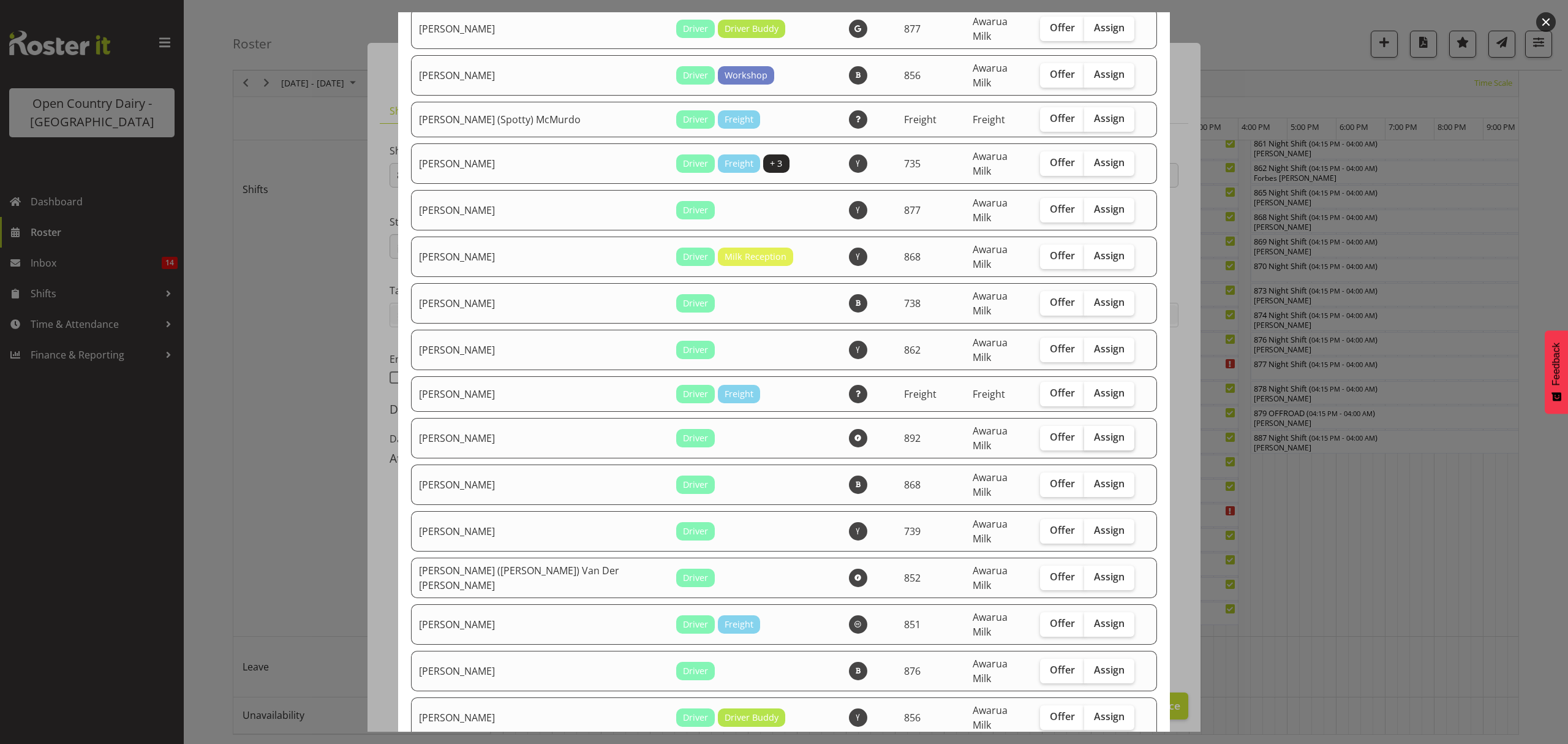
click at [1094, 431] on span "Assign" at bounding box center [1110, 437] width 31 height 12
click at [1084, 434] on input "Assign" at bounding box center [1088, 438] width 8 height 8
checkbox input "true"
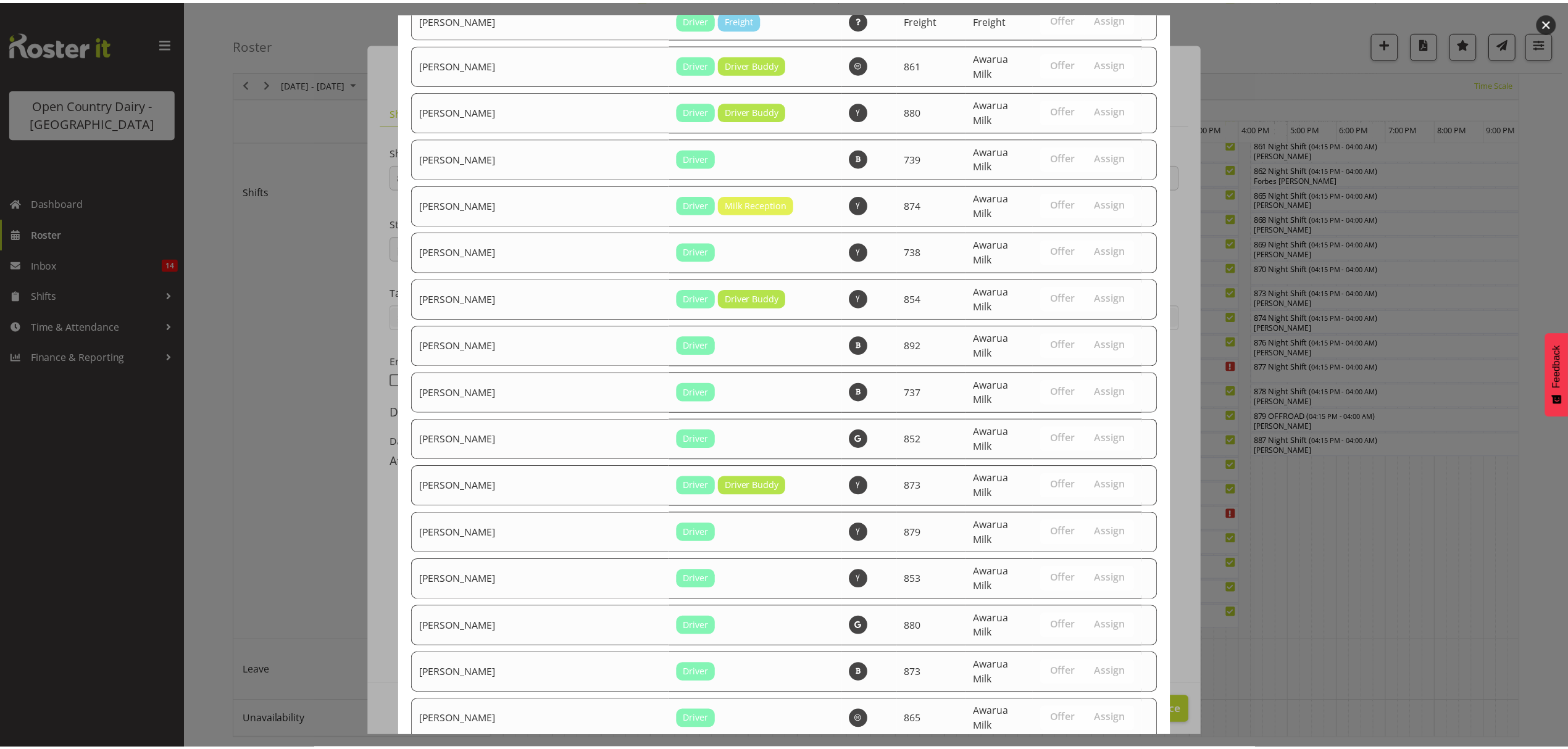
scroll to position [1696, 0]
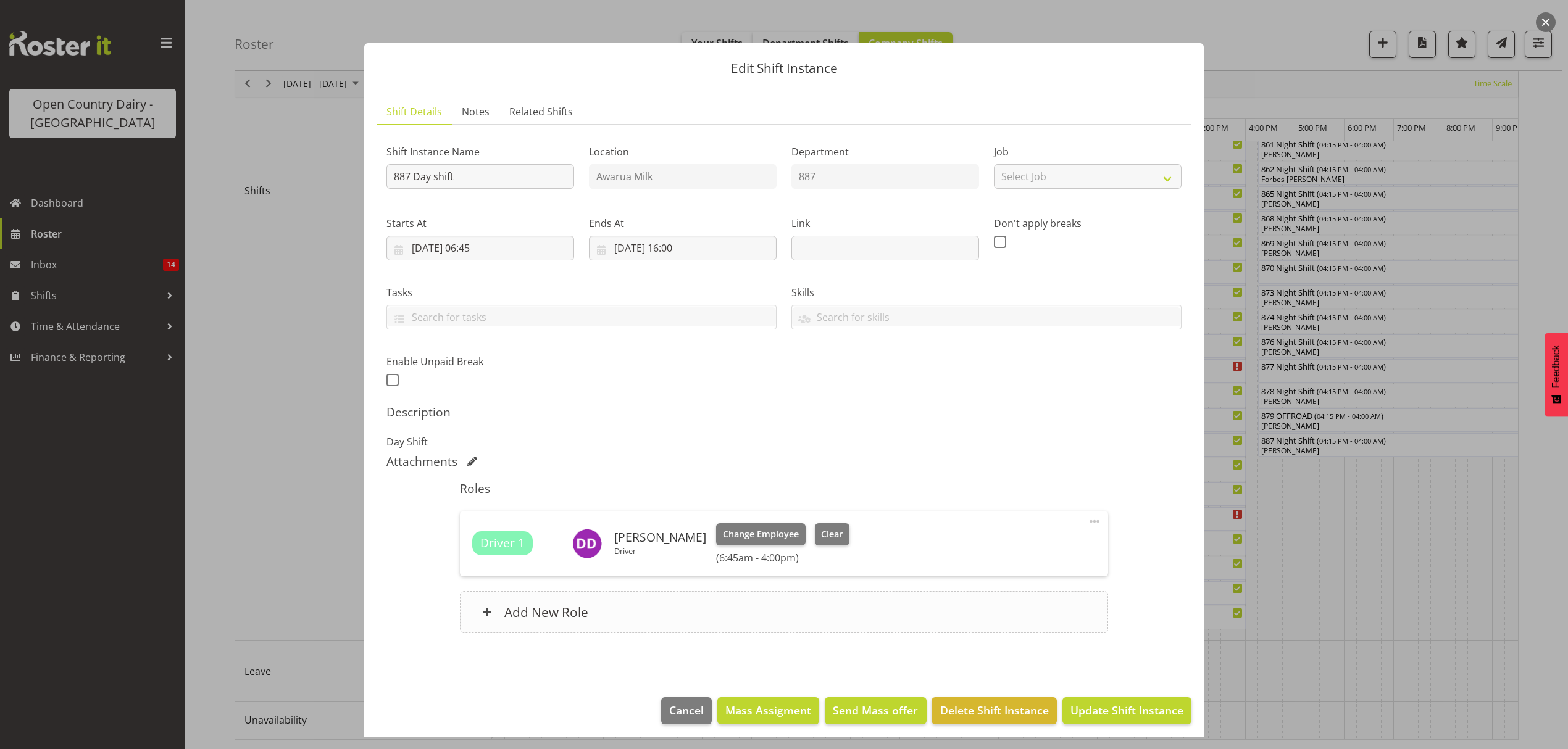
click at [538, 610] on h6 "Add New Role" at bounding box center [546, 612] width 84 height 16
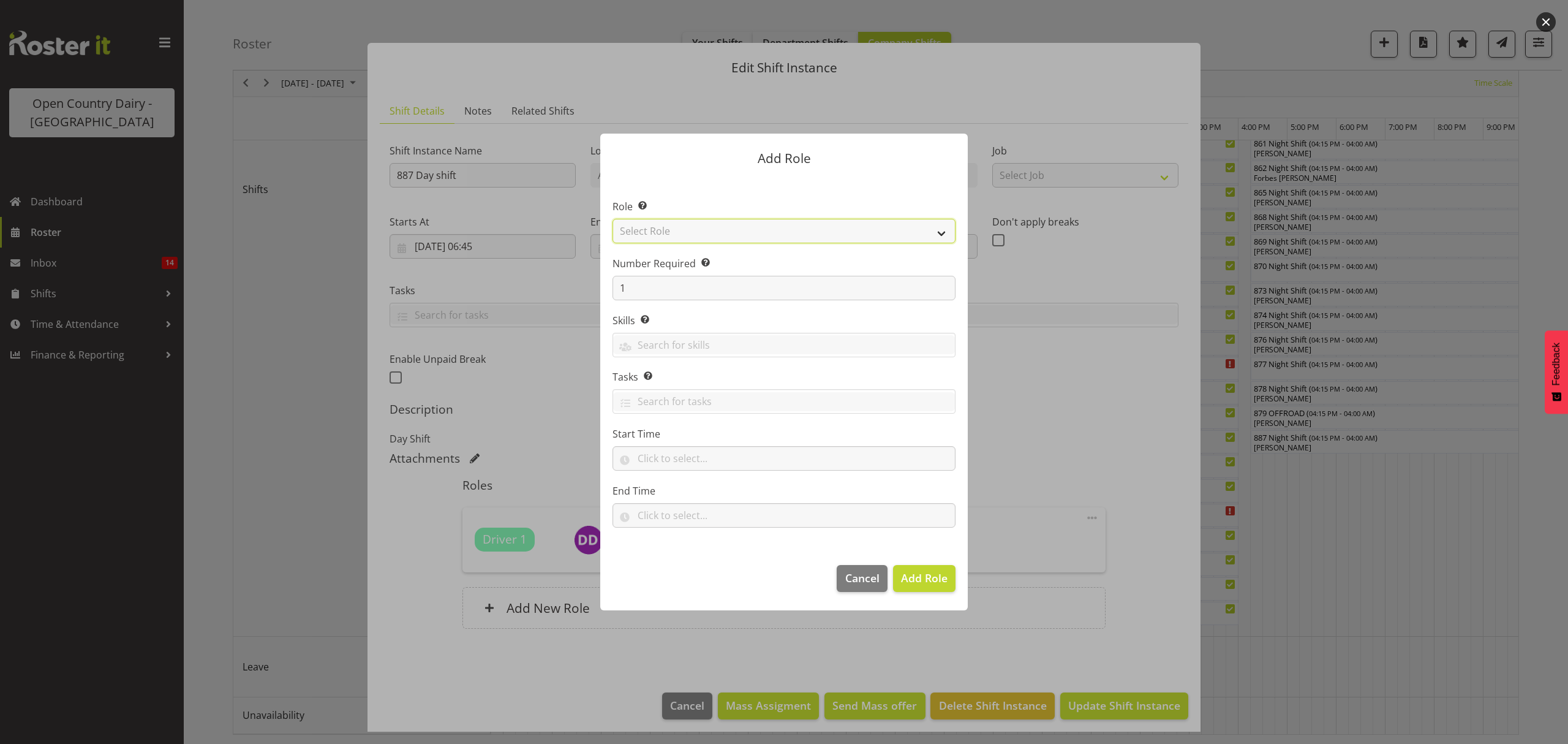
click at [685, 236] on select "Select Role Crew Leader Driver Driver Assessor Dayshift Driver Assessor Nightsh…" at bounding box center [784, 232] width 343 height 25
select select "1437"
click at [612, 219] on select "Select Role Crew Leader Driver Driver Assessor Dayshift Driver Assessor Nightsh…" at bounding box center [784, 232] width 343 height 25
click at [929, 577] on span "Add Role" at bounding box center [924, 578] width 46 height 15
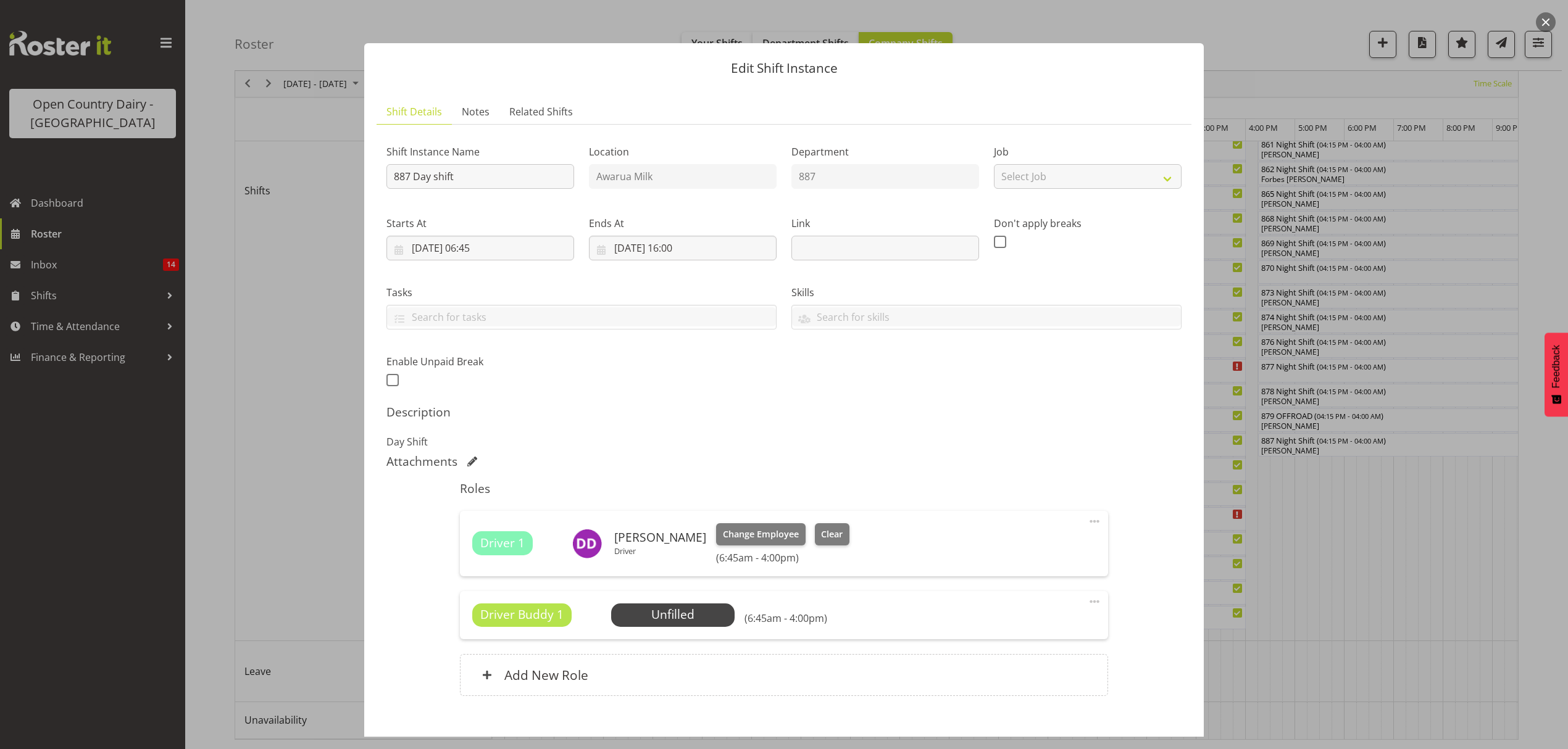
scroll to position [70, 0]
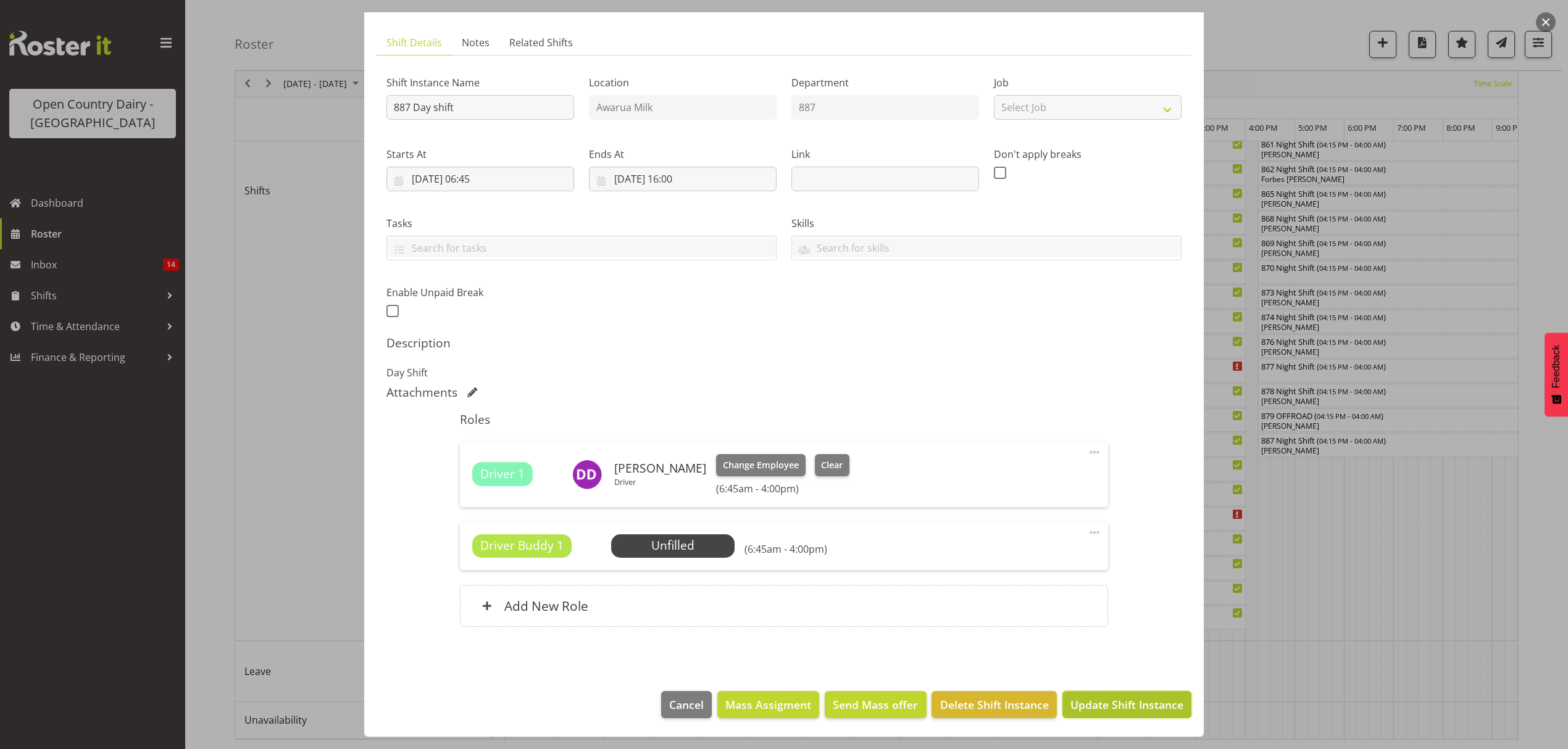
click at [1136, 712] on span "Update Shift Instance" at bounding box center [1126, 705] width 113 height 16
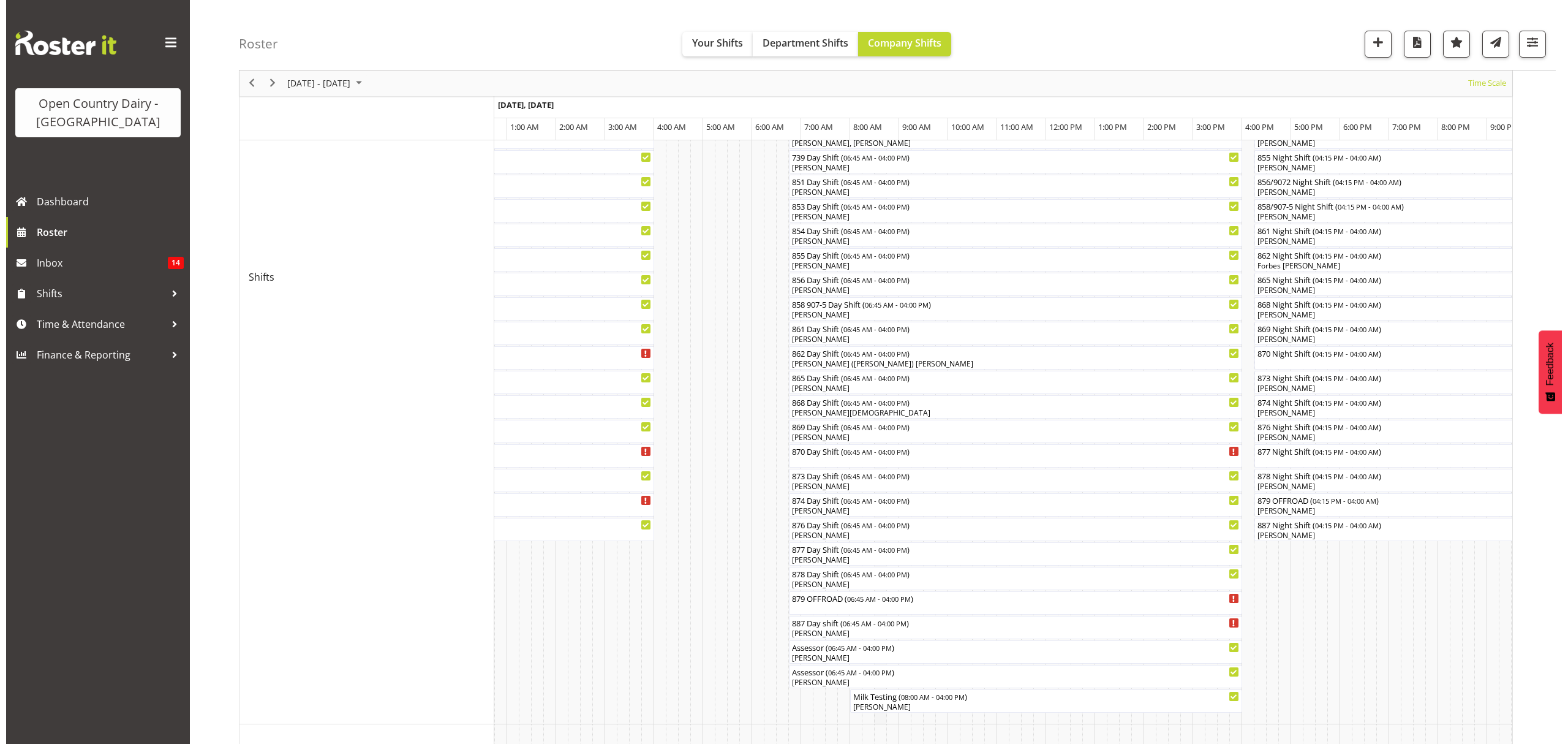
scroll to position [408, 0]
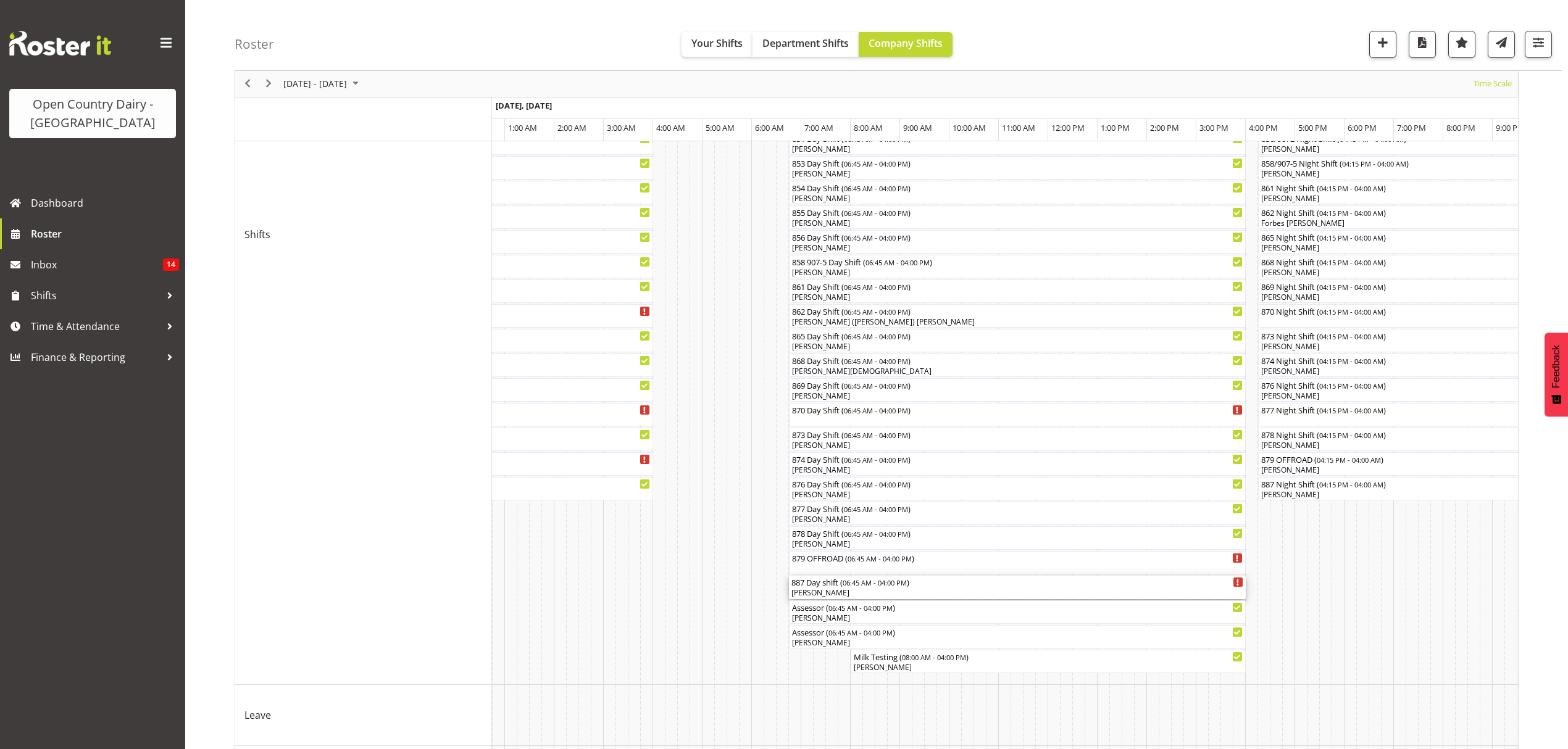
click at [818, 587] on div "887 Day shift ( 06:45 AM - 04:00 PM ) [PERSON_NAME]" at bounding box center [1016, 587] width 451 height 23
click at [0, 0] on div at bounding box center [0, 0] width 0 height 0
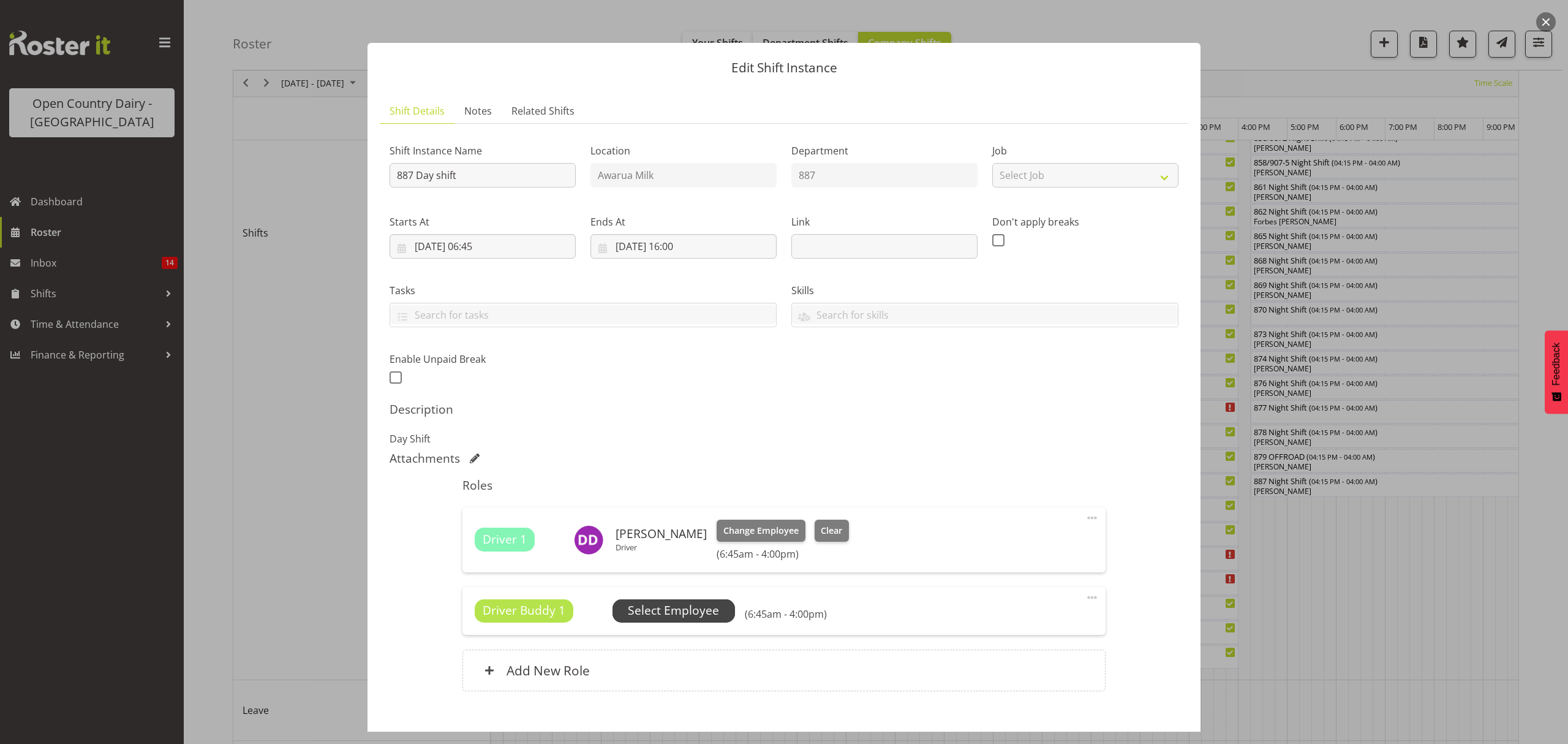
click at [659, 607] on span "Select Employee" at bounding box center [673, 610] width 91 height 18
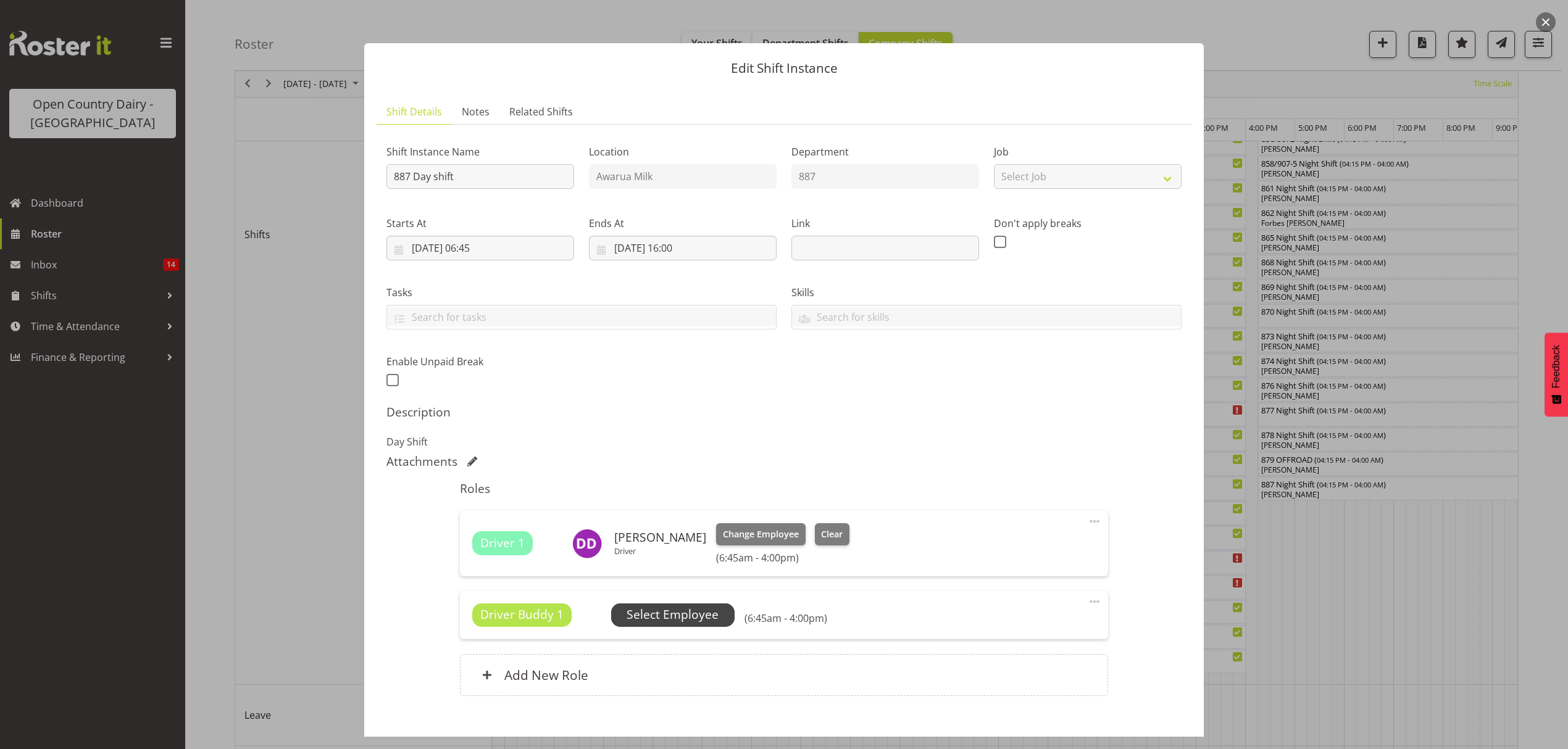
click at [654, 614] on span "Select Employee" at bounding box center [672, 615] width 92 height 18
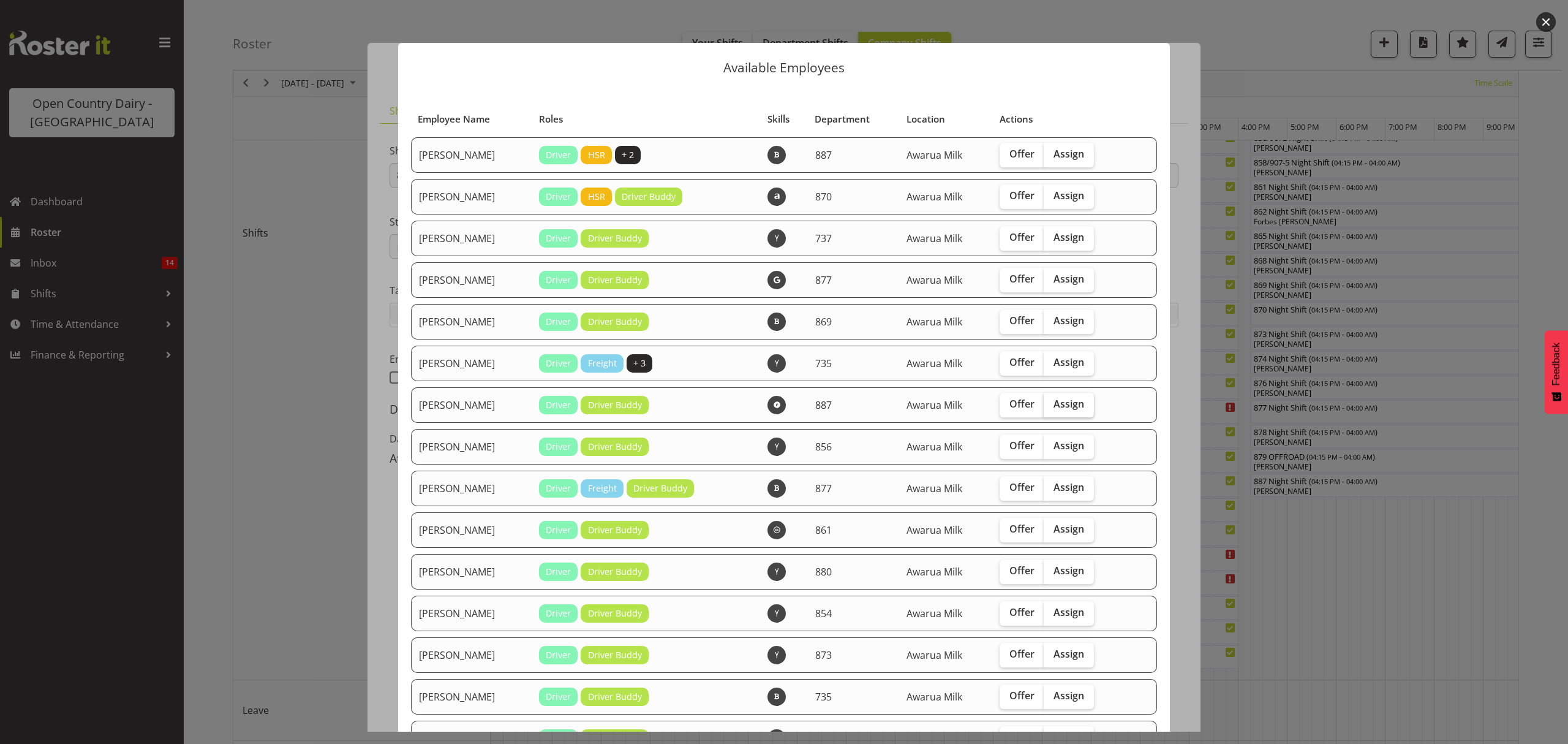
click at [1054, 406] on span "Assign" at bounding box center [1069, 404] width 31 height 12
click at [1052, 406] on input "Assign" at bounding box center [1048, 404] width 8 height 8
checkbox input "true"
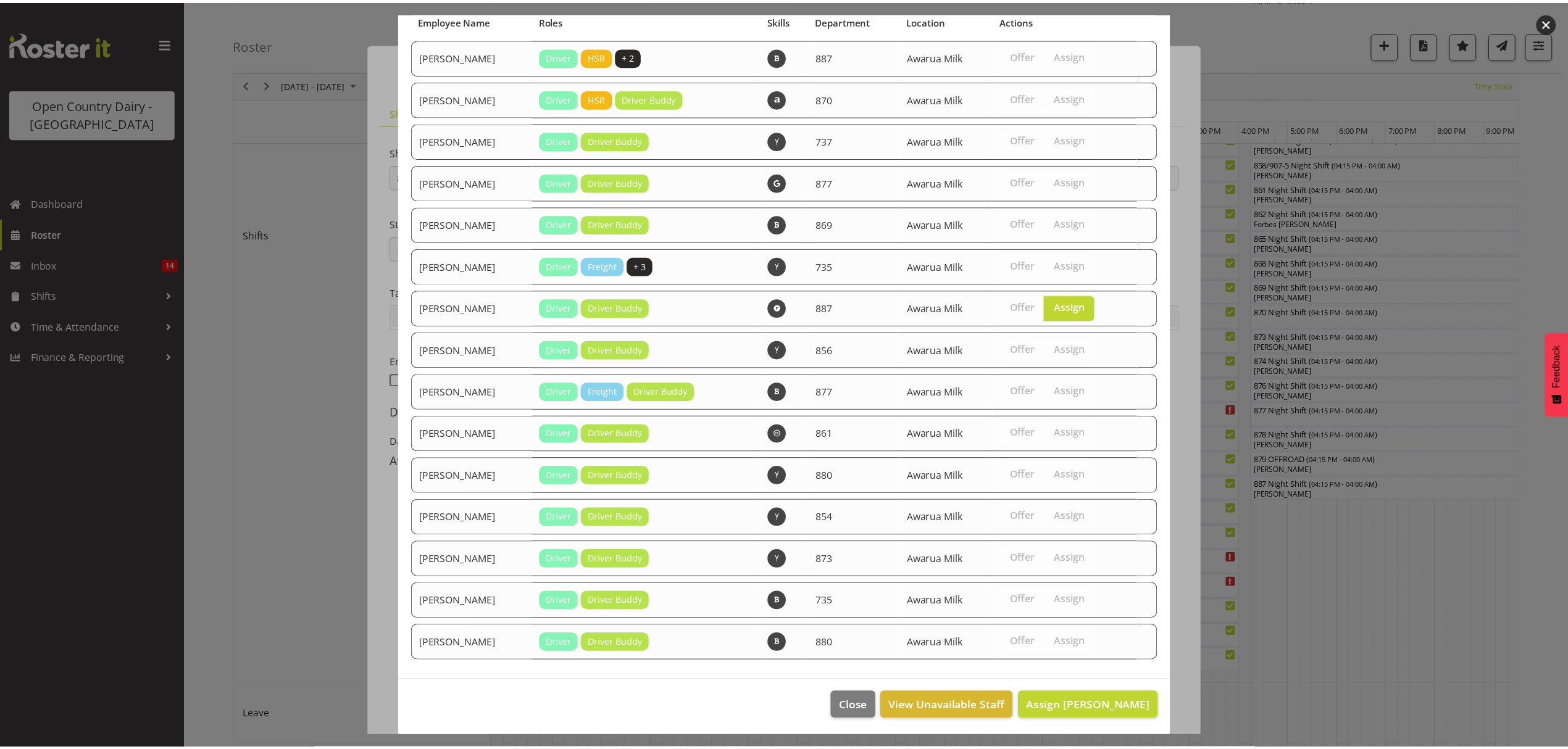
scroll to position [101, 0]
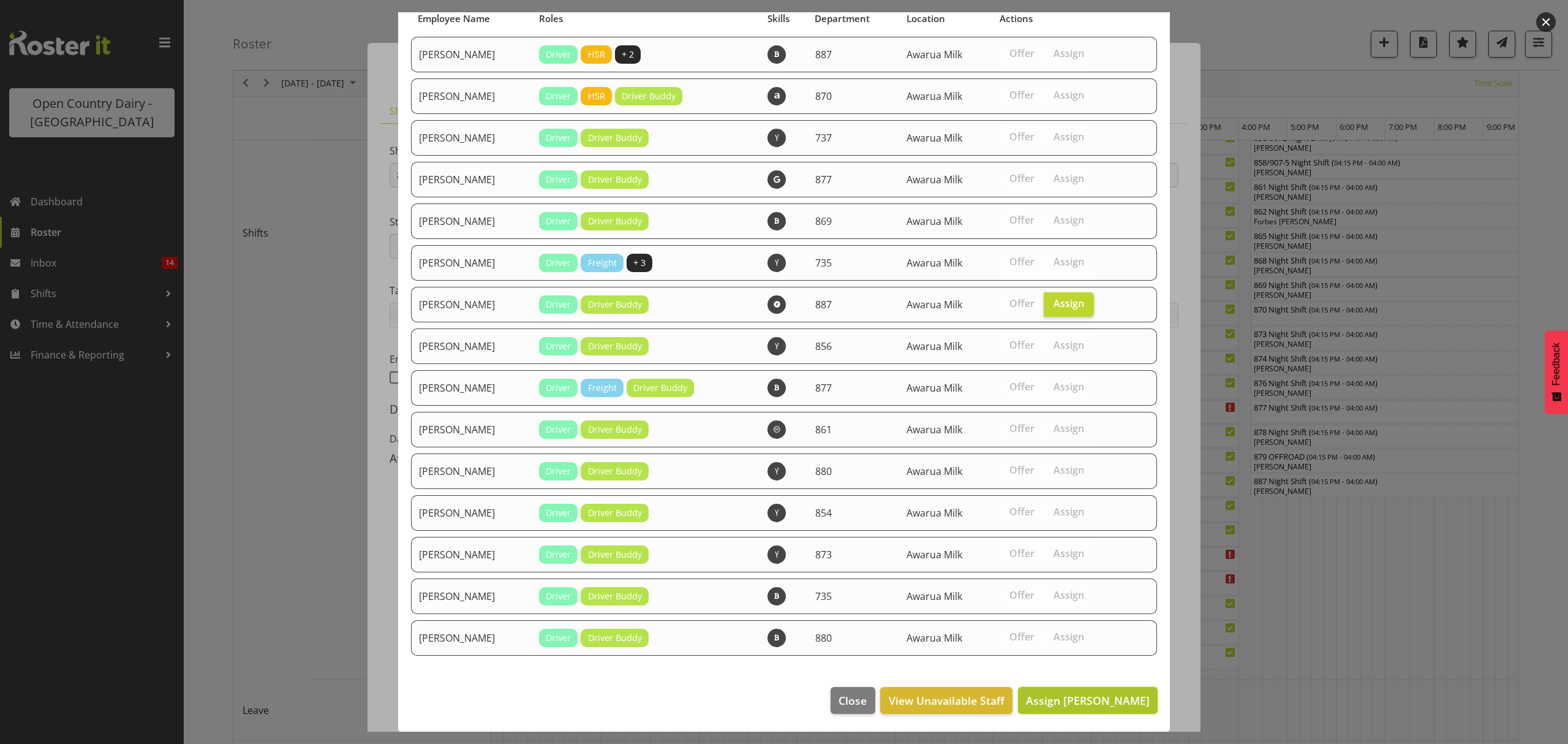
click at [1074, 707] on span "Assign [PERSON_NAME]" at bounding box center [1087, 701] width 123 height 16
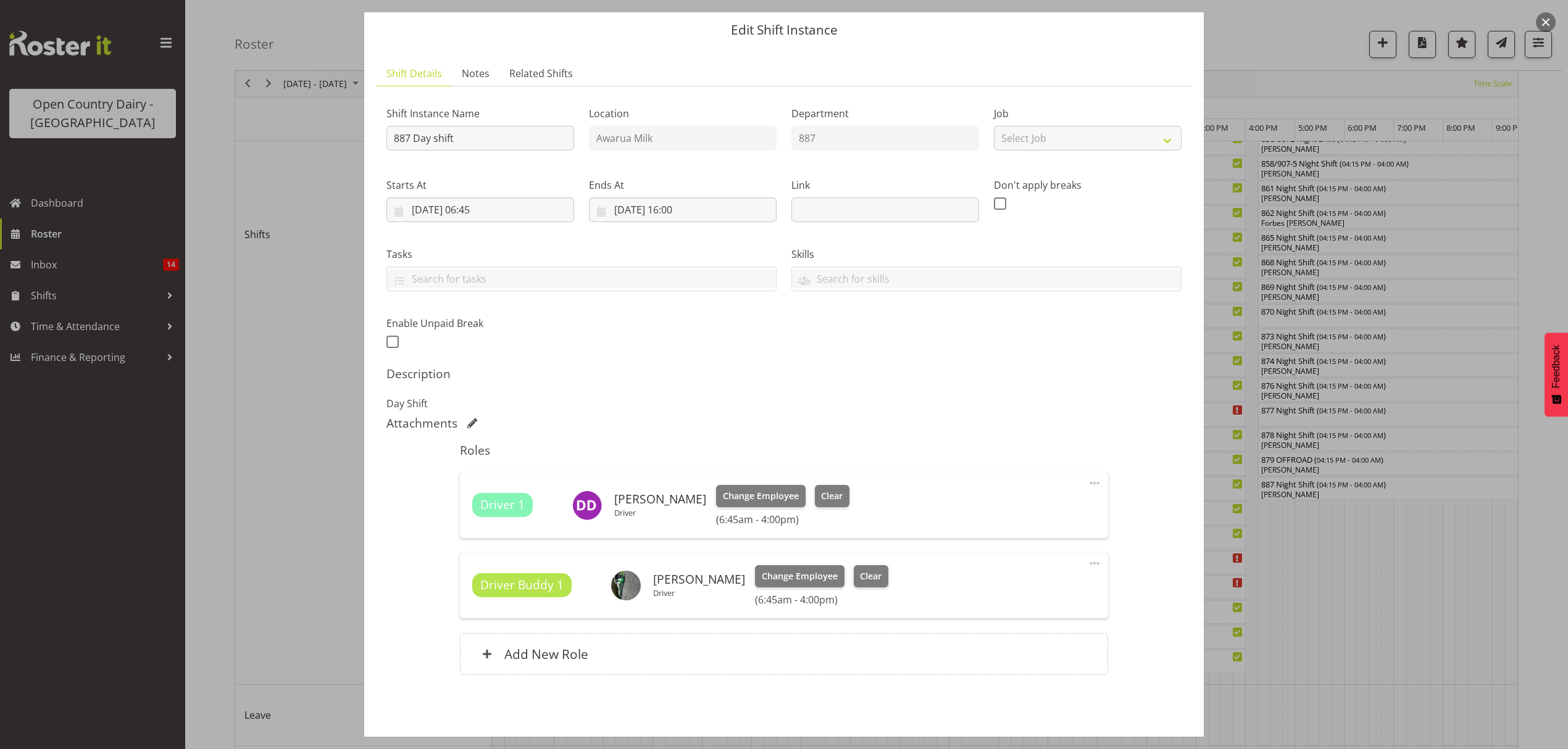
scroll to position [87, 0]
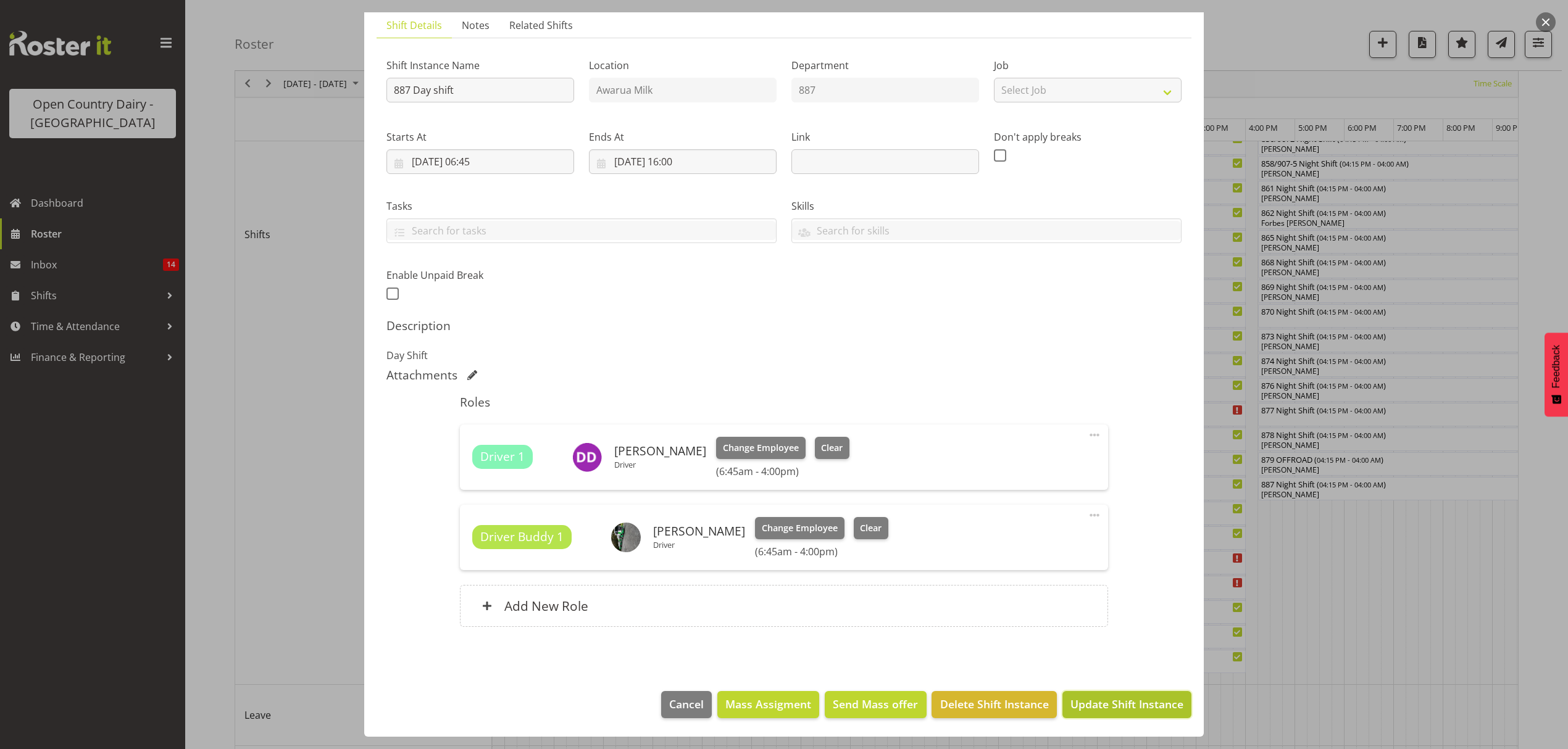
click at [1096, 702] on span "Update Shift Instance" at bounding box center [1126, 704] width 113 height 16
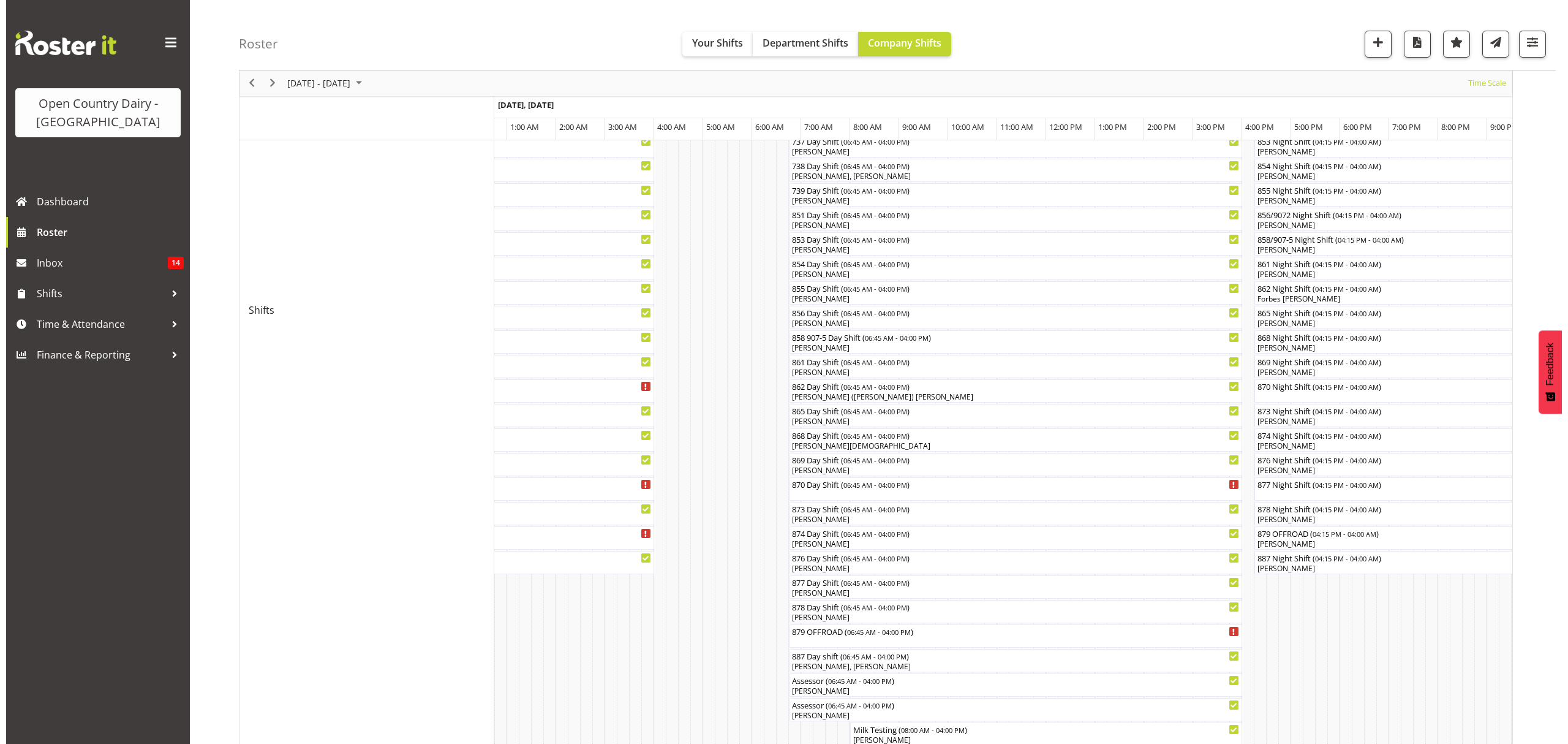
scroll to position [326, 0]
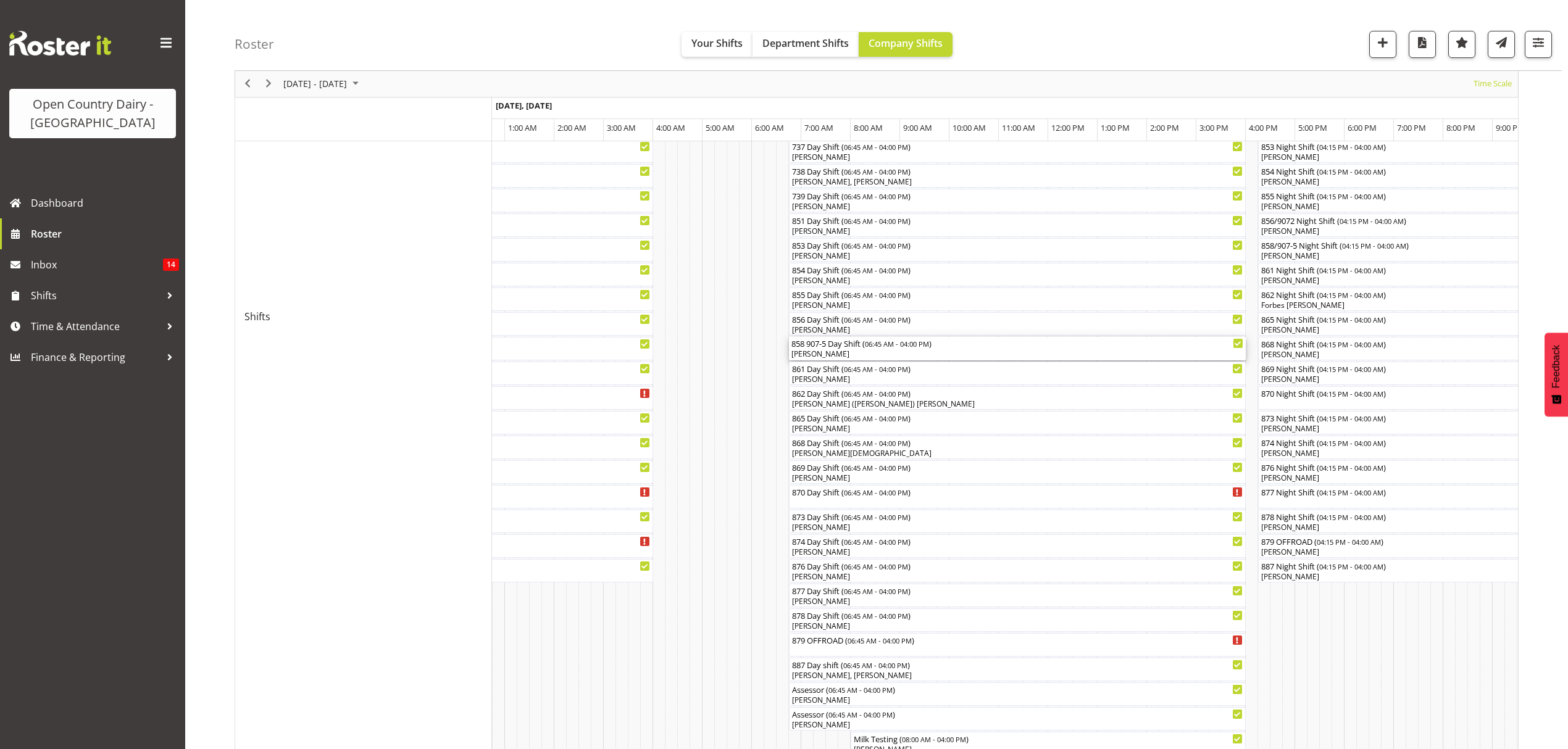
click at [806, 347] on div "858 907-5 Day Shift ( 06:45 AM - 04:00 PM )" at bounding box center [1016, 343] width 451 height 12
click at [0, 0] on div at bounding box center [0, 0] width 0 height 0
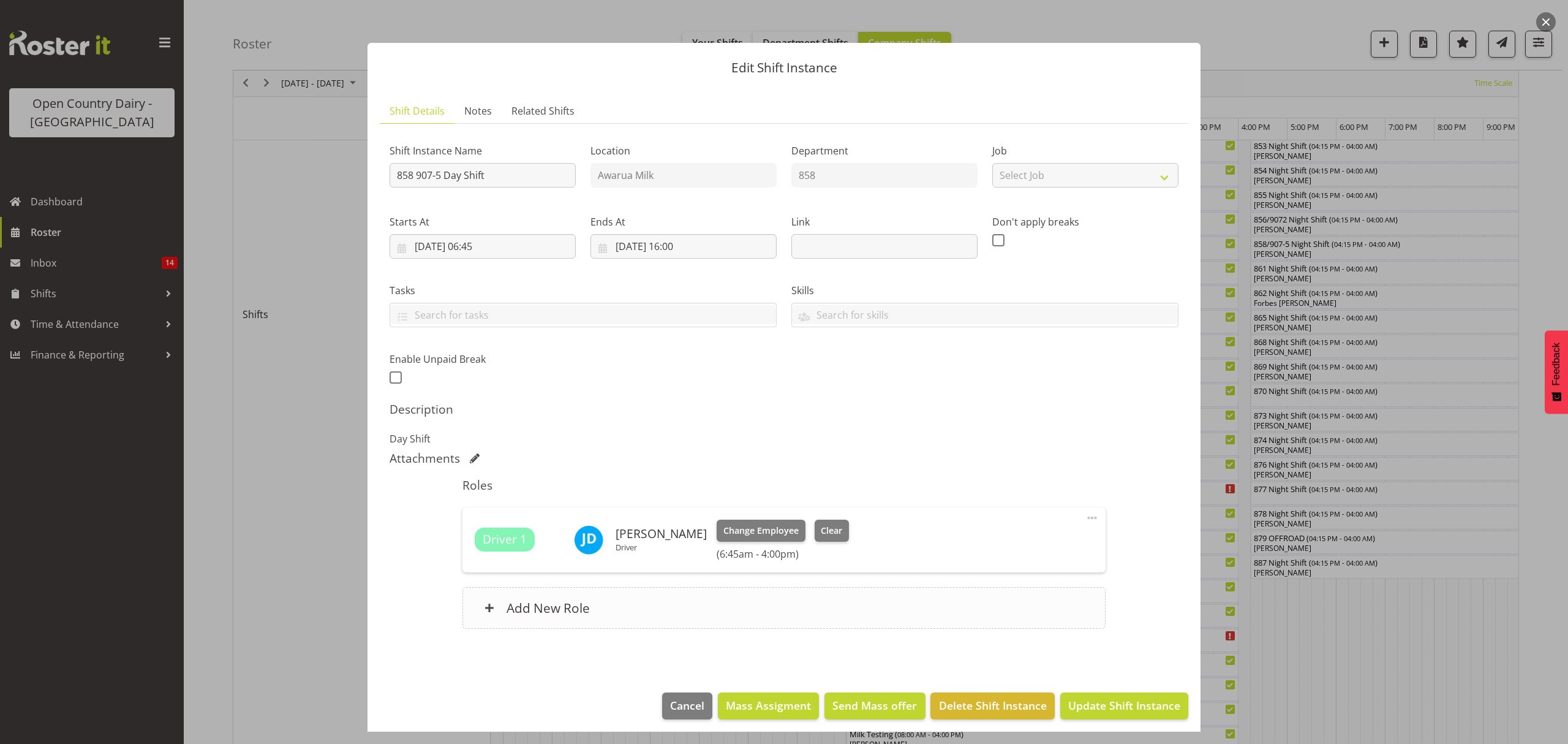
click at [544, 600] on h6 "Add New Role" at bounding box center [548, 608] width 83 height 16
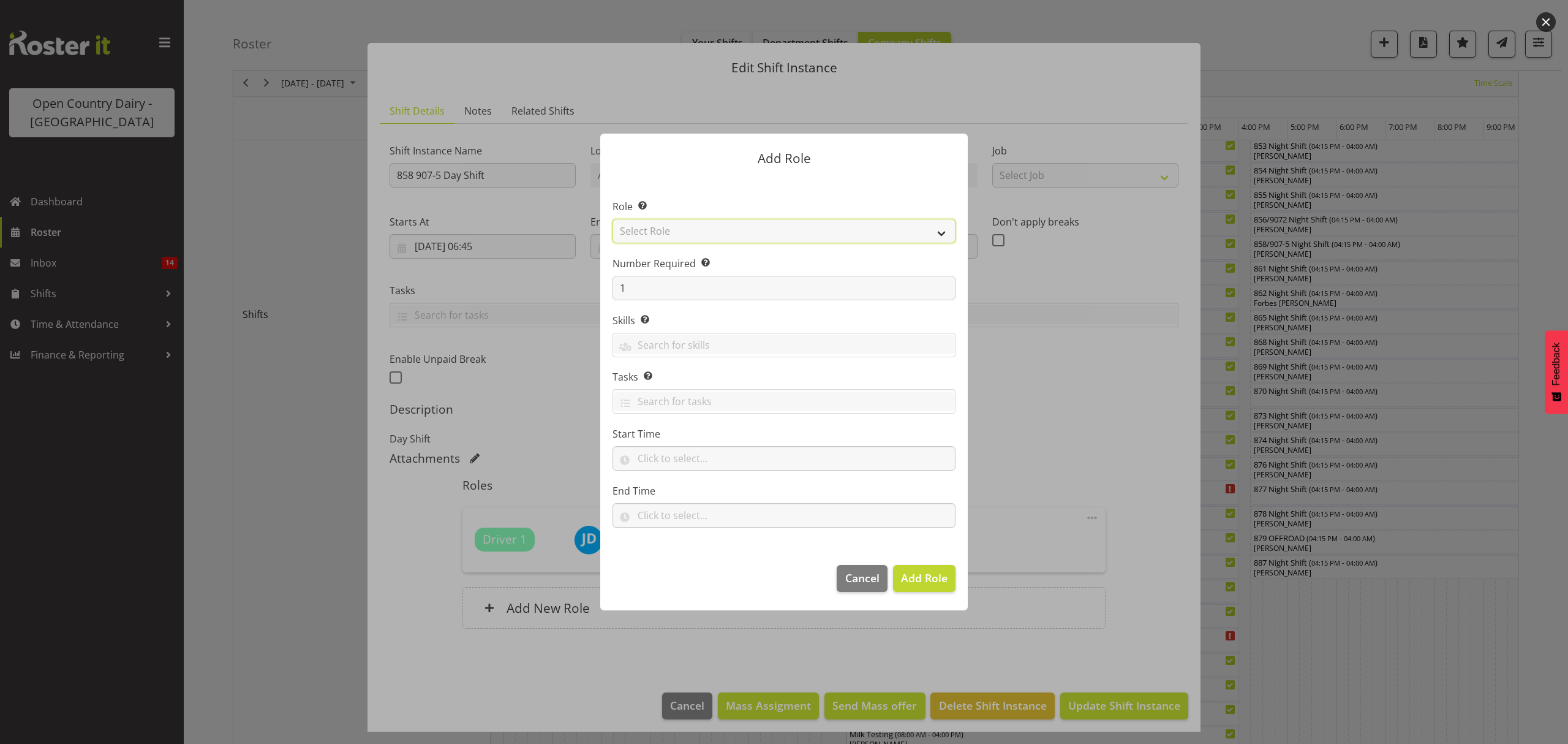
click at [664, 234] on select "Select Role Crew Leader Driver Driver Assessor Dayshift Driver Assessor Nightsh…" at bounding box center [784, 232] width 343 height 25
select select "1154"
click at [612, 219] on select "Select Role Crew Leader Driver Driver Assessor Dayshift Driver Assessor Nightsh…" at bounding box center [784, 232] width 343 height 25
click at [917, 580] on span "Add Role" at bounding box center [924, 578] width 46 height 15
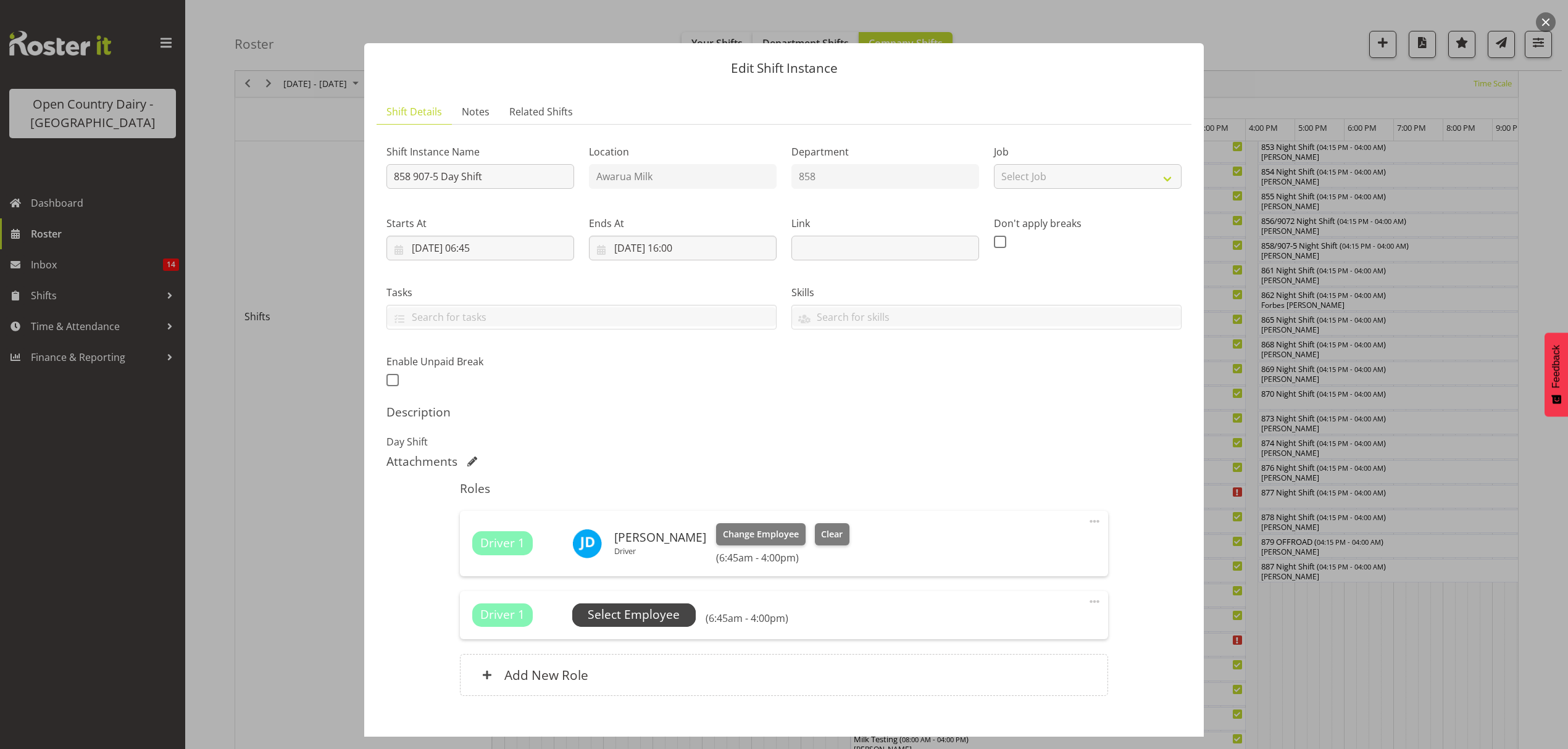
click at [647, 618] on span "Select Employee" at bounding box center [633, 615] width 92 height 18
click at [629, 621] on span "Select Employee" at bounding box center [633, 615] width 92 height 18
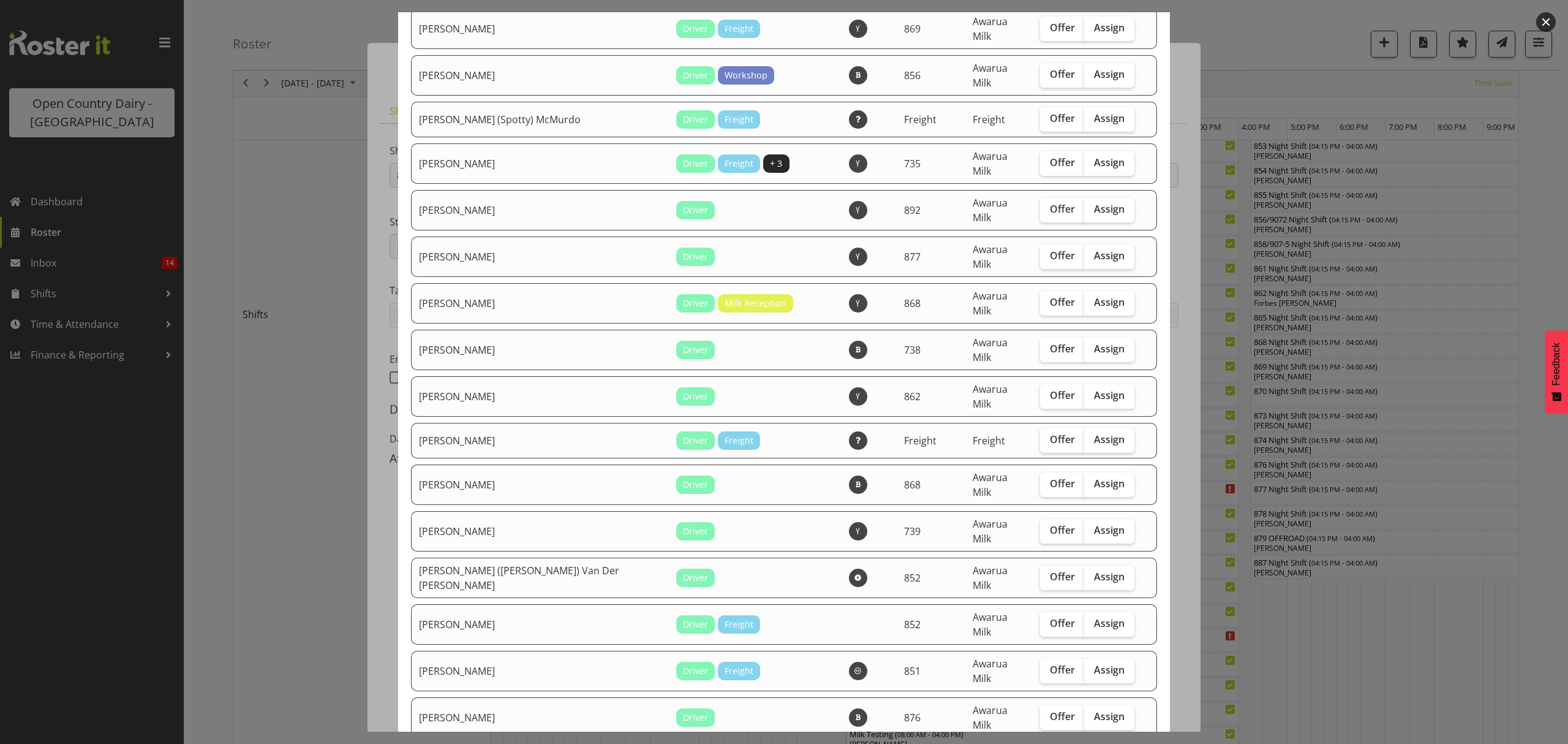
scroll to position [490, 0]
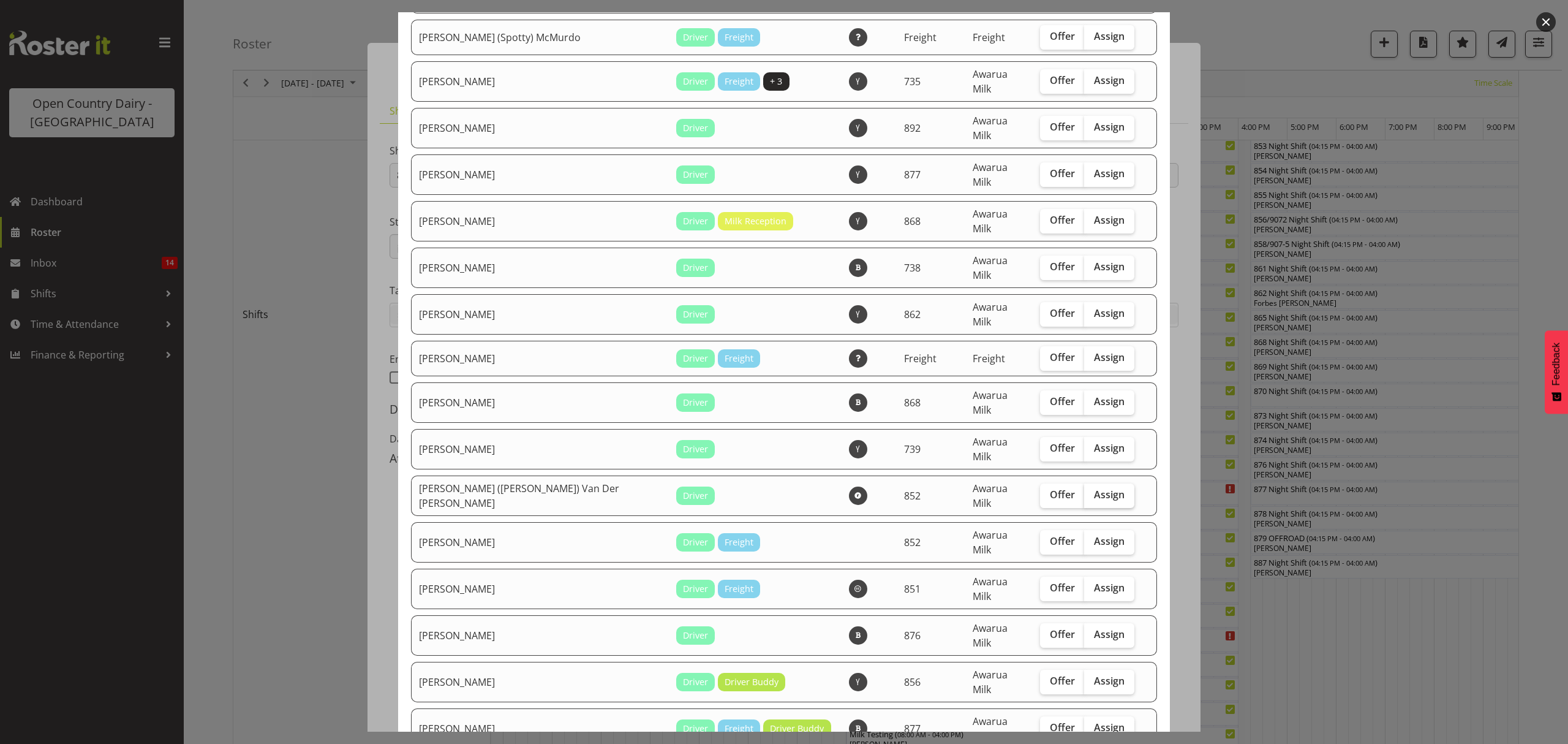
click at [1094, 489] on span "Assign" at bounding box center [1110, 495] width 31 height 12
click at [1086, 491] on input "Assign" at bounding box center [1088, 495] width 8 height 8
checkbox input "true"
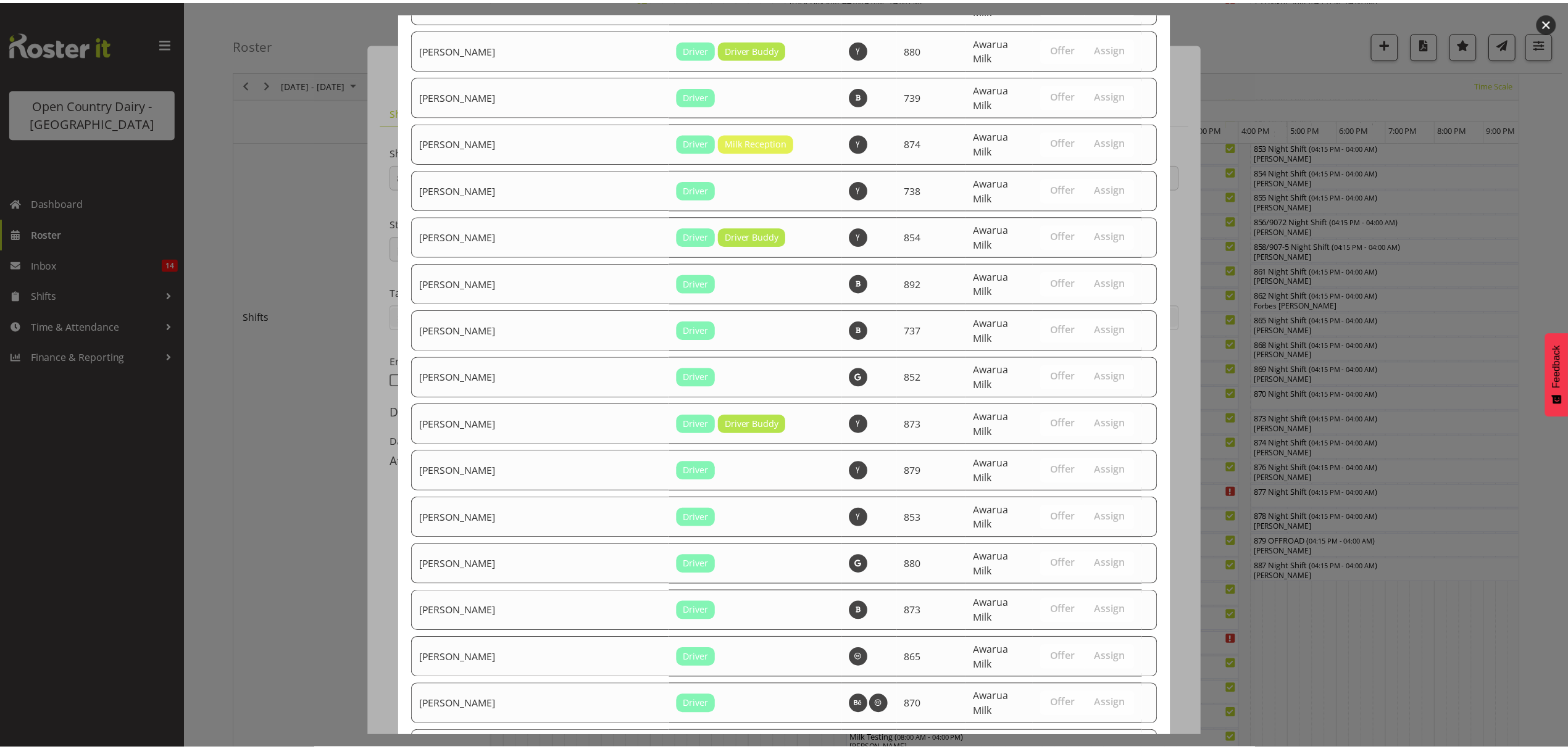
scroll to position [1738, 0]
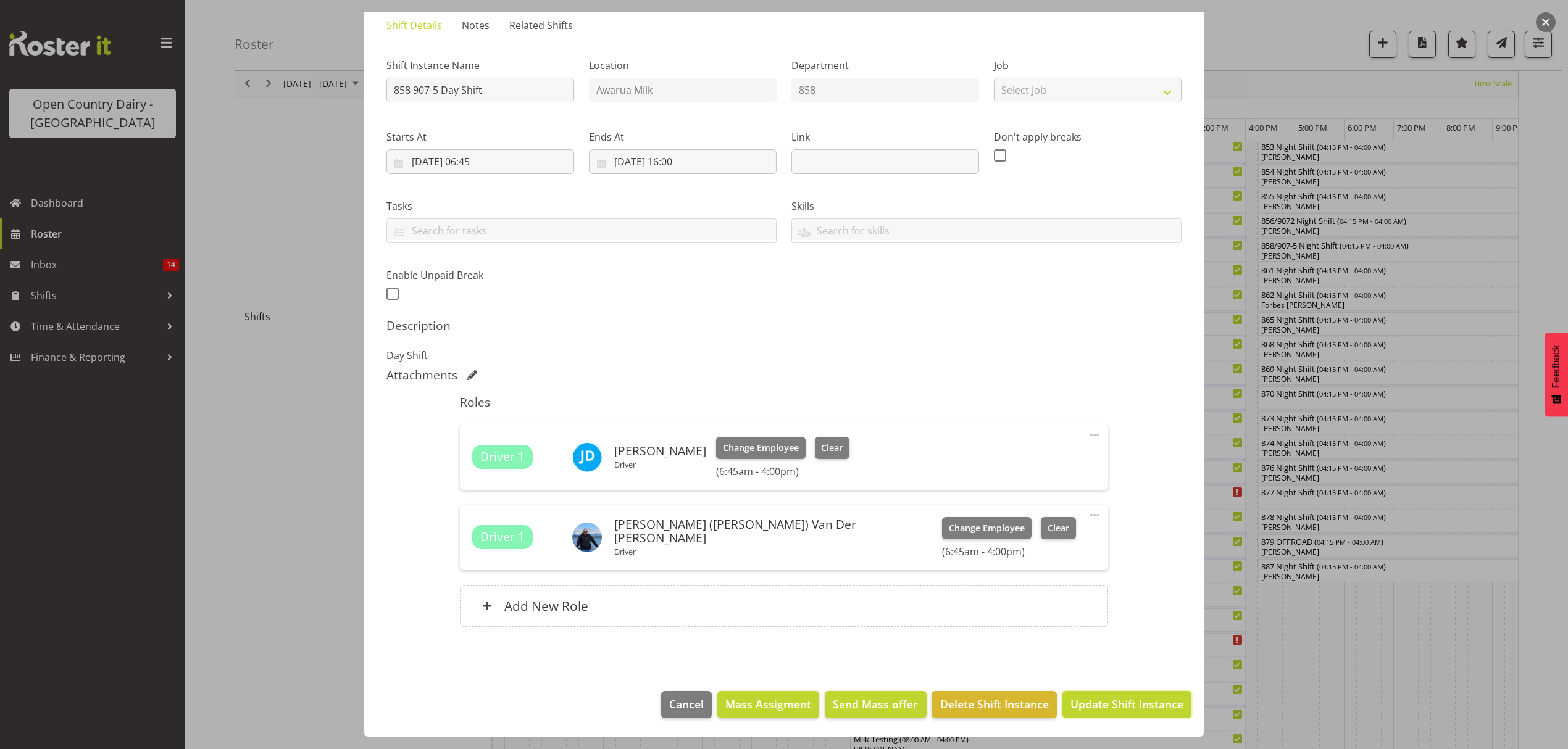
click at [1089, 700] on span "Update Shift Instance" at bounding box center [1126, 704] width 113 height 16
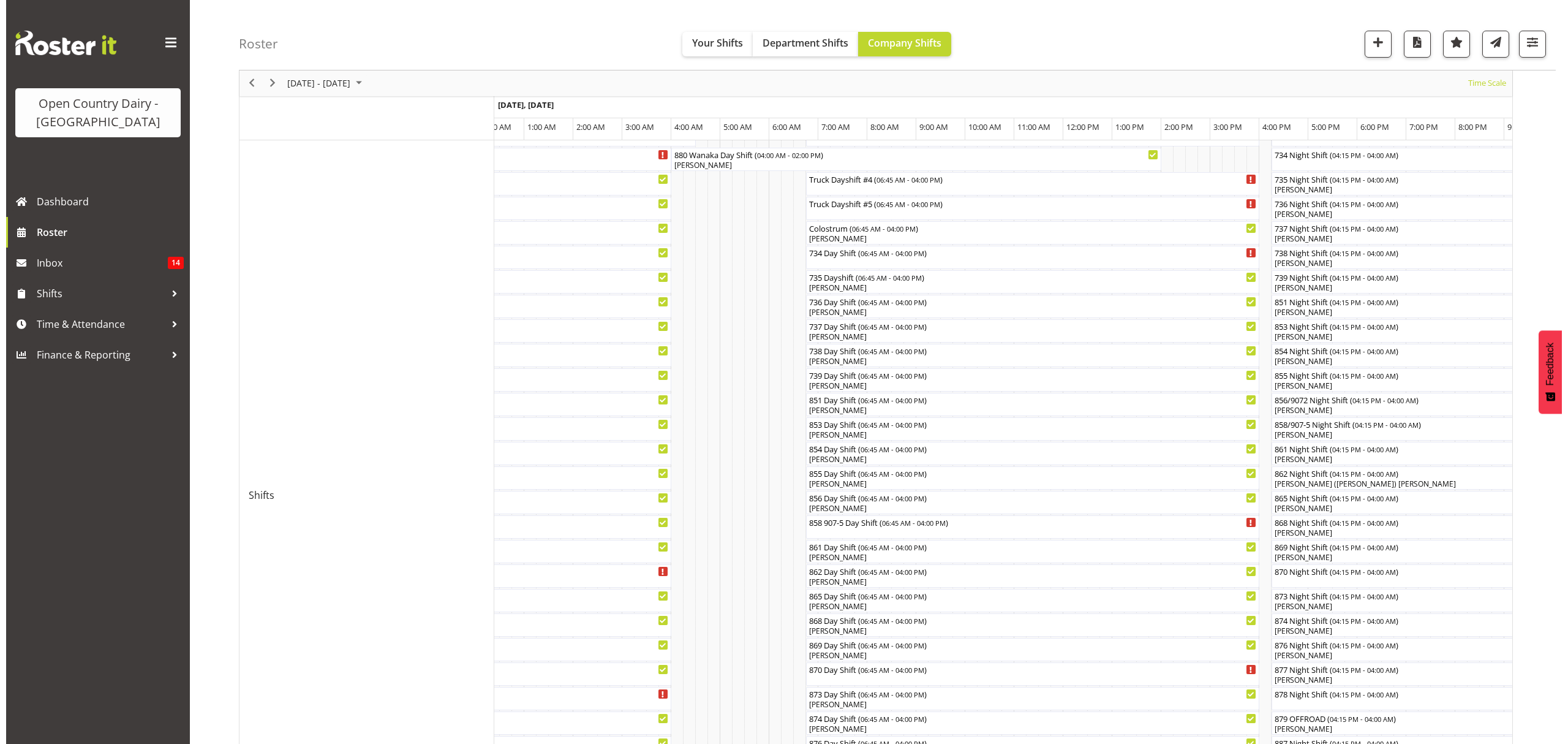
scroll to position [137, 0]
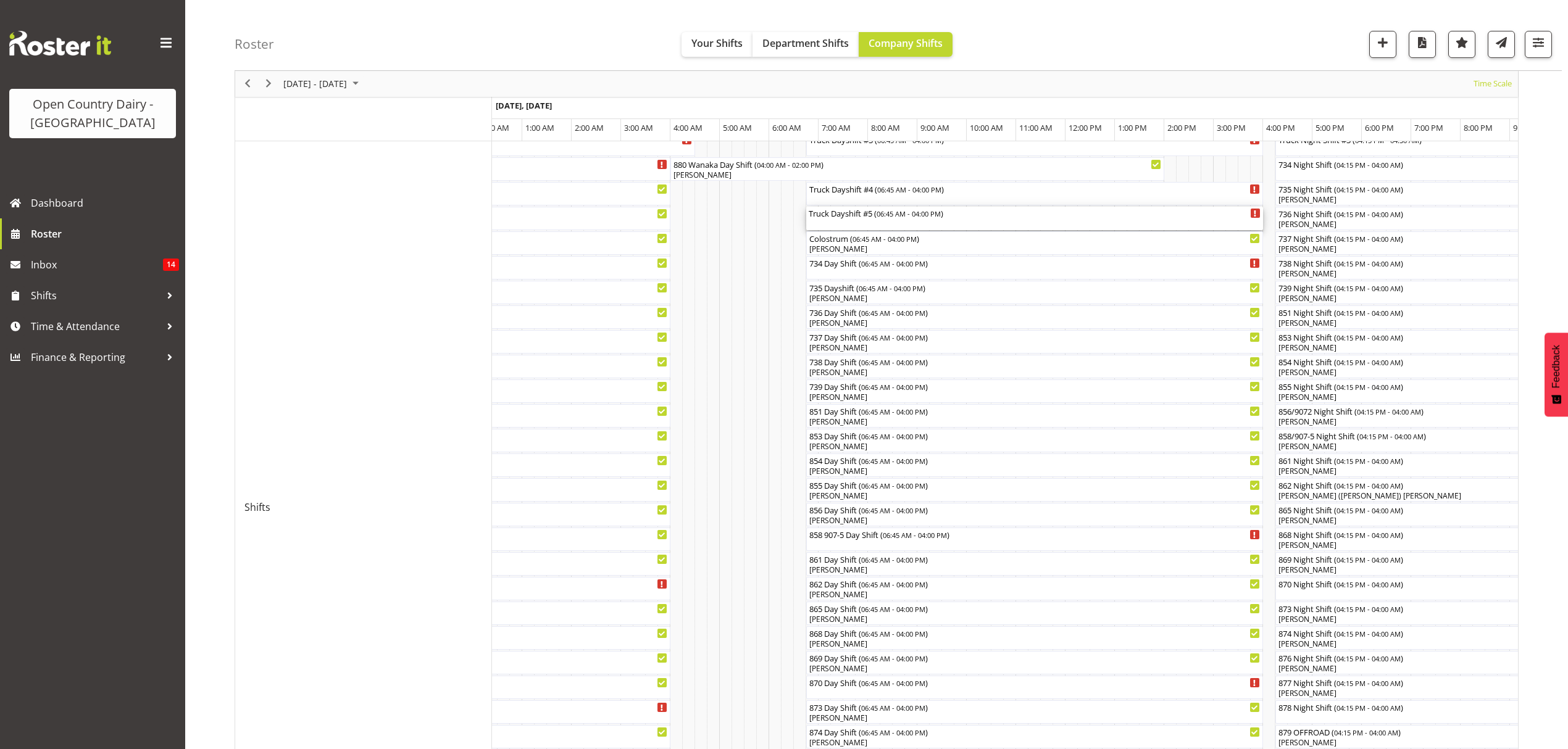
click at [848, 220] on div "Truck Dayshift #5 ( 06:45 AM - 04:00 PM )" at bounding box center [1034, 218] width 451 height 23
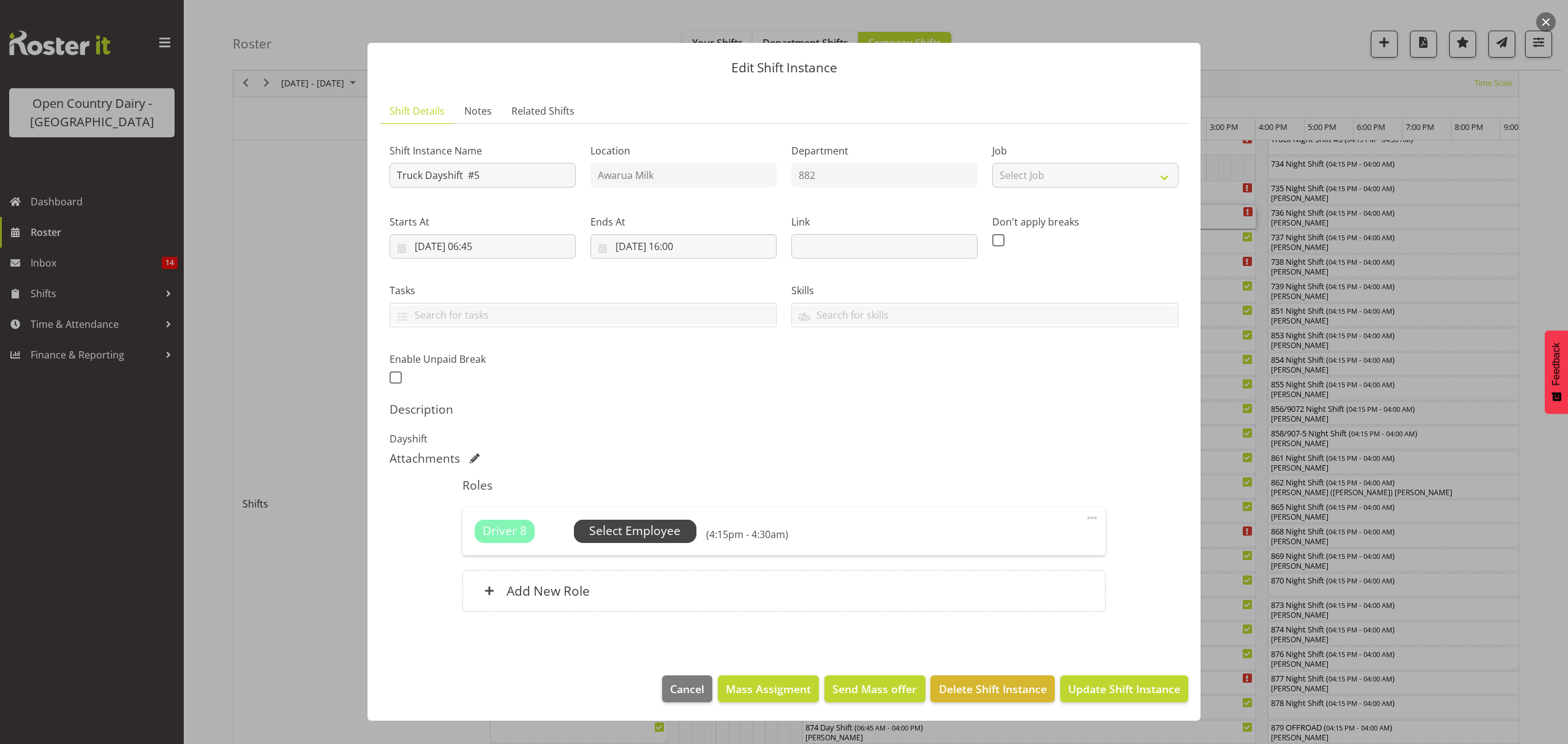
click at [659, 523] on span "Select Employee" at bounding box center [635, 531] width 91 height 18
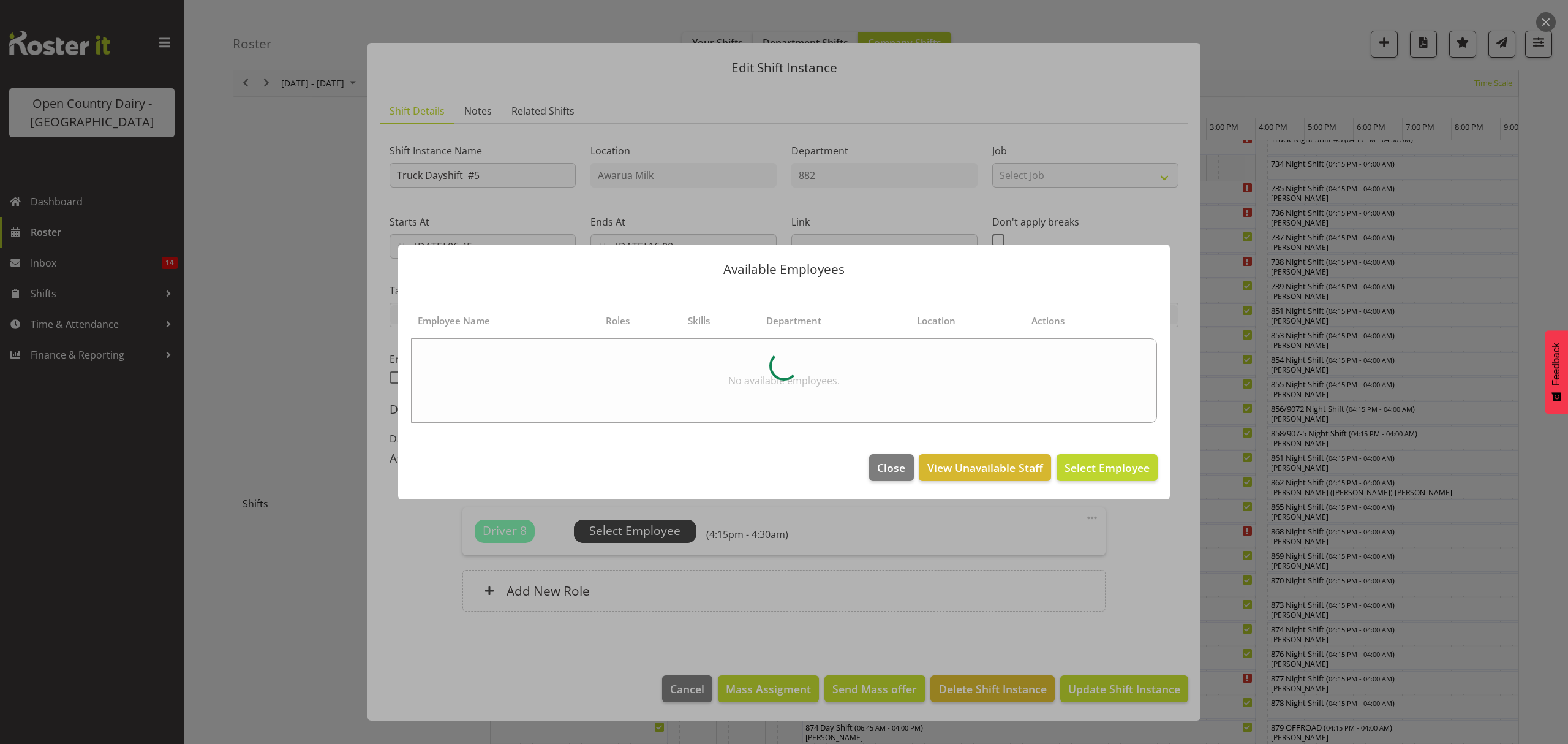
click at [659, 523] on div "Available Employees Employee Name Roles Skills Department Location Actions No a…" at bounding box center [784, 372] width 797 height 317
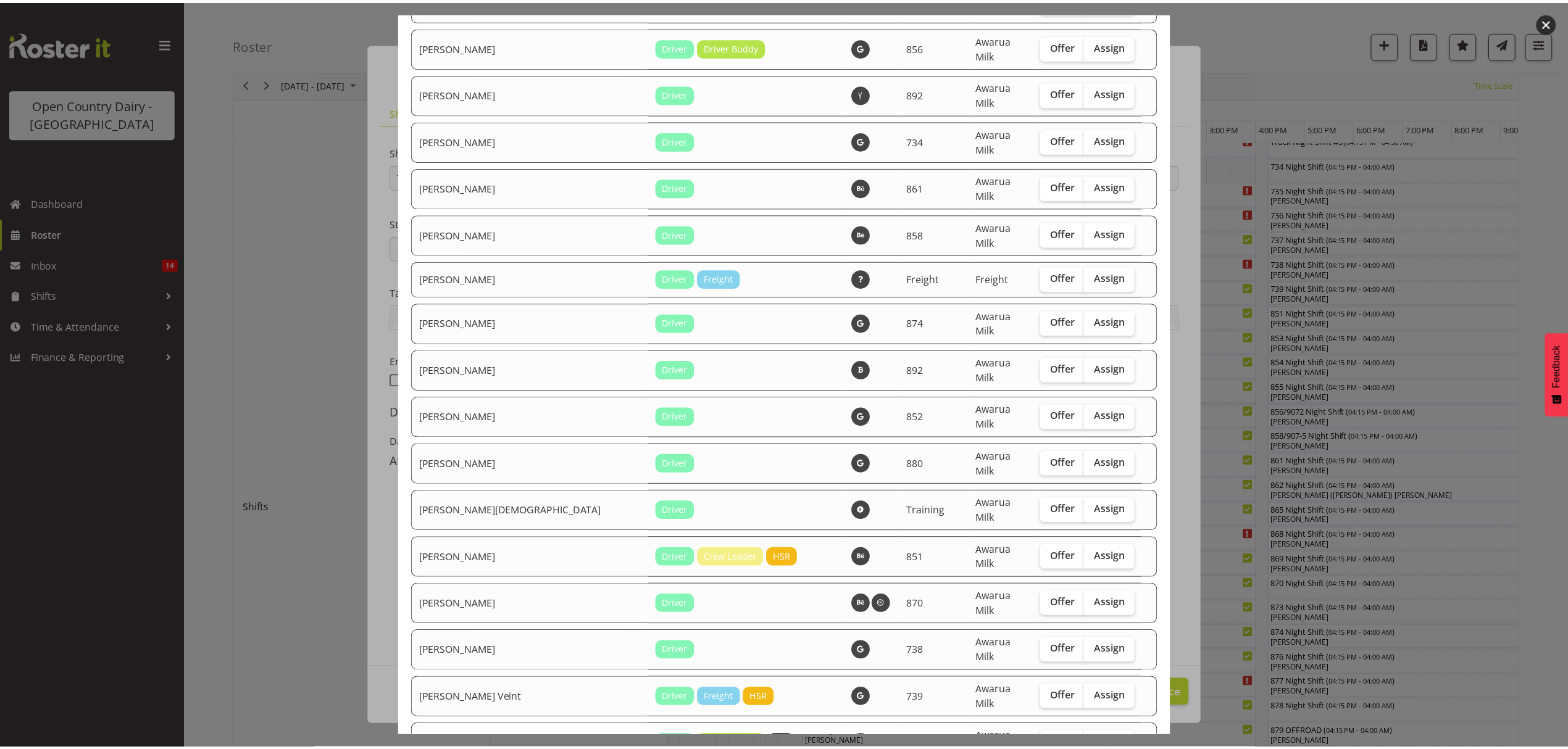
scroll to position [1319, 0]
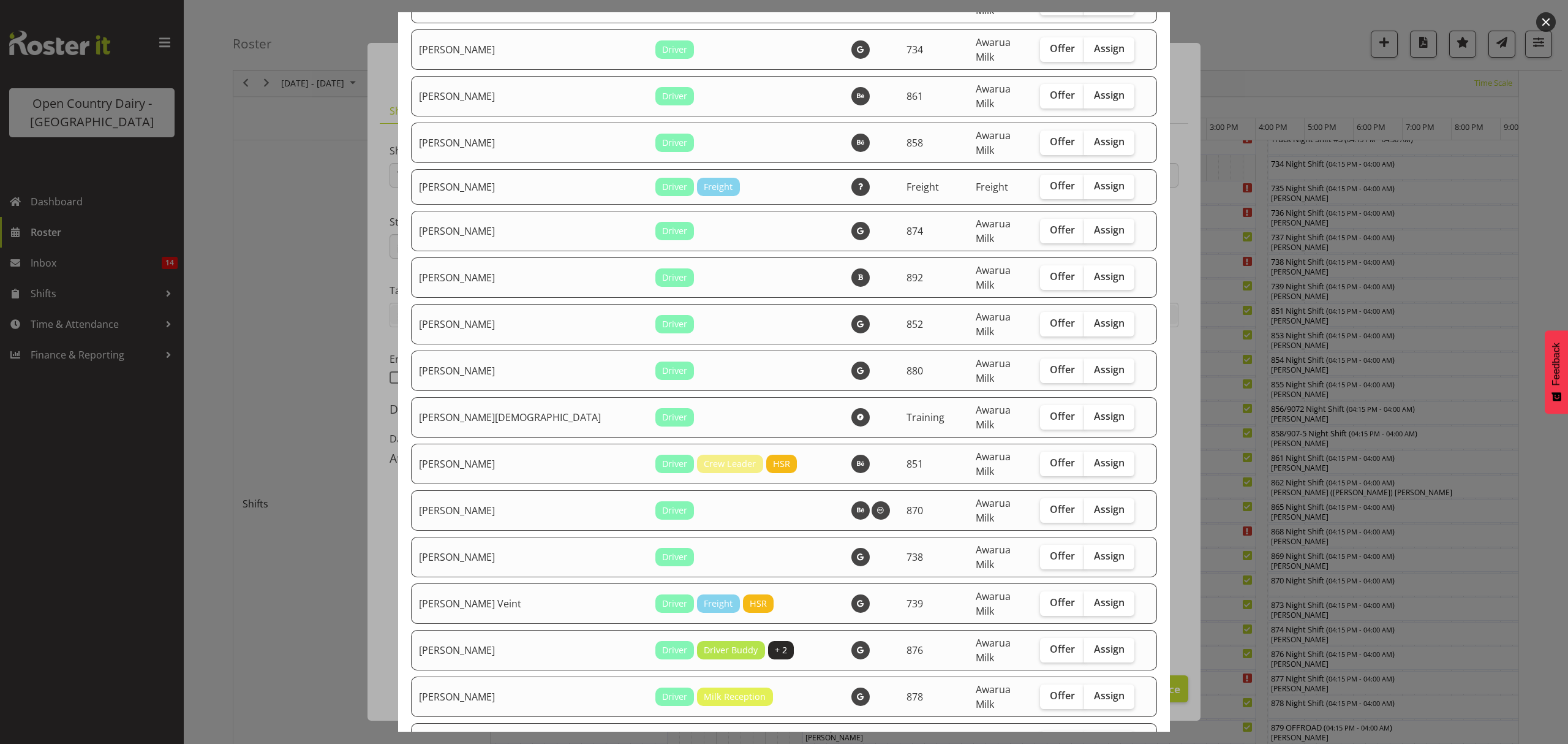
click at [1256, 538] on div at bounding box center [784, 372] width 1568 height 744
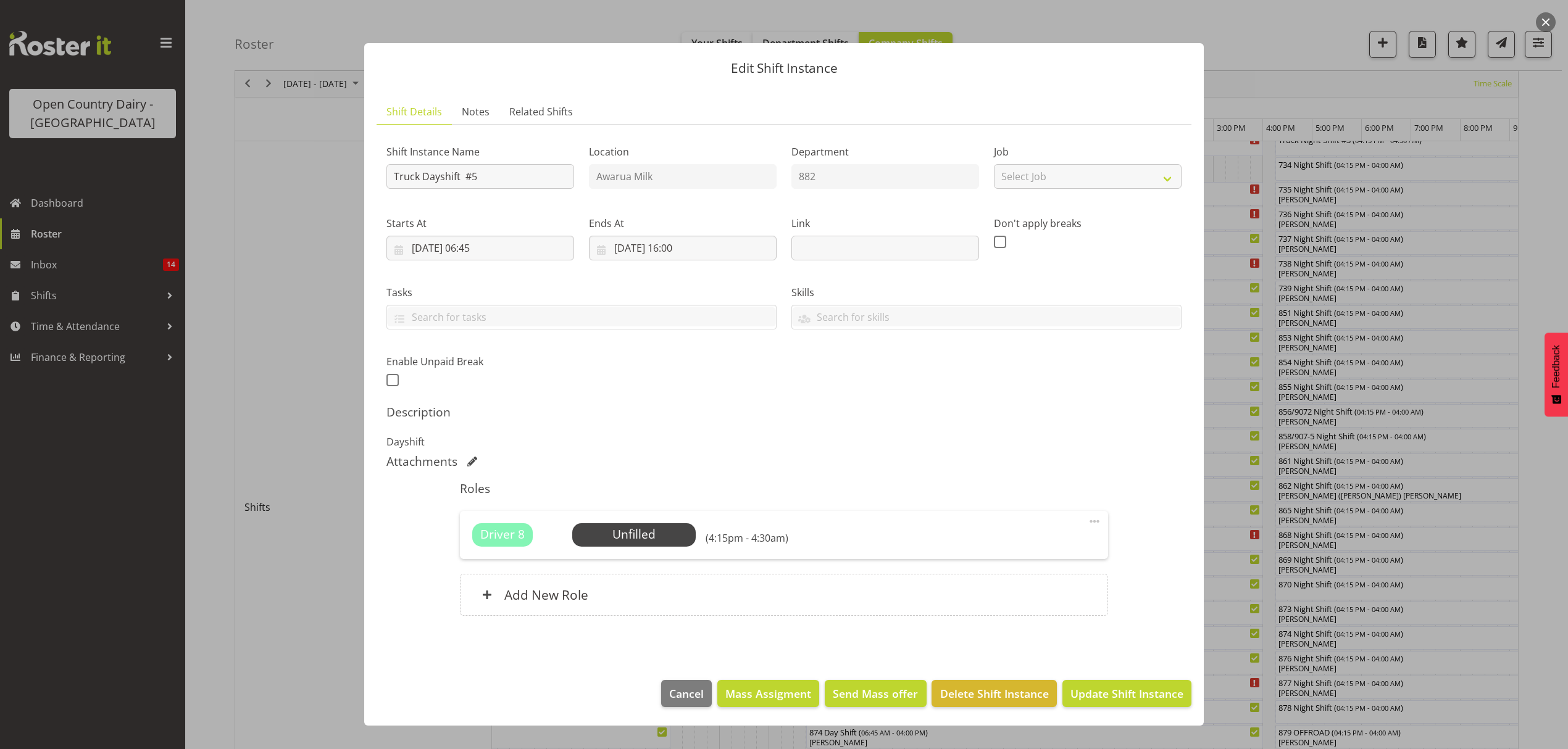
click at [1265, 542] on div at bounding box center [784, 374] width 1568 height 749
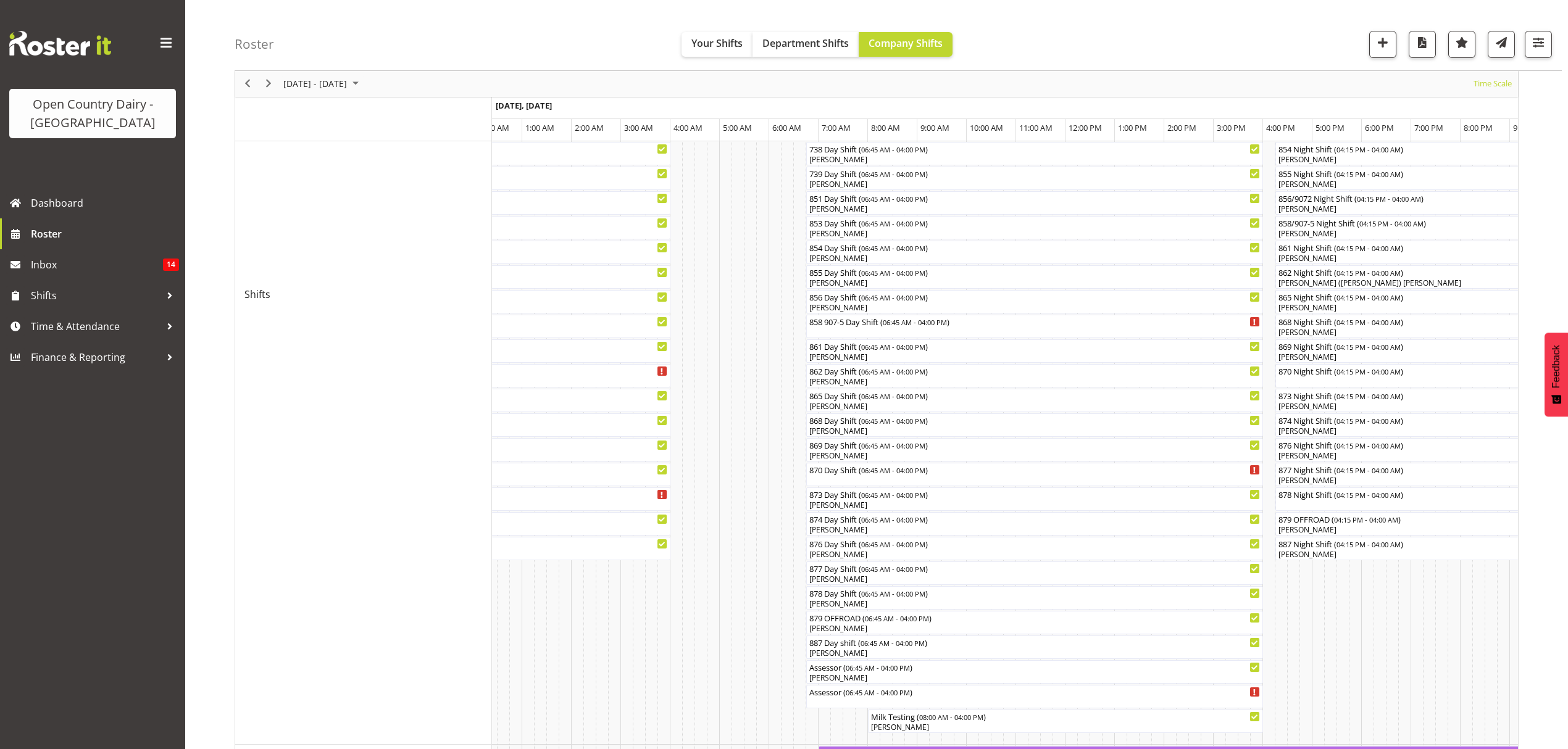
scroll to position [385, 0]
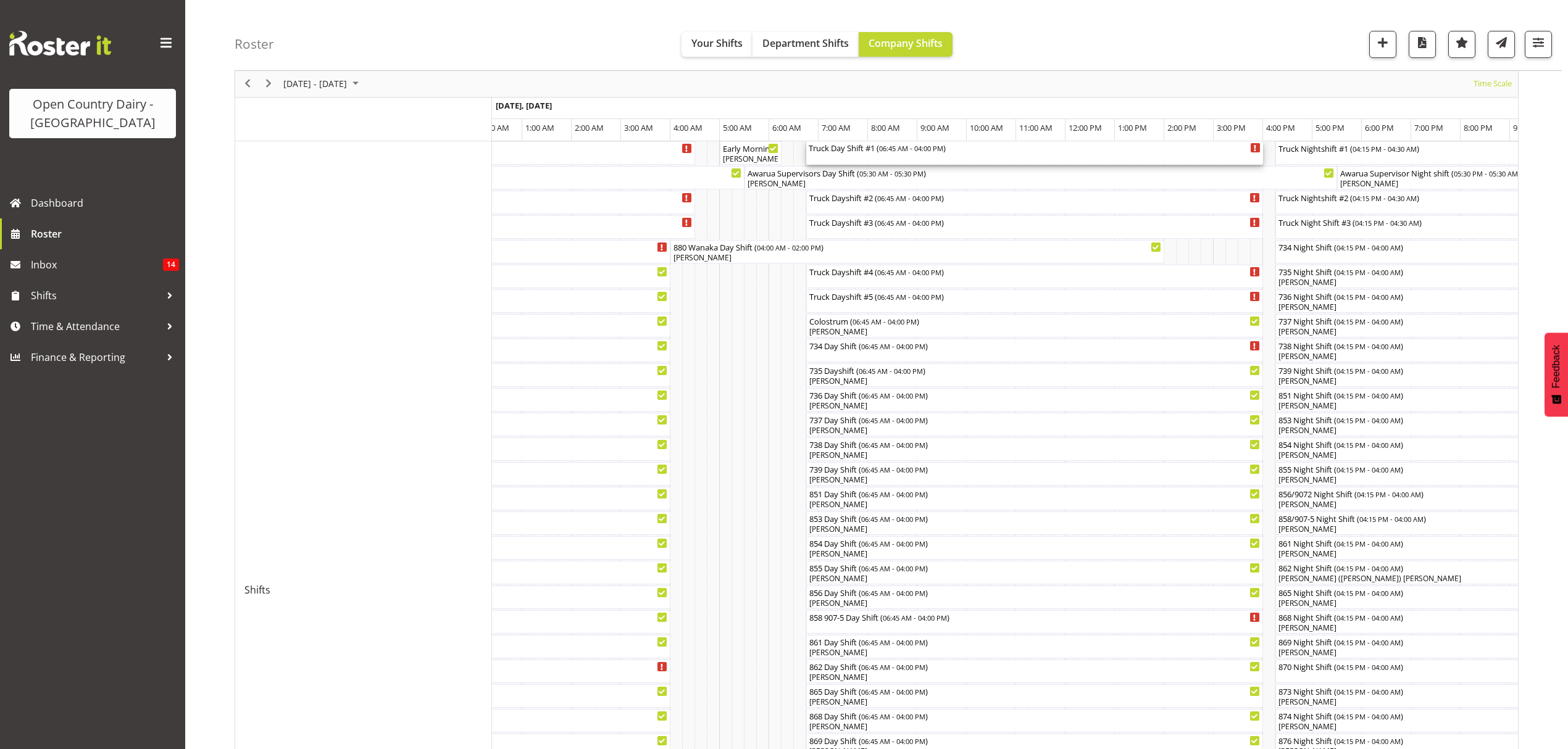
click at [835, 145] on div "Truck Day Shift #1 ( 06:45 AM - 04:00 PM )" at bounding box center [1034, 148] width 451 height 12
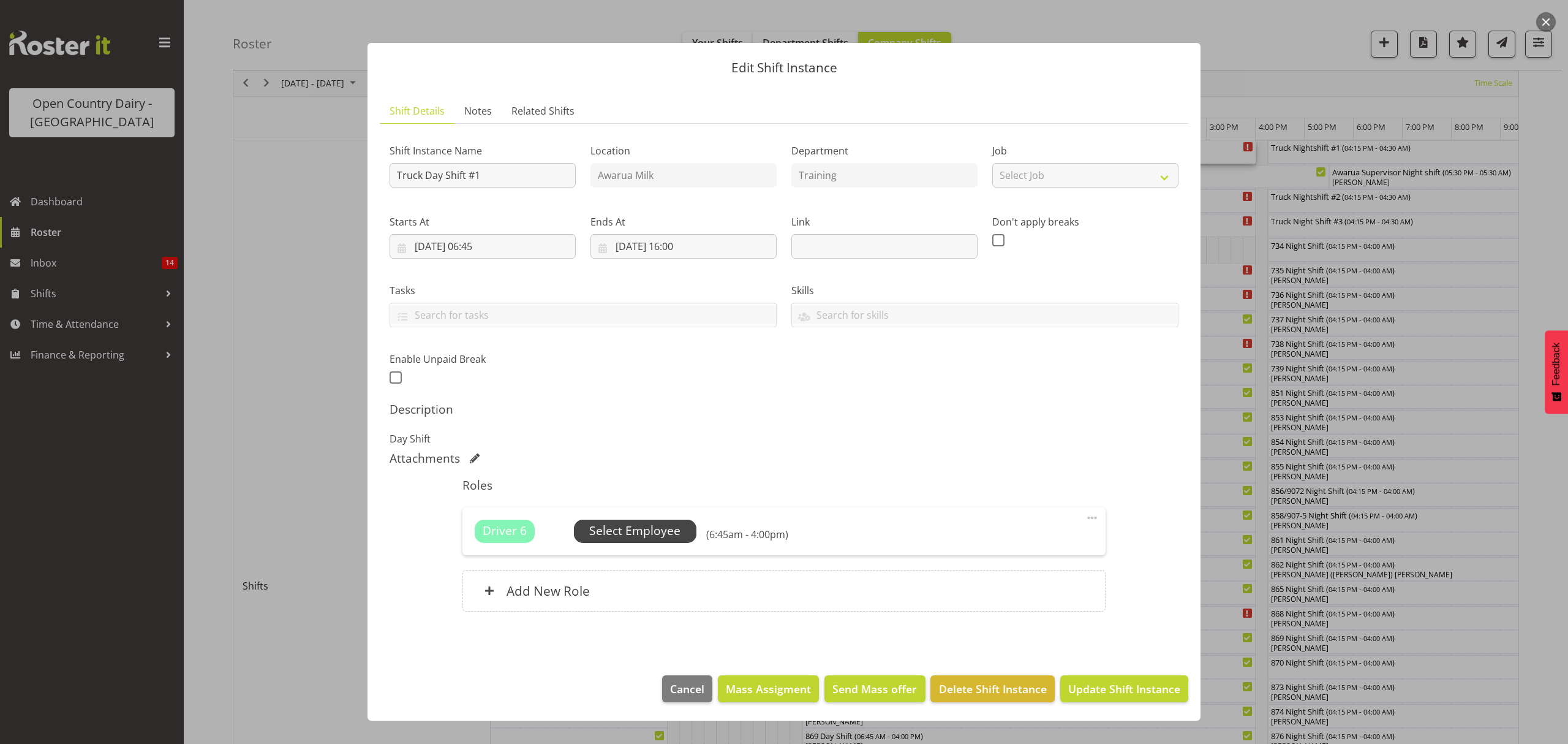
click at [645, 526] on span "Select Employee" at bounding box center [635, 531] width 91 height 18
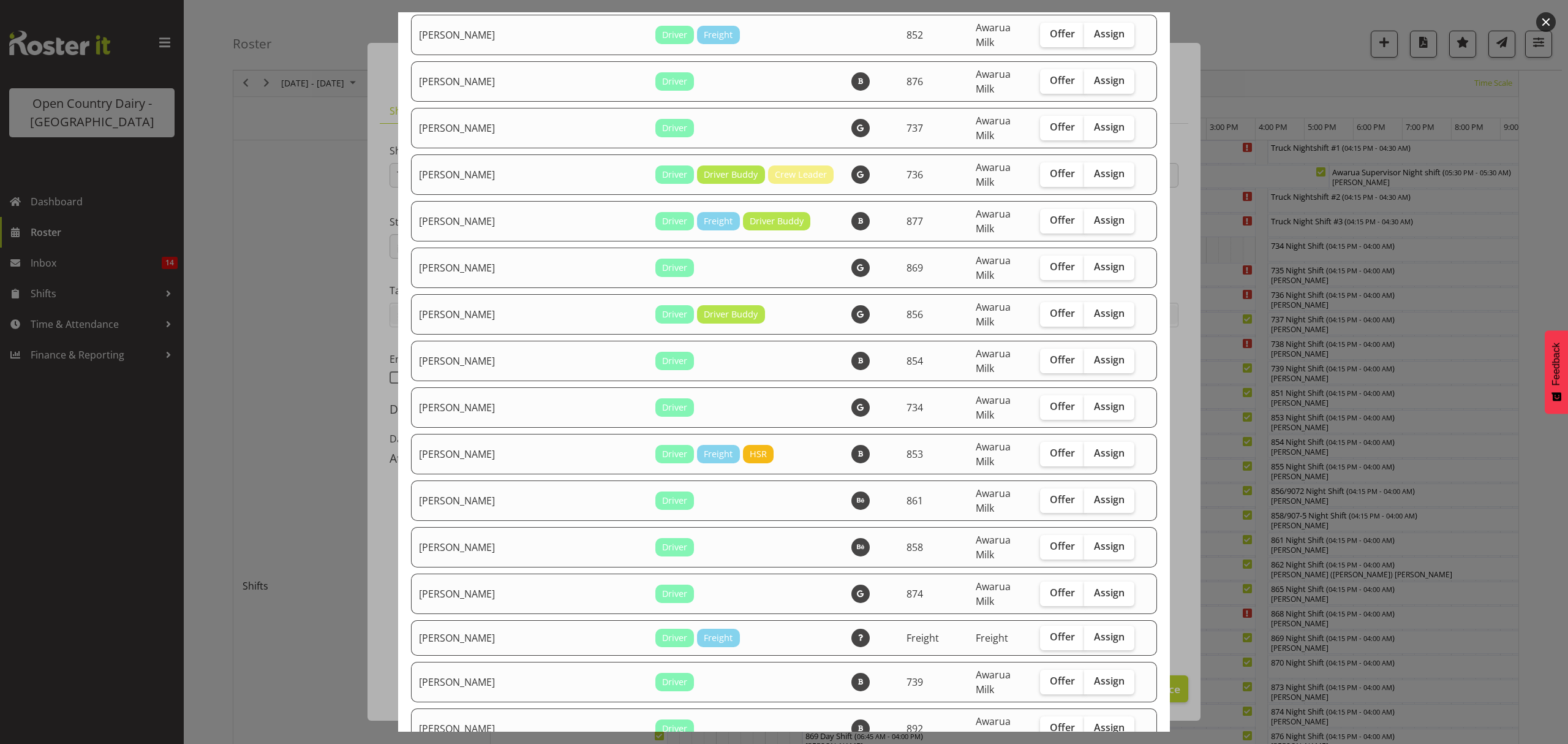
scroll to position [1553, 0]
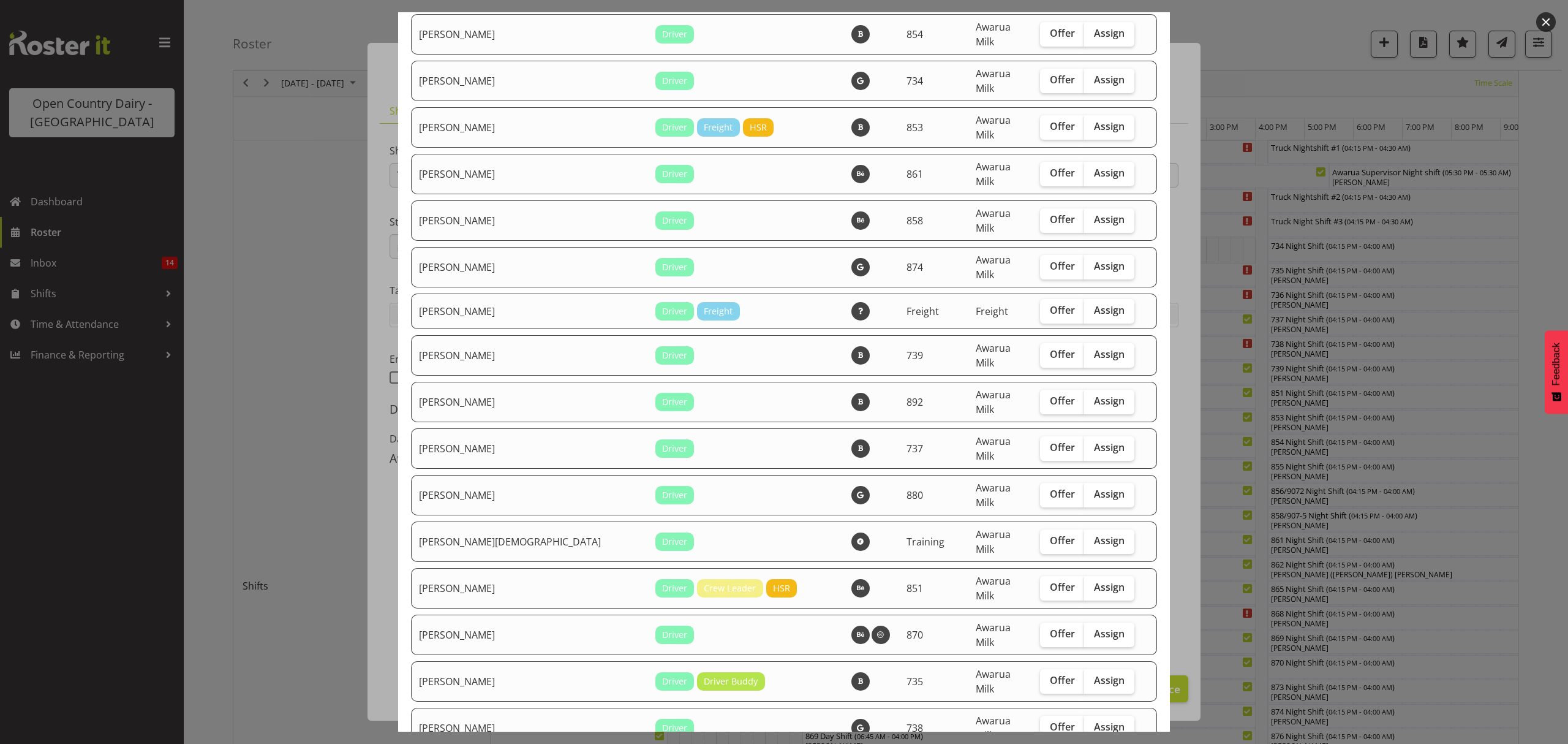
checkbox input "true"
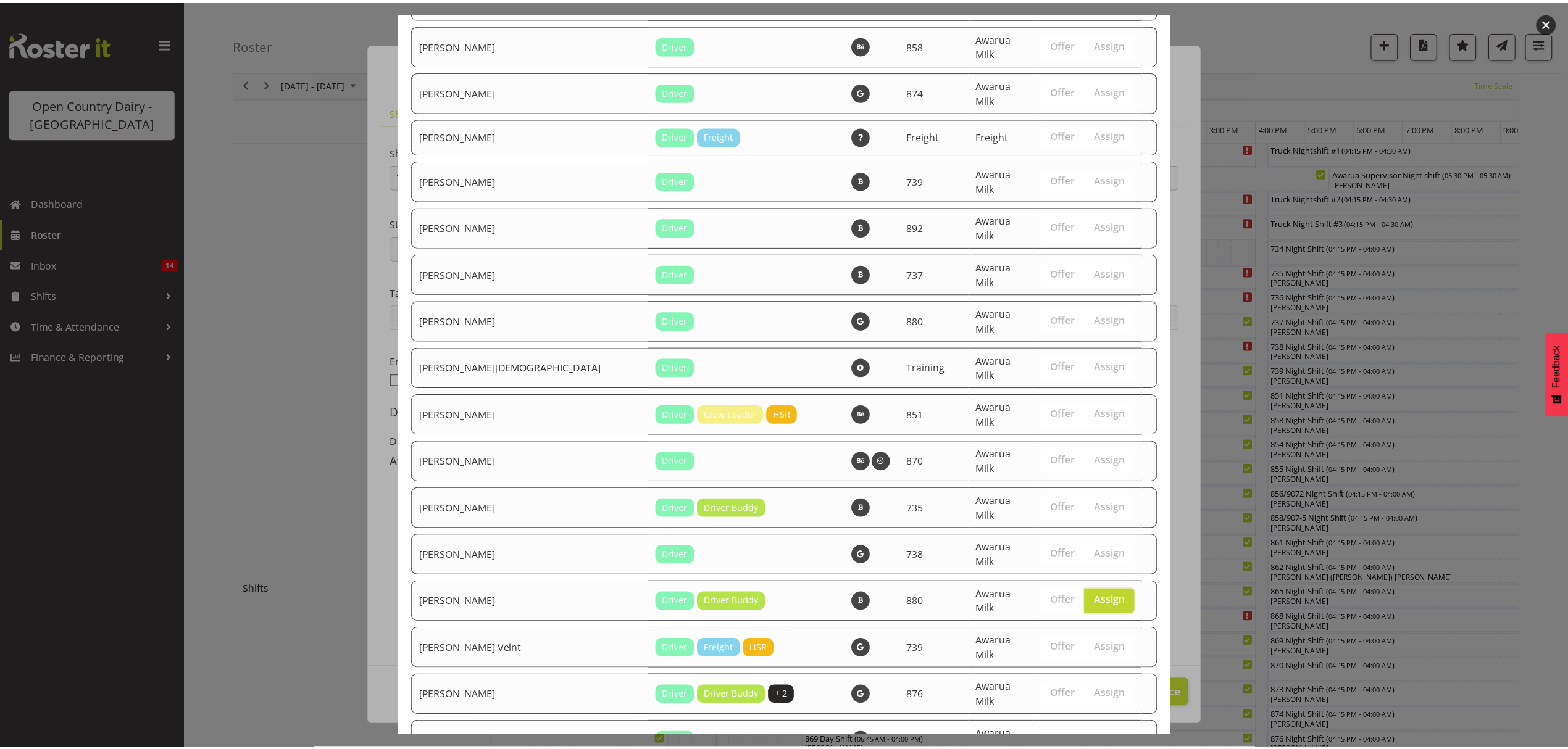
scroll to position [1780, 0]
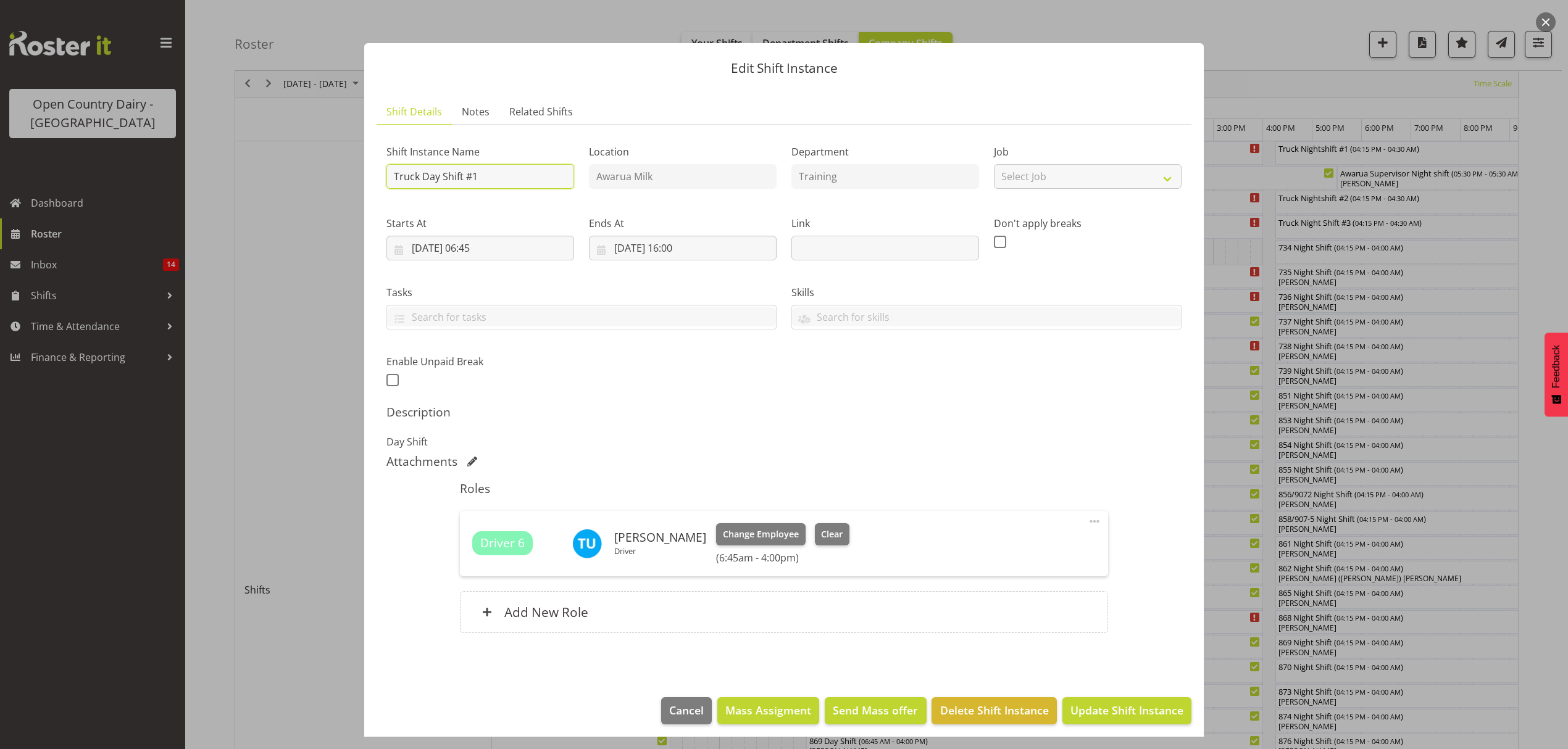
click at [500, 184] on input "Truck Day Shift #1" at bounding box center [479, 176] width 187 height 25
type input "Truck Day Shift #1 ASSESSMENT"
click at [1099, 713] on span "Update Shift Instance" at bounding box center [1126, 710] width 113 height 16
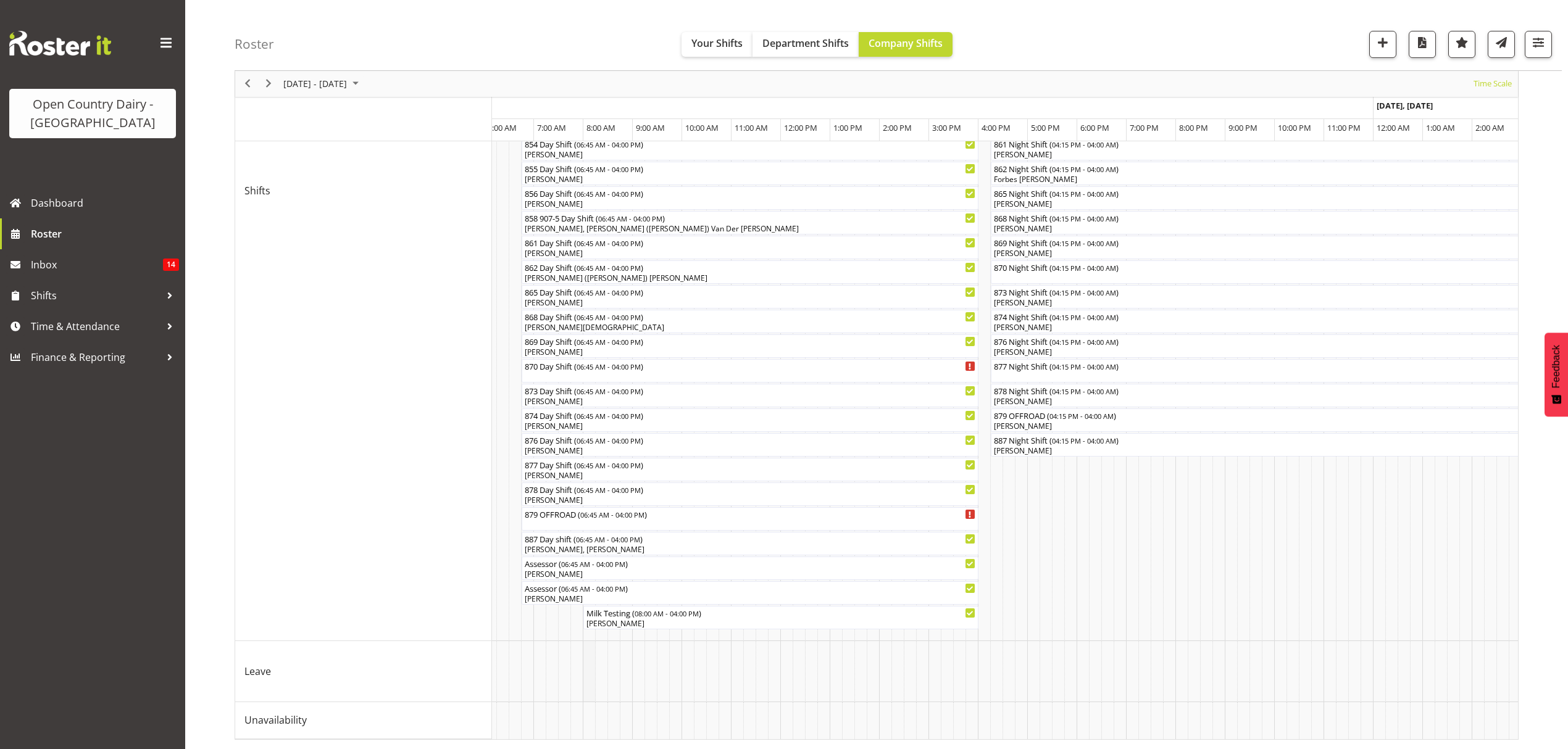
scroll to position [0, 2538]
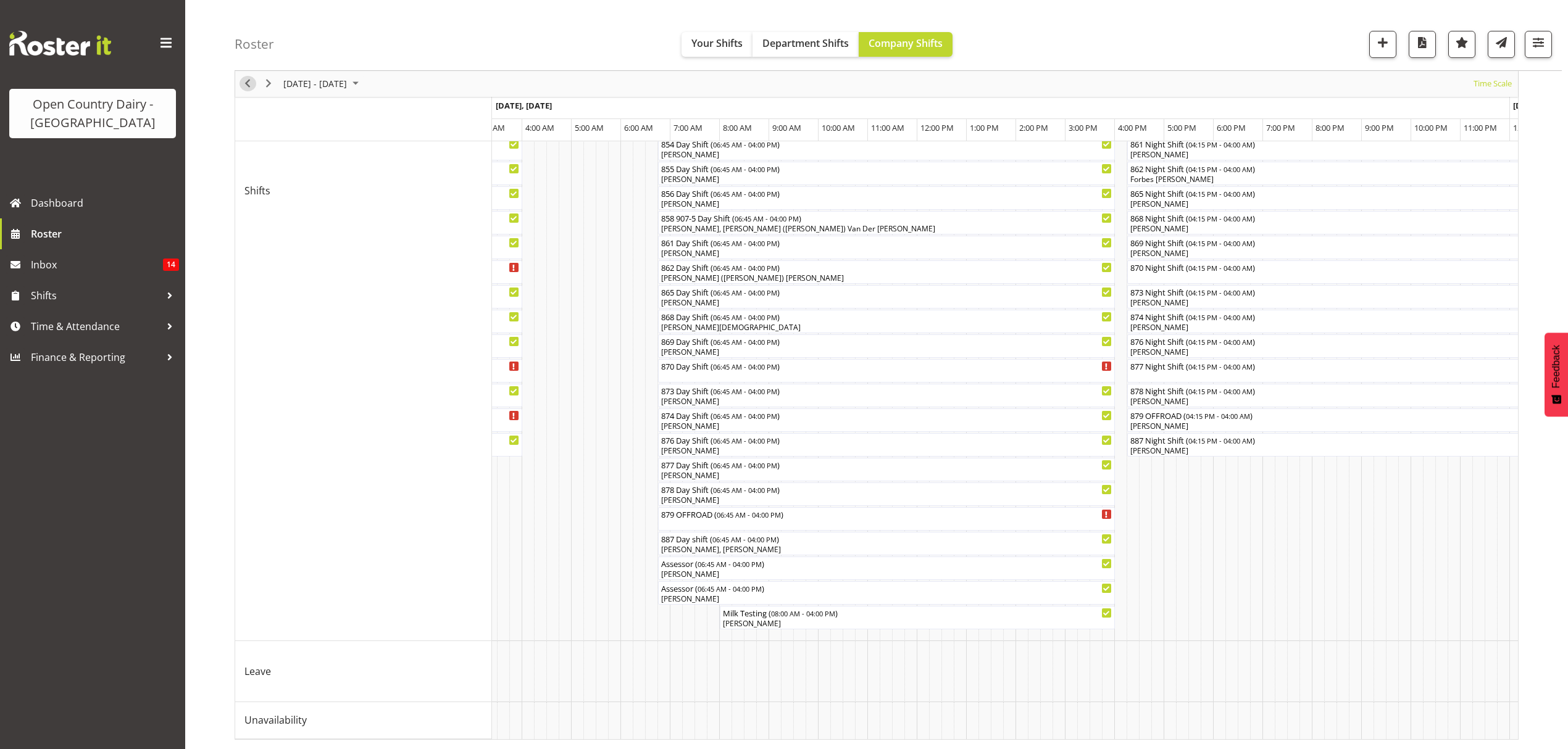
click at [243, 85] on span "Previous" at bounding box center [247, 84] width 15 height 16
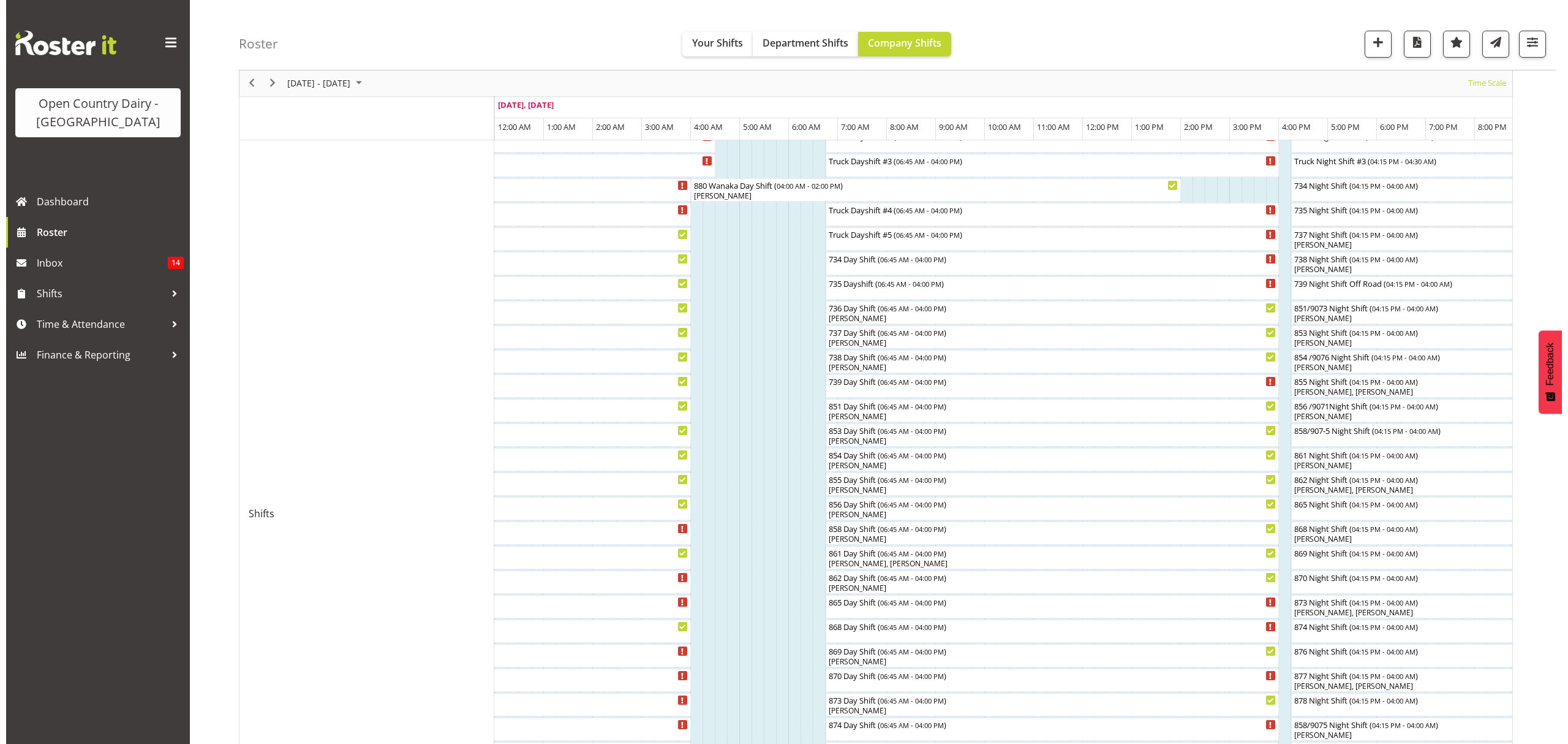
scroll to position [82, 0]
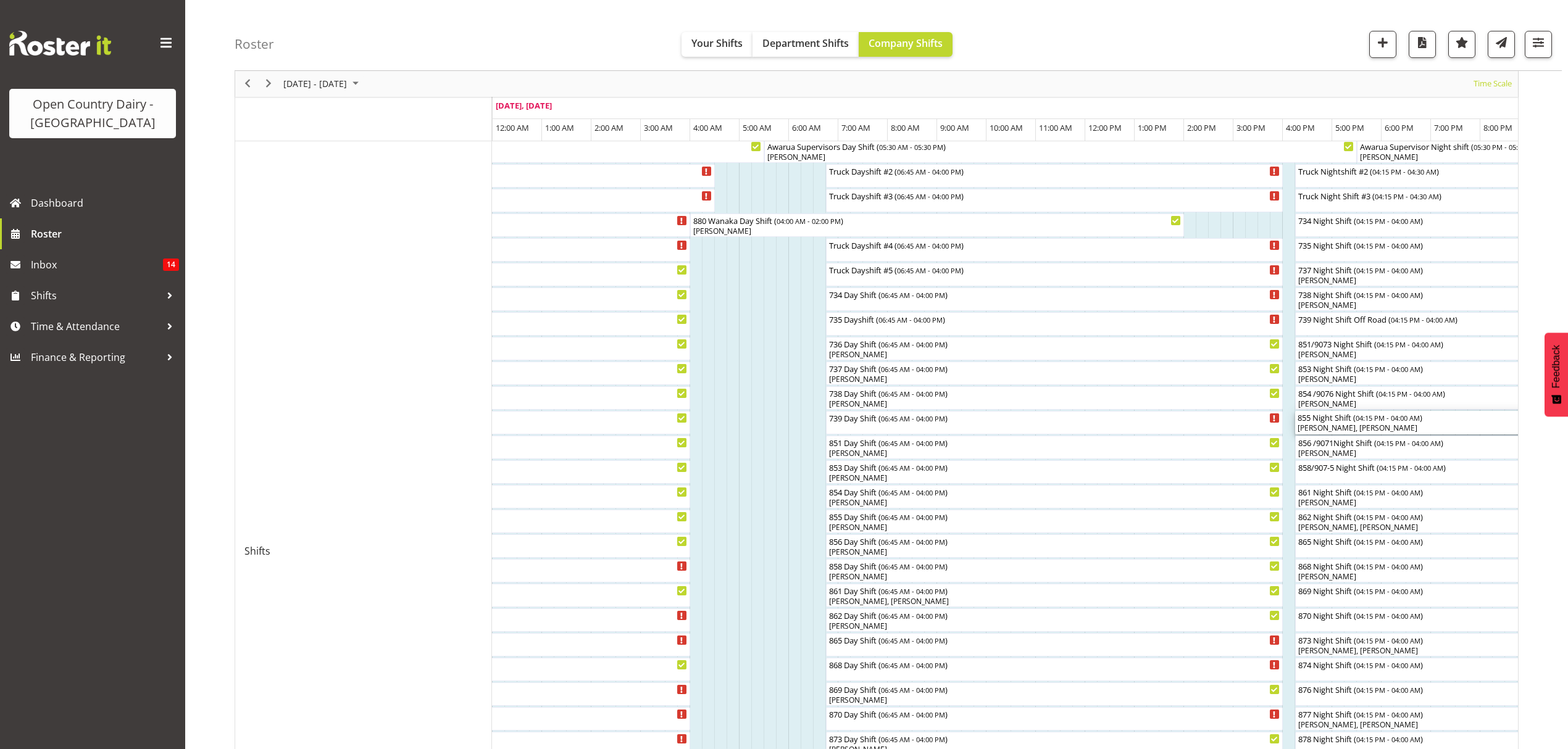
click at [1333, 419] on div "855 Night Shift ( 04:15 PM - 04:00 AM )" at bounding box center [1585, 417] width 575 height 12
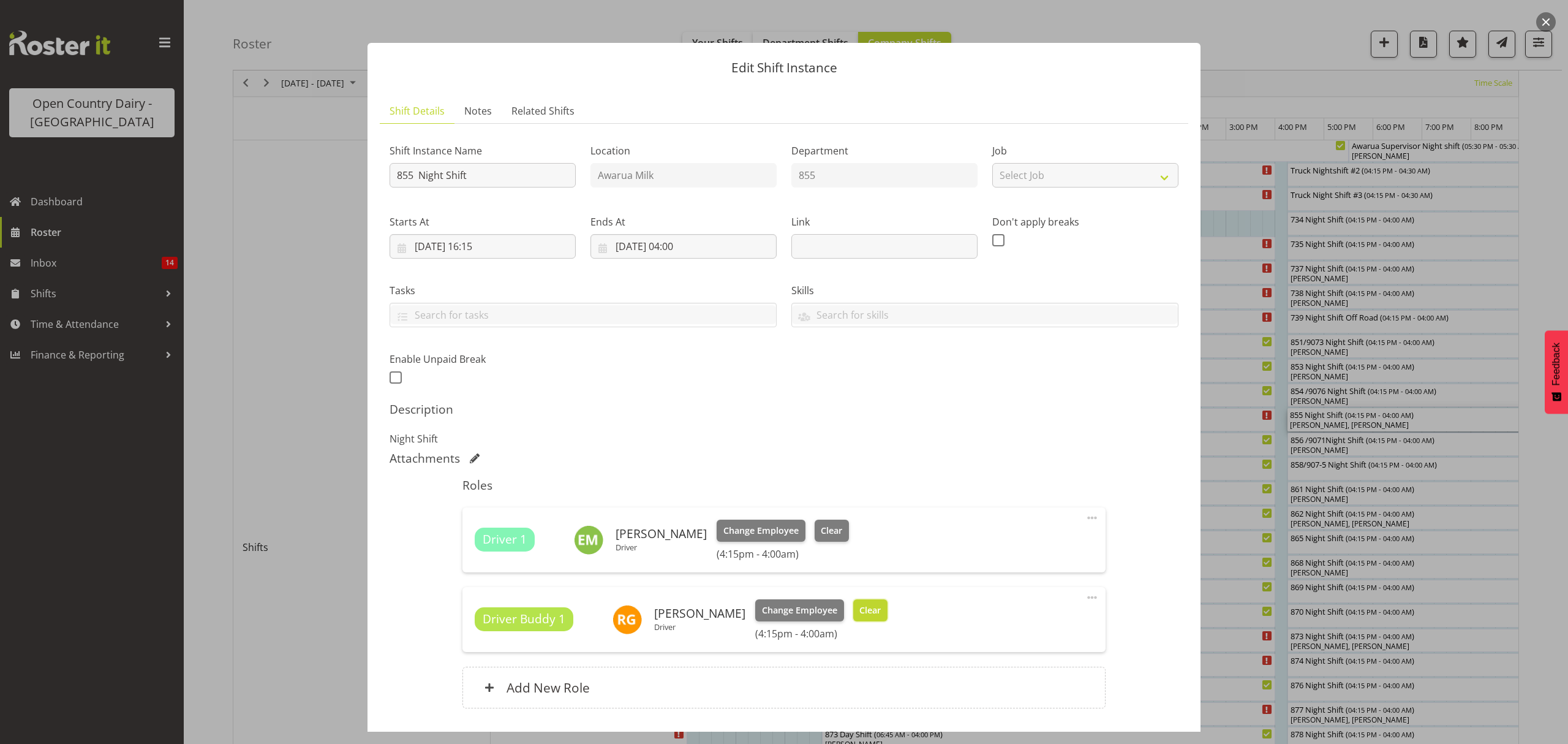
click at [868, 608] on span "Clear" at bounding box center [870, 610] width 22 height 13
click at [868, 608] on div "Driver Buddy 1 [PERSON_NAME] Driver Change Employee Clear (4:15pm - 4:00am)" at bounding box center [784, 620] width 618 height 40
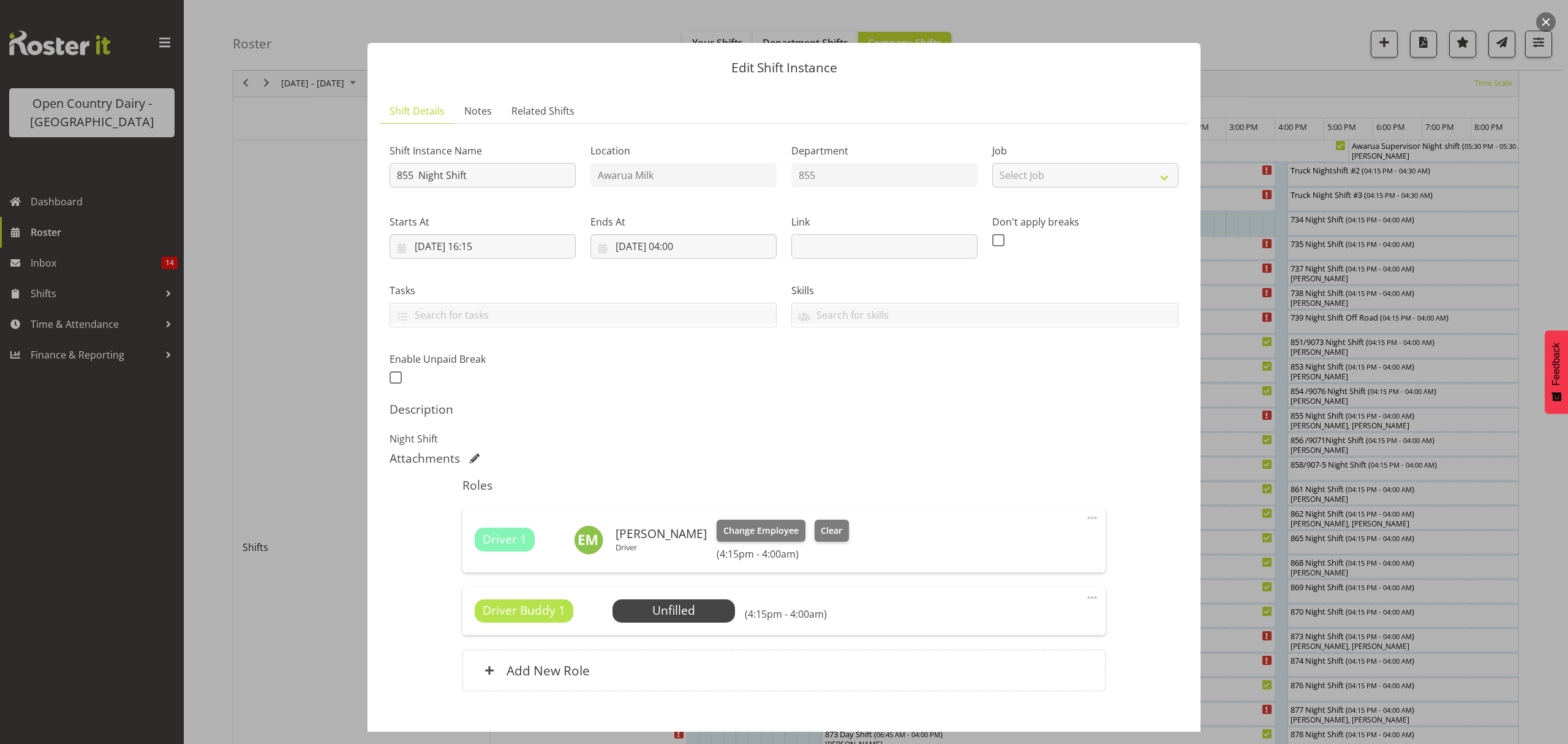
click at [1085, 600] on span at bounding box center [1092, 597] width 15 height 15
click at [1000, 671] on link "Delete" at bounding box center [1040, 668] width 118 height 22
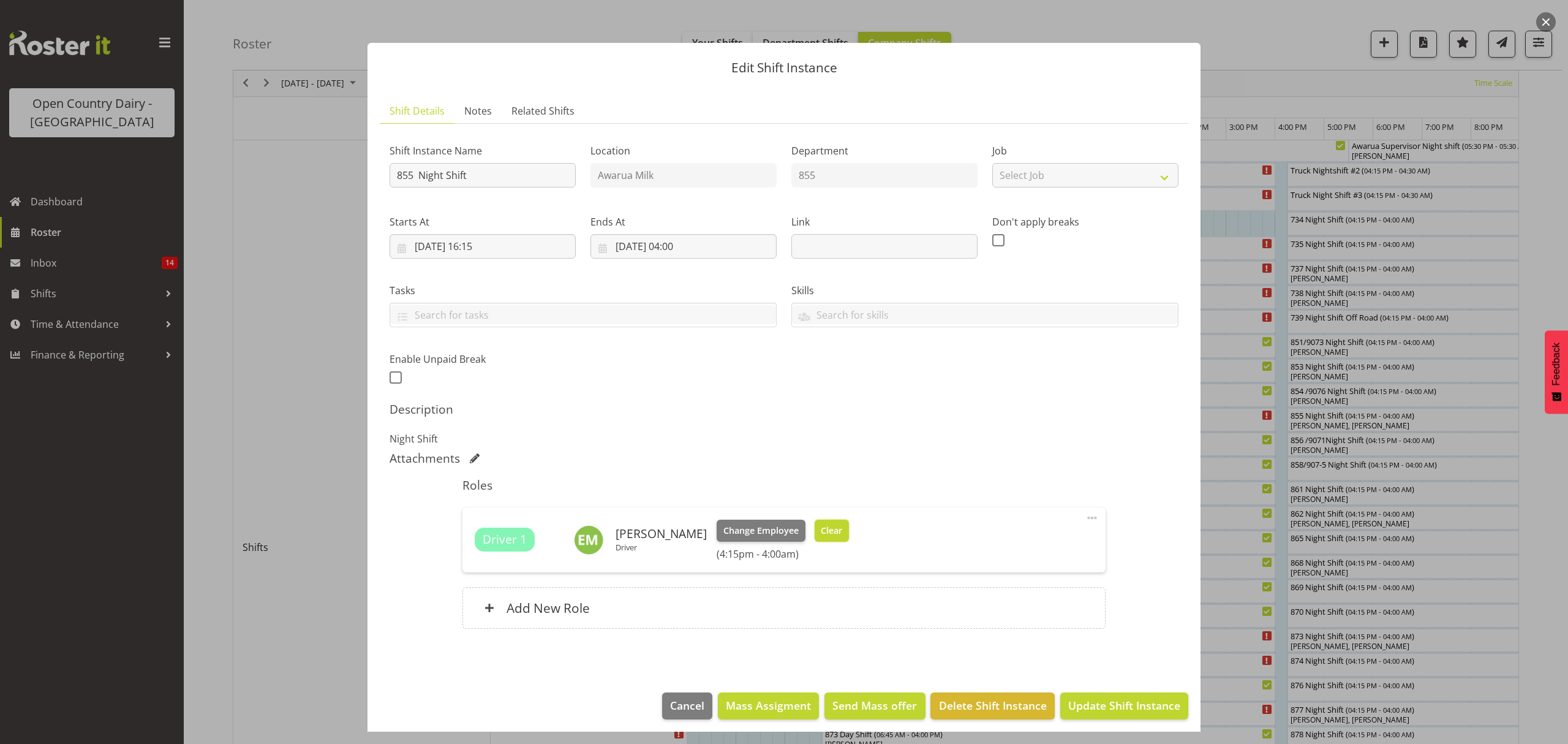
click at [827, 533] on span "Clear" at bounding box center [831, 530] width 22 height 13
click at [827, 533] on div "Driver 1 [PERSON_NAME] Driver Change Employee Clear (4:15pm - 4:00am)" at bounding box center [784, 540] width 618 height 40
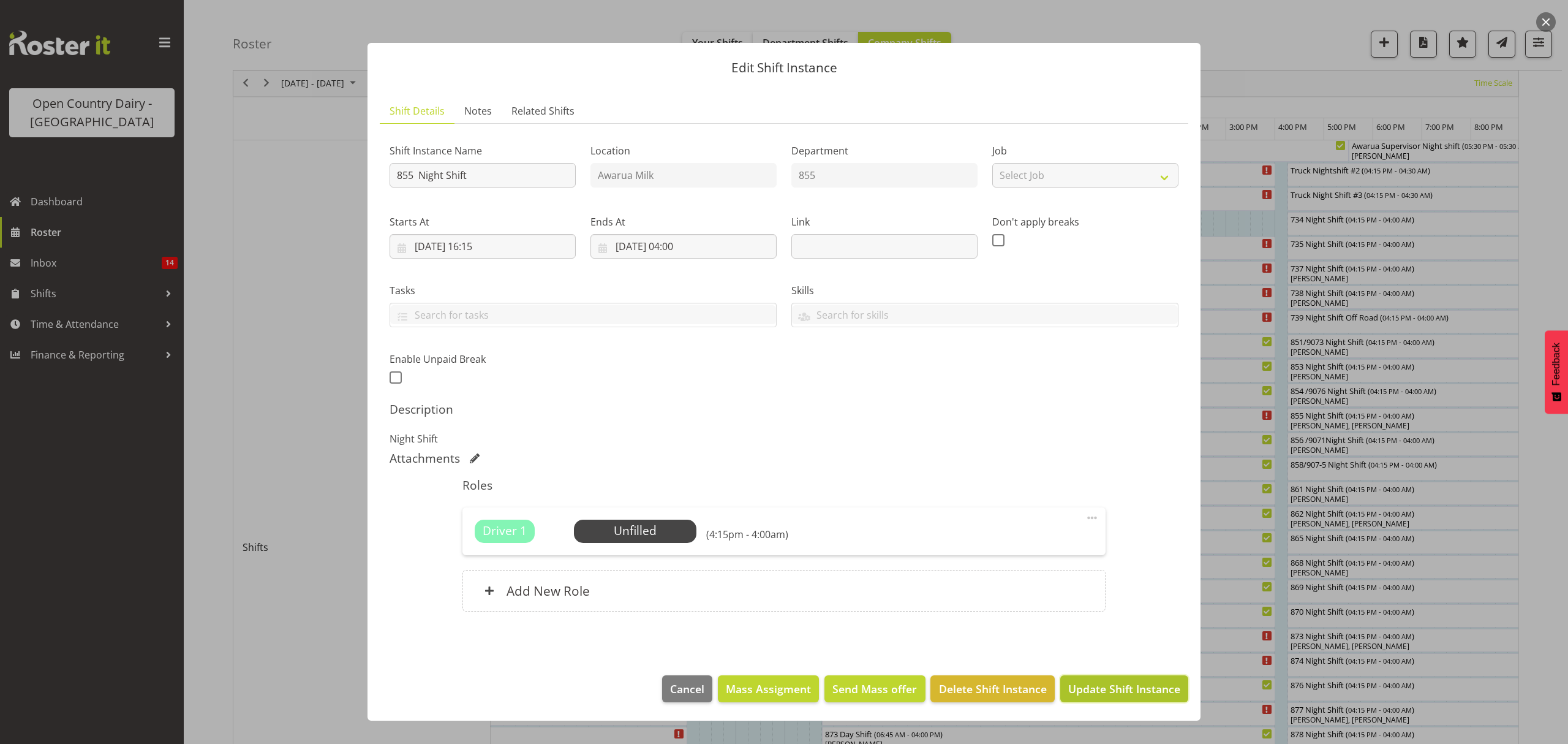
click at [1143, 692] on span "Update Shift Instance" at bounding box center [1124, 688] width 112 height 16
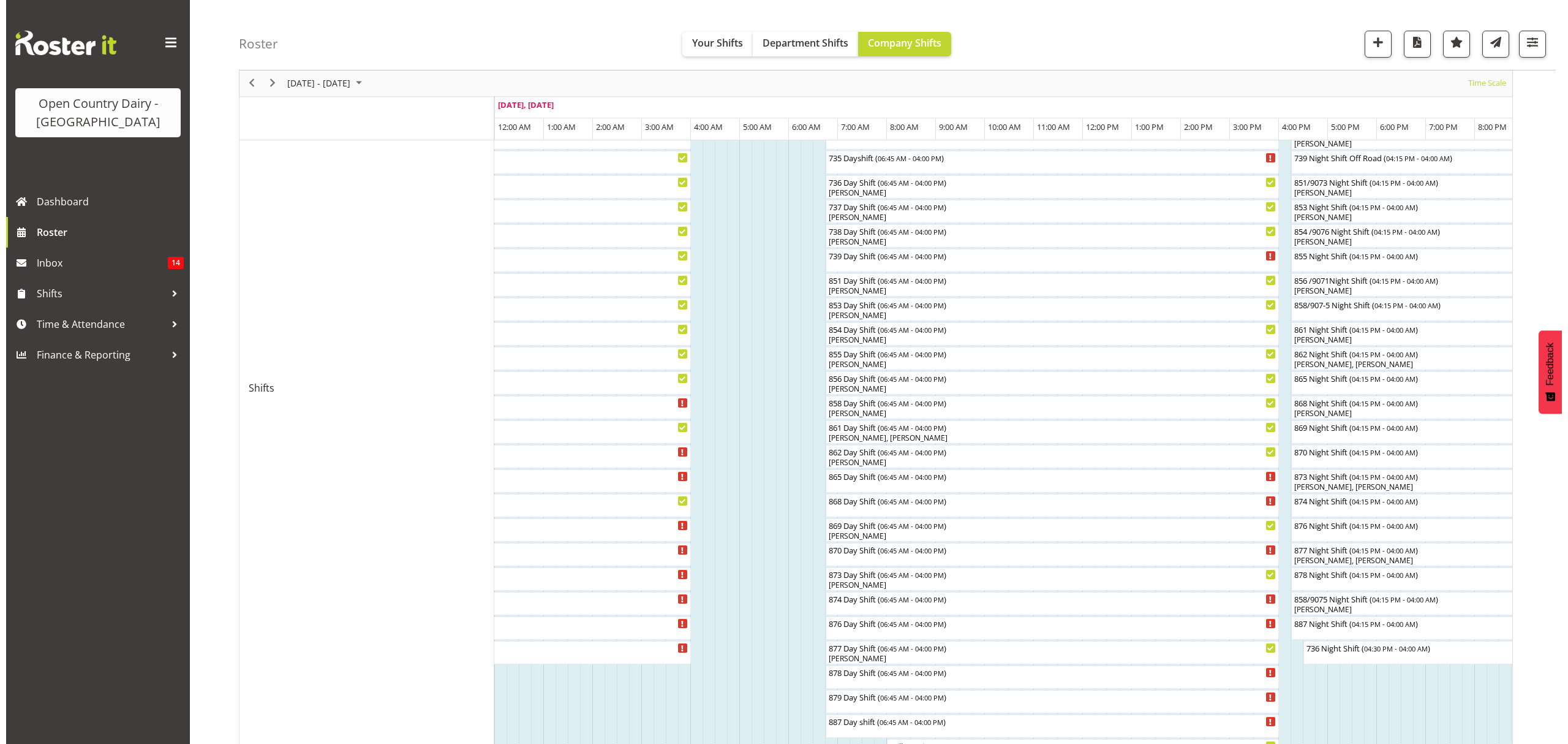
scroll to position [245, 0]
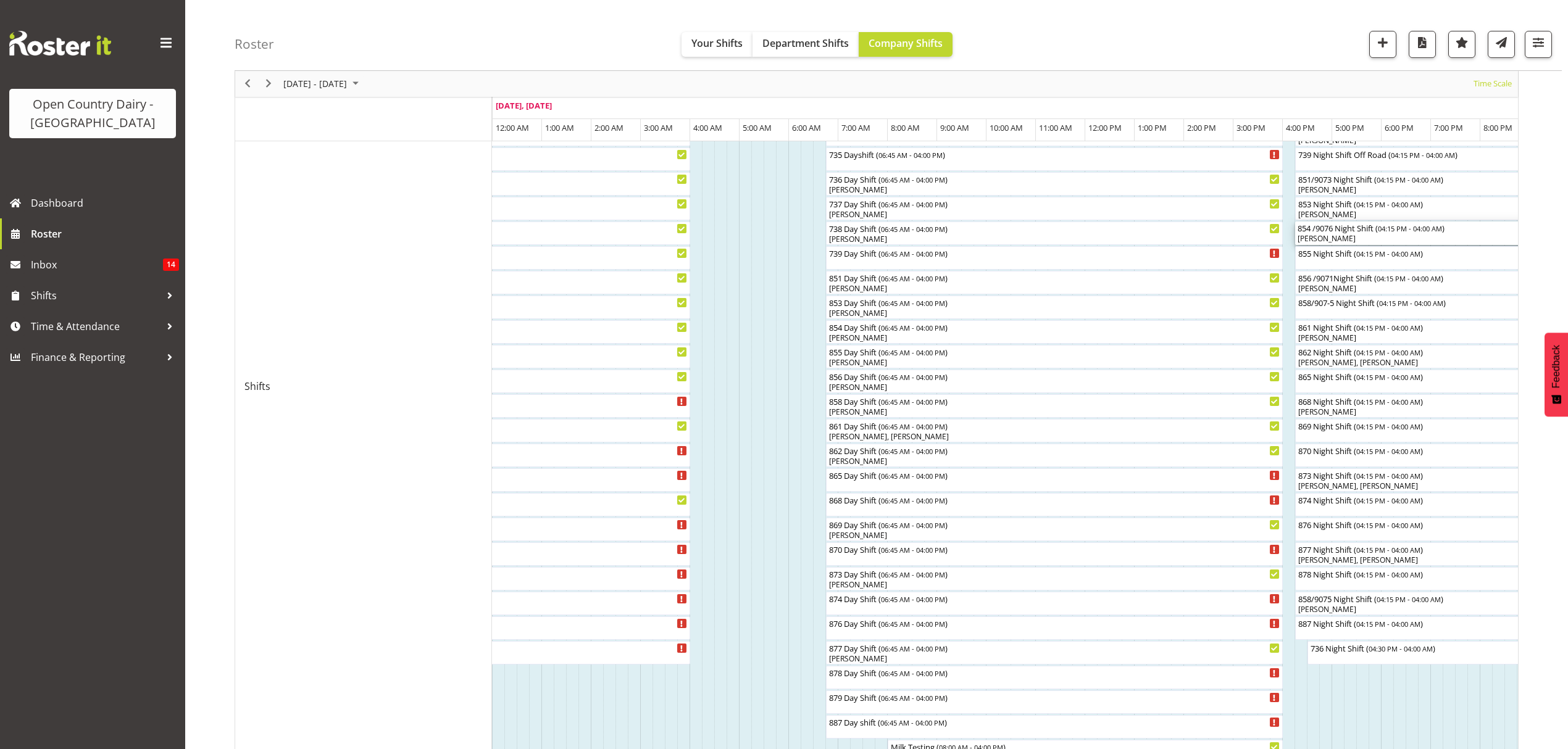
click at [1321, 240] on div "[PERSON_NAME]" at bounding box center [1585, 239] width 575 height 11
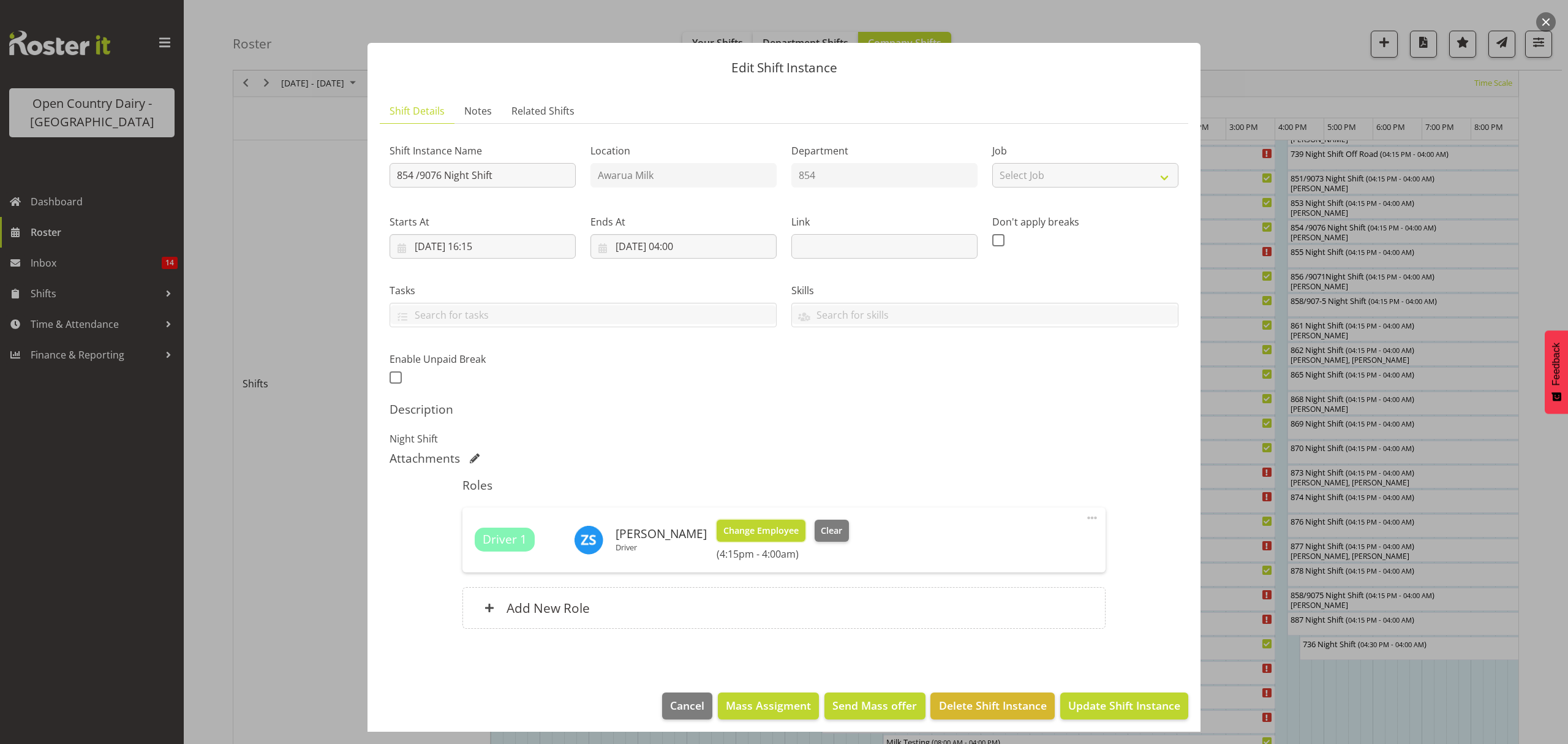
click at [765, 533] on span "Change Employee" at bounding box center [761, 530] width 76 height 13
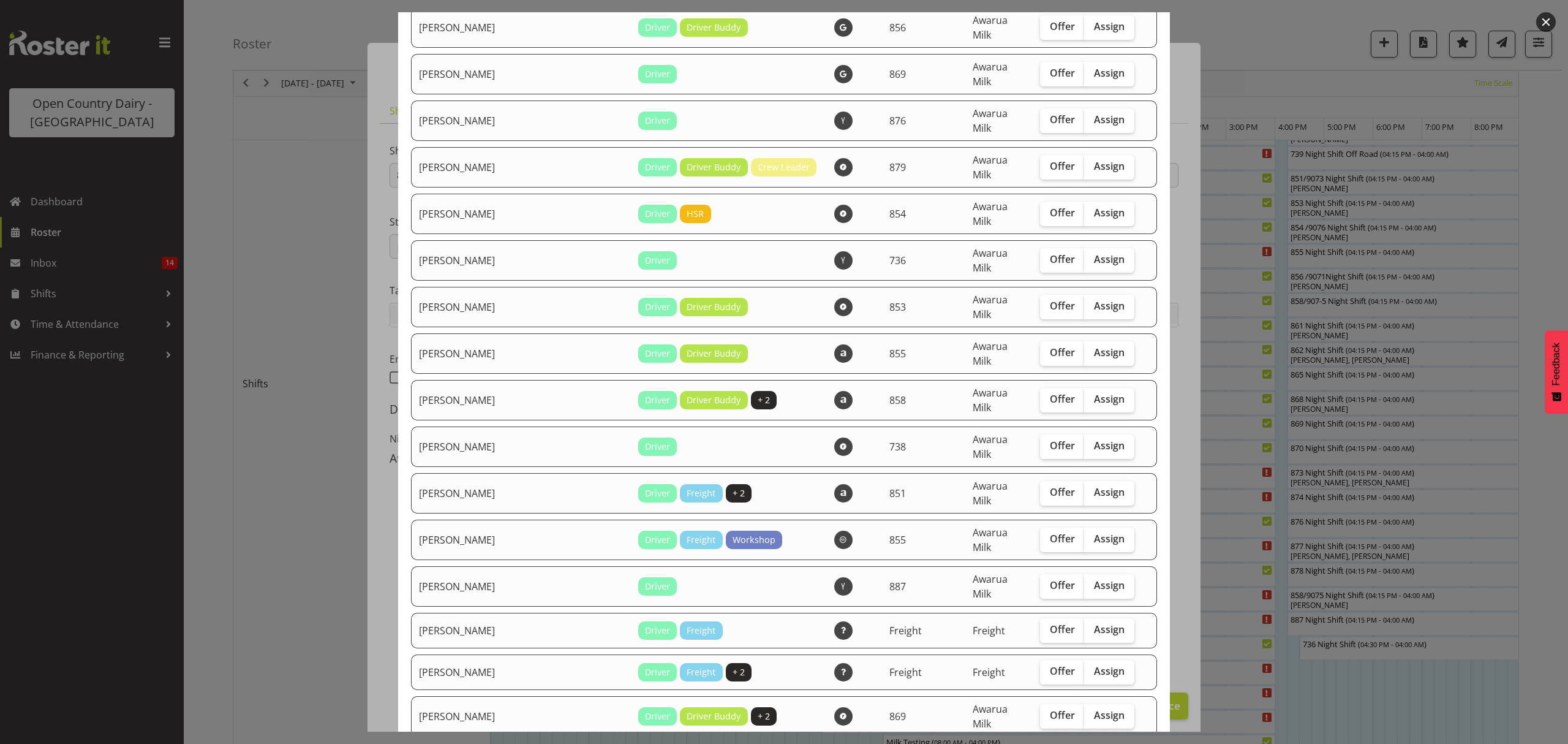
scroll to position [1798, 0]
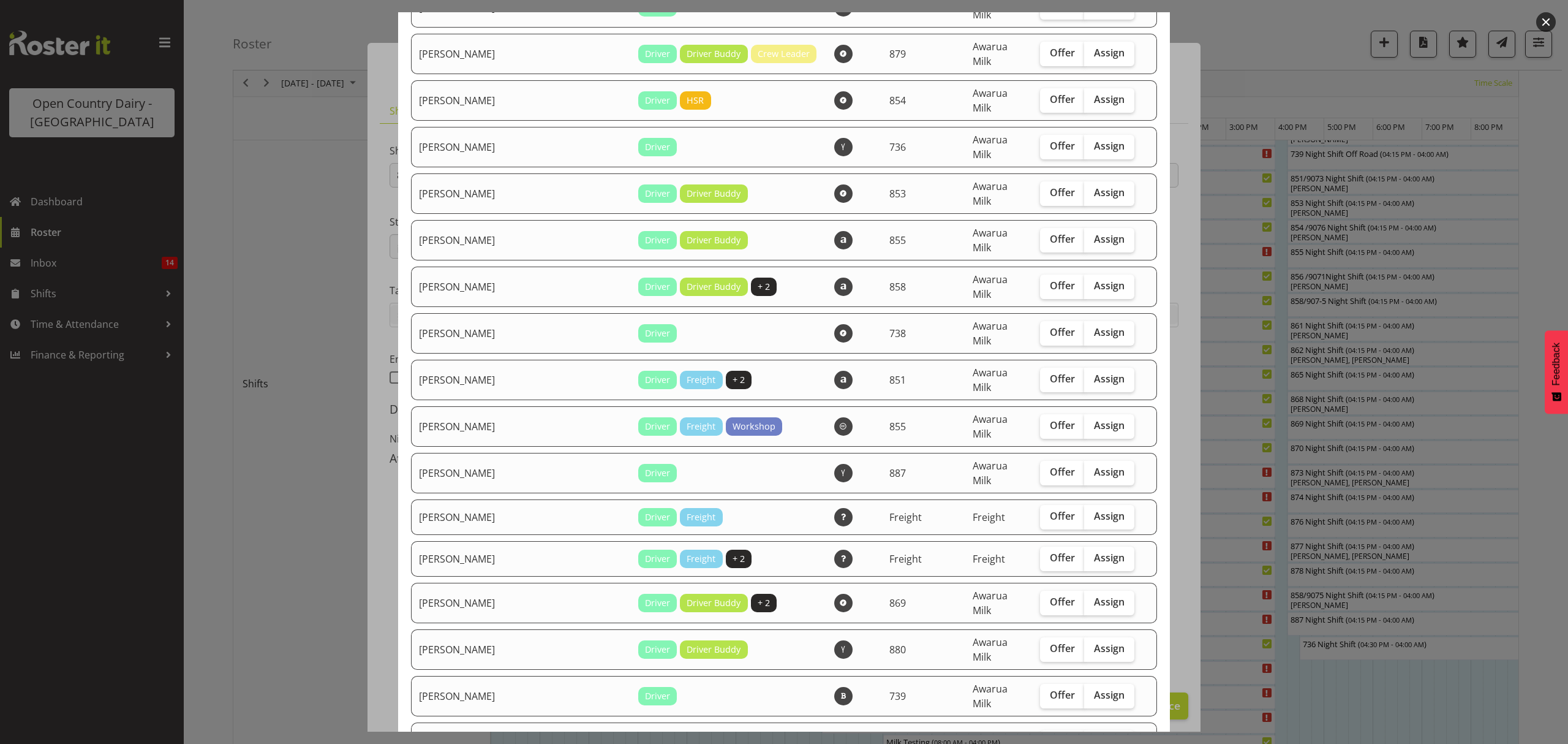
checkbox input "true"
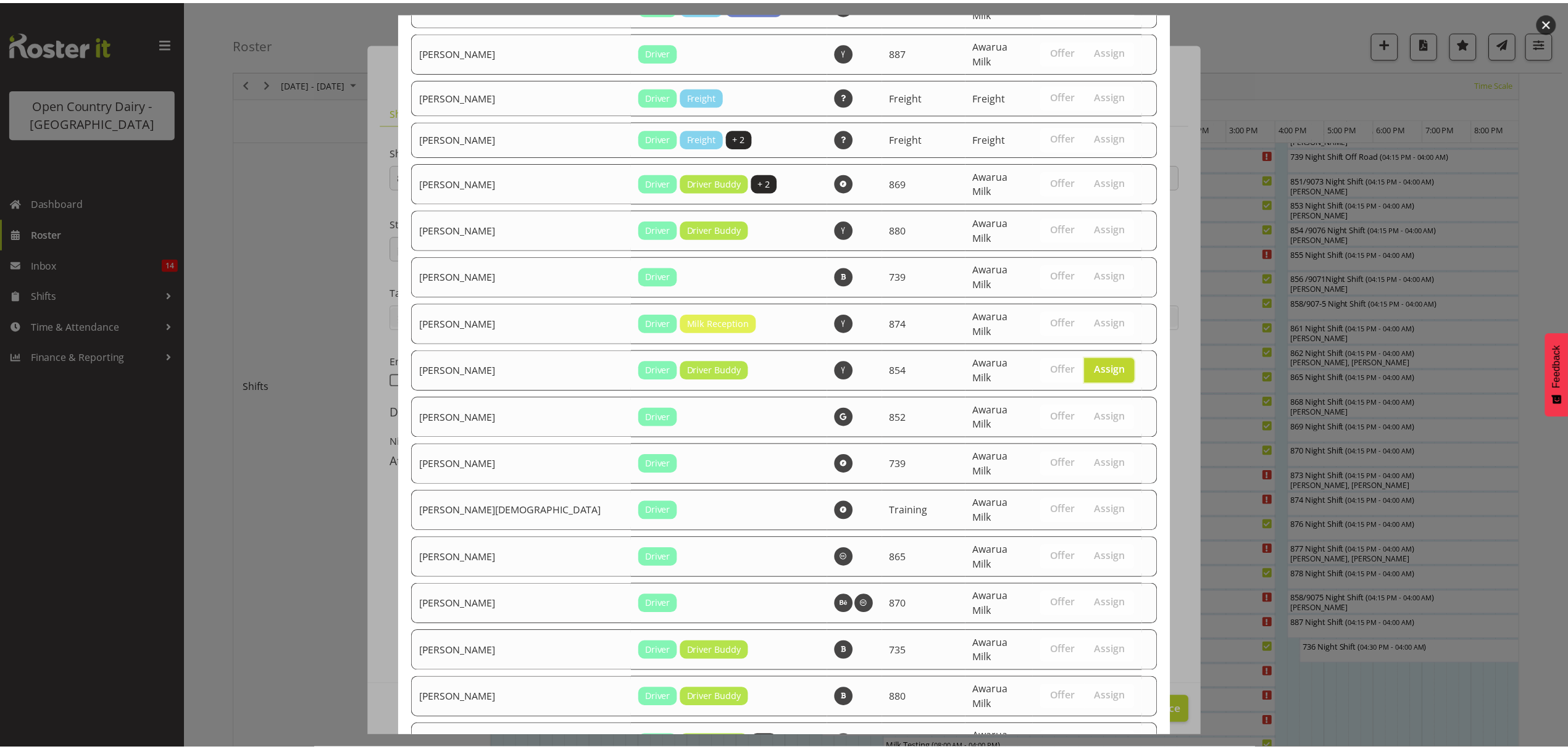
scroll to position [2242, 0]
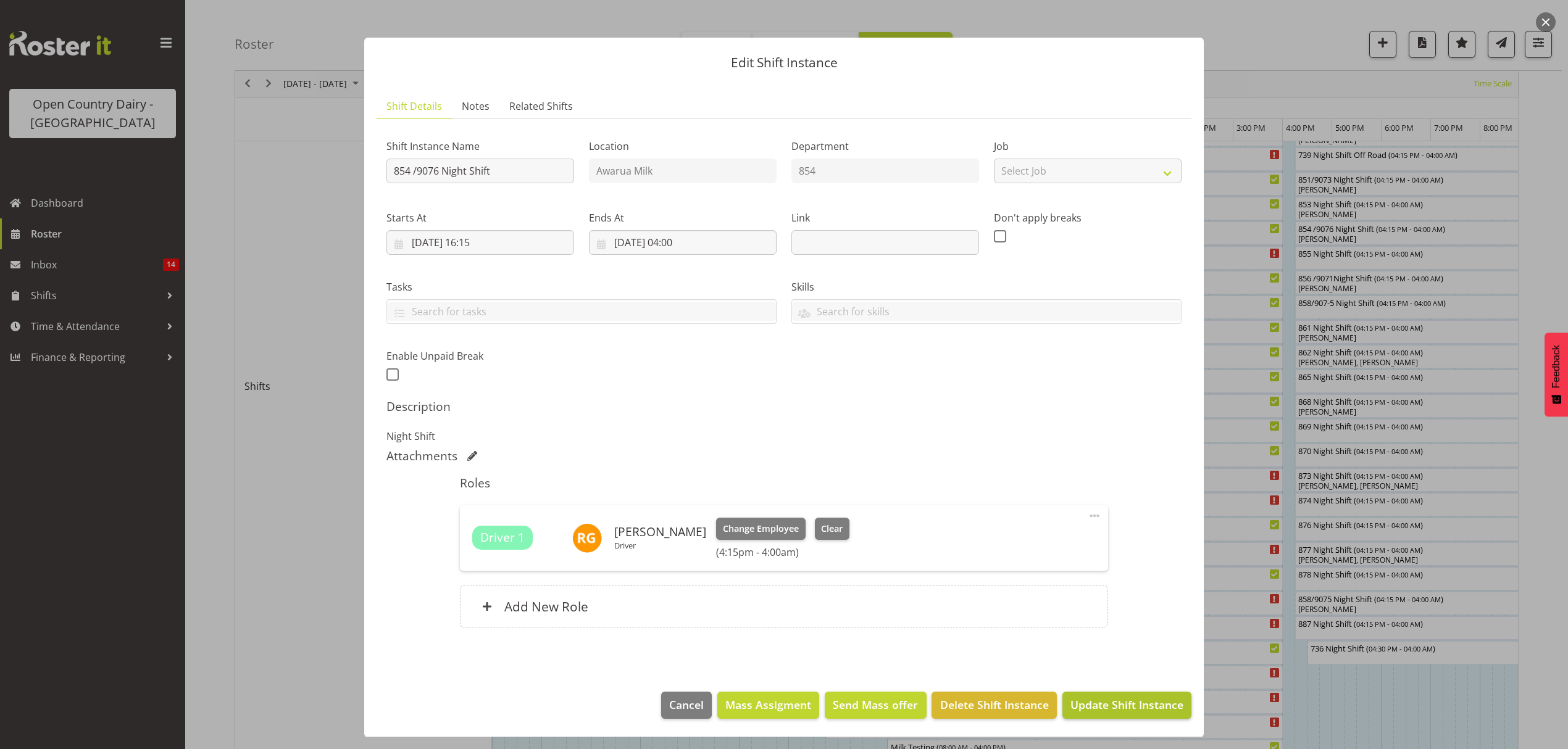
scroll to position [8, 0]
click at [1105, 704] on span "Update Shift Instance" at bounding box center [1126, 704] width 113 height 16
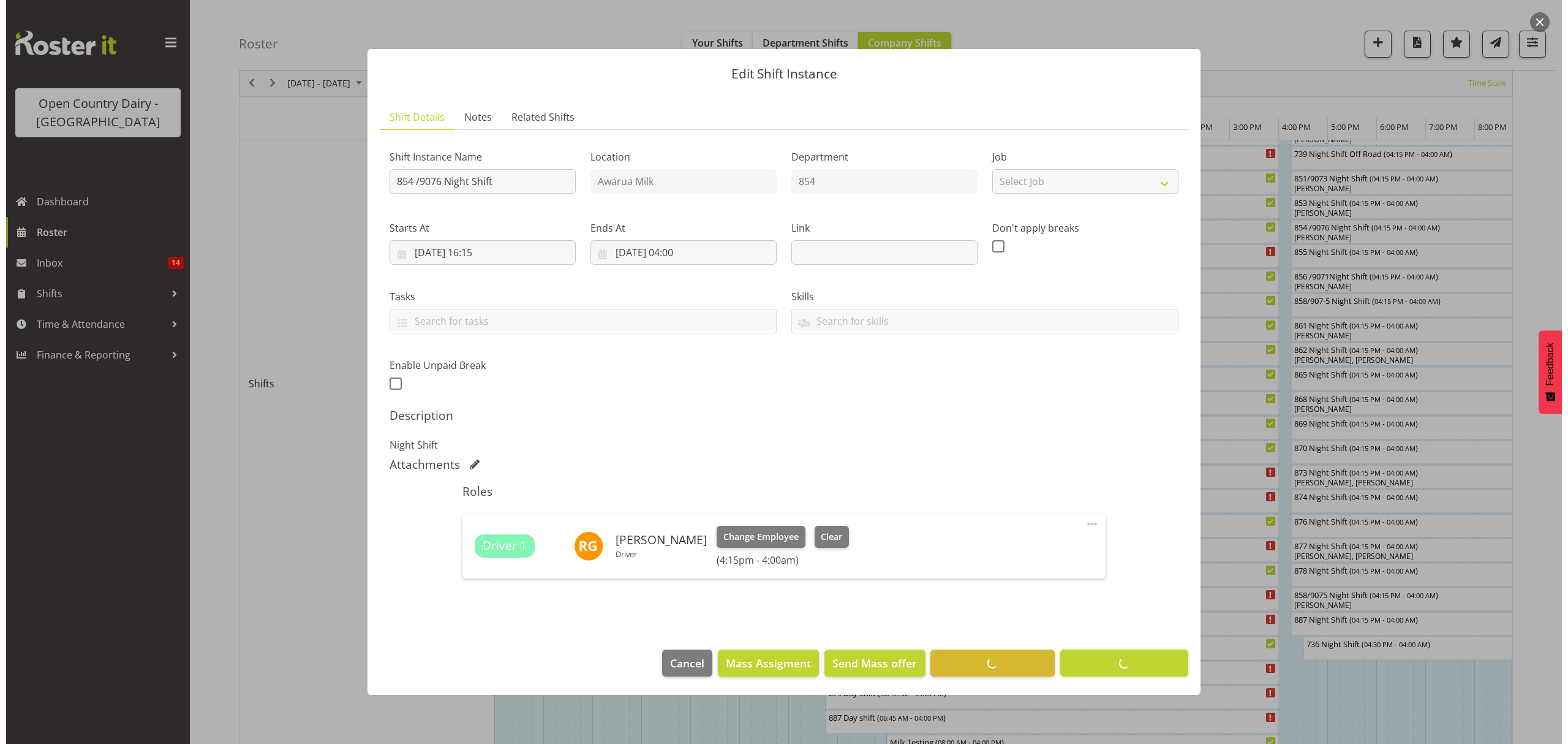
scroll to position [0, 0]
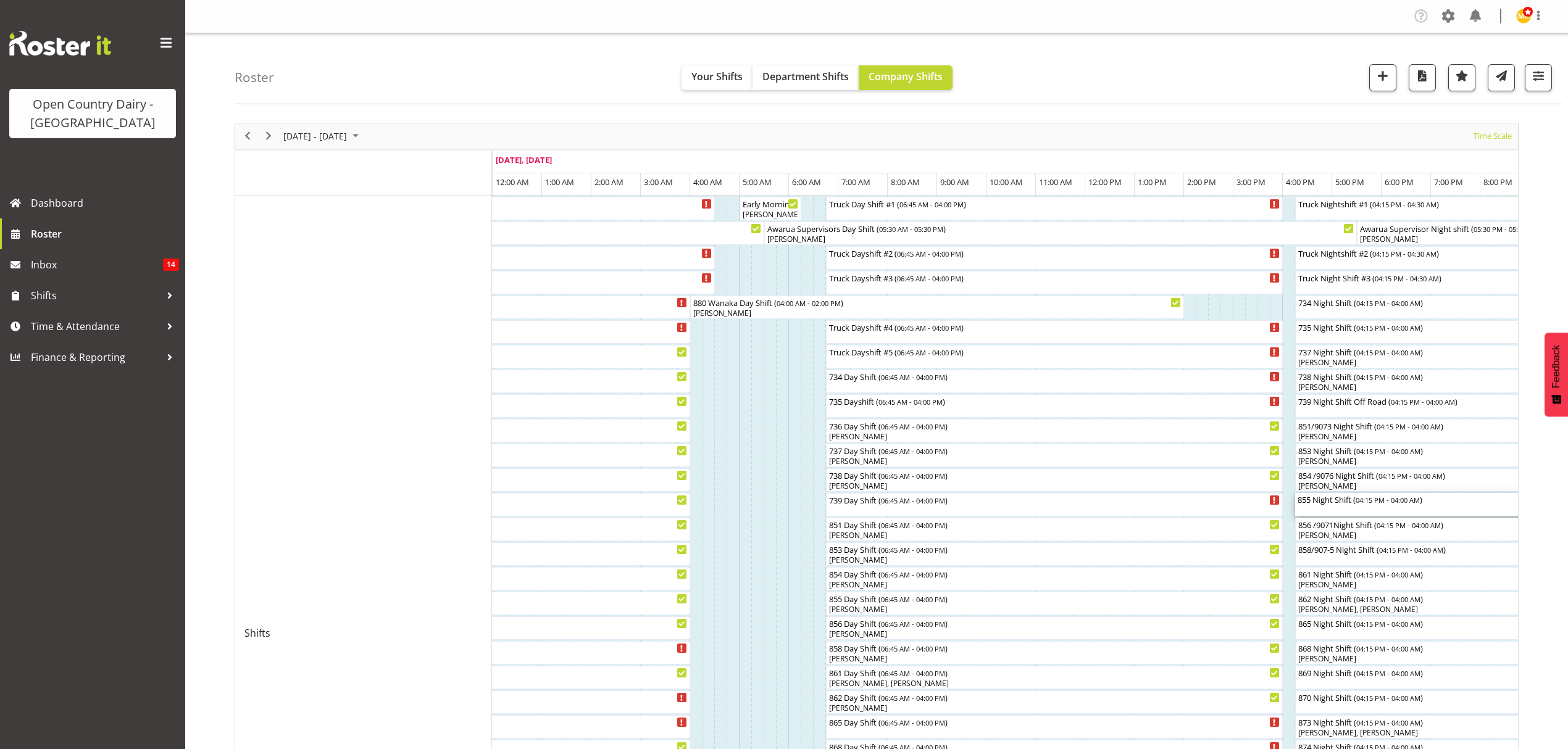
click at [1336, 501] on div "855 Night Shift ( 04:15 PM - 04:00 AM )" at bounding box center [1585, 500] width 575 height 12
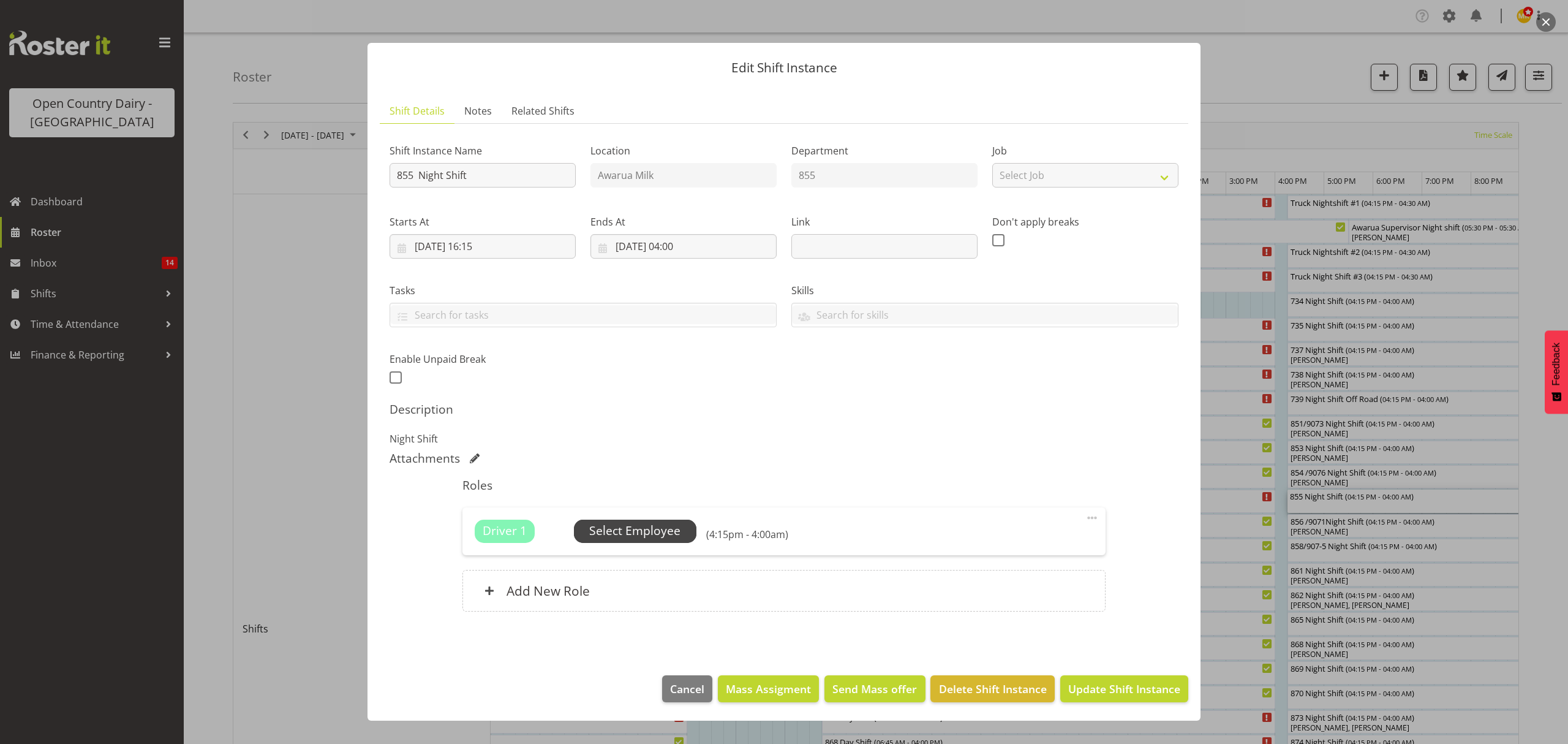
click at [623, 535] on span "Select Employee" at bounding box center [635, 531] width 91 height 18
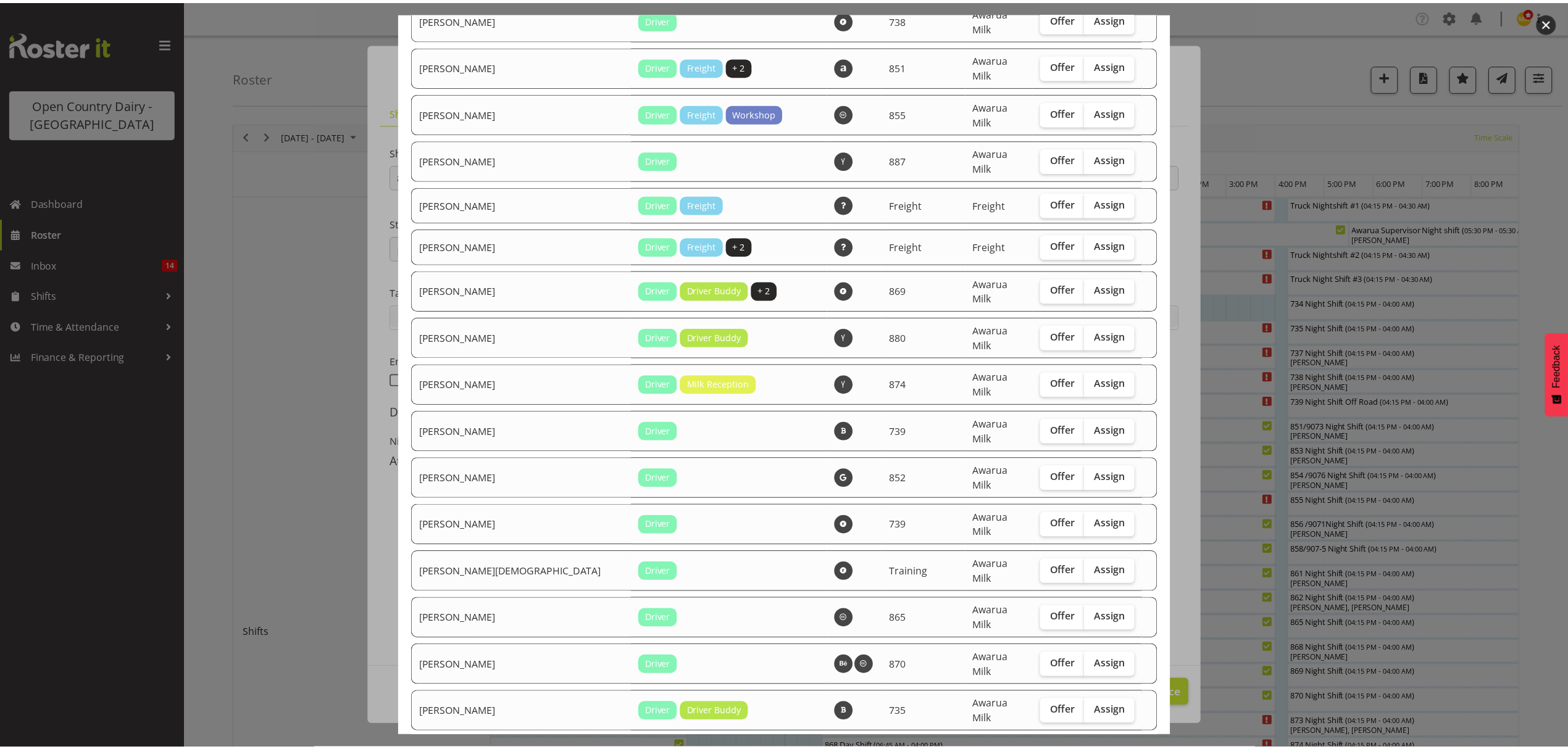
scroll to position [2242, 0]
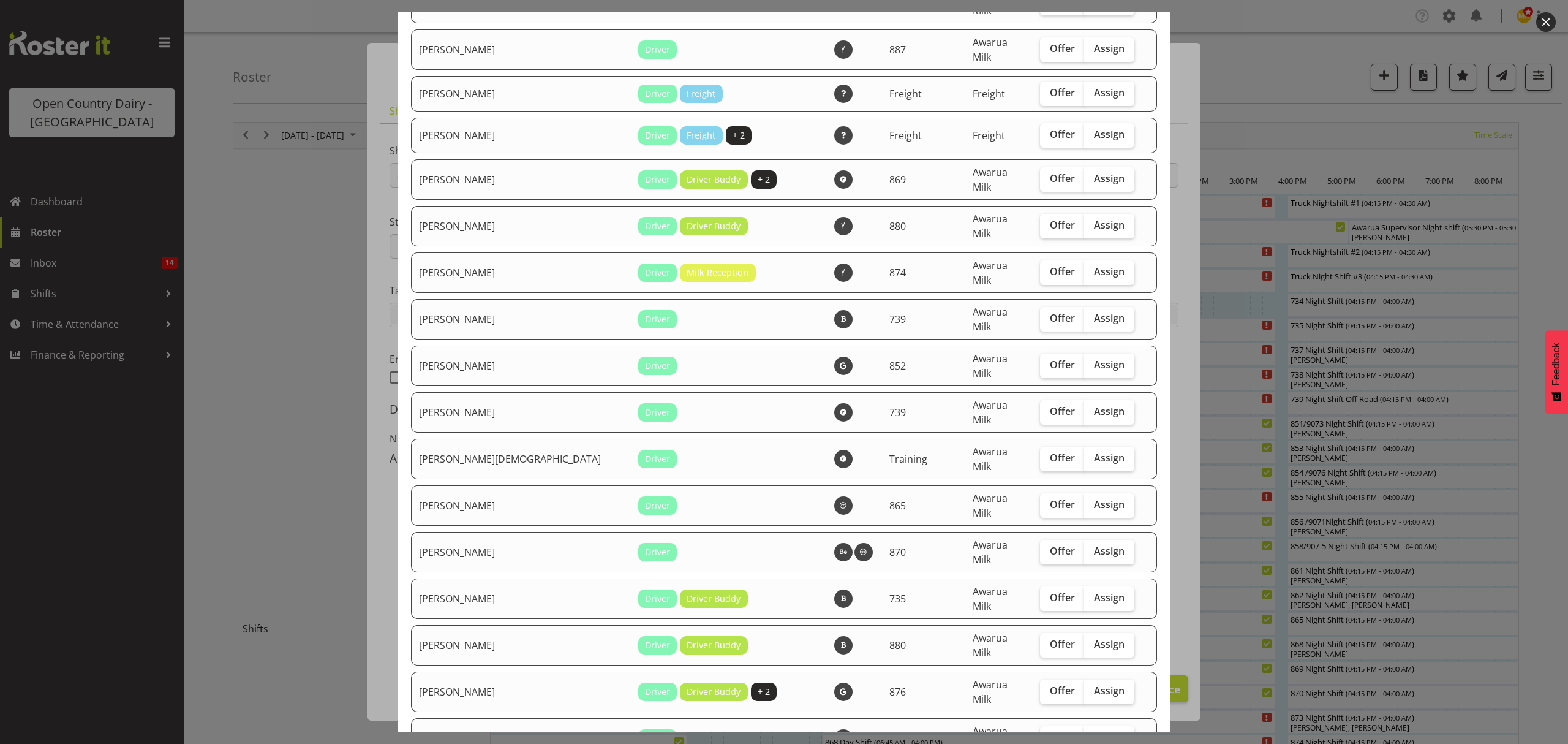
checkbox input "true"
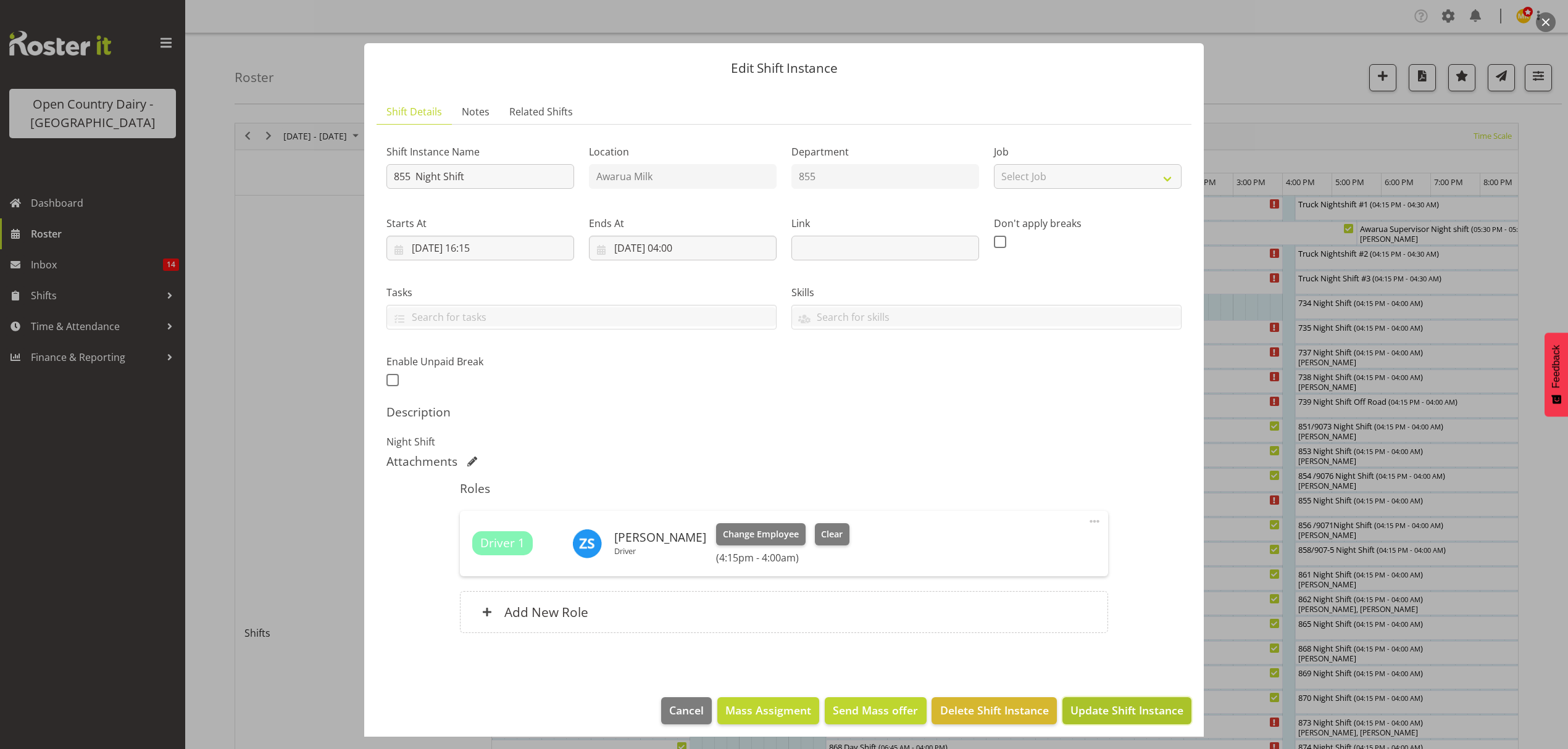
click at [1116, 709] on span "Update Shift Instance" at bounding box center [1126, 710] width 113 height 16
click at [1116, 709] on div "Edit Shift Instance Shift Details Notes Related Shifts Shift Instance Name 855 …" at bounding box center [784, 374] width 864 height 725
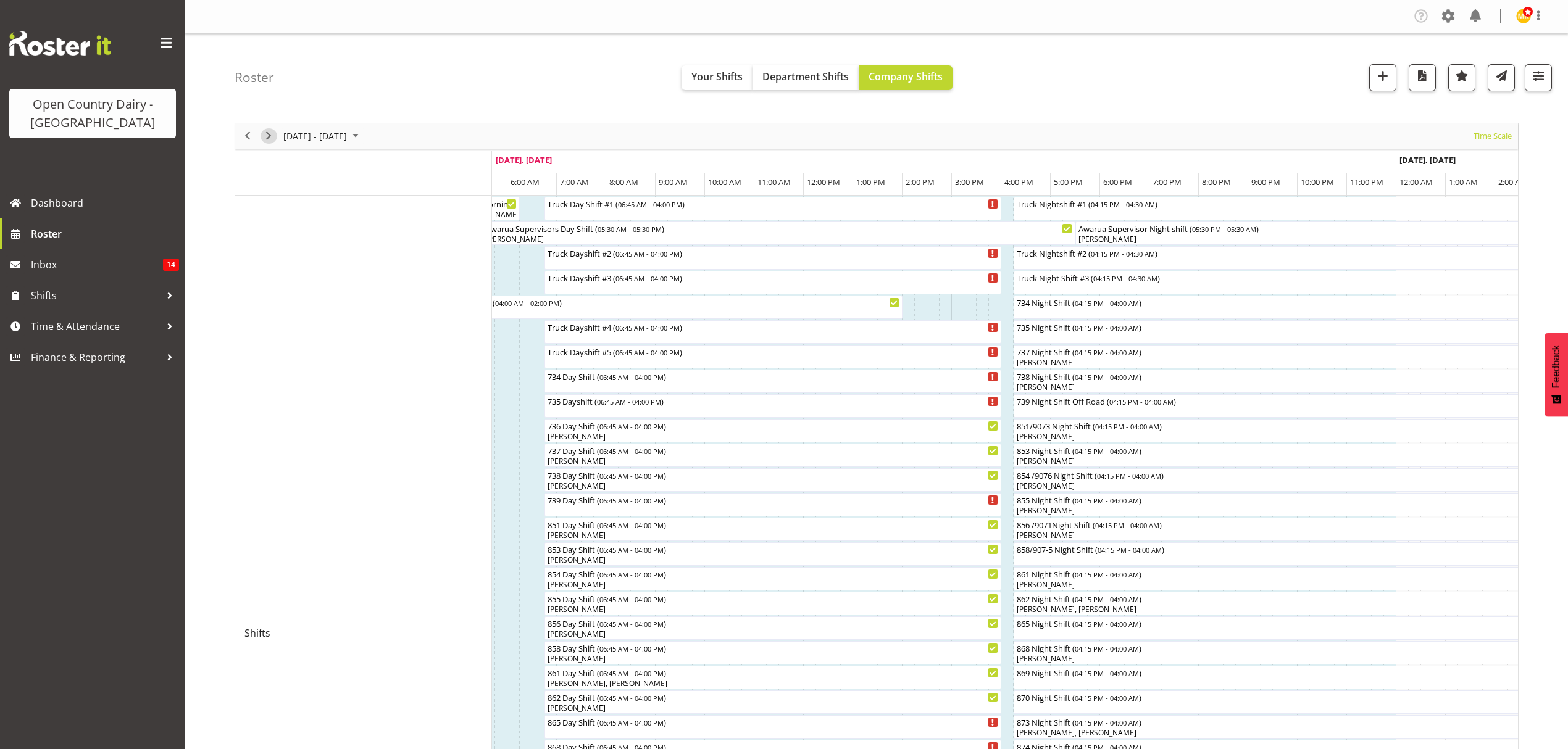
scroll to position [329, 0]
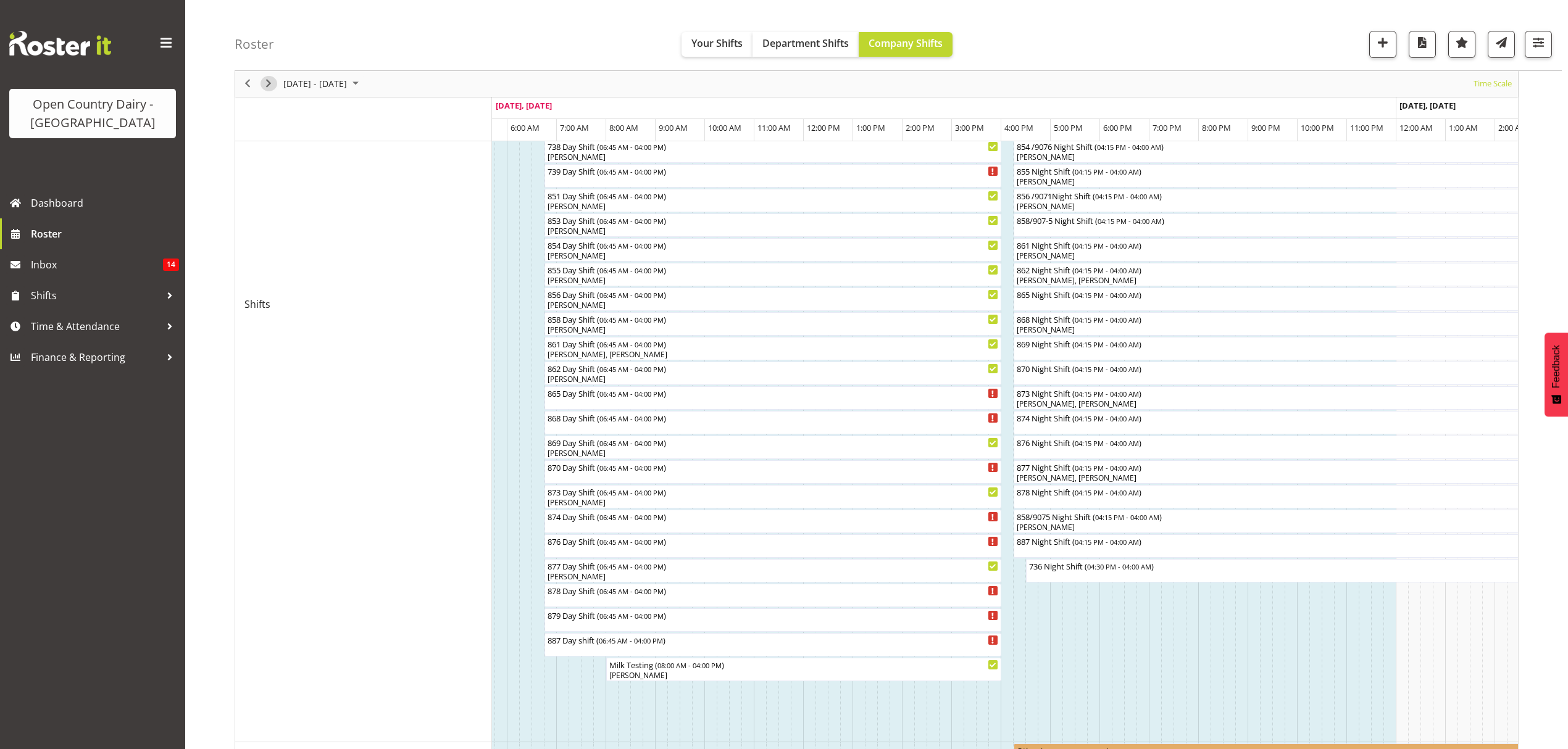
click at [265, 82] on span "Next" at bounding box center [268, 84] width 15 height 16
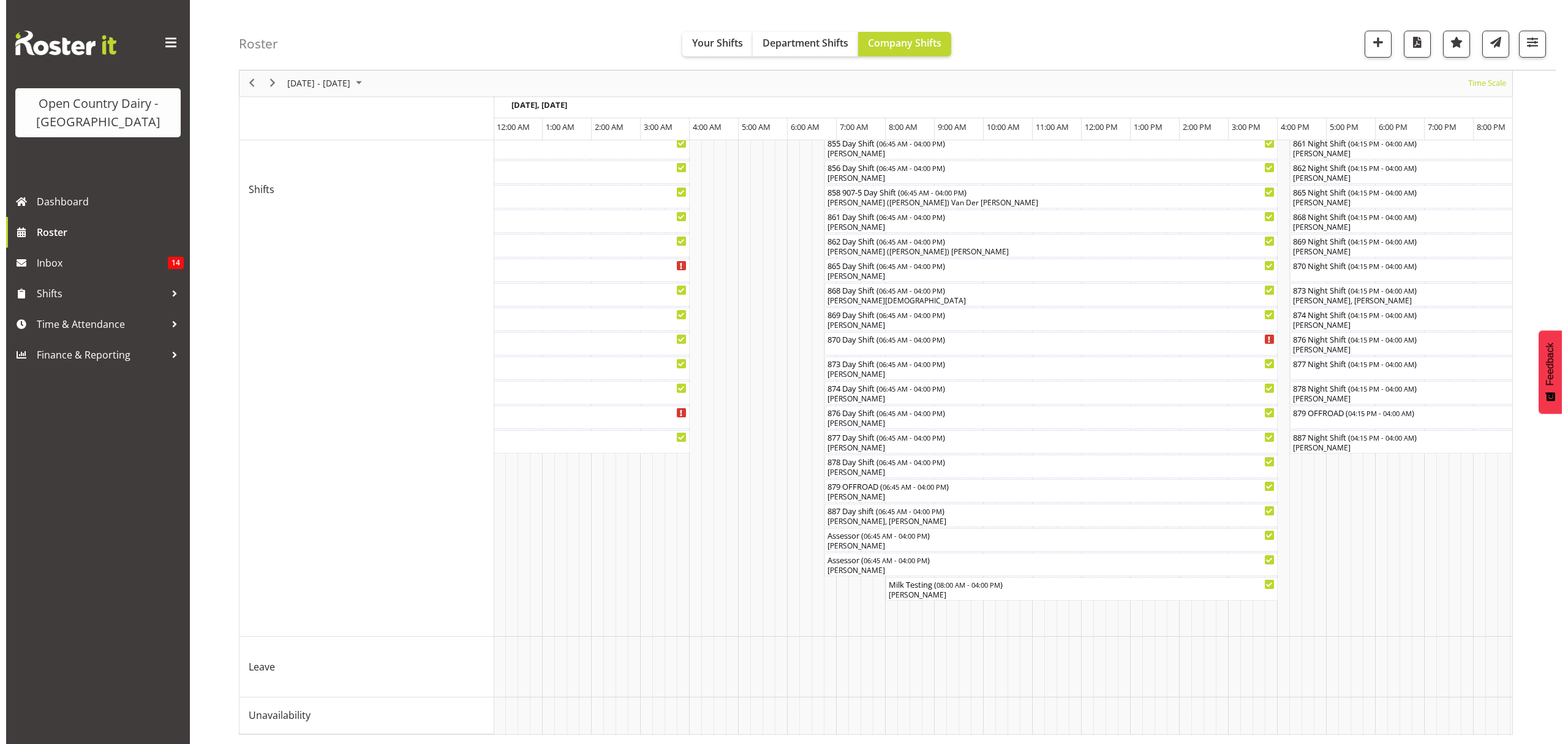
scroll to position [0, 1199]
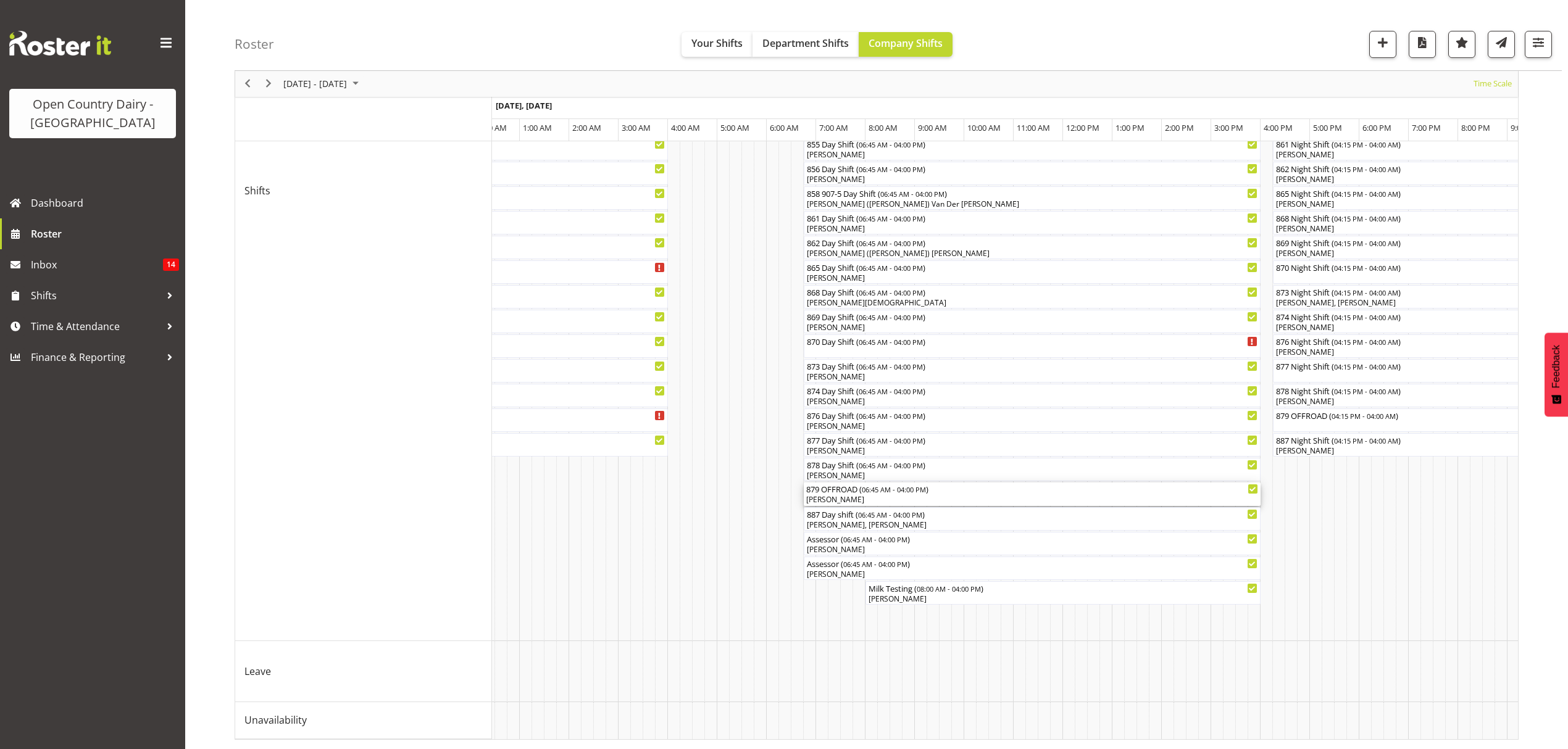
click at [843, 494] on div "[PERSON_NAME]" at bounding box center [1031, 500] width 451 height 11
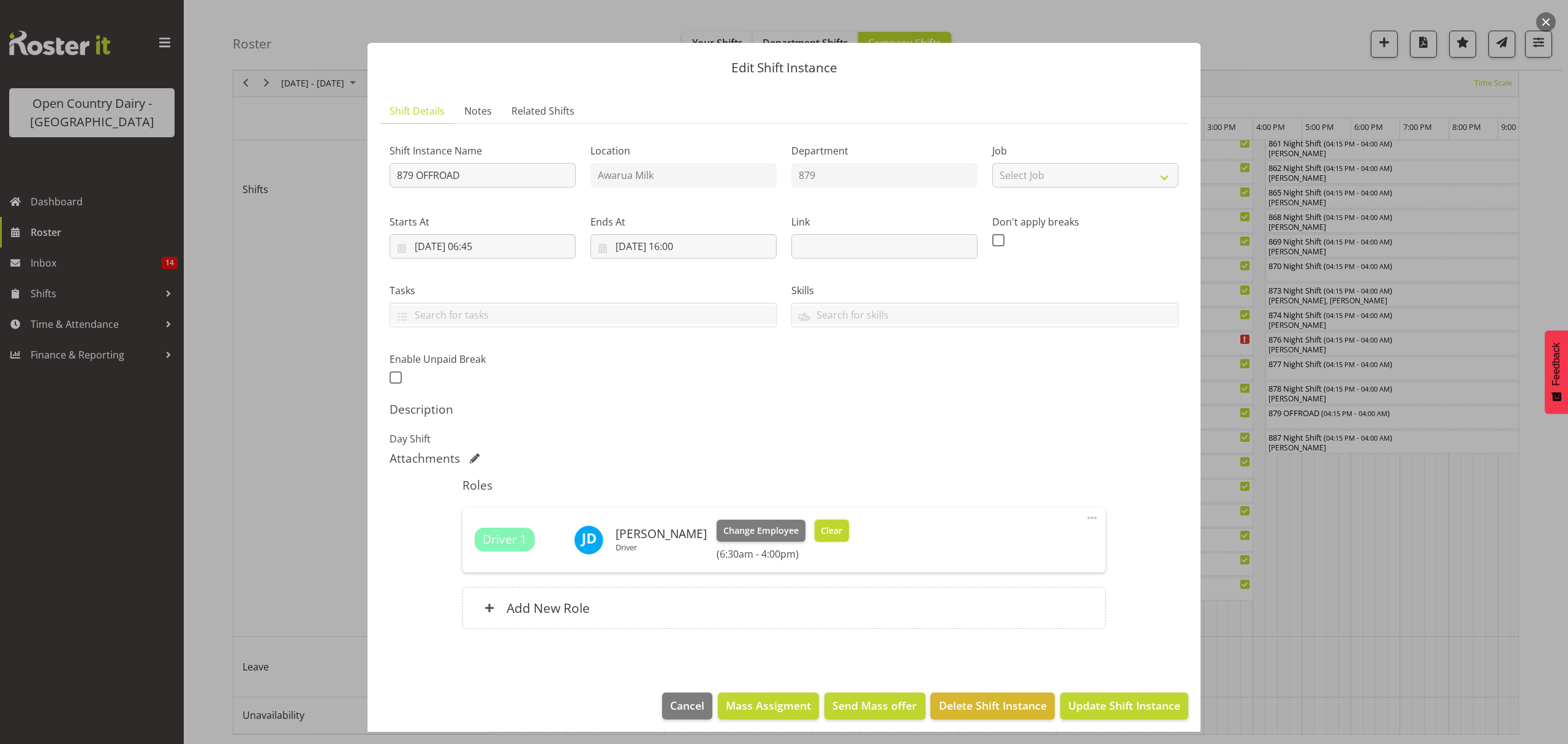
click at [824, 533] on span "Clear" at bounding box center [831, 530] width 22 height 13
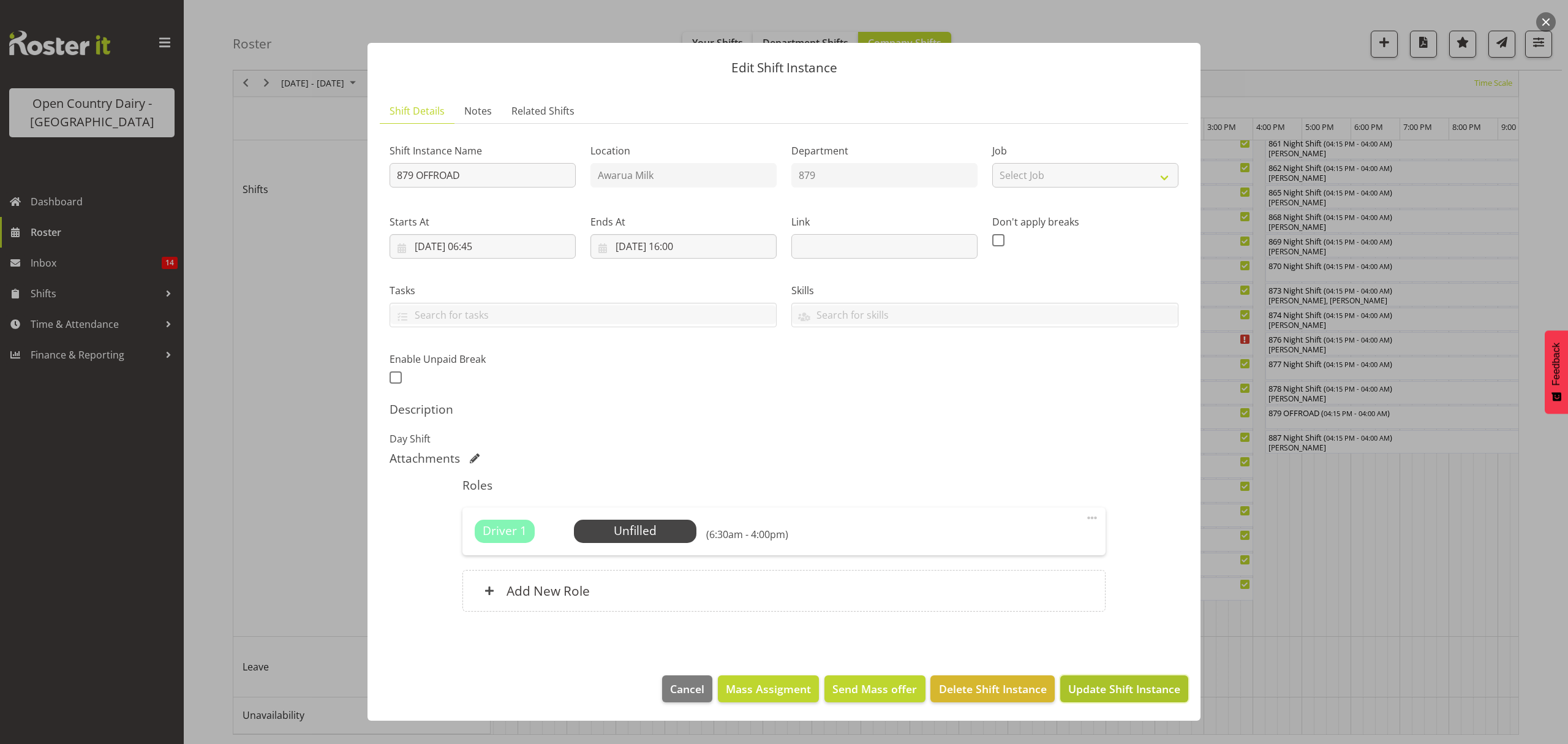
click at [1115, 687] on span "Update Shift Instance" at bounding box center [1124, 688] width 112 height 16
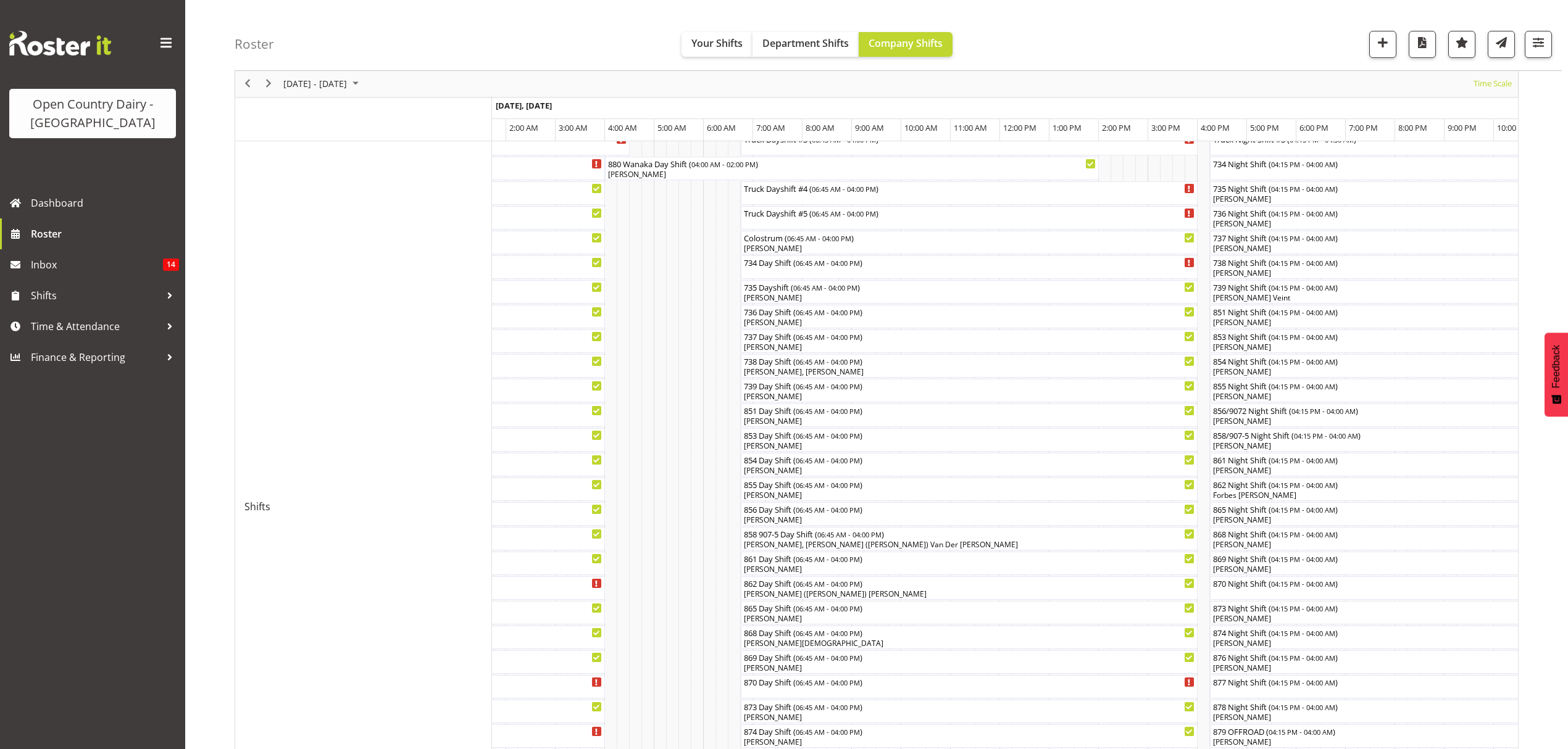
scroll to position [138, 0]
